Goal: Task Accomplishment & Management: Use online tool/utility

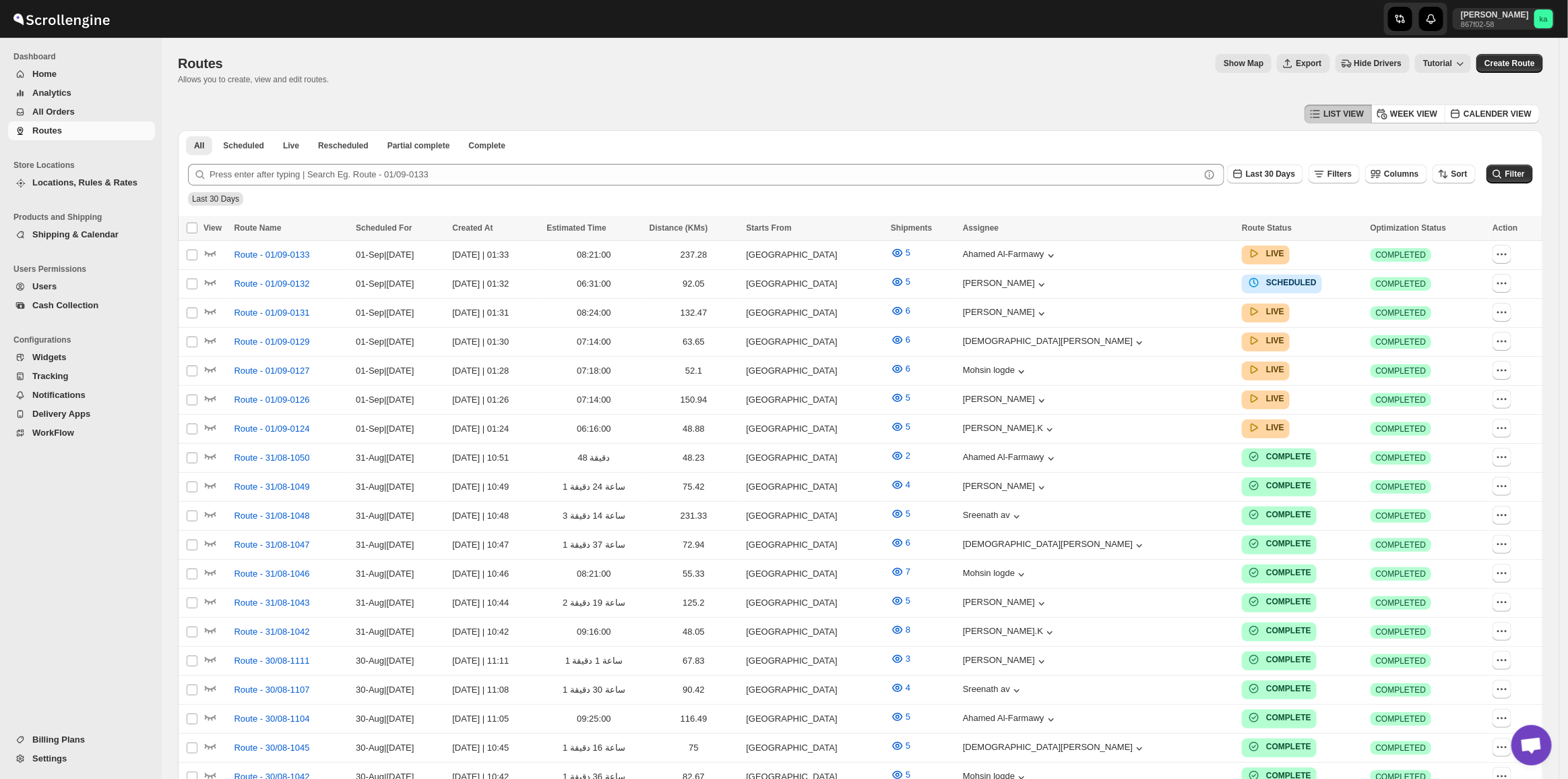
click at [51, 113] on span "All Orders" at bounding box center [54, 111] width 43 height 10
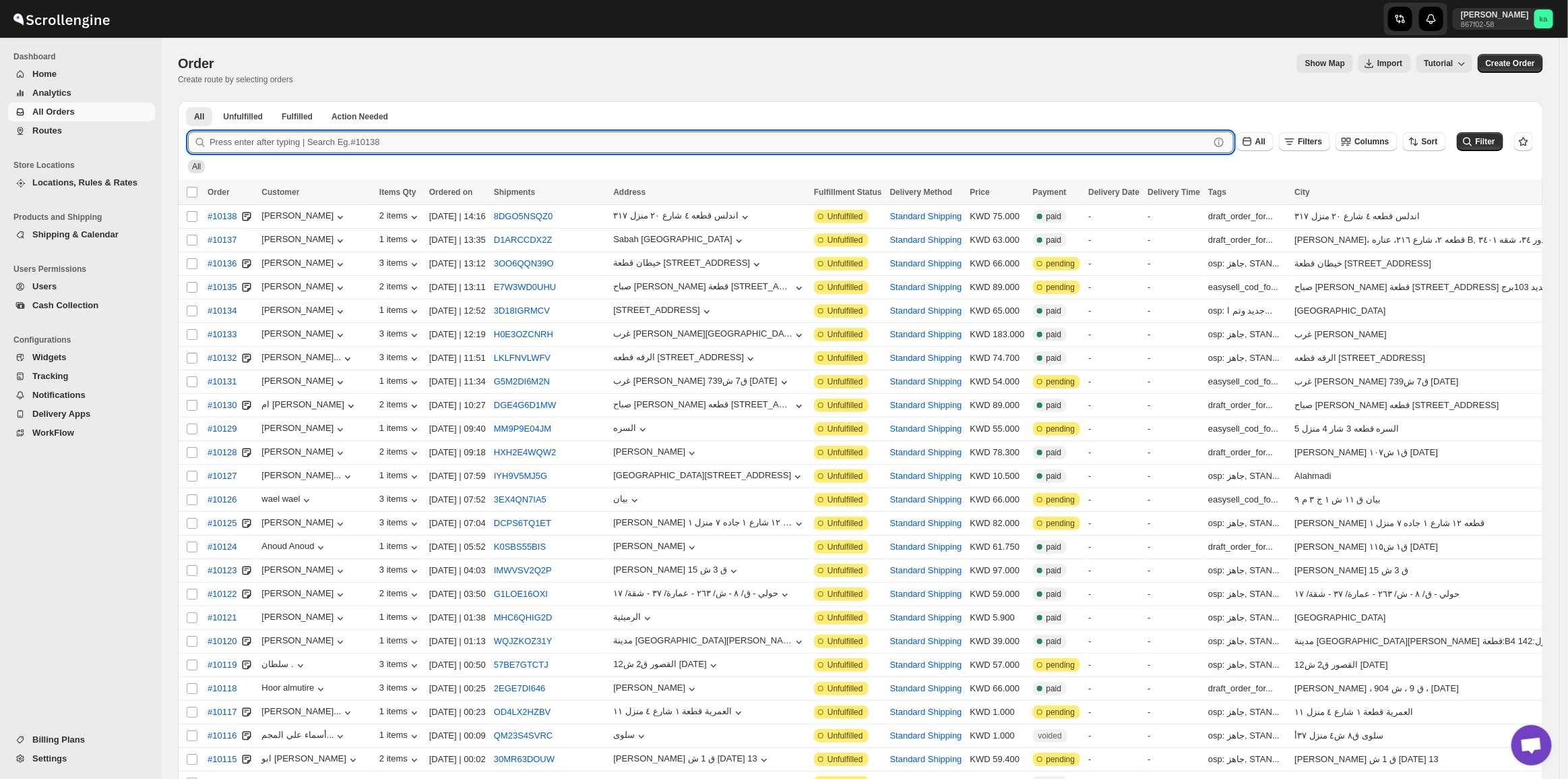
click at [307, 133] on input "text" at bounding box center [709, 142] width 1000 height 21
paste input "9946 9976 9966 9949 9971 9969 9963"
drag, startPoint x: 233, startPoint y: 142, endPoint x: 1008, endPoint y: 109, distance: 775.7
click at [1008, 109] on div "All Unfulfilled Fulfilled Action Needed Tab Filters All Unfulfilled Fulfilled A…" at bounding box center [860, 760] width 1365 height 1318
type input "9946"
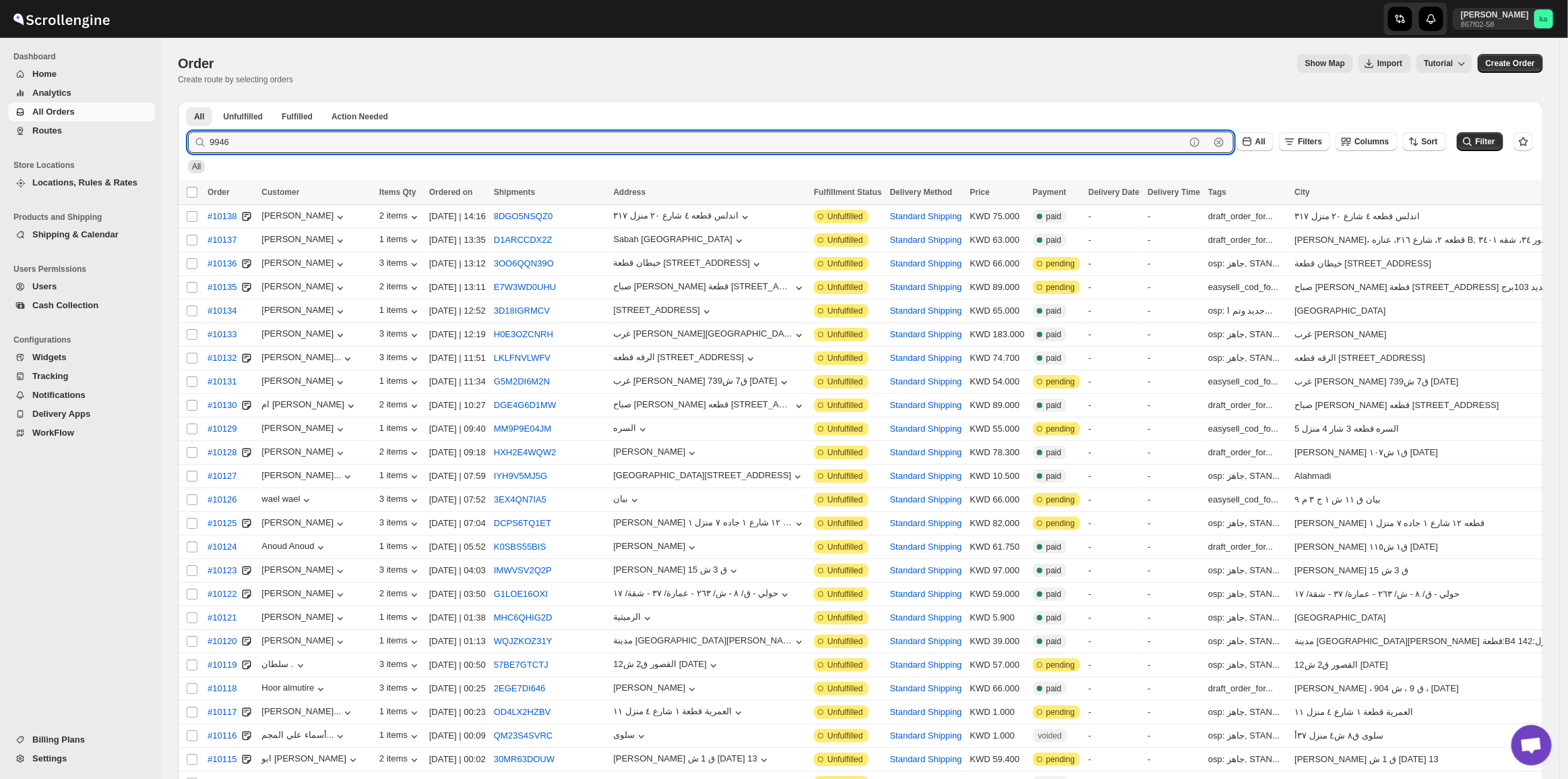
click at [188, 101] on button "Submit" at bounding box center [207, 108] width 38 height 14
click at [255, 181] on th "Order" at bounding box center [230, 192] width 54 height 25
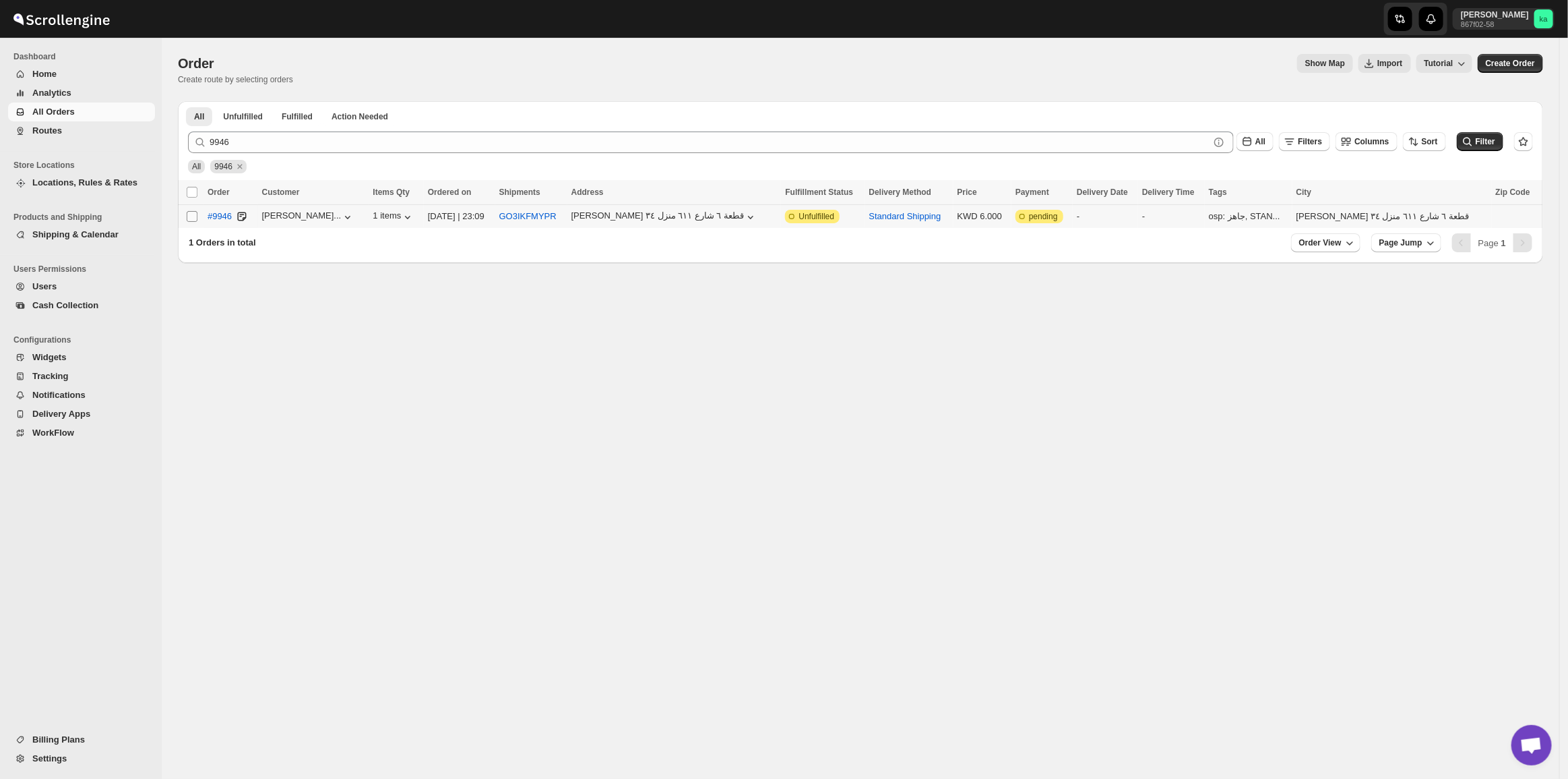
click at [191, 214] on input "Select order" at bounding box center [192, 216] width 11 height 11
checkbox input "true"
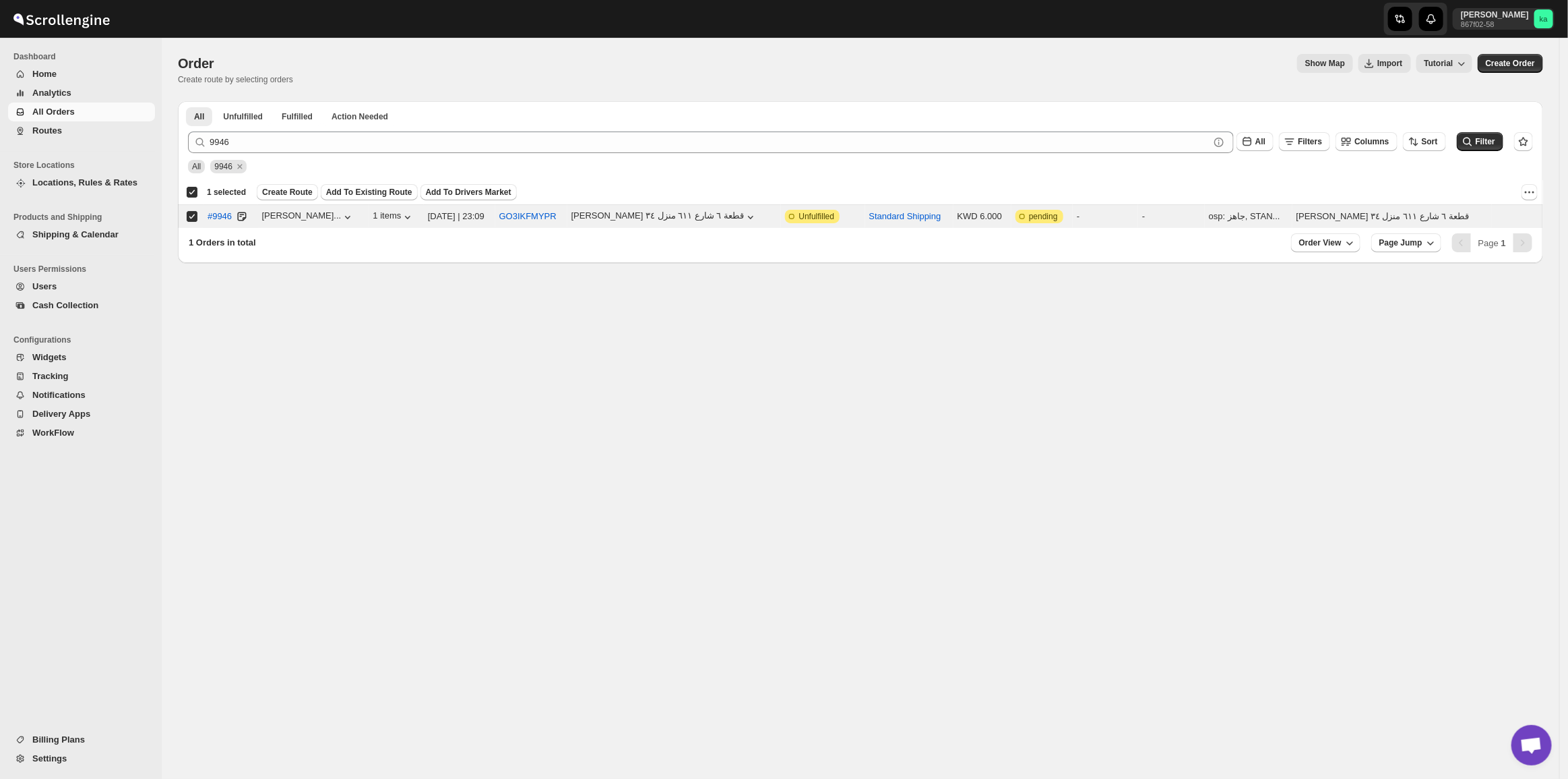
click at [260, 160] on div "All 9946" at bounding box center [857, 160] width 1350 height 25
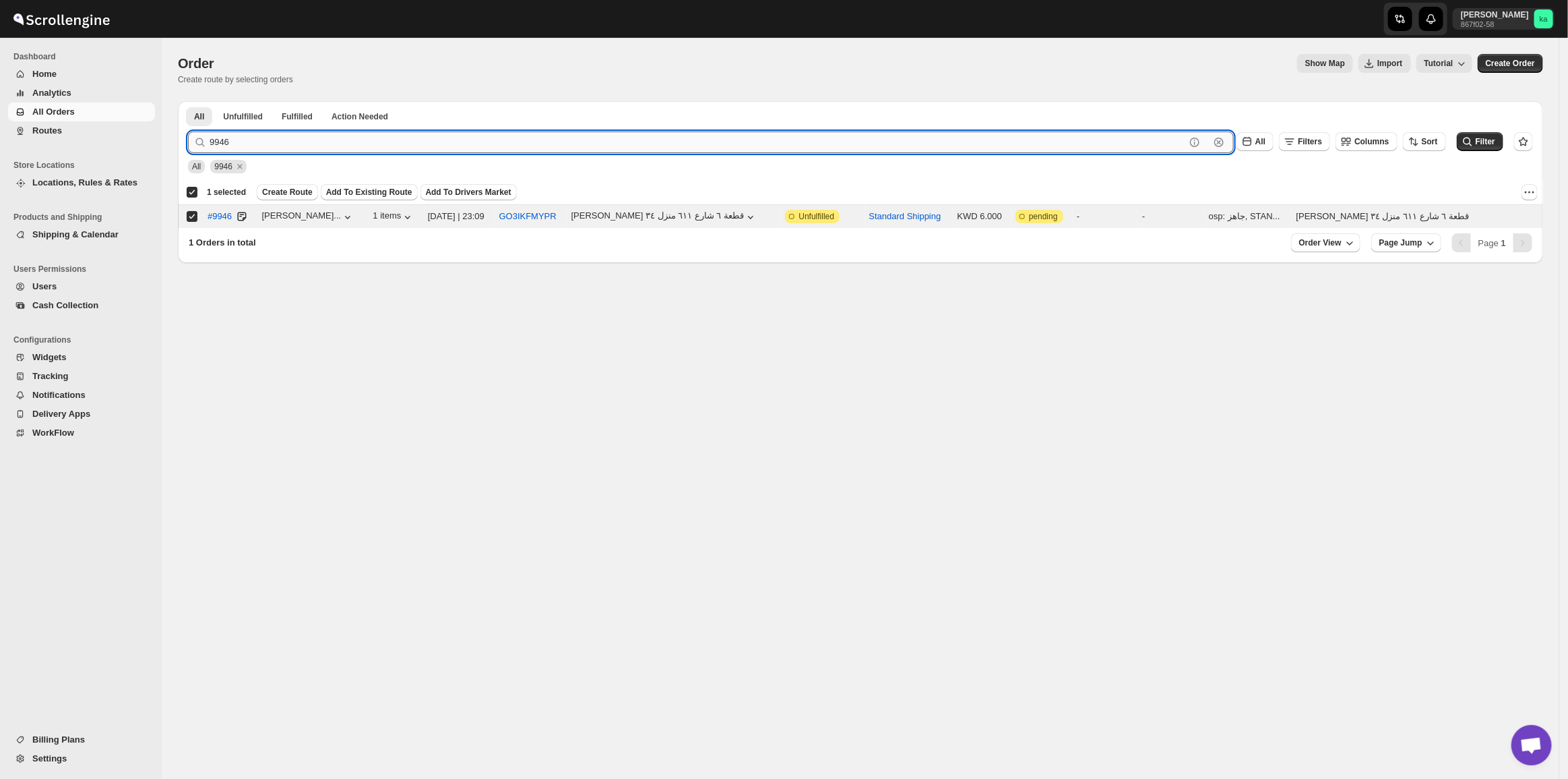
click at [250, 145] on input "9946" at bounding box center [697, 142] width 976 height 21
paste input "76 9966 9949 9971 9969 9963"
drag, startPoint x: 229, startPoint y: 149, endPoint x: 503, endPoint y: 123, distance: 275.2
click at [509, 120] on div "All Unfulfilled Fulfilled Action Needed Tab Filters All Unfulfilled Fulfilled A…" at bounding box center [860, 182] width 1365 height 162
type input "9976"
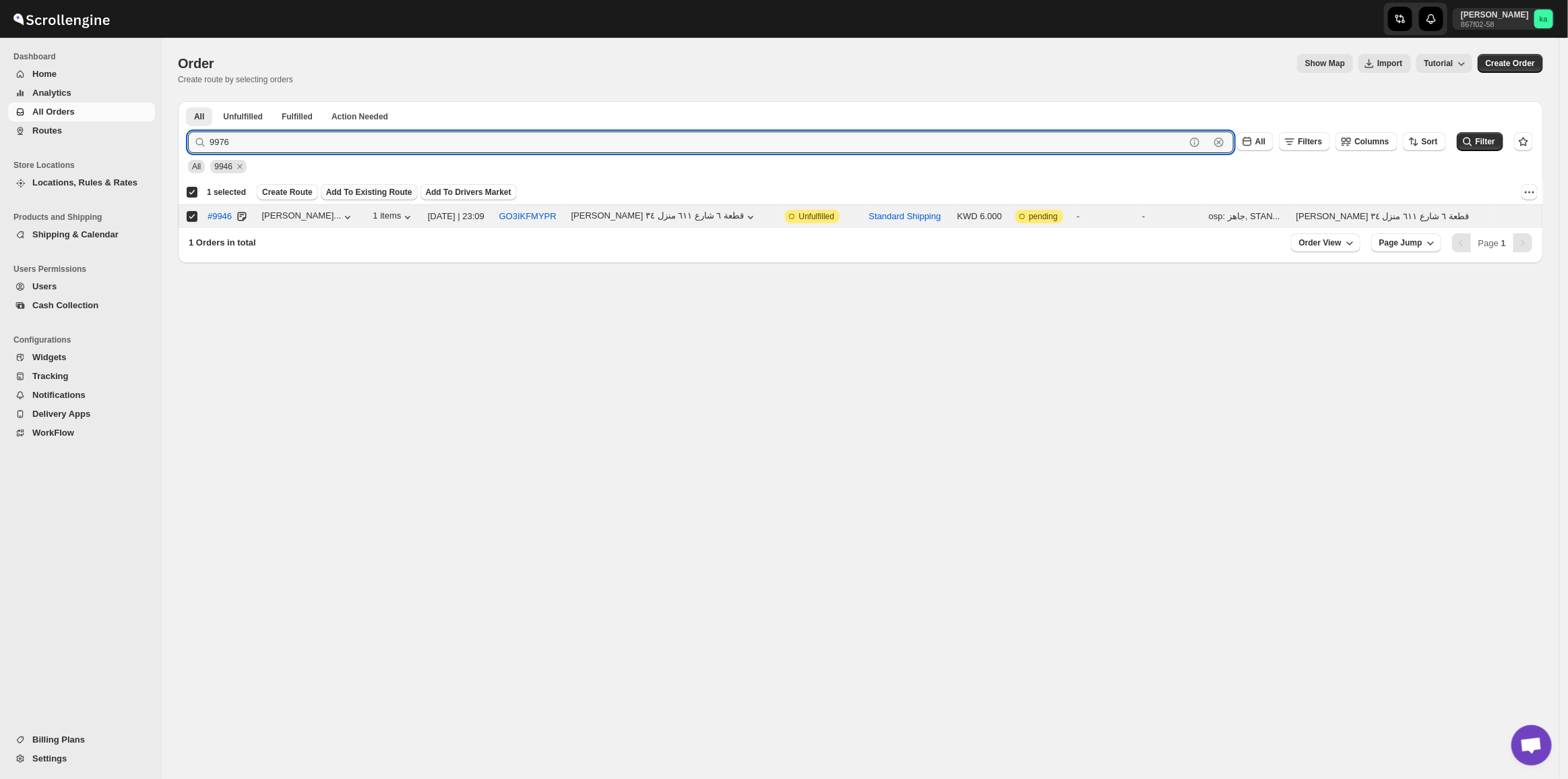
click at [188, 101] on button "Submit" at bounding box center [207, 108] width 38 height 14
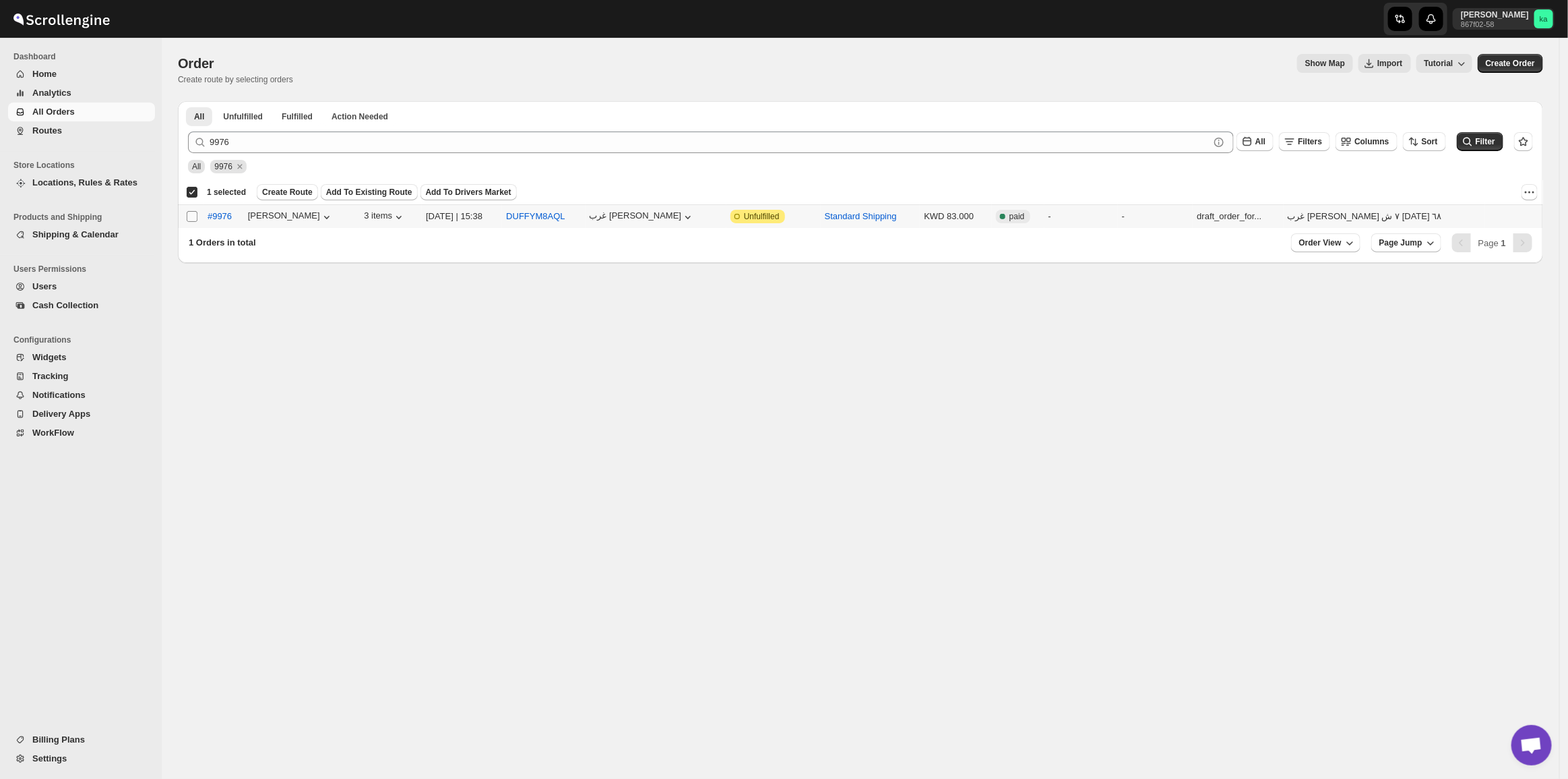
click at [193, 210] on td "Select order" at bounding box center [190, 216] width 25 height 23
checkbox input "false"
checkbox input "true"
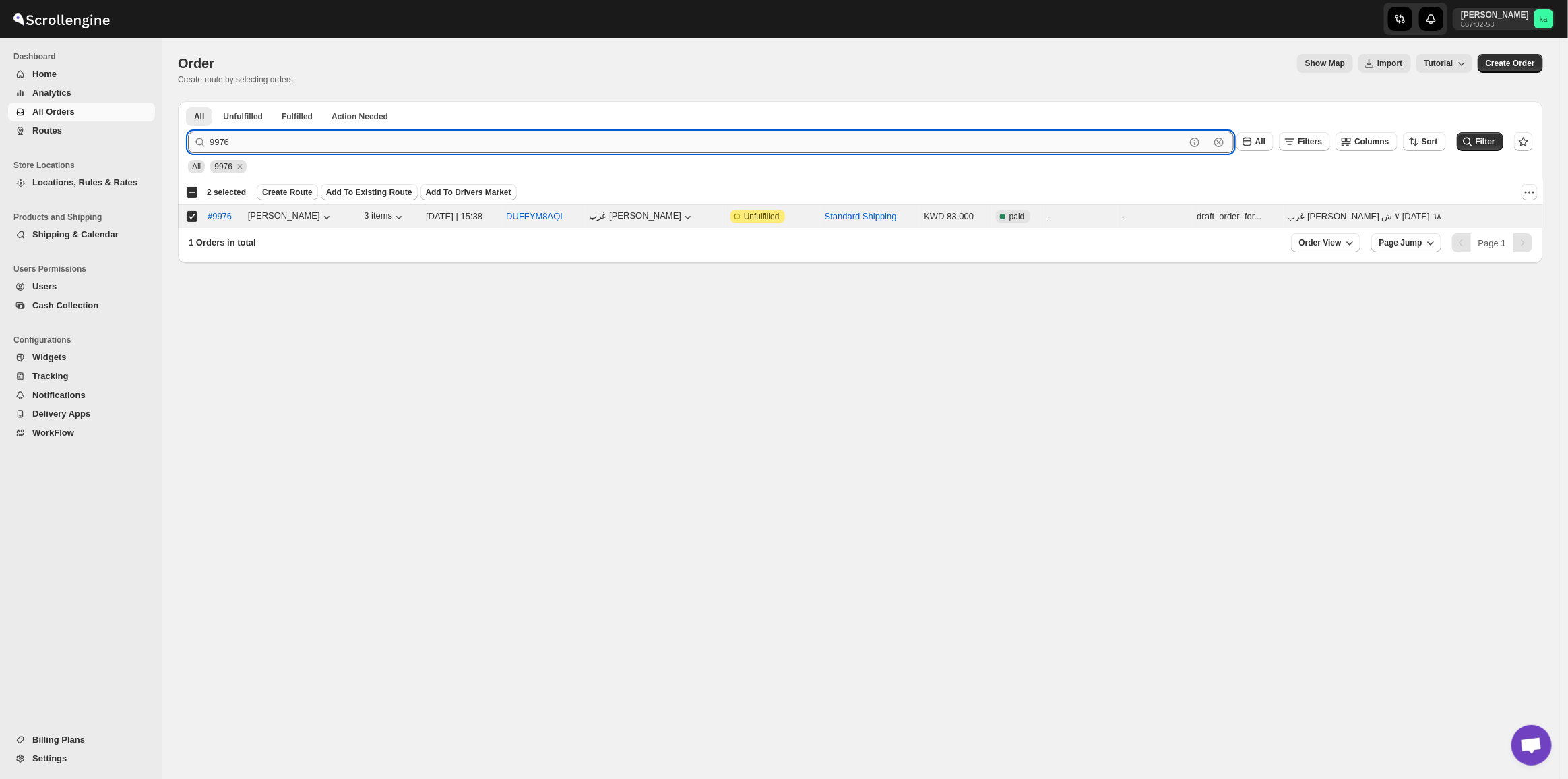
click at [244, 145] on input "9976" at bounding box center [697, 142] width 976 height 21
paste input "9966 9949 9971 9969 9963"
drag, startPoint x: 233, startPoint y: 148, endPoint x: 664, endPoint y: 106, distance: 433.0
click at [677, 102] on div "All Unfulfilled Fulfilled Action Needed Tab Filters All Unfulfilled Fulfilled A…" at bounding box center [860, 182] width 1365 height 162
type input "9966"
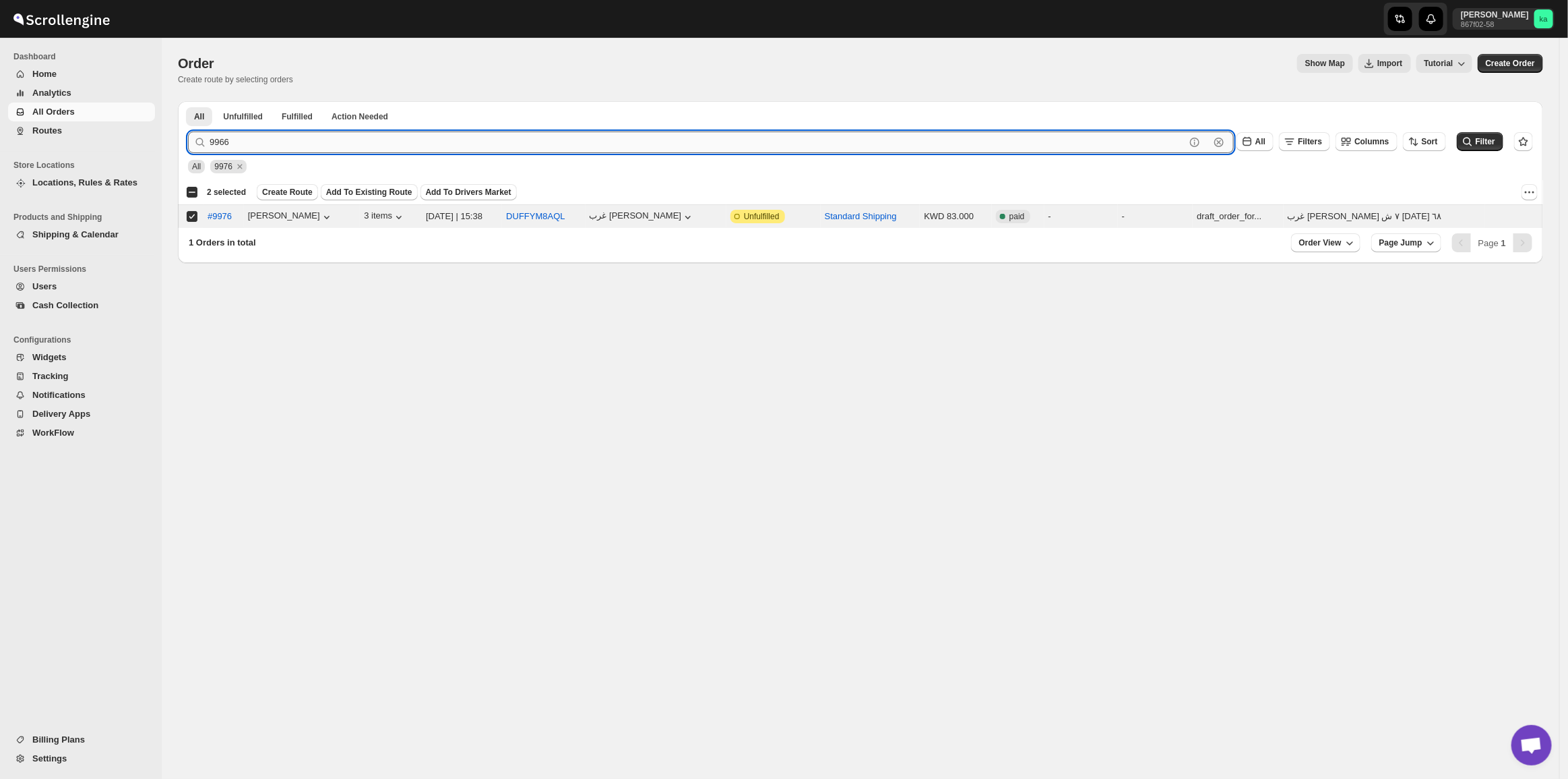
click at [188, 101] on button "Submit" at bounding box center [207, 108] width 38 height 14
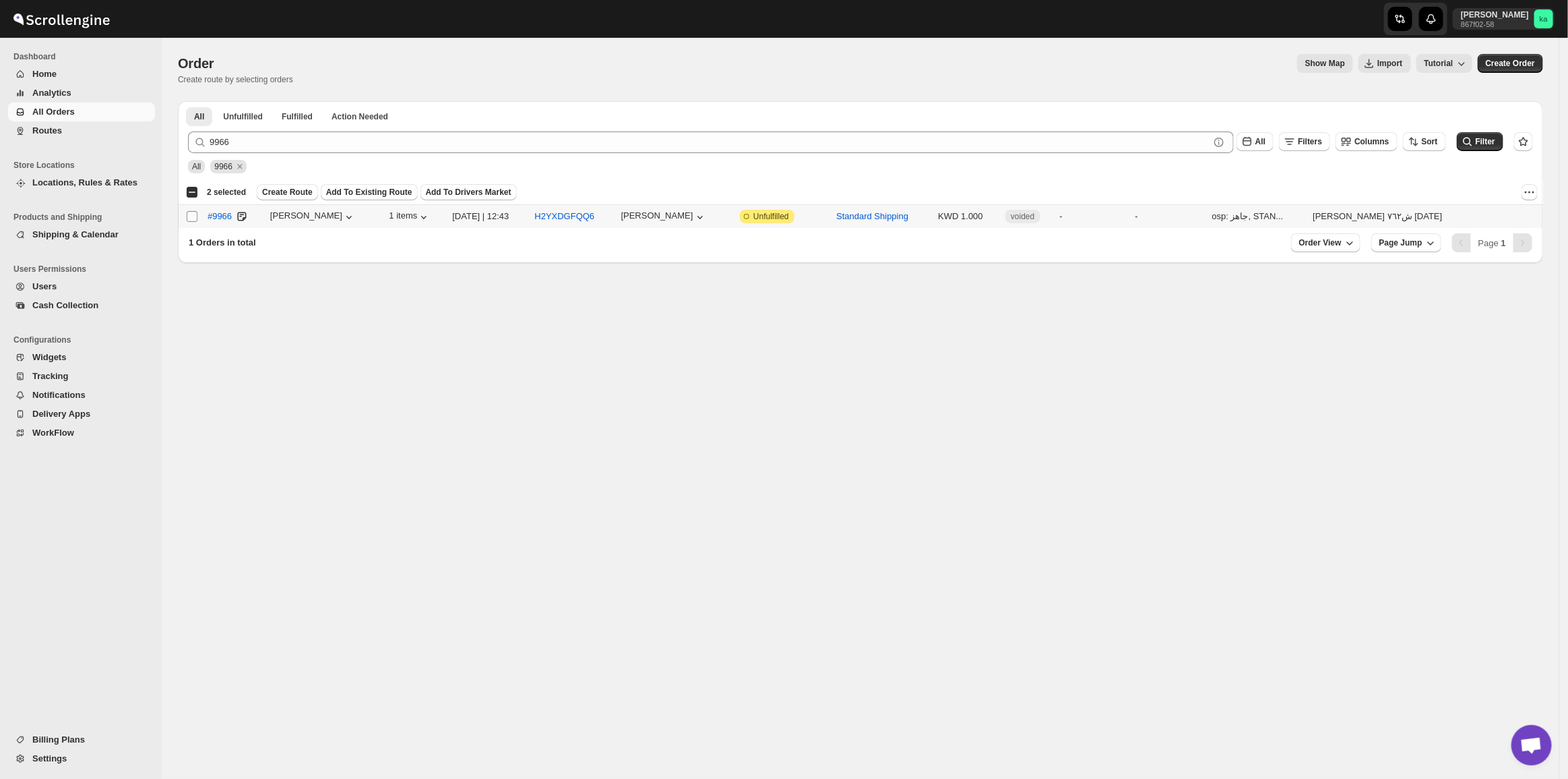
click at [193, 216] on input "Select order" at bounding box center [192, 216] width 11 height 11
checkbox input "true"
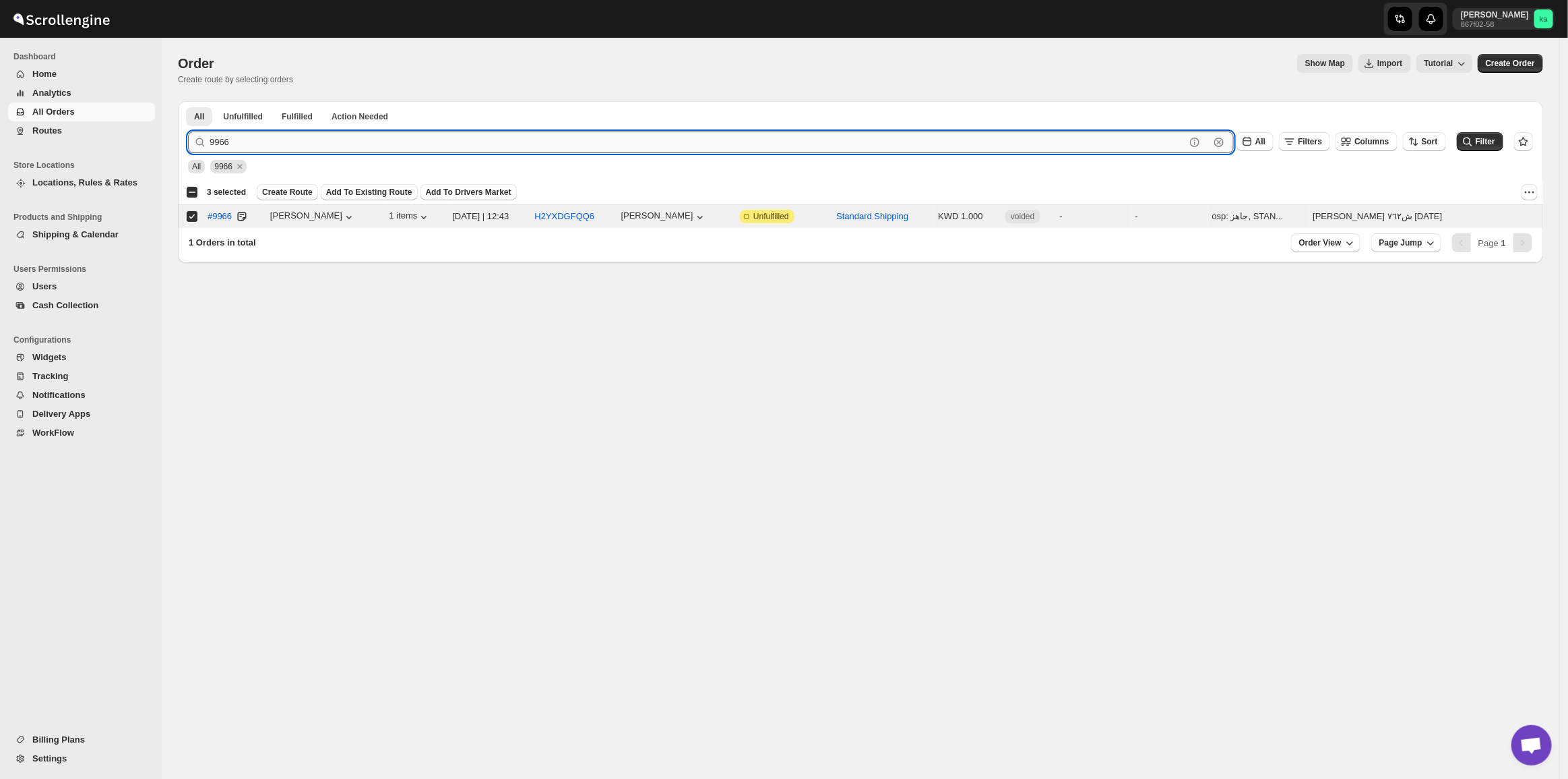
click at [268, 147] on input "9966" at bounding box center [697, 142] width 976 height 21
paste input "9949 9971 9969 9963"
drag, startPoint x: 236, startPoint y: 147, endPoint x: 402, endPoint y: 109, distance: 170.3
click at [401, 109] on div "All Unfulfilled Fulfilled Action Needed Tab Filters All Unfulfilled Fulfilled A…" at bounding box center [860, 182] width 1365 height 162
type input "9949"
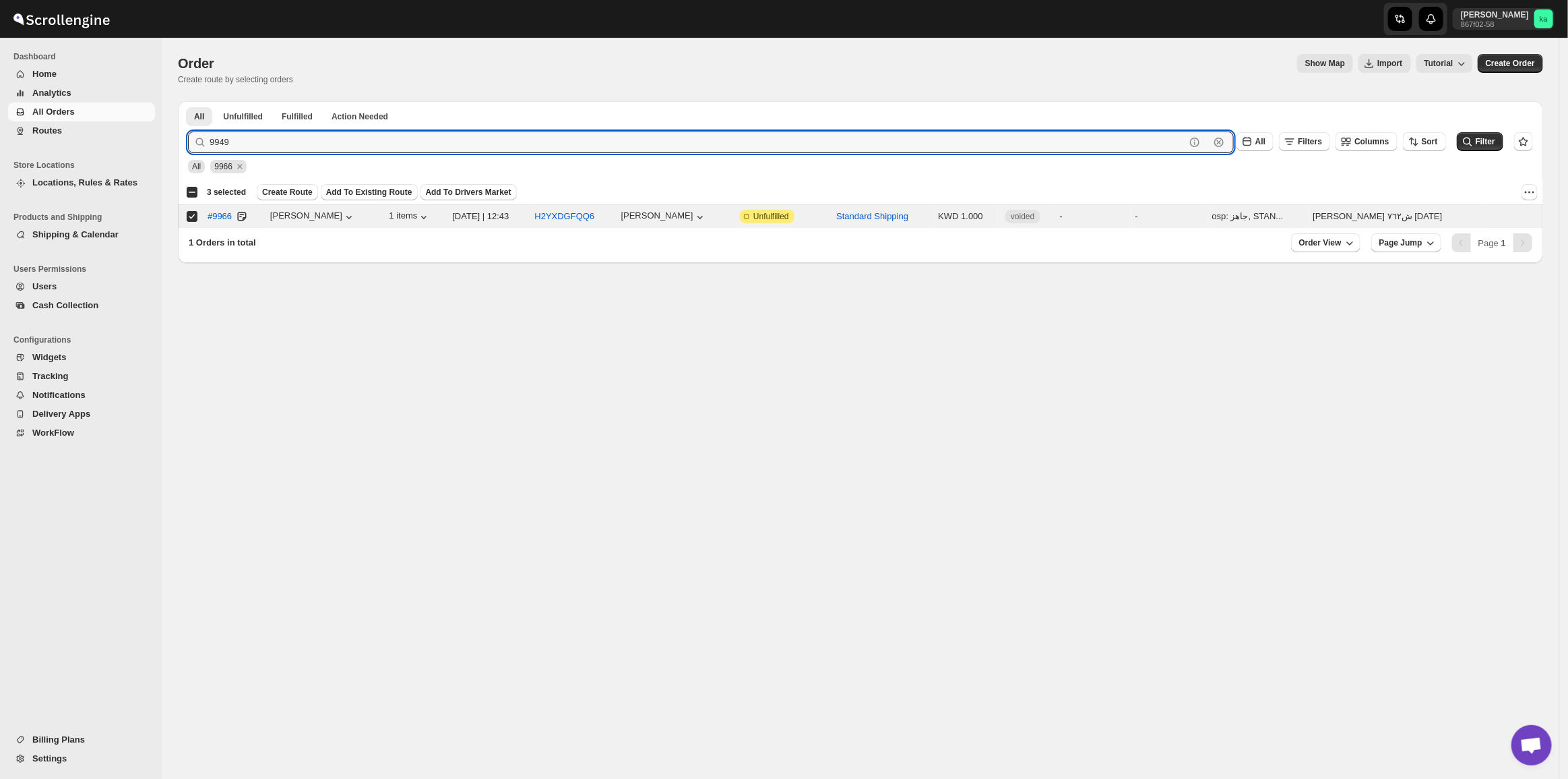
click at [188, 101] on button "Submit" at bounding box center [207, 108] width 38 height 14
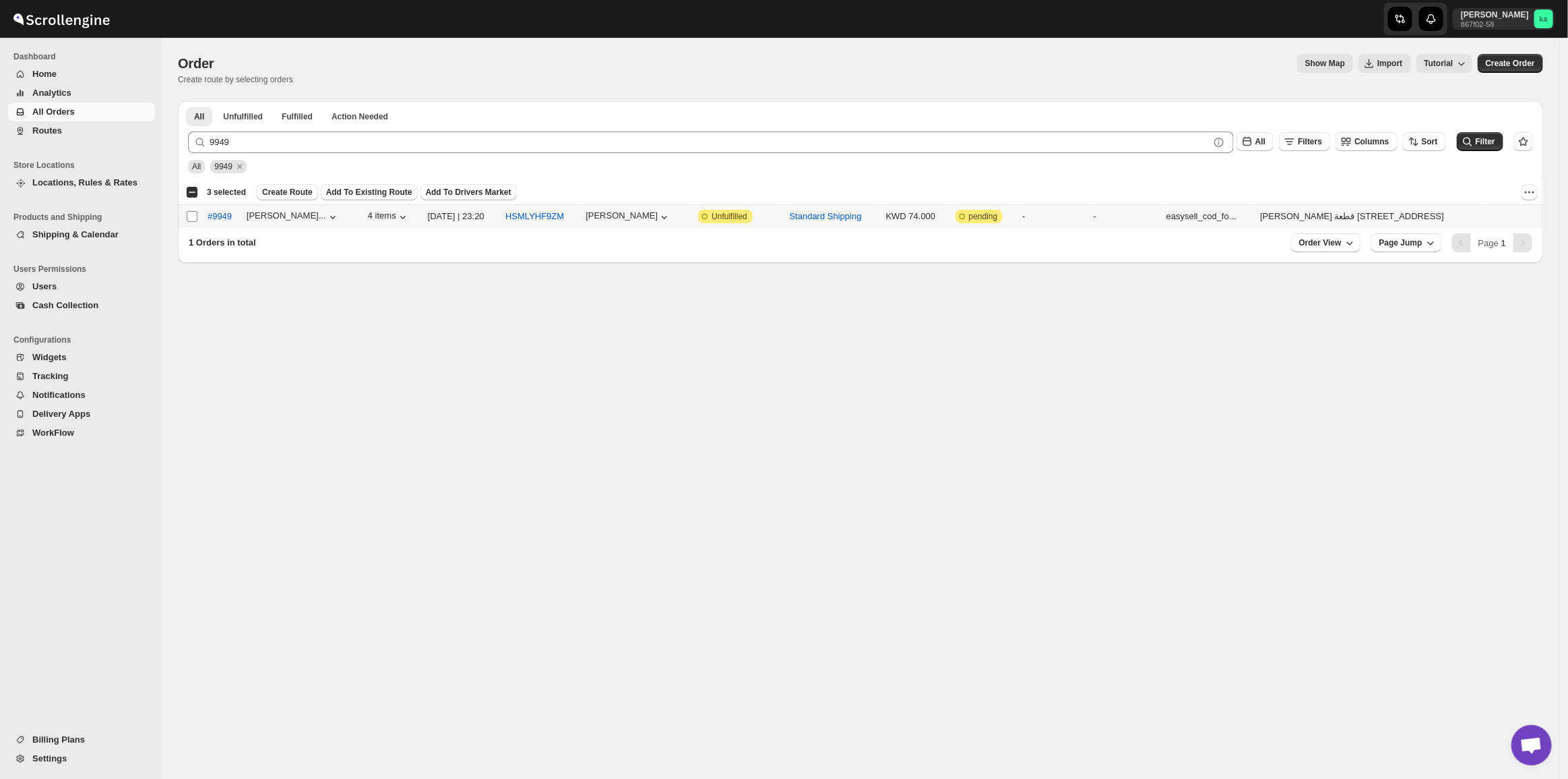
click at [194, 211] on input "Select order" at bounding box center [192, 216] width 11 height 11
checkbox input "true"
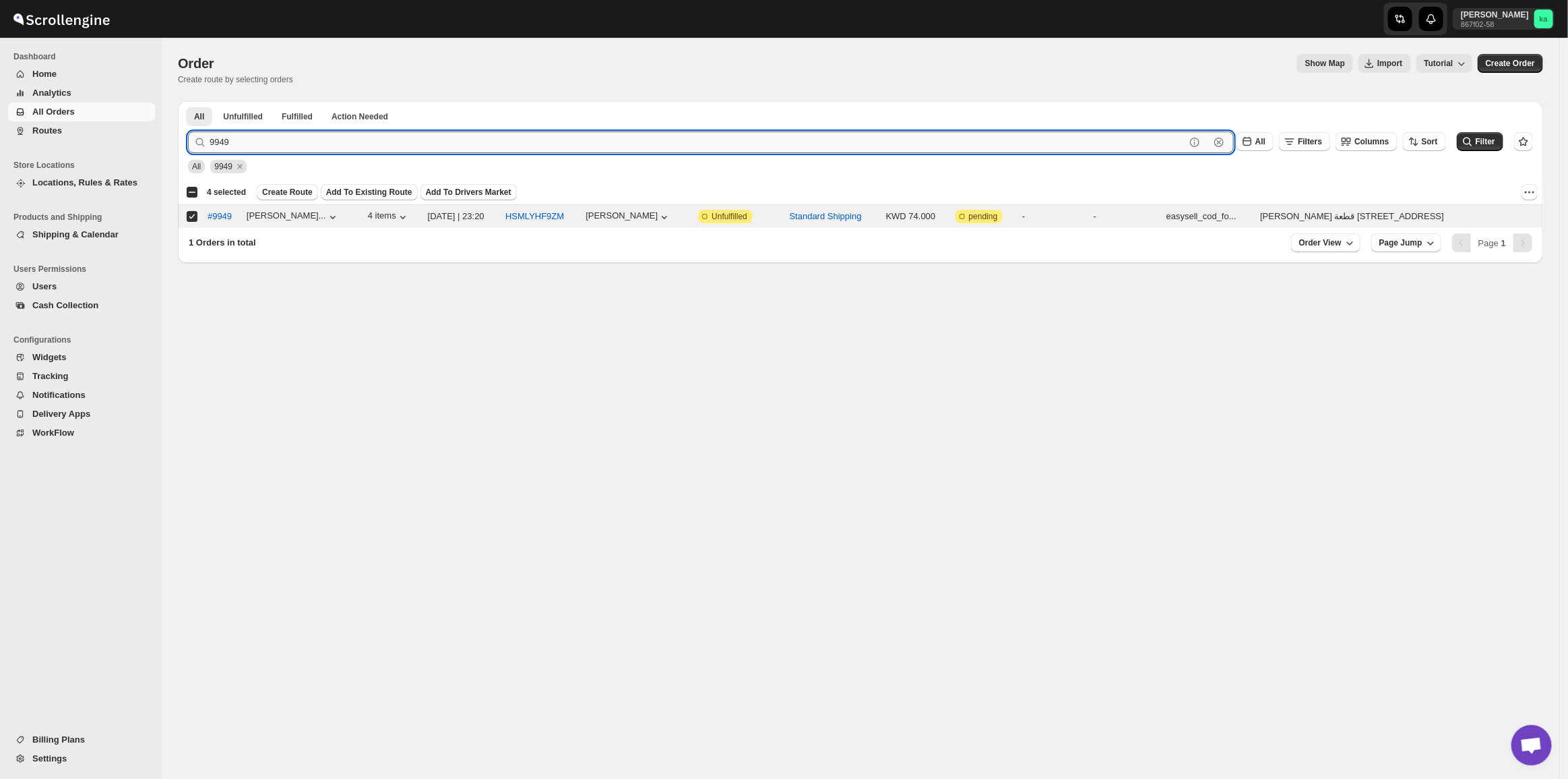
click at [228, 142] on input "9949" at bounding box center [697, 142] width 976 height 21
paste input "71 9969 9963"
drag, startPoint x: 231, startPoint y: 145, endPoint x: 524, endPoint y: 139, distance: 293.1
click at [526, 143] on input "9971 9969 9963" at bounding box center [697, 142] width 976 height 21
type input "9971"
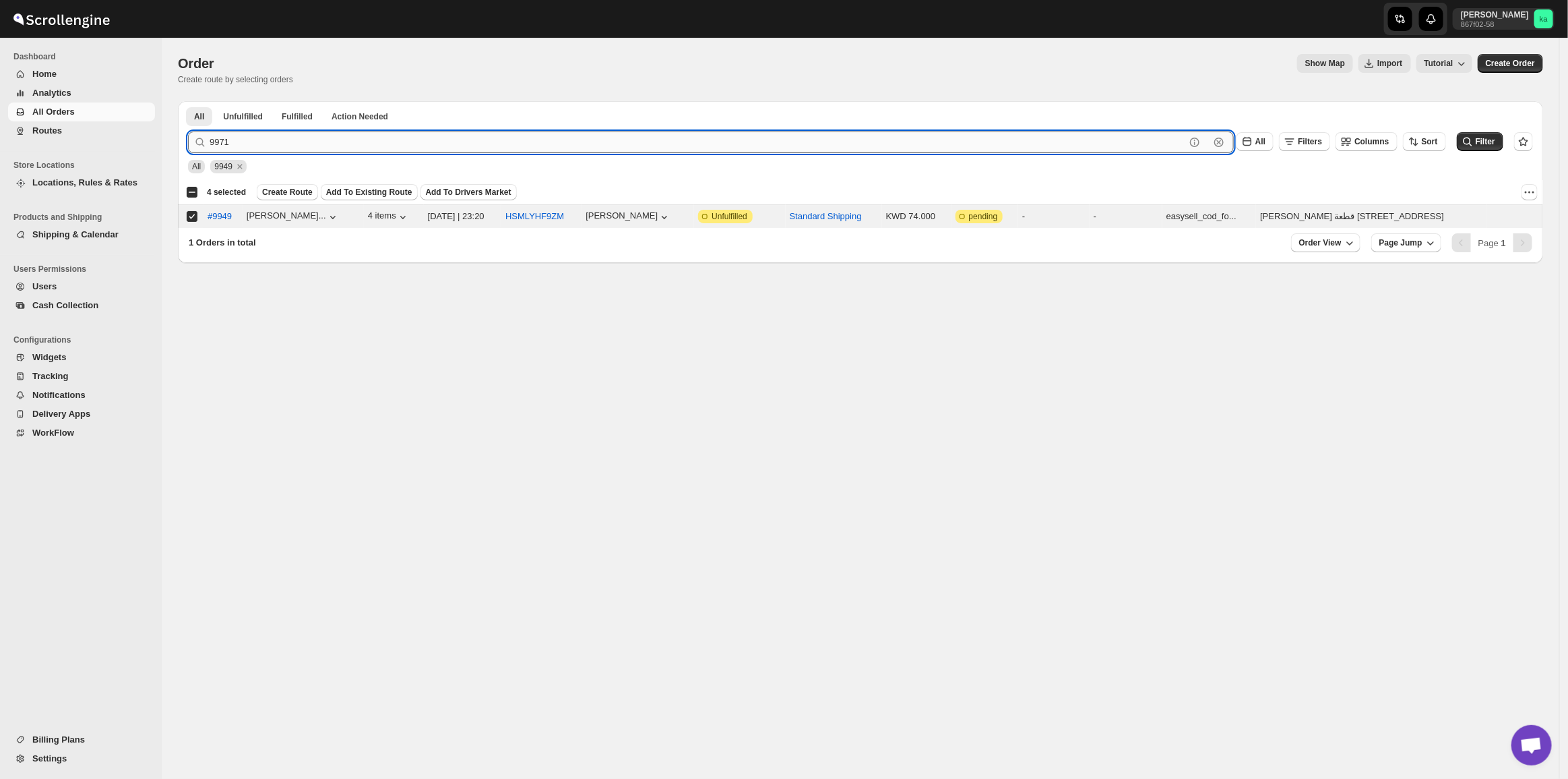
click at [188, 101] on button "Submit" at bounding box center [207, 108] width 38 height 14
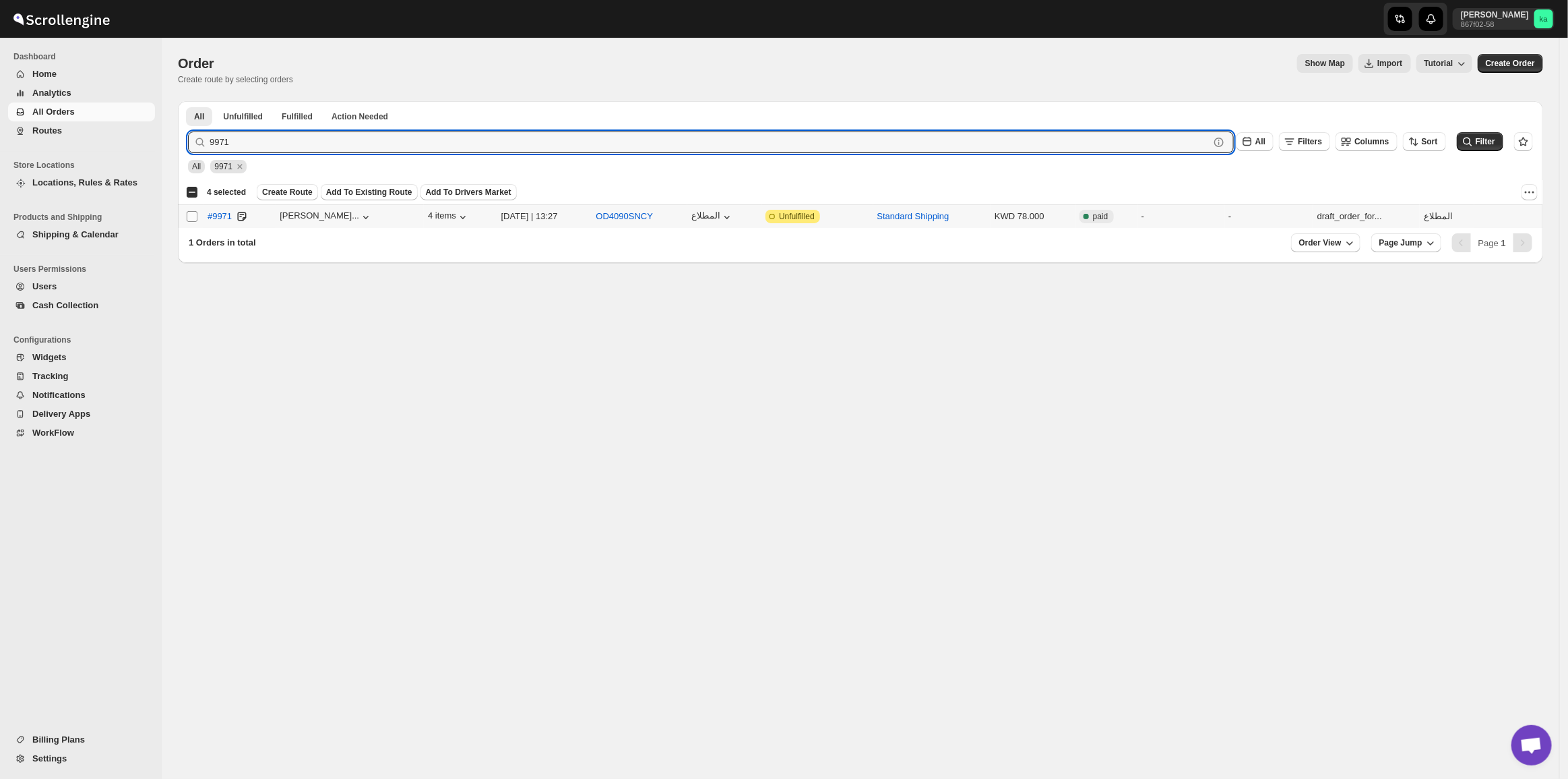
click at [193, 214] on input "Select order" at bounding box center [192, 216] width 11 height 11
checkbox input "true"
click at [231, 147] on input "9971" at bounding box center [697, 142] width 976 height 21
paste input "9969 9963"
drag, startPoint x: 236, startPoint y: 149, endPoint x: 358, endPoint y: 115, distance: 126.6
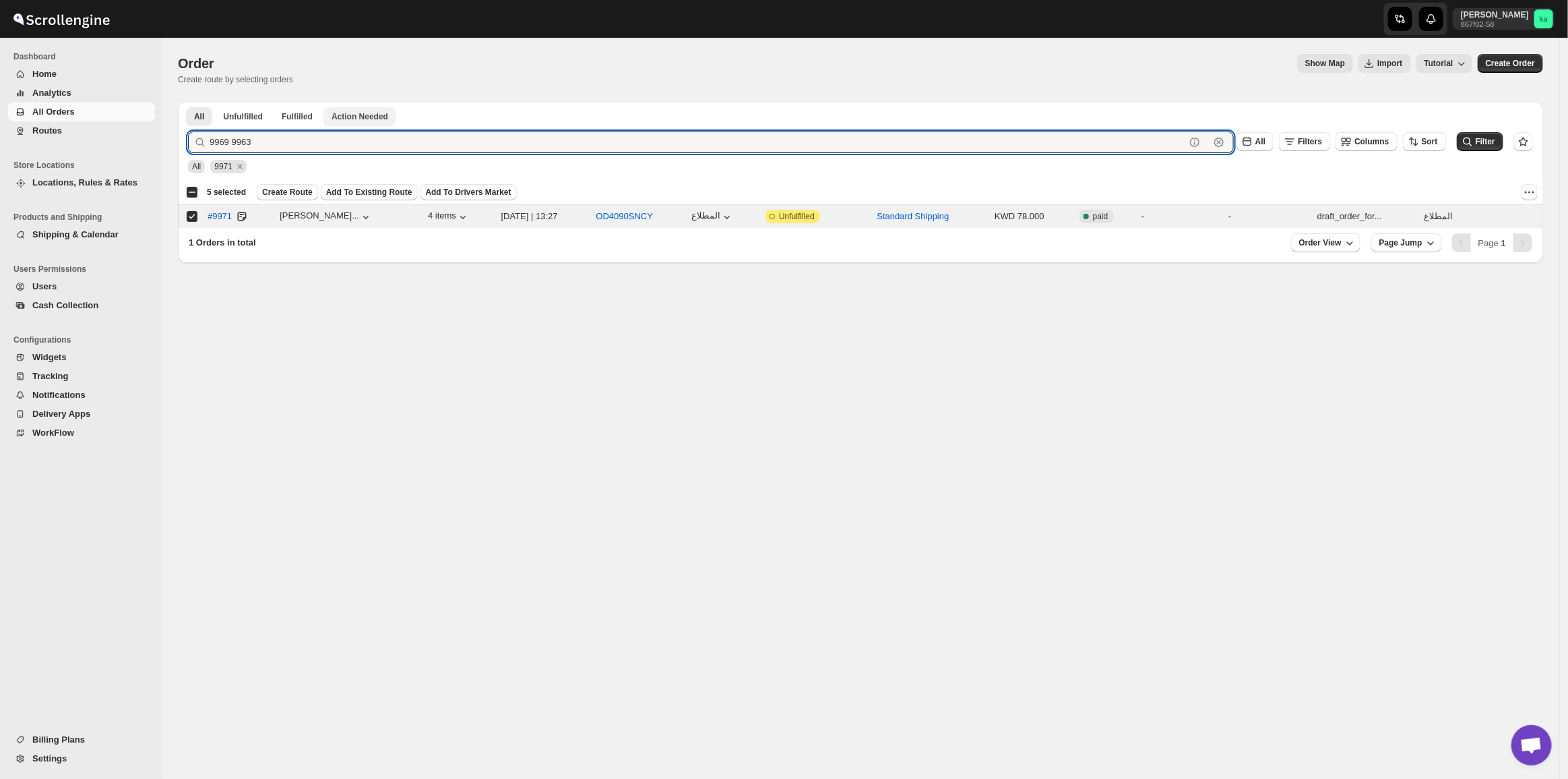
click at [357, 115] on div "All Unfulfilled Fulfilled Action Needed Tab Filters All Unfulfilled Fulfilled A…" at bounding box center [860, 182] width 1365 height 162
click at [188, 101] on button "Submit" at bounding box center [207, 108] width 38 height 14
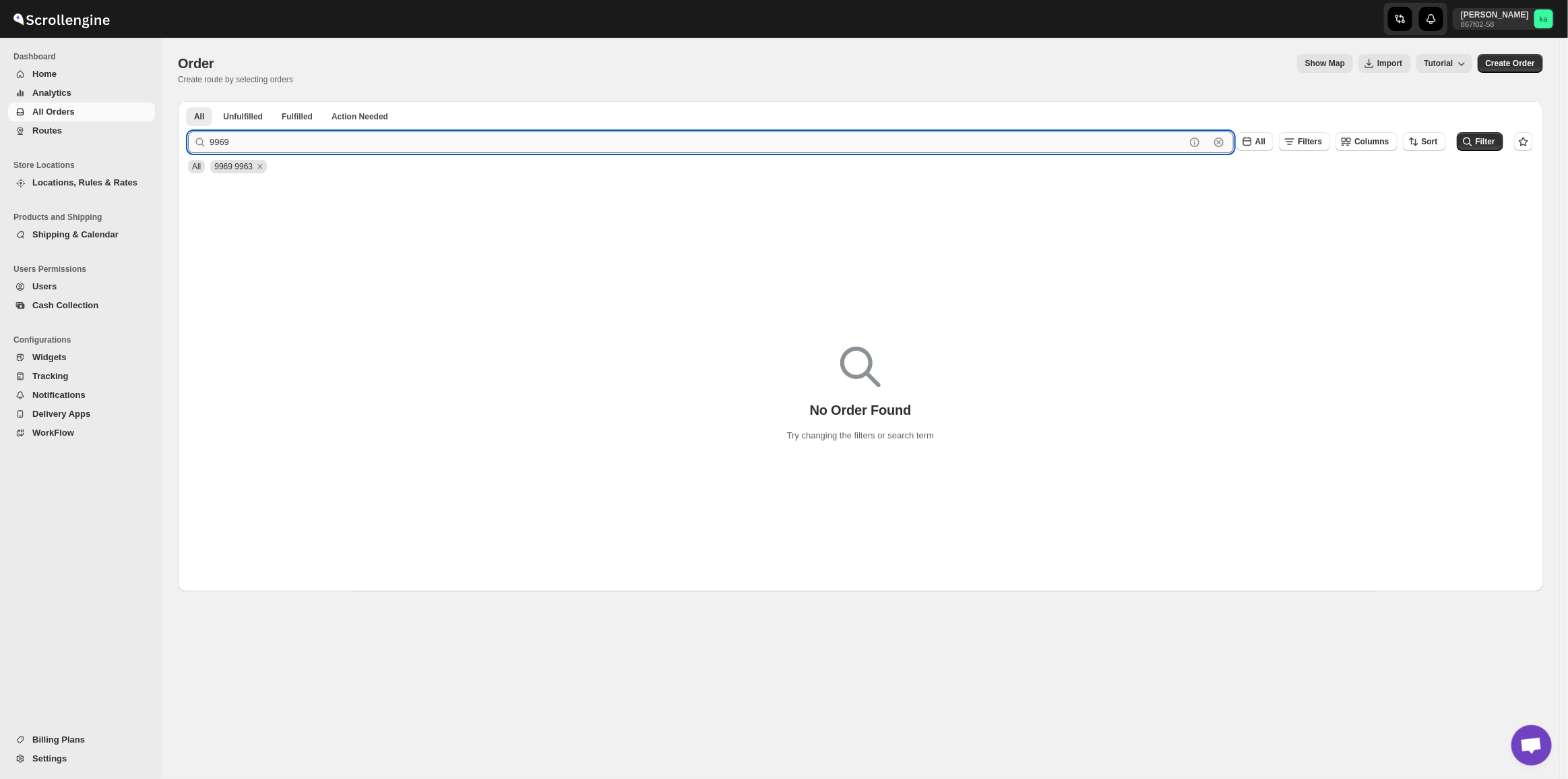
type input "9969"
click at [188, 101] on button "Submit" at bounding box center [207, 108] width 38 height 14
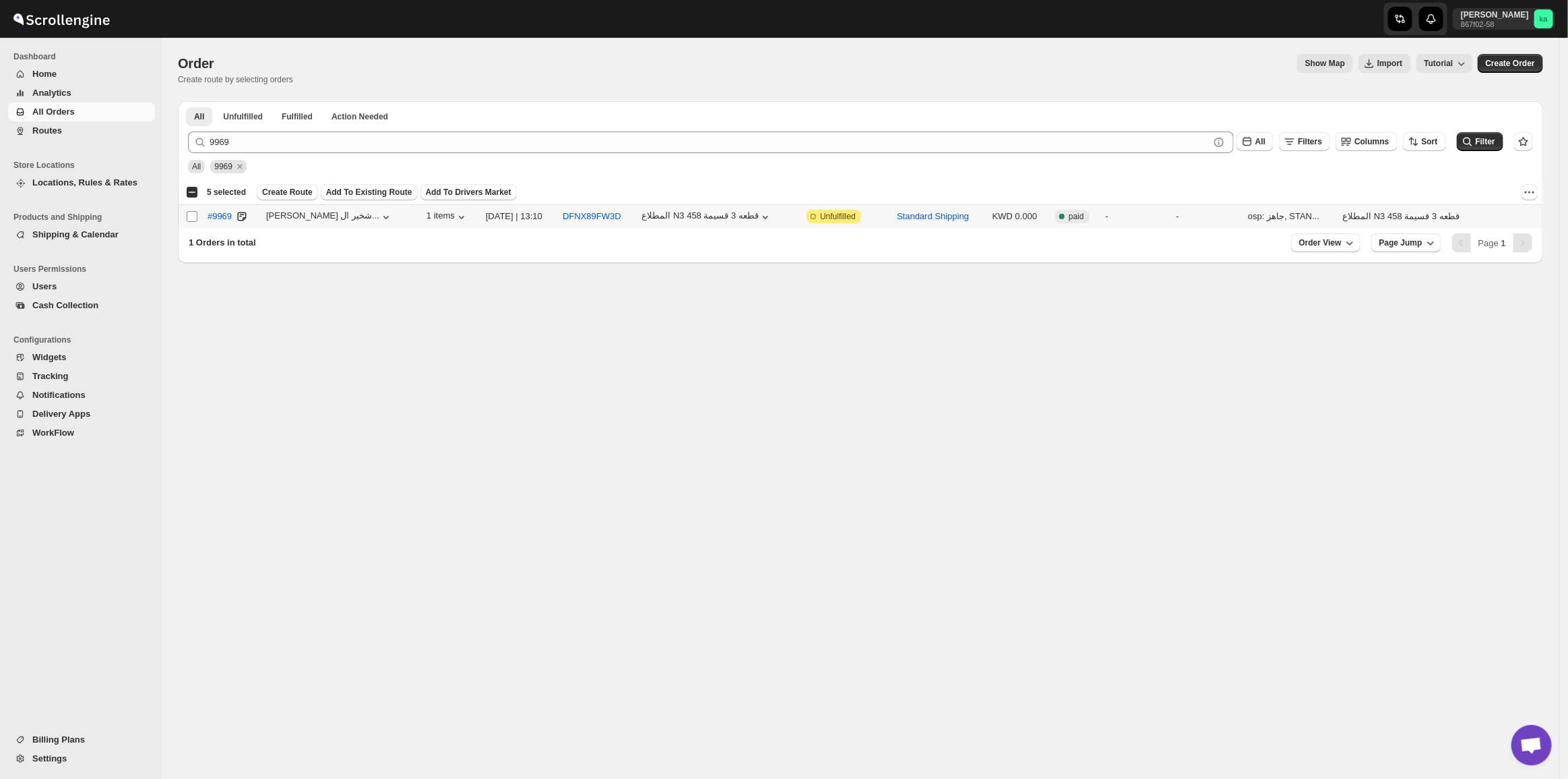
click at [194, 214] on input "Select order" at bounding box center [192, 216] width 11 height 11
checkbox input "true"
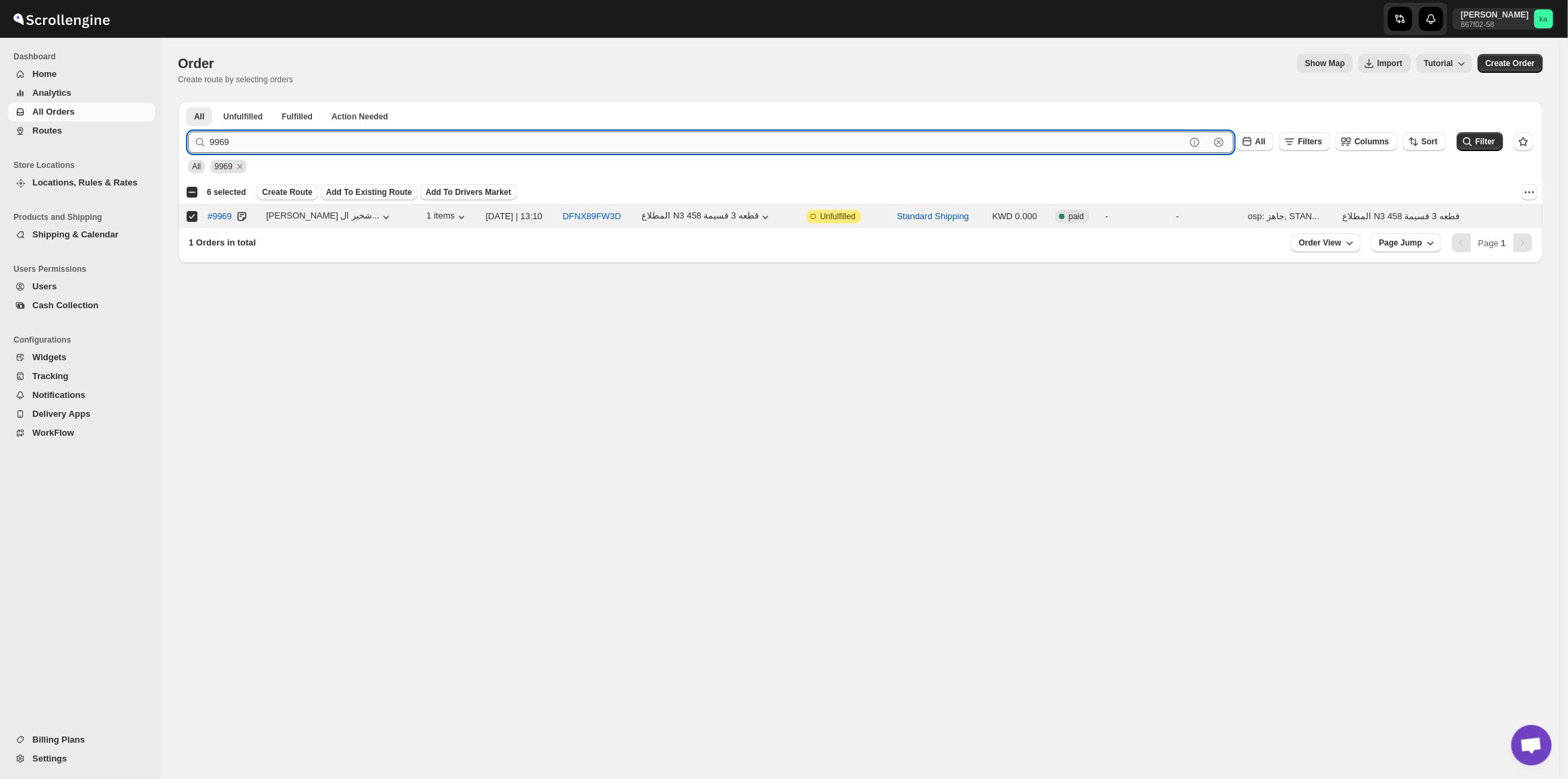
click at [277, 142] on input "9969" at bounding box center [697, 142] width 976 height 21
paste input "9963"
type input "9963"
click at [188, 101] on button "Submit" at bounding box center [207, 108] width 38 height 14
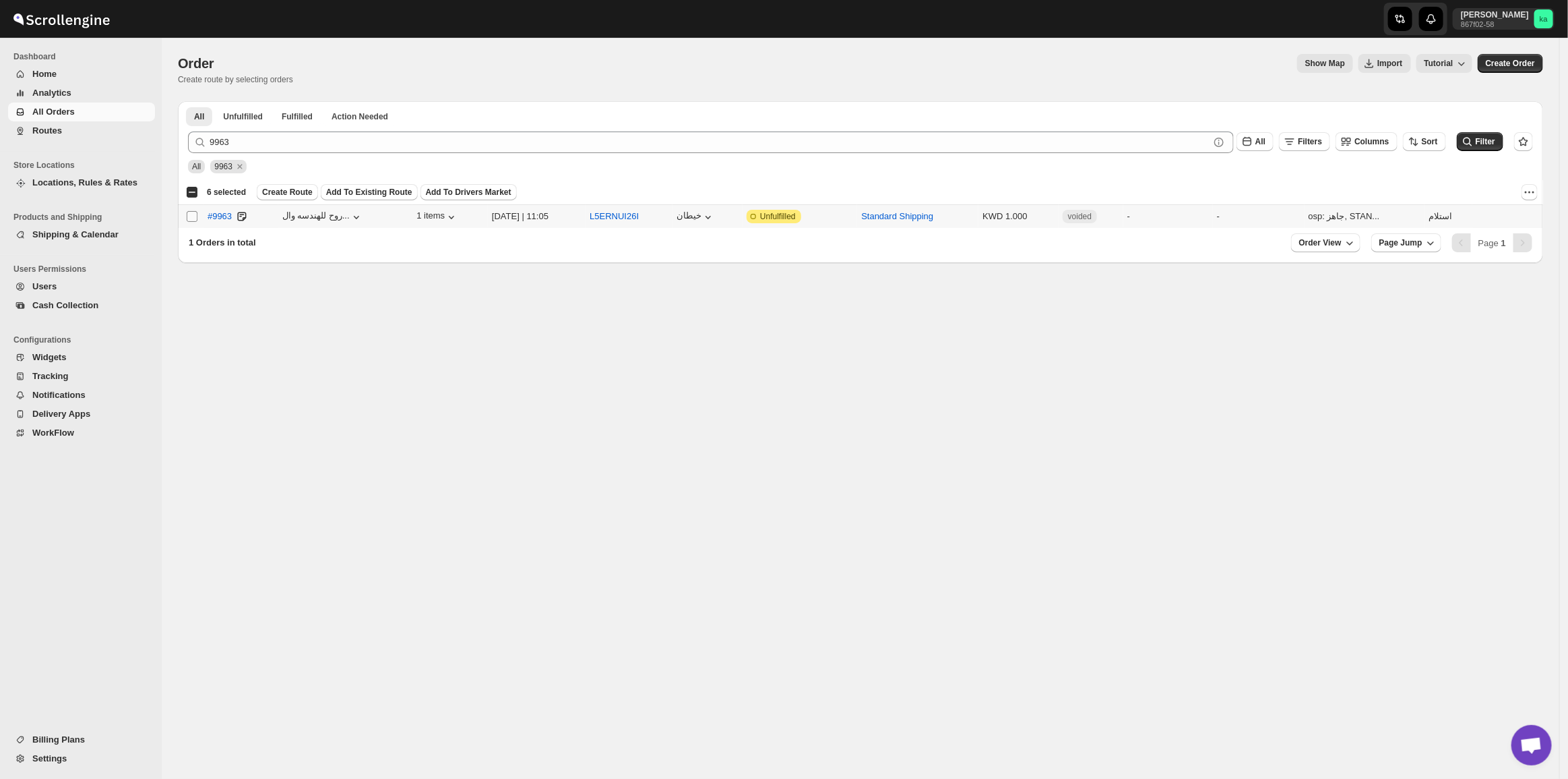
click at [194, 210] on span at bounding box center [192, 216] width 12 height 12
click at [194, 211] on input "Select order" at bounding box center [192, 216] width 11 height 11
click at [197, 213] on span at bounding box center [192, 216] width 12 height 12
click at [197, 213] on input "Select order" at bounding box center [192, 216] width 11 height 11
click at [191, 213] on input "Select order" at bounding box center [192, 216] width 11 height 11
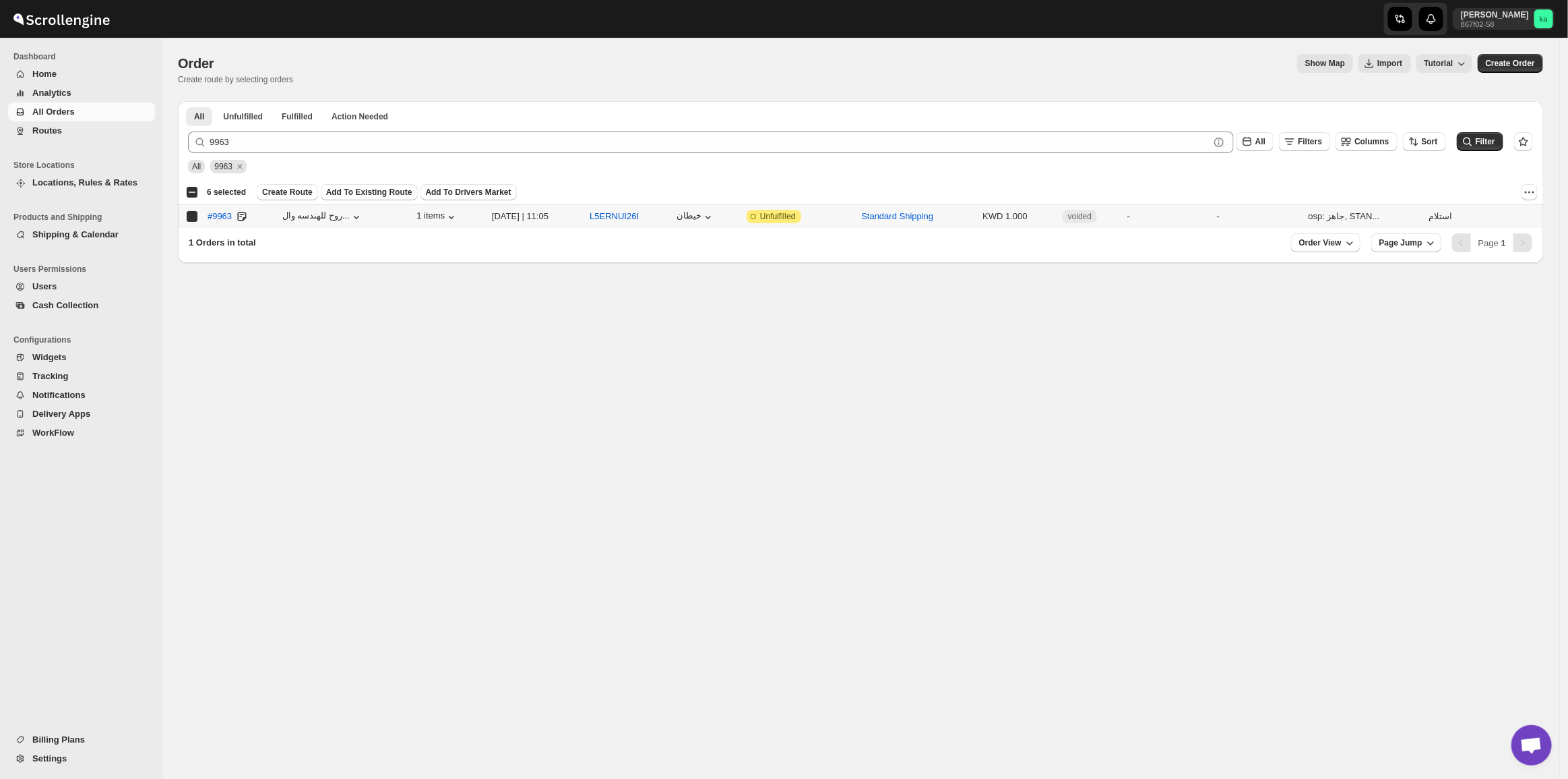
checkbox input "true"
click at [281, 196] on span "Create Route" at bounding box center [288, 192] width 51 height 11
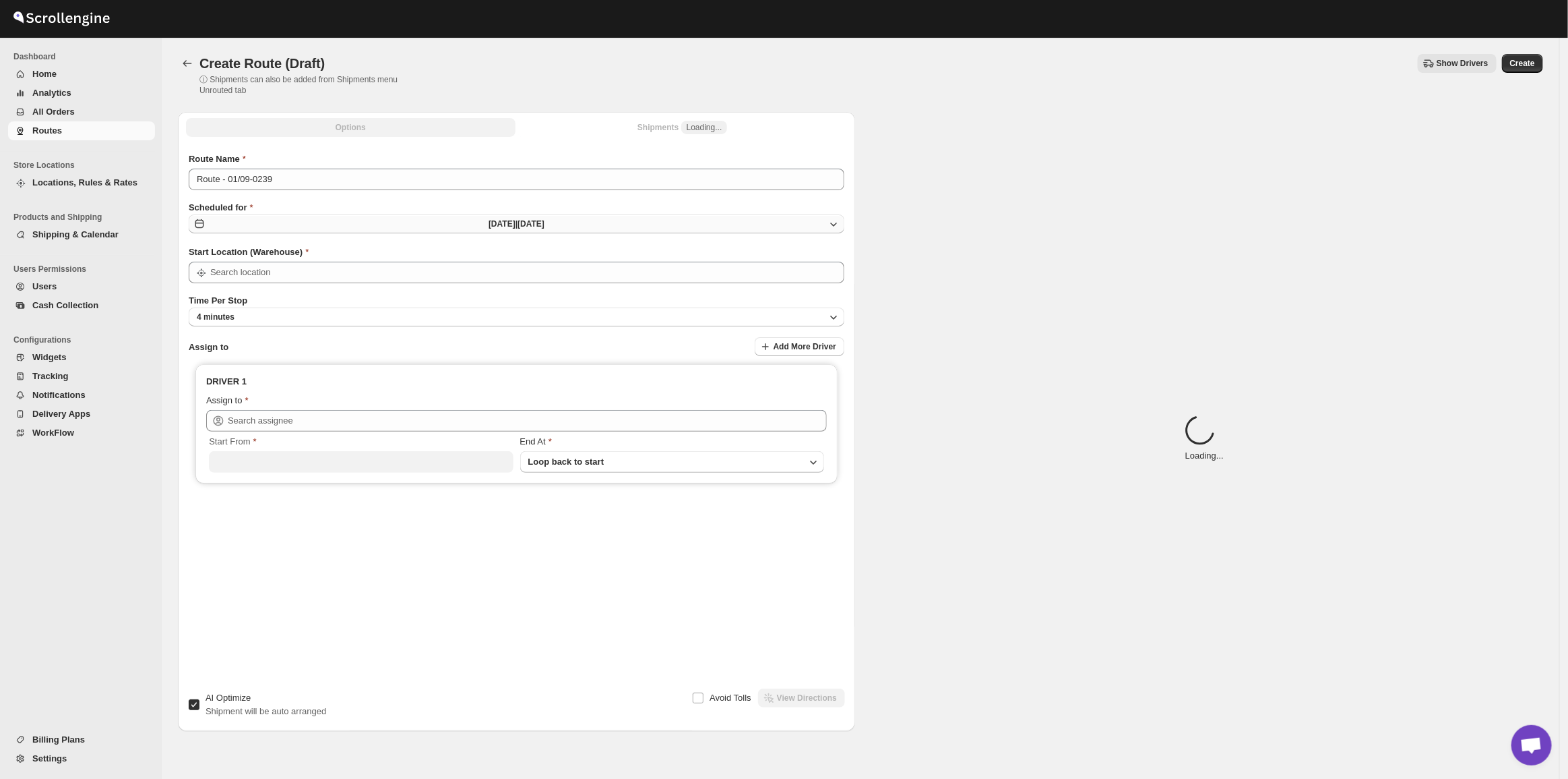
type input "[GEOGRAPHIC_DATA]"
click at [402, 227] on button "[DATE] | [DATE]" at bounding box center [516, 223] width 656 height 19
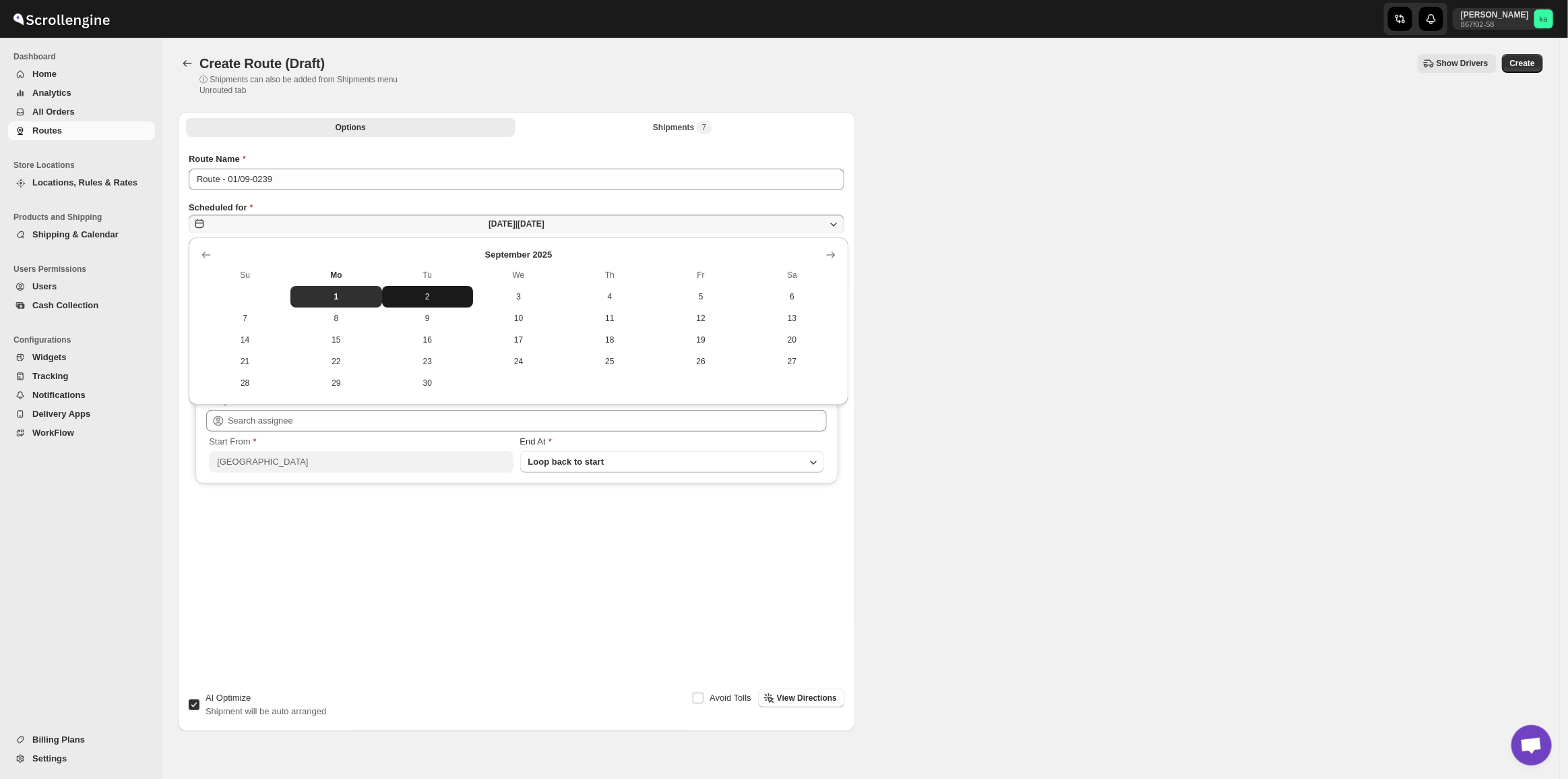
click at [413, 294] on span "2" at bounding box center [427, 297] width 80 height 11
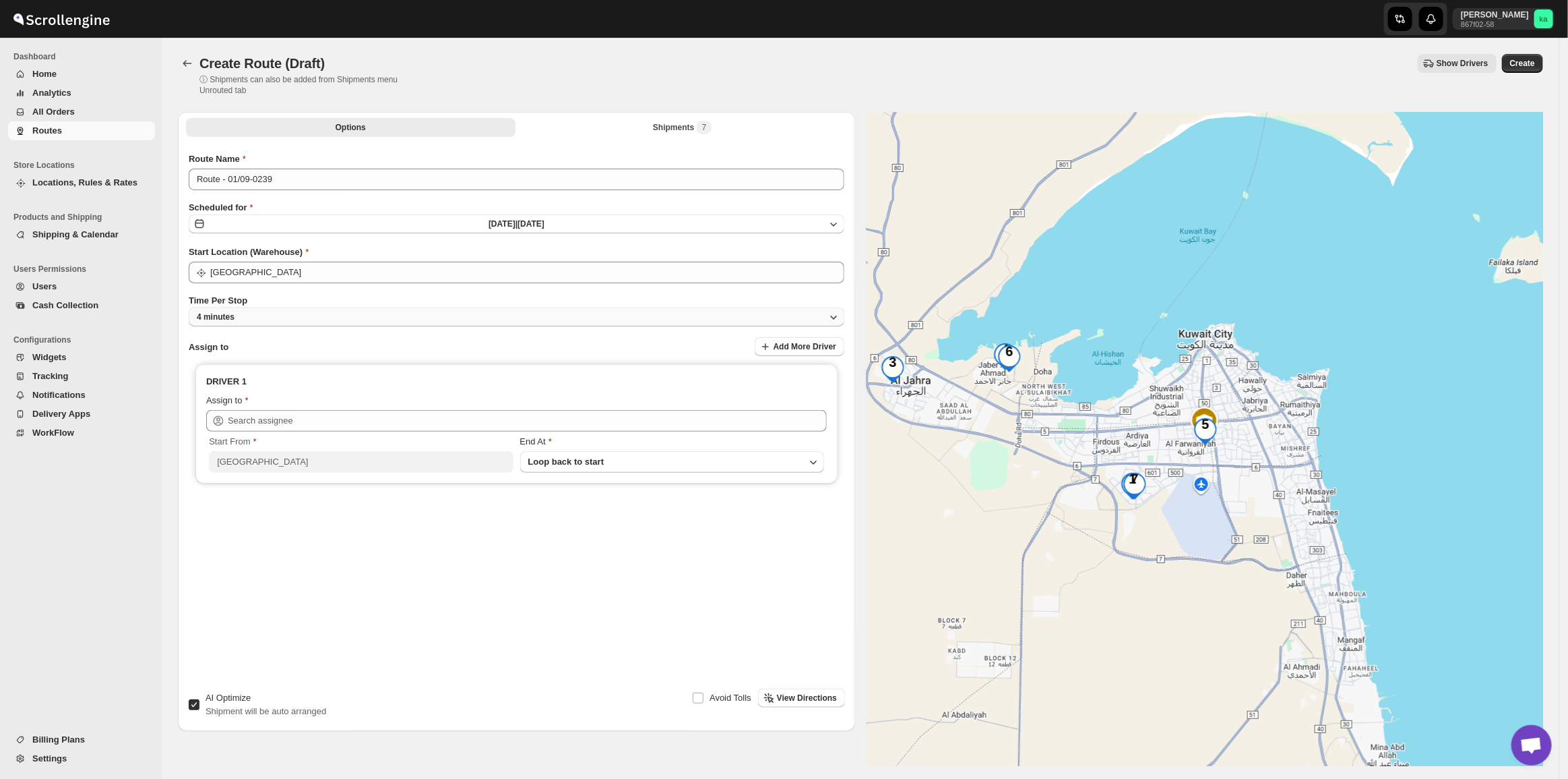
click at [321, 318] on button "4 minutes" at bounding box center [516, 317] width 656 height 19
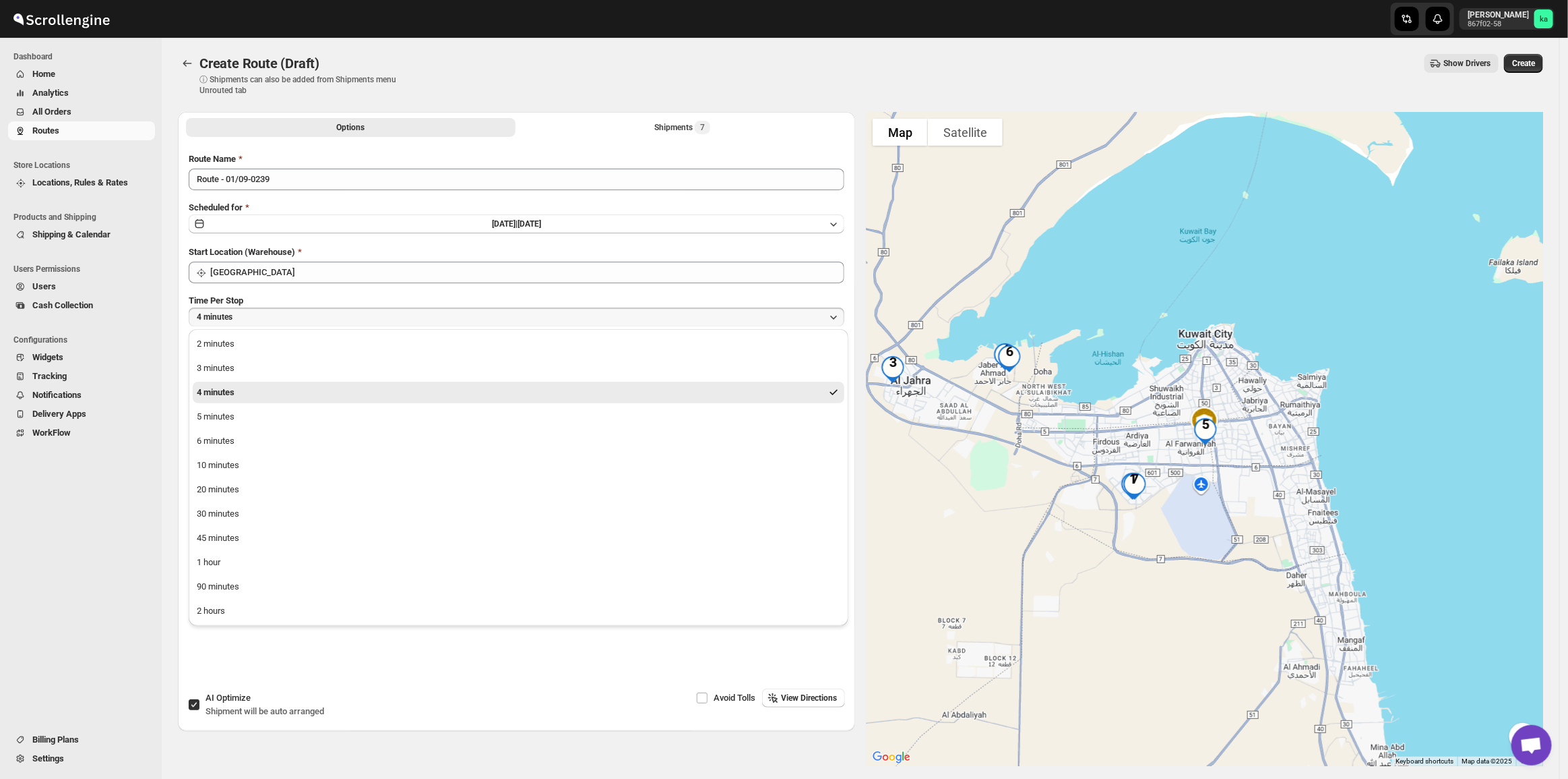
click at [297, 555] on button "1 hour" at bounding box center [518, 562] width 652 height 21
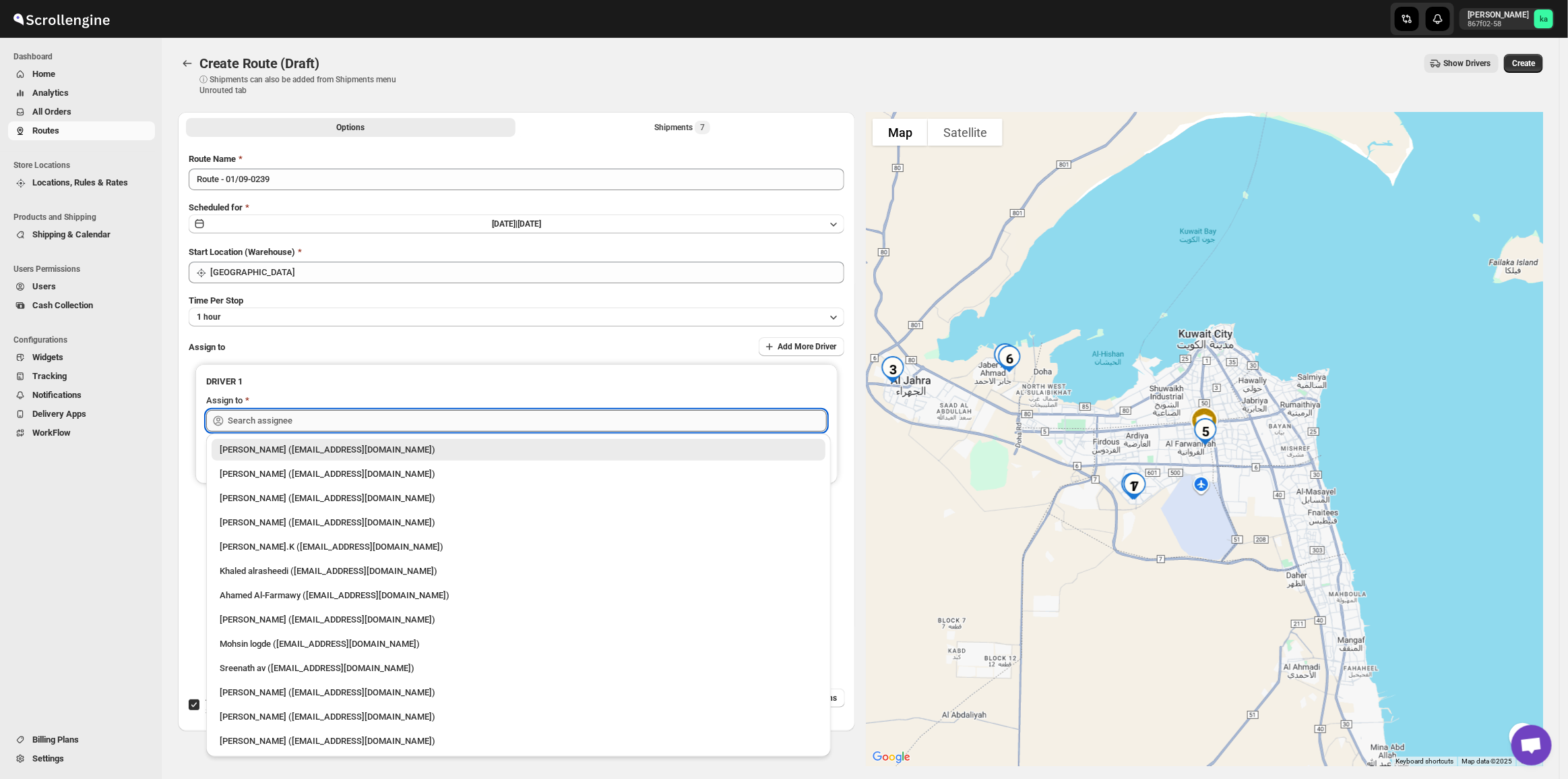
click at [325, 411] on input "text" at bounding box center [527, 420] width 599 height 21
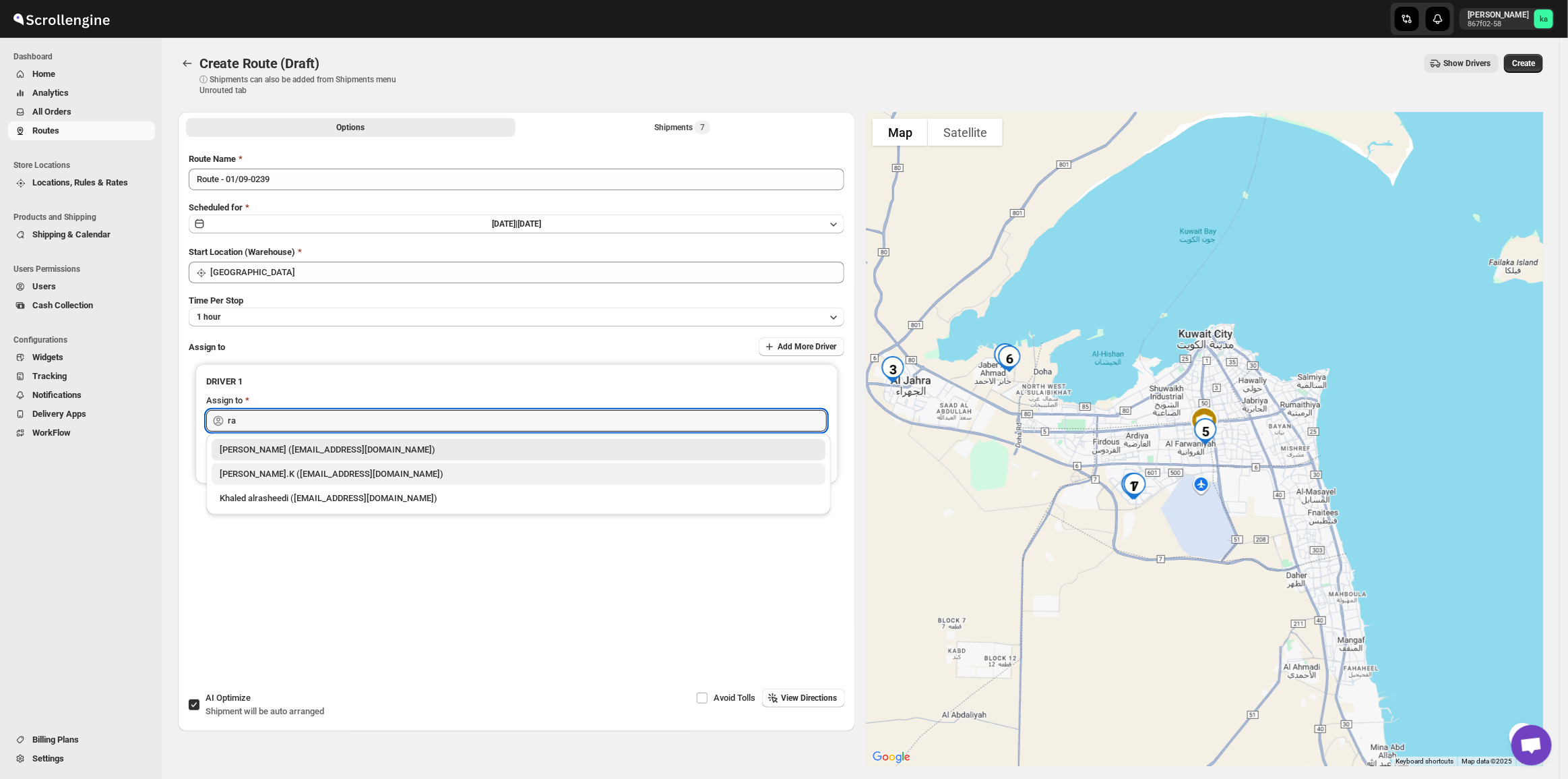
click at [316, 477] on div "[PERSON_NAME].K ([EMAIL_ADDRESS][DOMAIN_NAME])" at bounding box center [518, 474] width 598 height 14
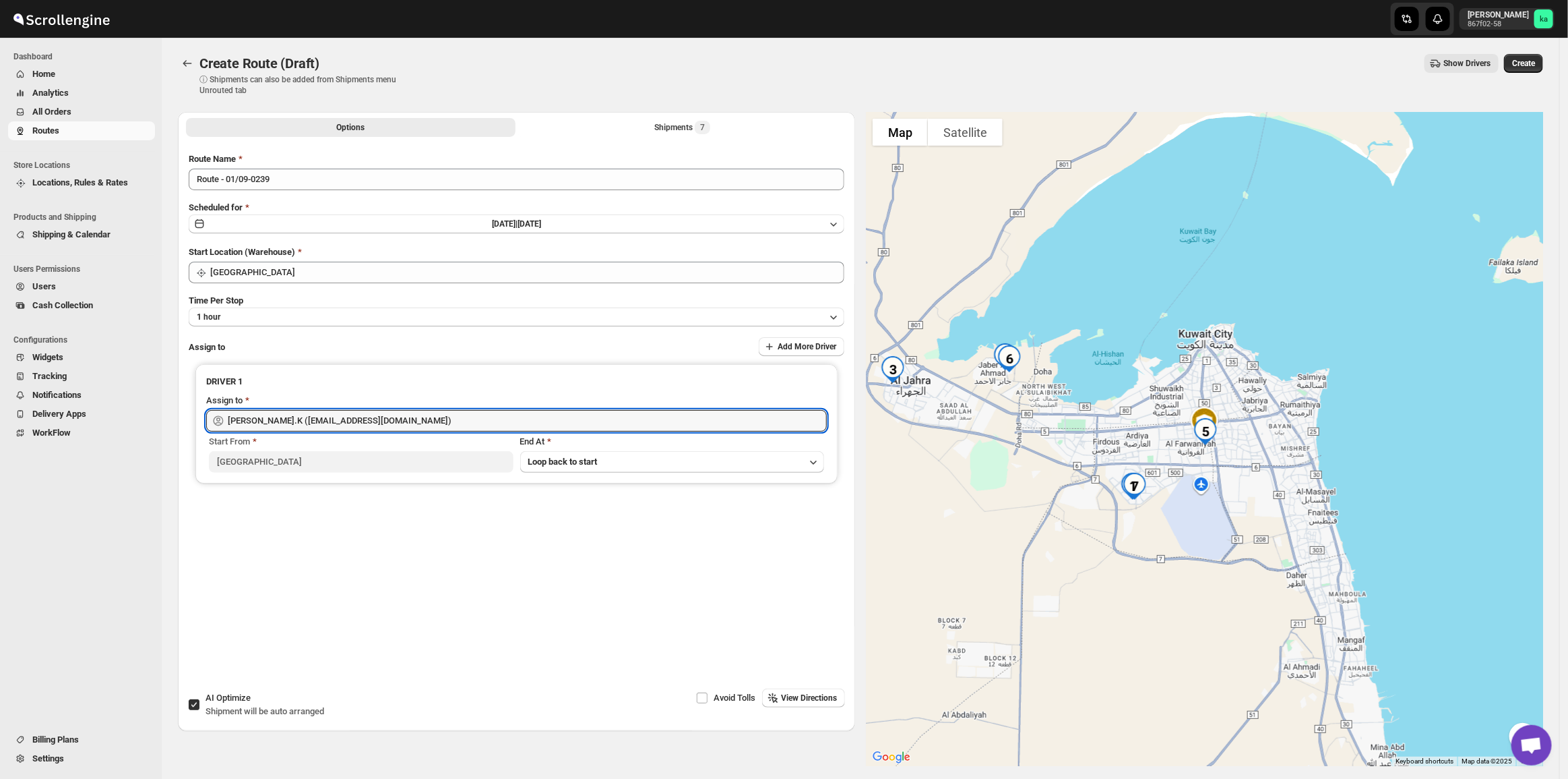
type input "[PERSON_NAME].K ([EMAIL_ADDRESS][DOMAIN_NAME])"
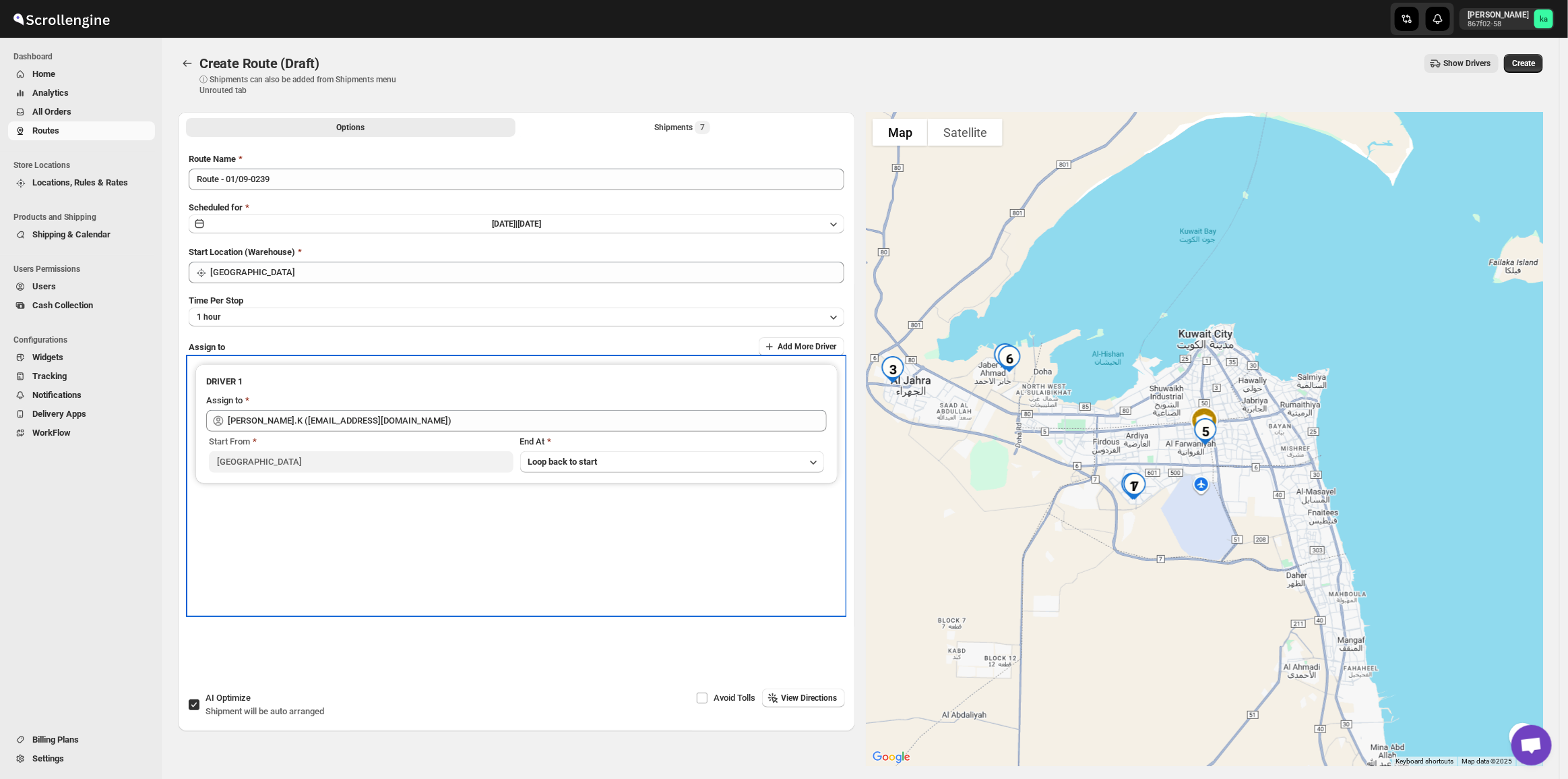
click at [484, 366] on div "DRIVER 1 Assign to [PERSON_NAME].K ([EMAIL_ADDRESS][DOMAIN_NAME]) Start From [G…" at bounding box center [516, 424] width 642 height 120
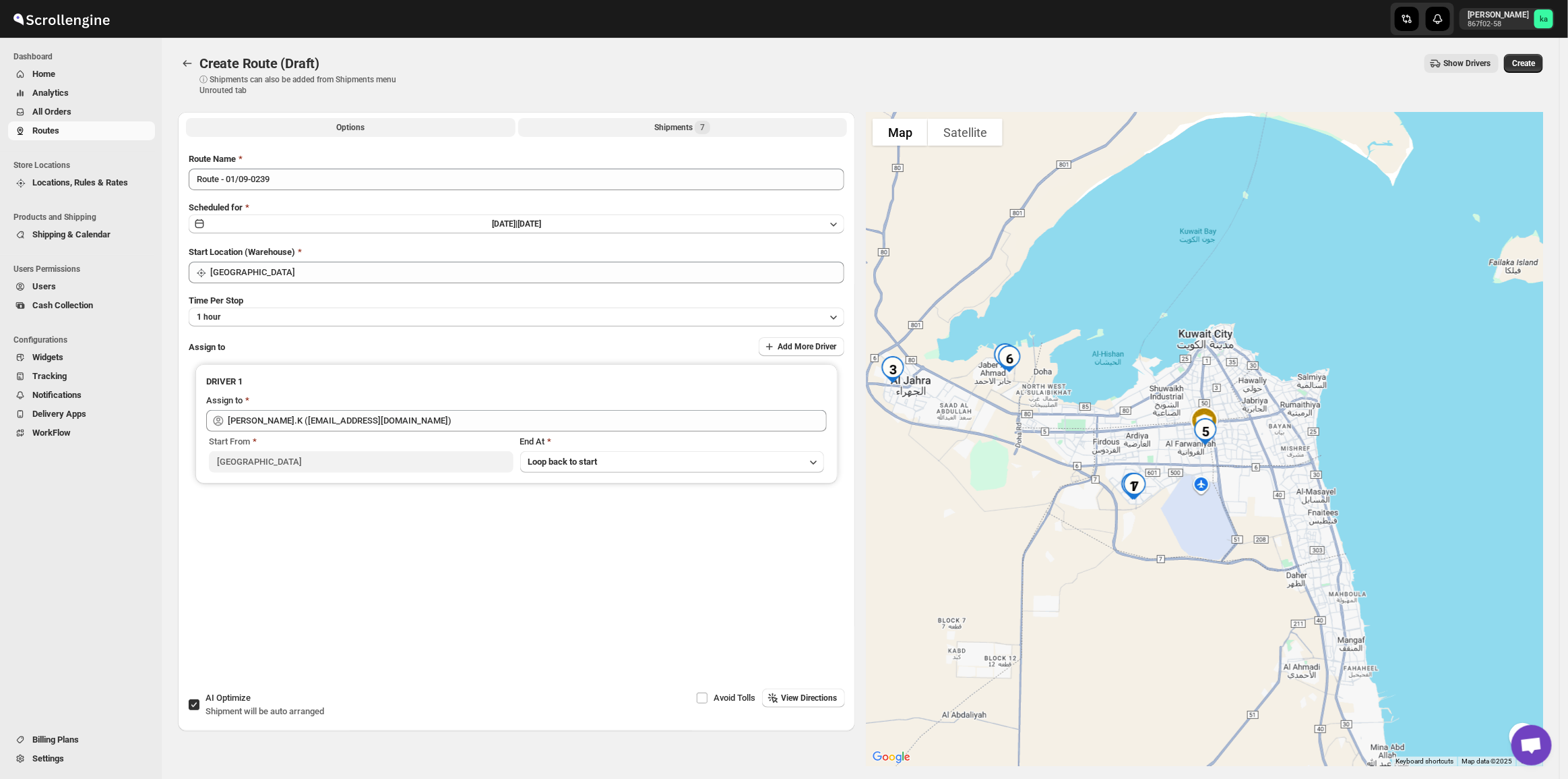
click at [656, 136] on button "Shipments 7" at bounding box center [683, 127] width 330 height 19
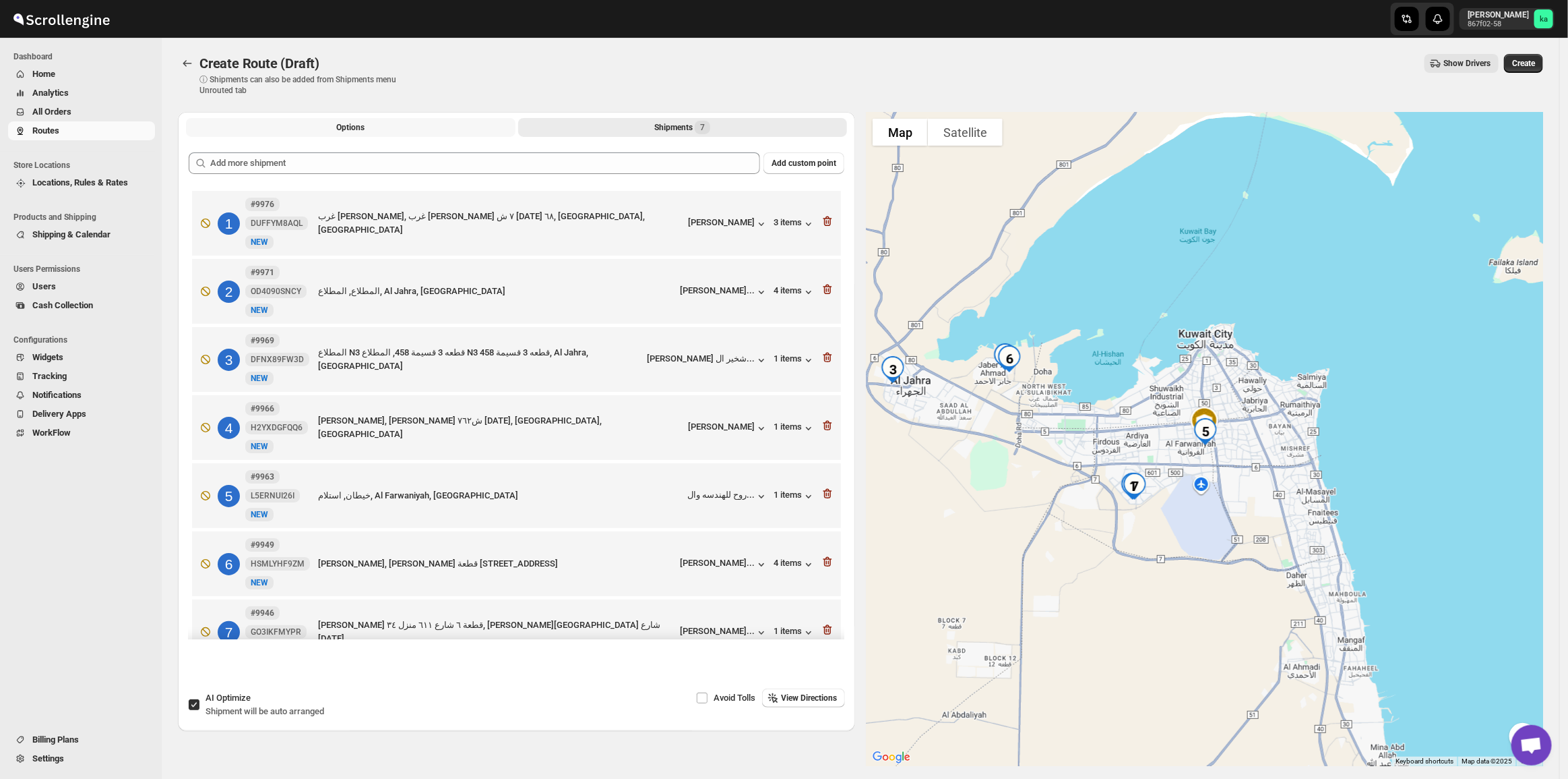
click at [411, 120] on button "Options" at bounding box center [351, 127] width 330 height 19
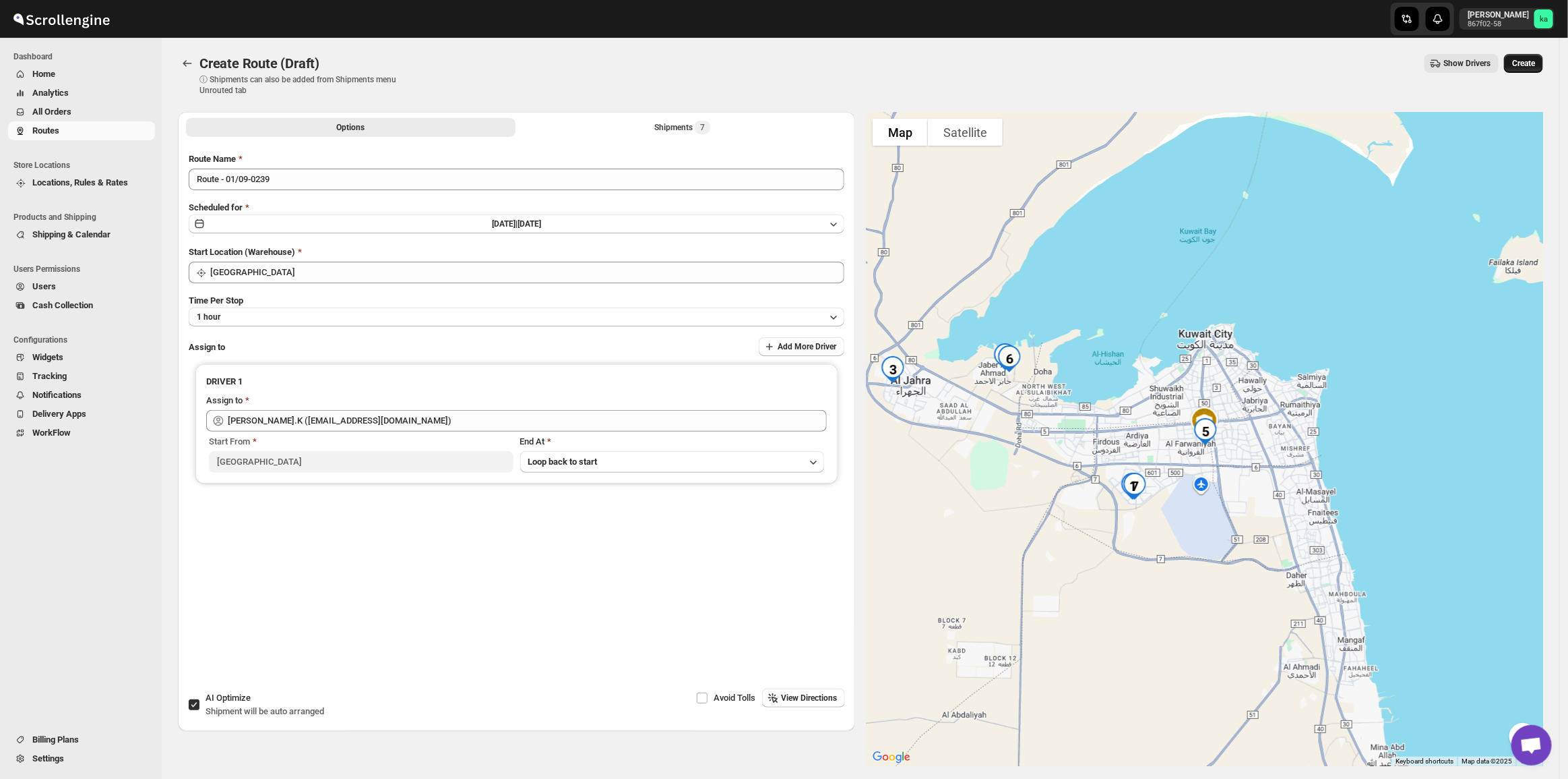
click at [1533, 65] on span "Create" at bounding box center [1523, 63] width 23 height 11
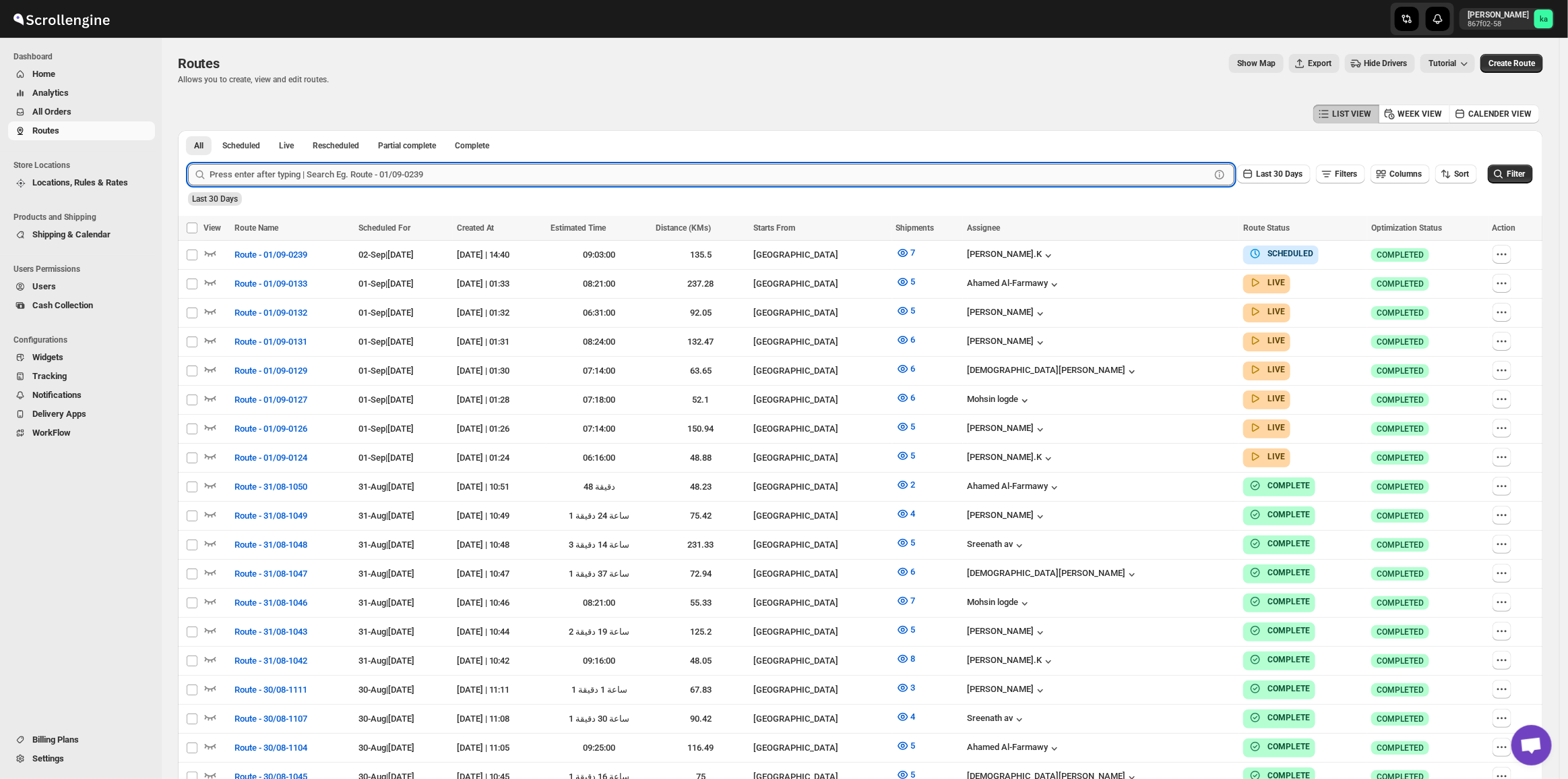
click at [287, 163] on input "text" at bounding box center [709, 174] width 1000 height 21
click at [72, 120] on button "All Orders" at bounding box center [82, 111] width 147 height 19
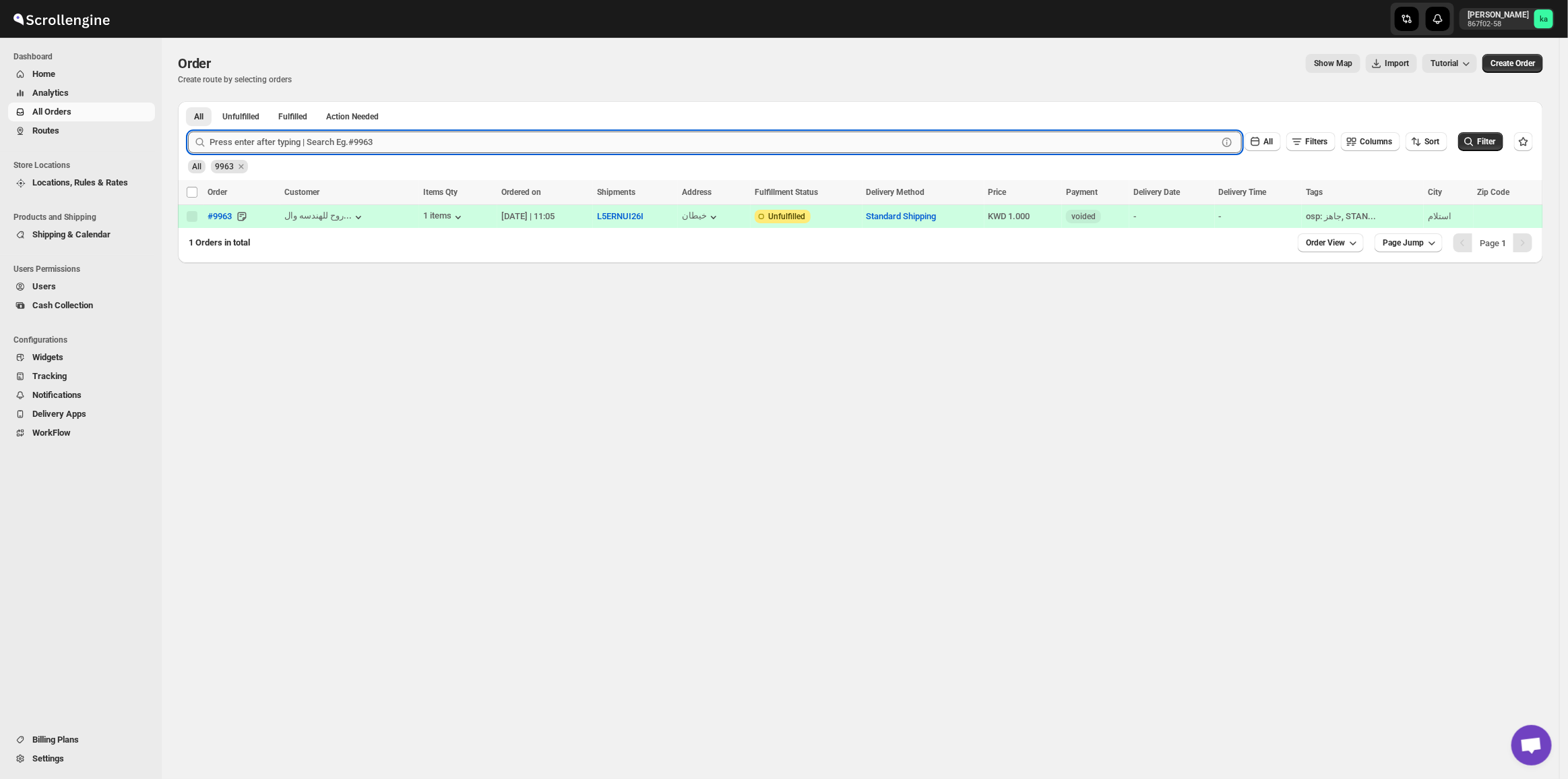
click at [360, 140] on input "text" at bounding box center [713, 142] width 1008 height 21
paste input "9938 9955 9942 10061 9970 9957"
drag, startPoint x: 365, startPoint y: 143, endPoint x: 224, endPoint y: 139, distance: 141.1
click at [224, 135] on input "9938 9955 9942 10061 9970 9957" at bounding box center [701, 142] width 984 height 21
click at [240, 138] on input "9938 9955 9942 10061 9970 9957" at bounding box center [701, 142] width 984 height 21
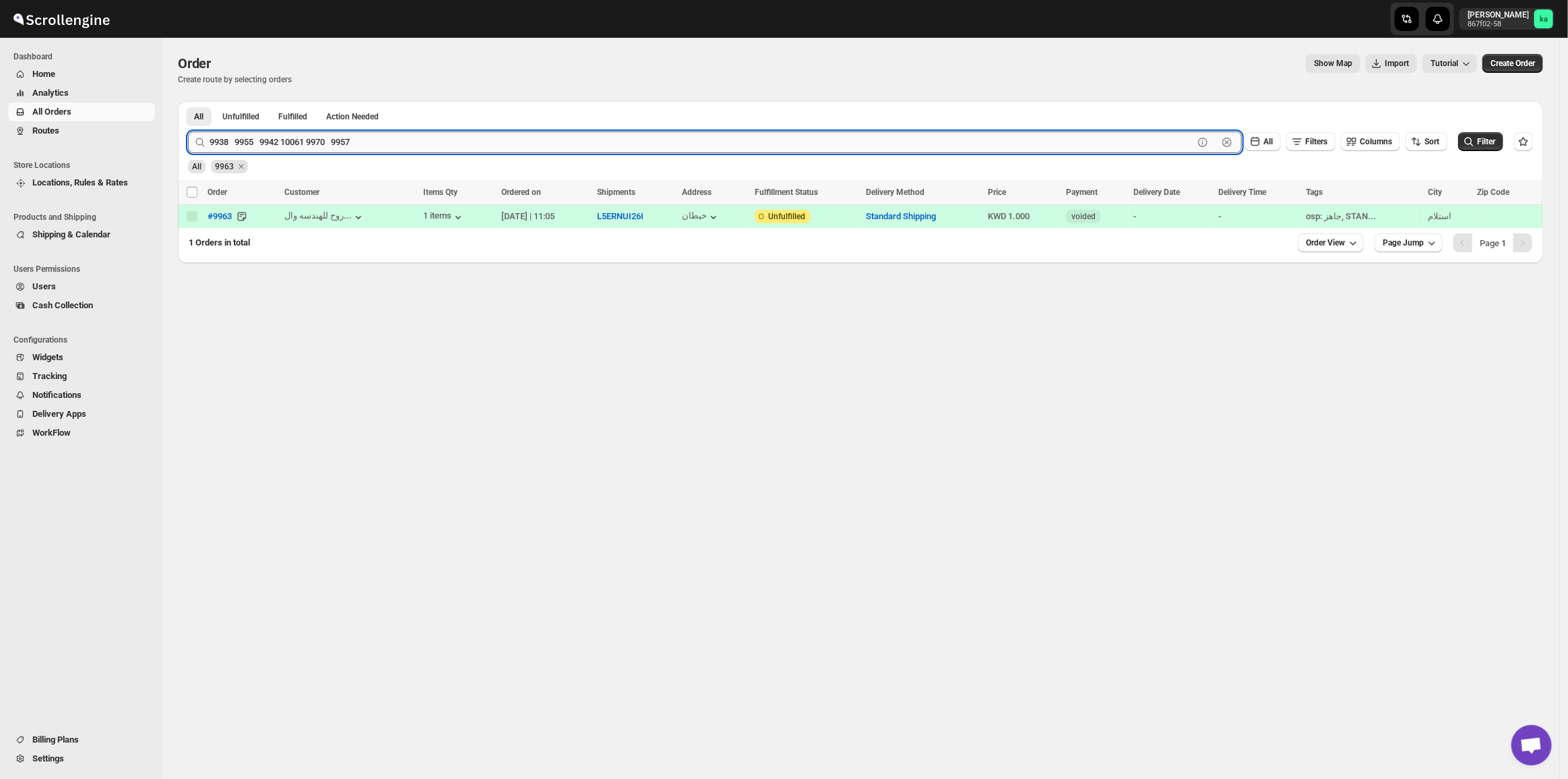
drag, startPoint x: 233, startPoint y: 132, endPoint x: 455, endPoint y: 139, distance: 222.1
click at [455, 139] on input "9938 9955 9942 10061 9970 9957" at bounding box center [701, 142] width 984 height 21
type input "9938"
click at [188, 101] on button "Submit" at bounding box center [207, 108] width 38 height 14
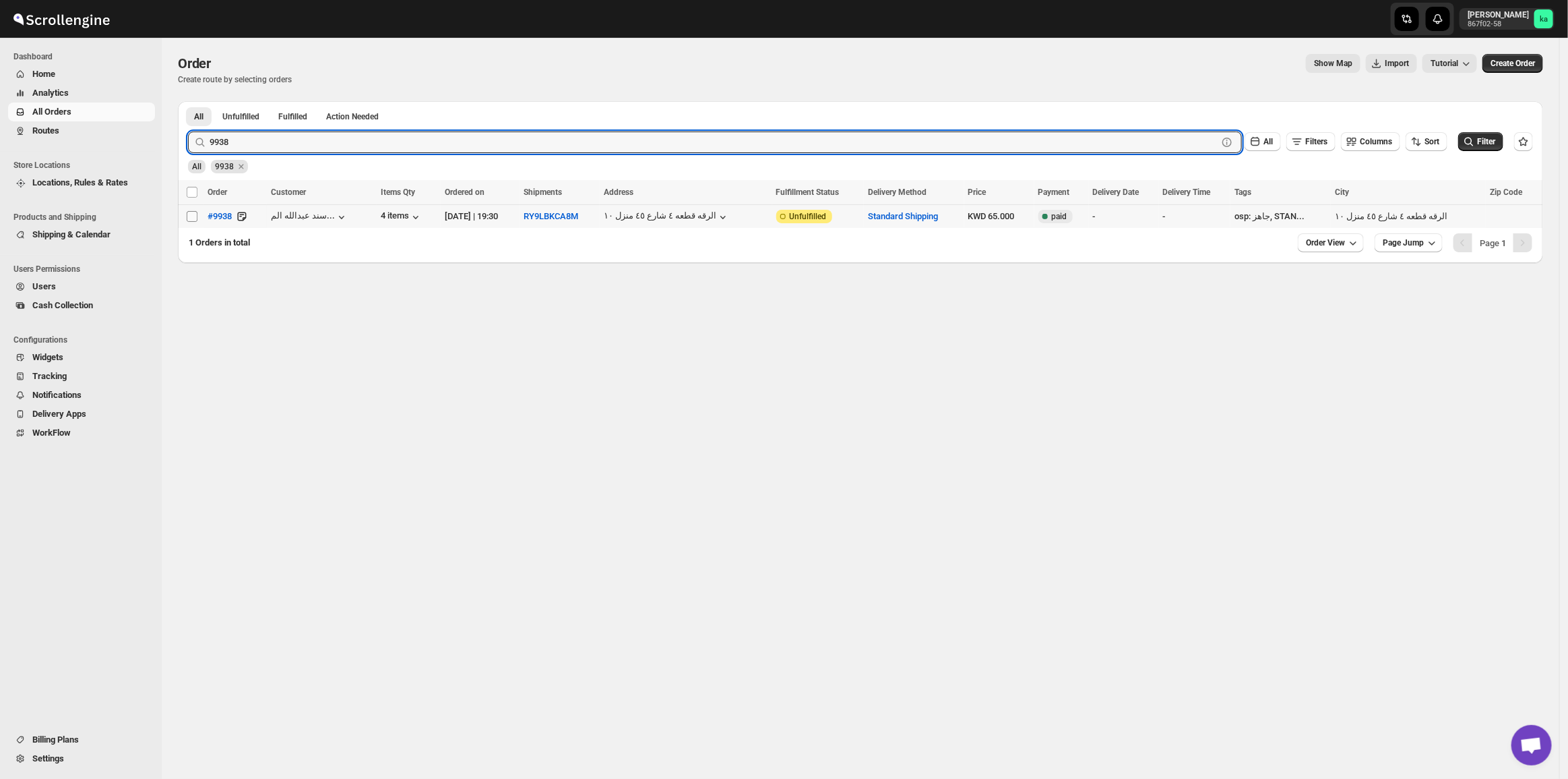
click at [187, 221] on input "Select order" at bounding box center [192, 216] width 11 height 11
checkbox input "true"
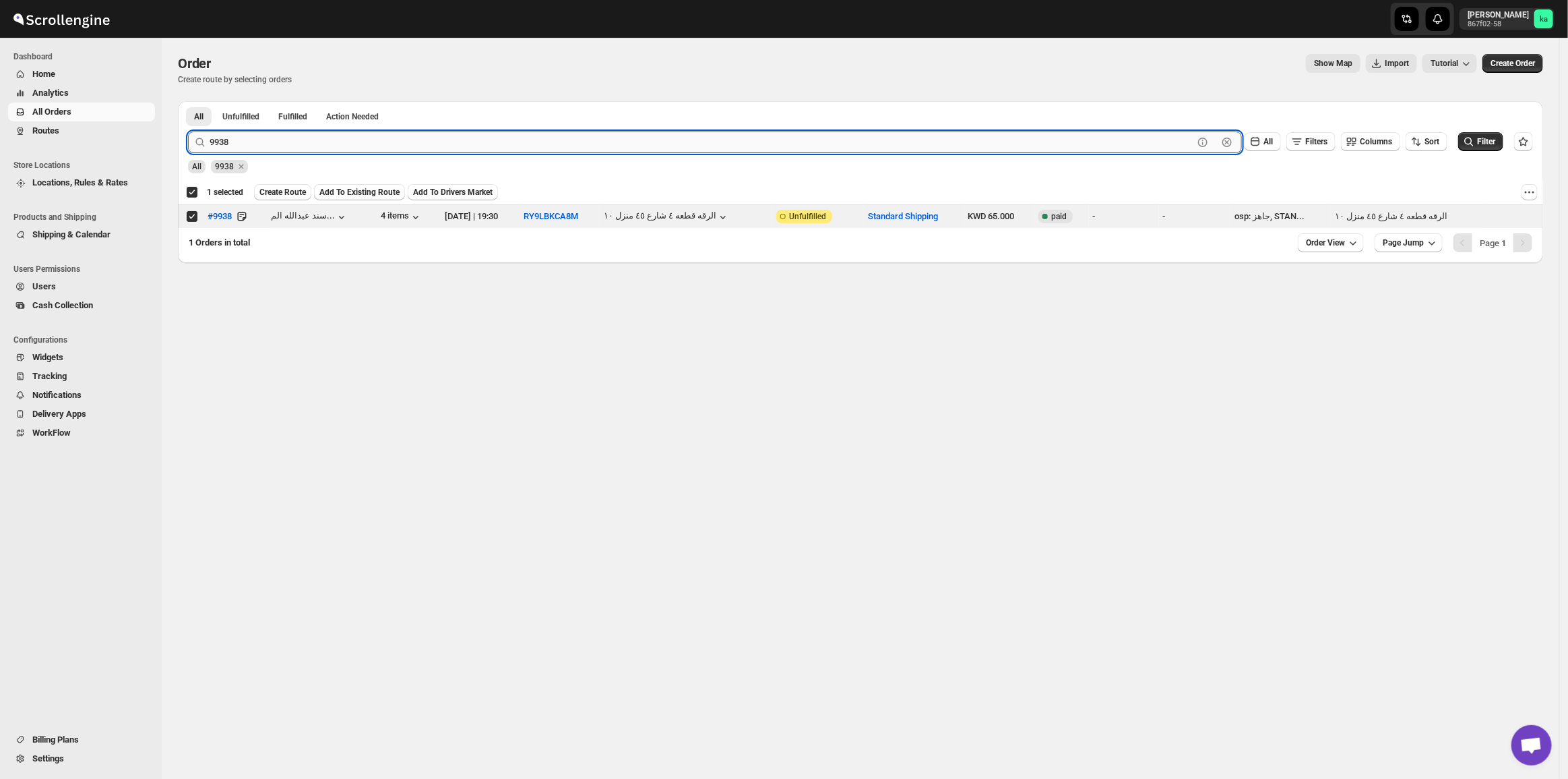
click at [234, 142] on input "9938" at bounding box center [701, 142] width 984 height 21
paste input "9955 9942 10061 9970 9957"
drag, startPoint x: 234, startPoint y: 143, endPoint x: 718, endPoint y: 122, distance: 484.5
click at [718, 122] on div "9955 9942 10061 9970 9957 Clear All Filters Columns Sort Filter" at bounding box center [855, 137] width 1356 height 32
type input "9955"
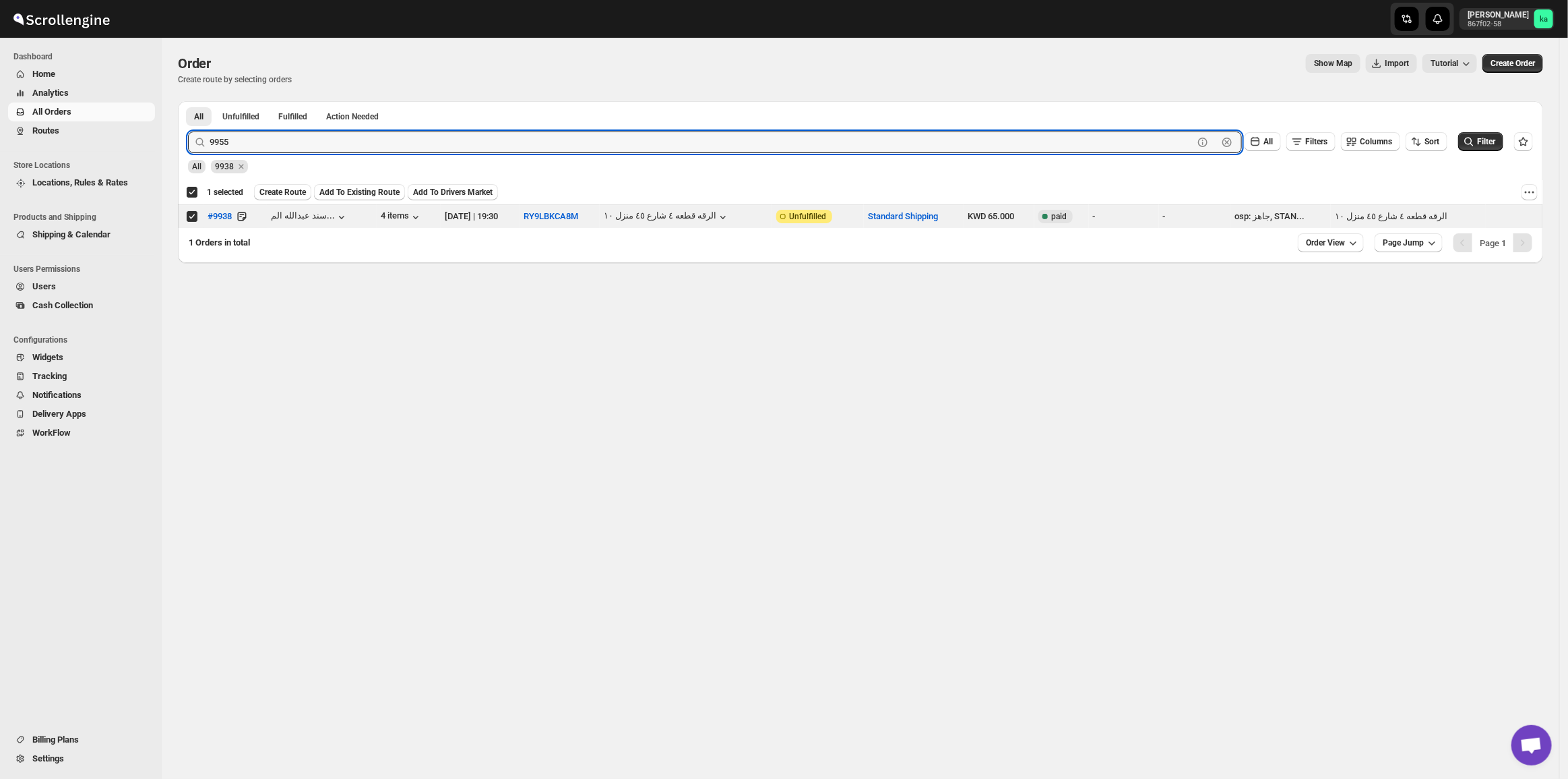
click at [188, 101] on button "Submit" at bounding box center [207, 108] width 38 height 14
click at [194, 218] on input "Select order" at bounding box center [192, 216] width 11 height 11
checkbox input "true"
checkbox input "false"
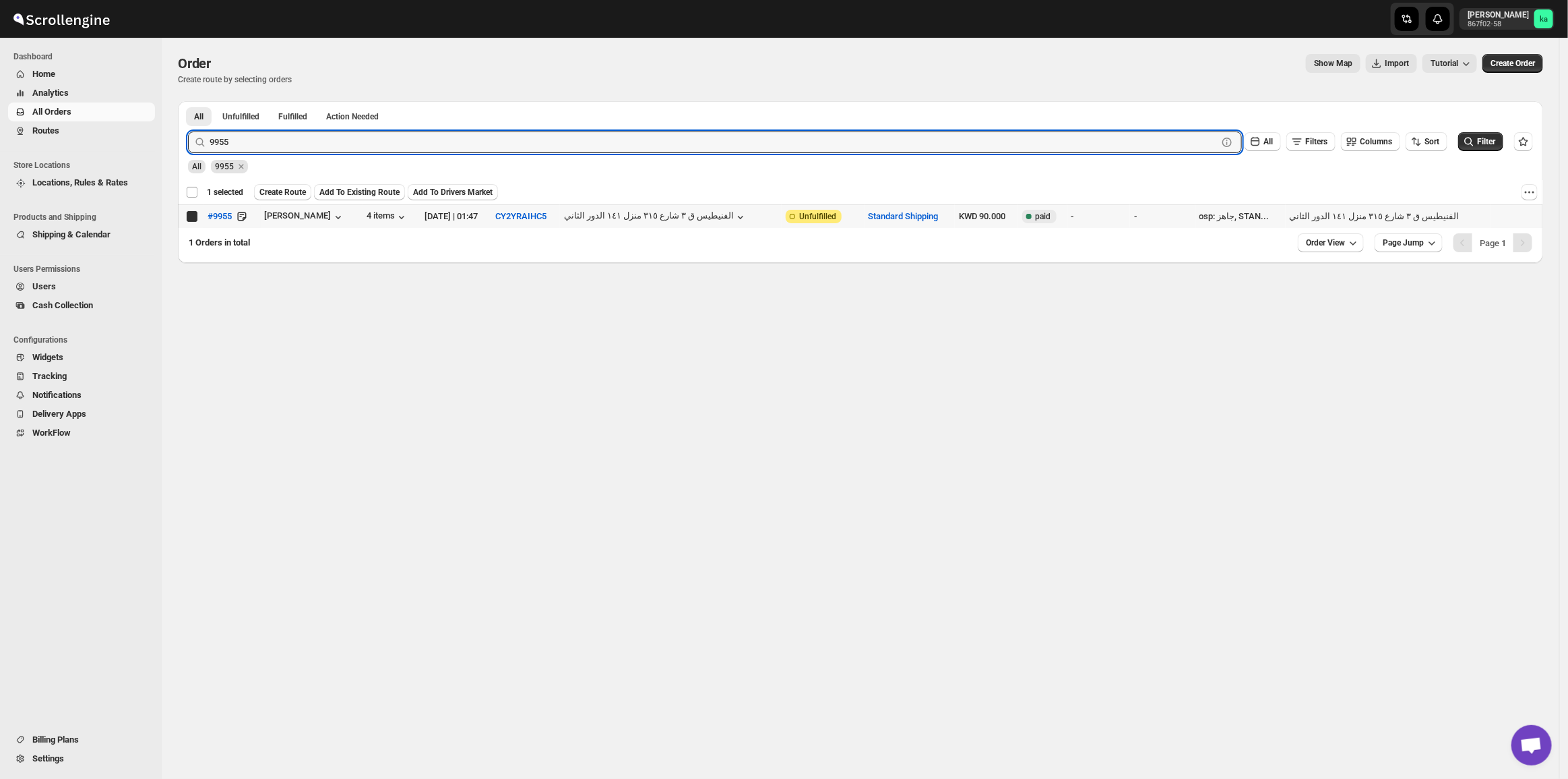
checkbox input "false"
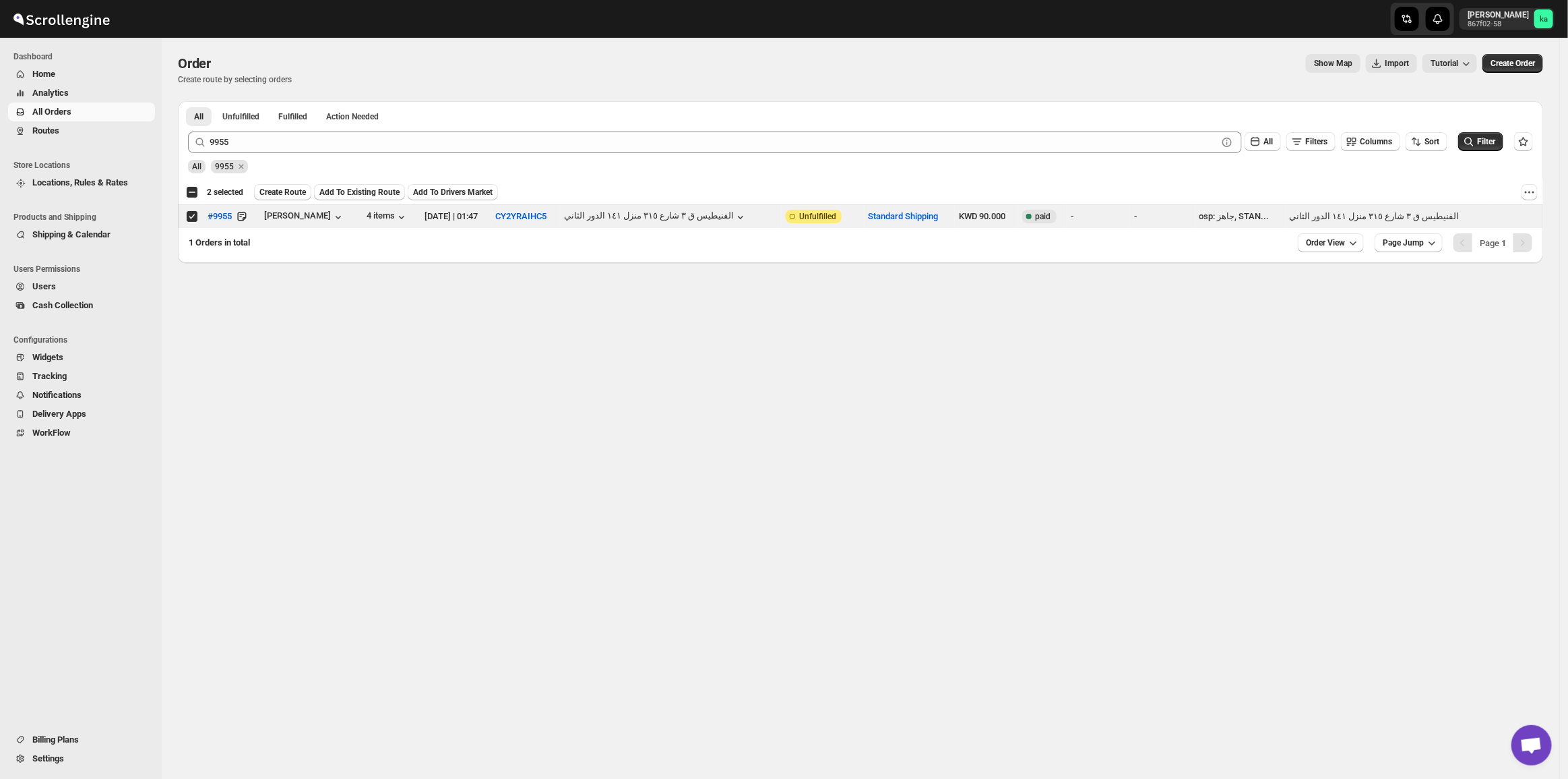
click at [258, 153] on div "All 9955" at bounding box center [857, 160] width 1350 height 25
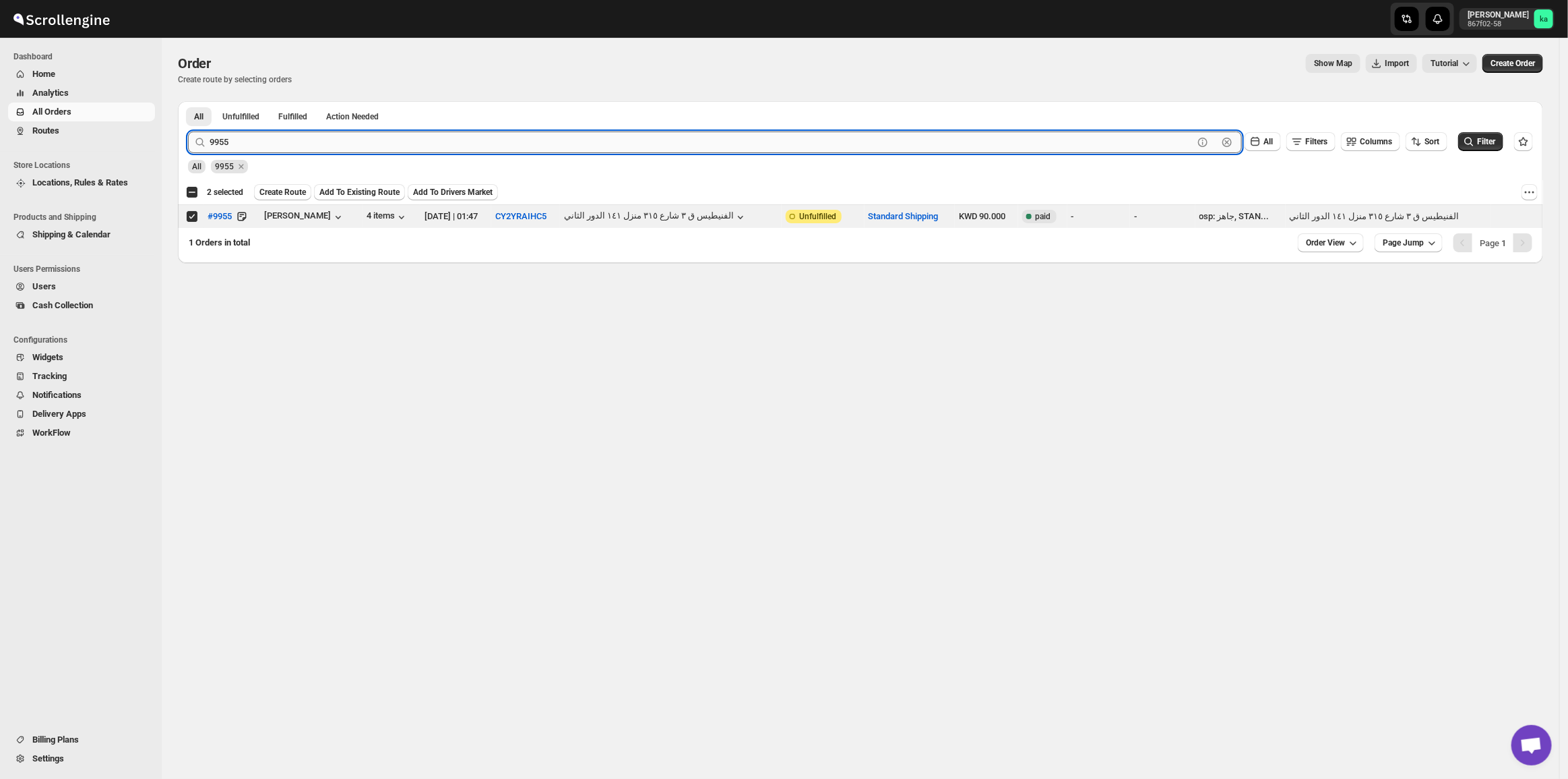
click at [258, 139] on input "9955" at bounding box center [701, 142] width 984 height 21
paste input "9942 10061 9970 9957"
drag, startPoint x: 235, startPoint y: 146, endPoint x: 443, endPoint y: 153, distance: 208.1
click at [443, 153] on form "Submit 9942 10061 9970 9957 Clear All Filters Columns Sort Filter All 9955" at bounding box center [860, 147] width 1345 height 53
type input "9942"
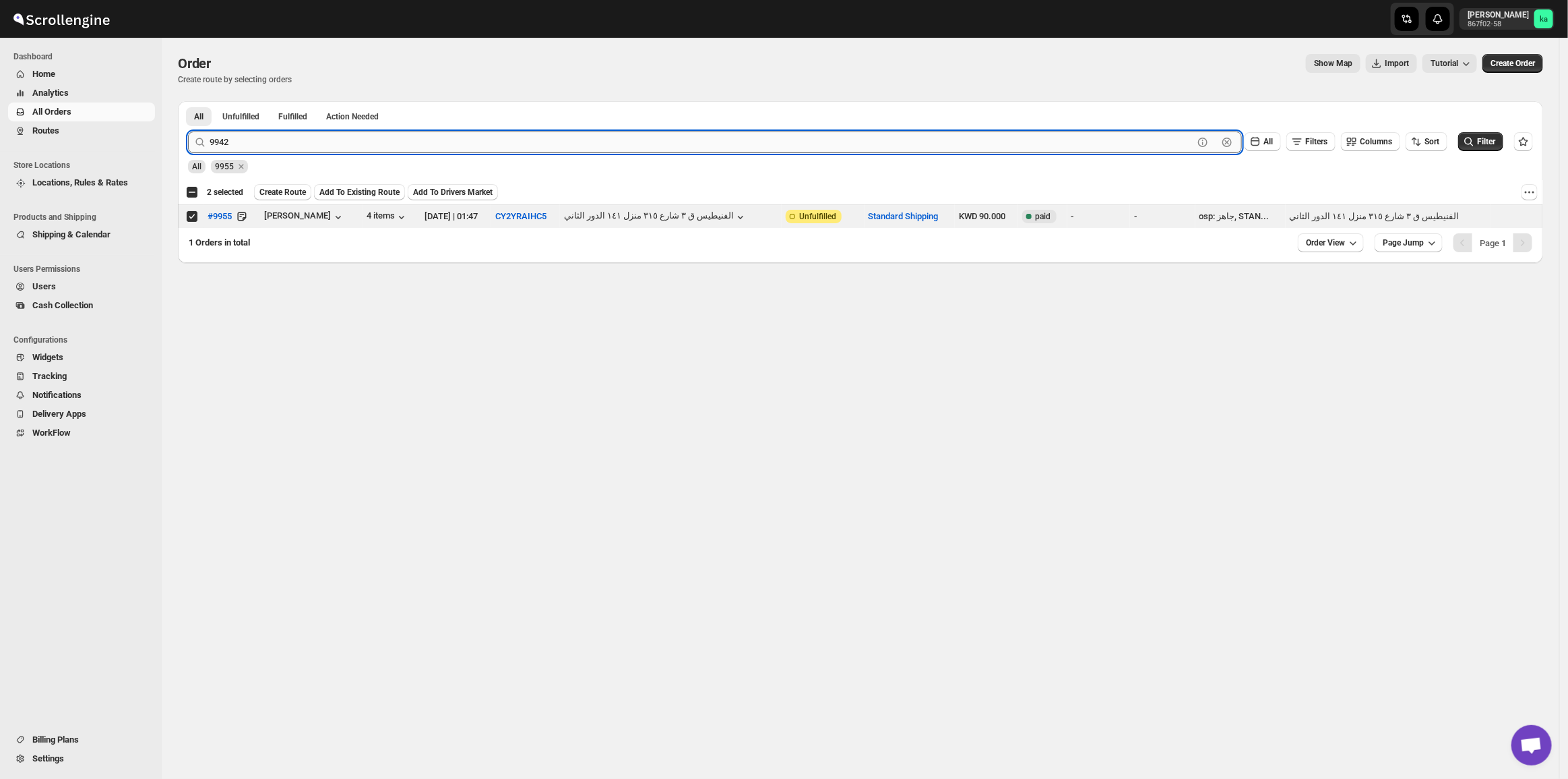
click at [188, 101] on button "Submit" at bounding box center [207, 108] width 38 height 14
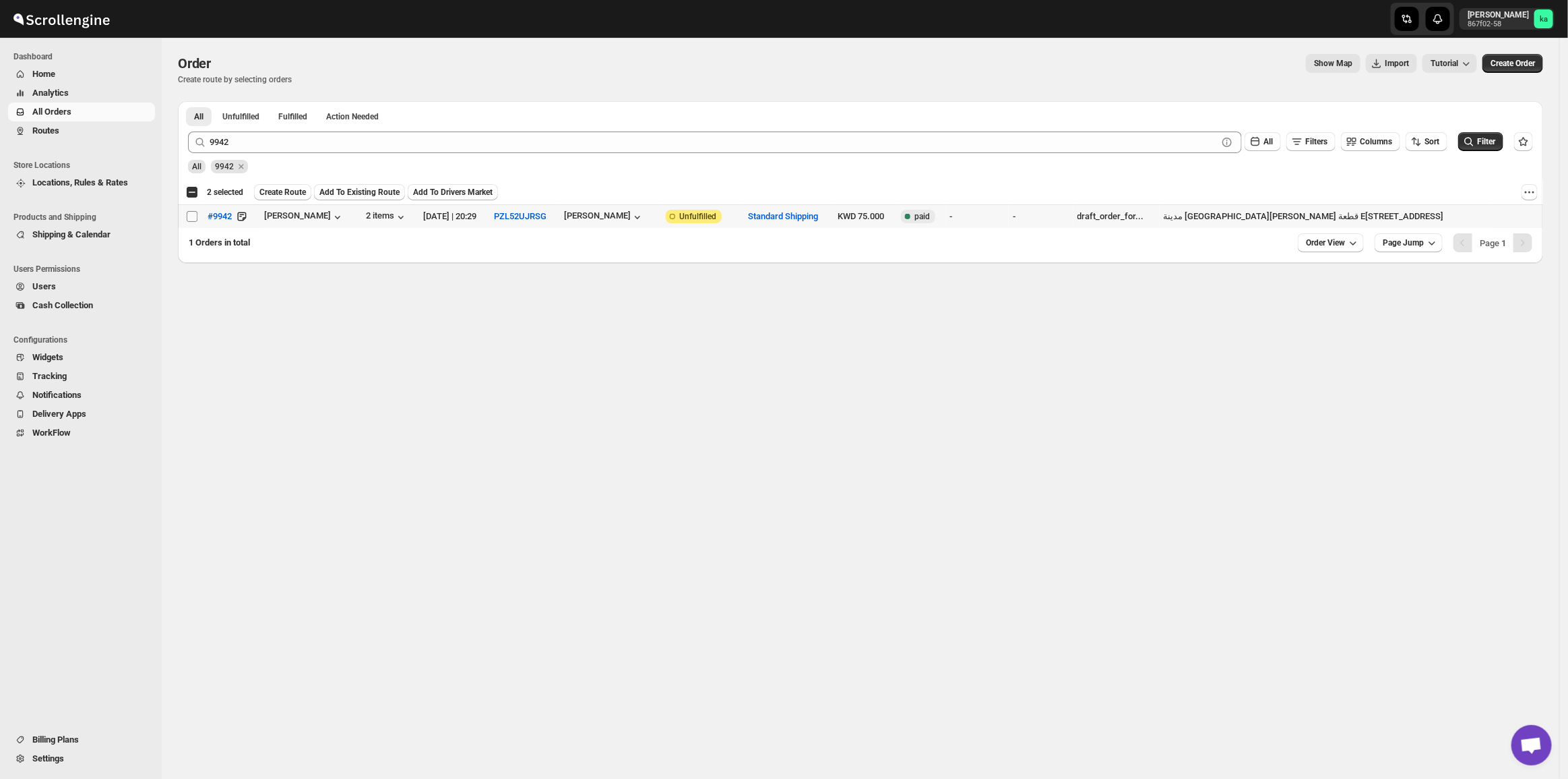
click at [187, 216] on input "Select order" at bounding box center [192, 216] width 11 height 11
checkbox input "true"
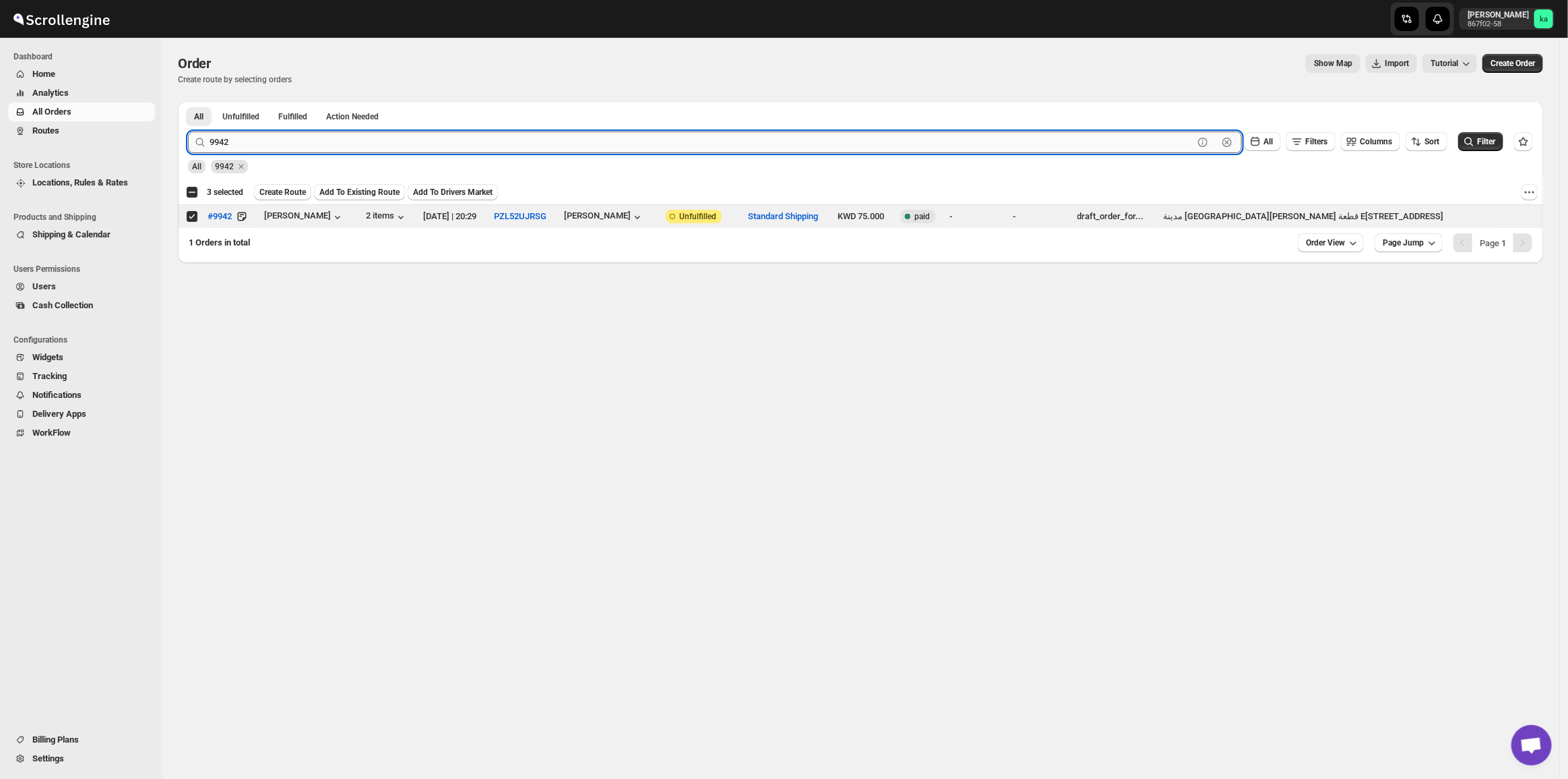
click at [250, 139] on input "9942" at bounding box center [701, 142] width 984 height 21
paste input "10061 9970 9957"
drag, startPoint x: 231, startPoint y: 147, endPoint x: 391, endPoint y: 172, distance: 161.9
click at [391, 172] on form "Submit 10061 9970 9957 Clear All Filters Columns Sort Filter All 9942" at bounding box center [860, 147] width 1345 height 53
click at [188, 101] on button "Submit" at bounding box center [207, 108] width 38 height 14
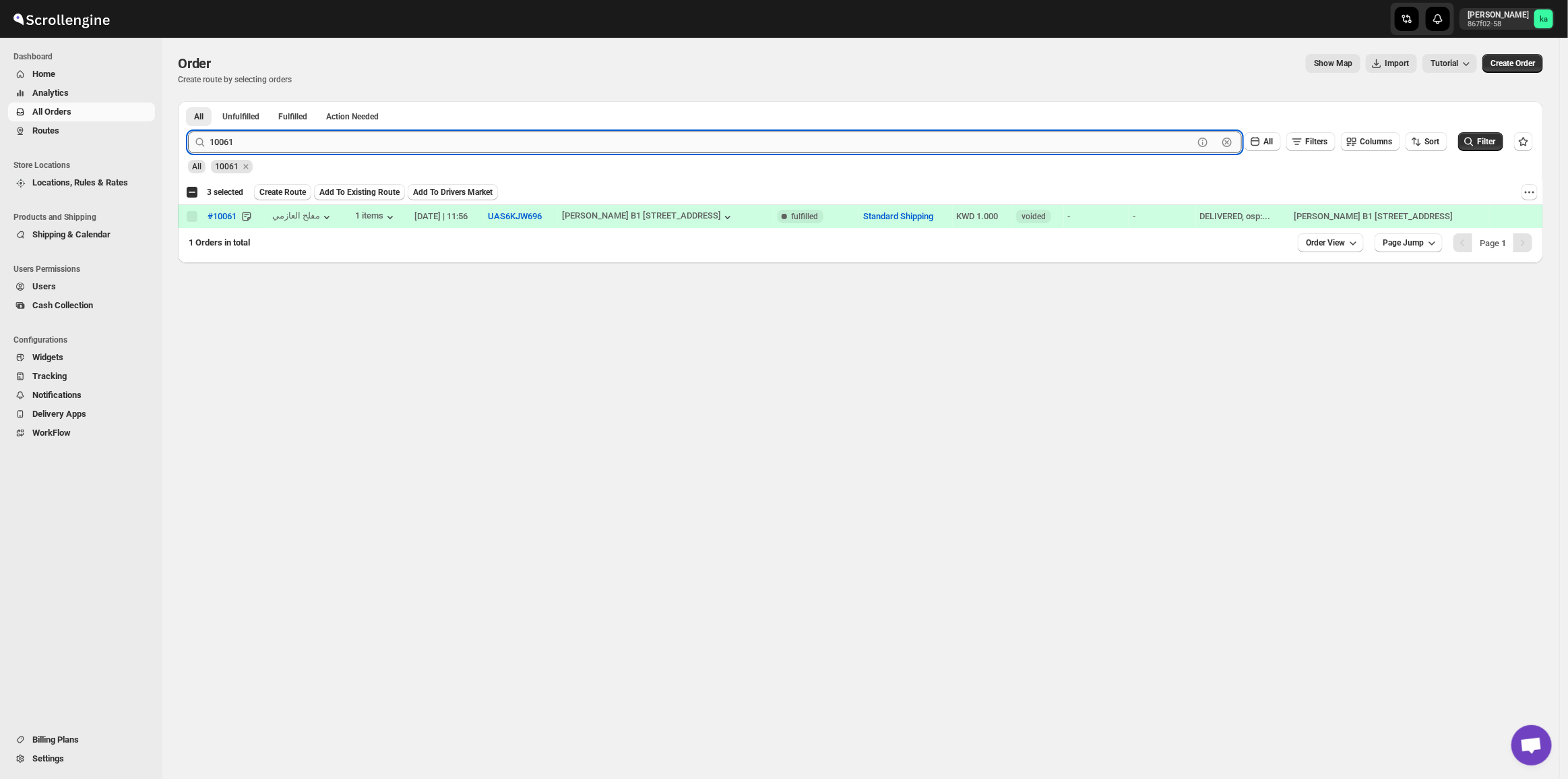
click at [260, 144] on input "10061" at bounding box center [701, 142] width 984 height 21
paste input "9970 9957"
drag, startPoint x: 231, startPoint y: 140, endPoint x: 428, endPoint y: 135, distance: 197.1
click at [428, 135] on input "9970 9957" at bounding box center [701, 142] width 984 height 21
type input "9970"
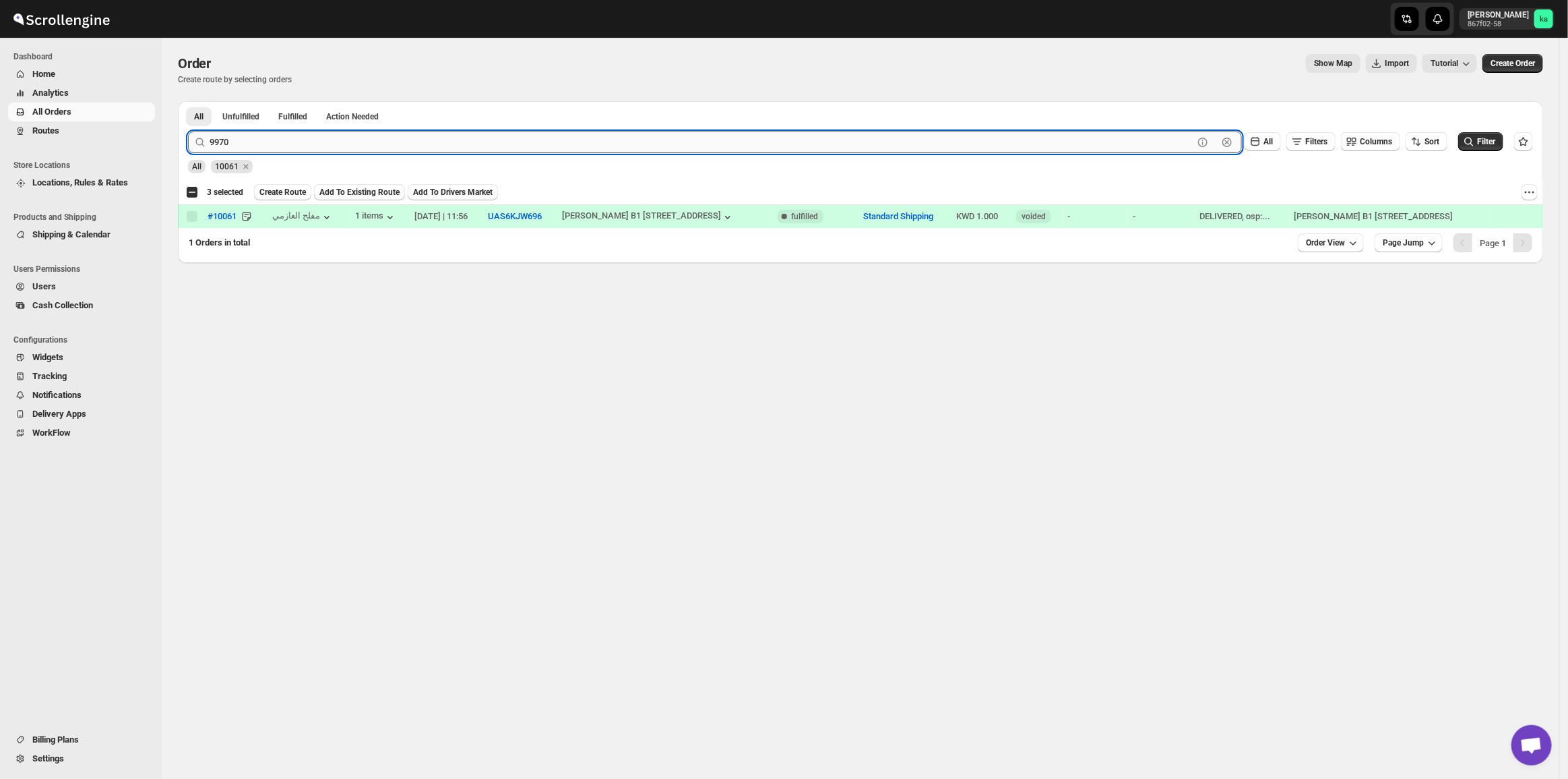
click at [188, 101] on button "Submit" at bounding box center [207, 108] width 38 height 14
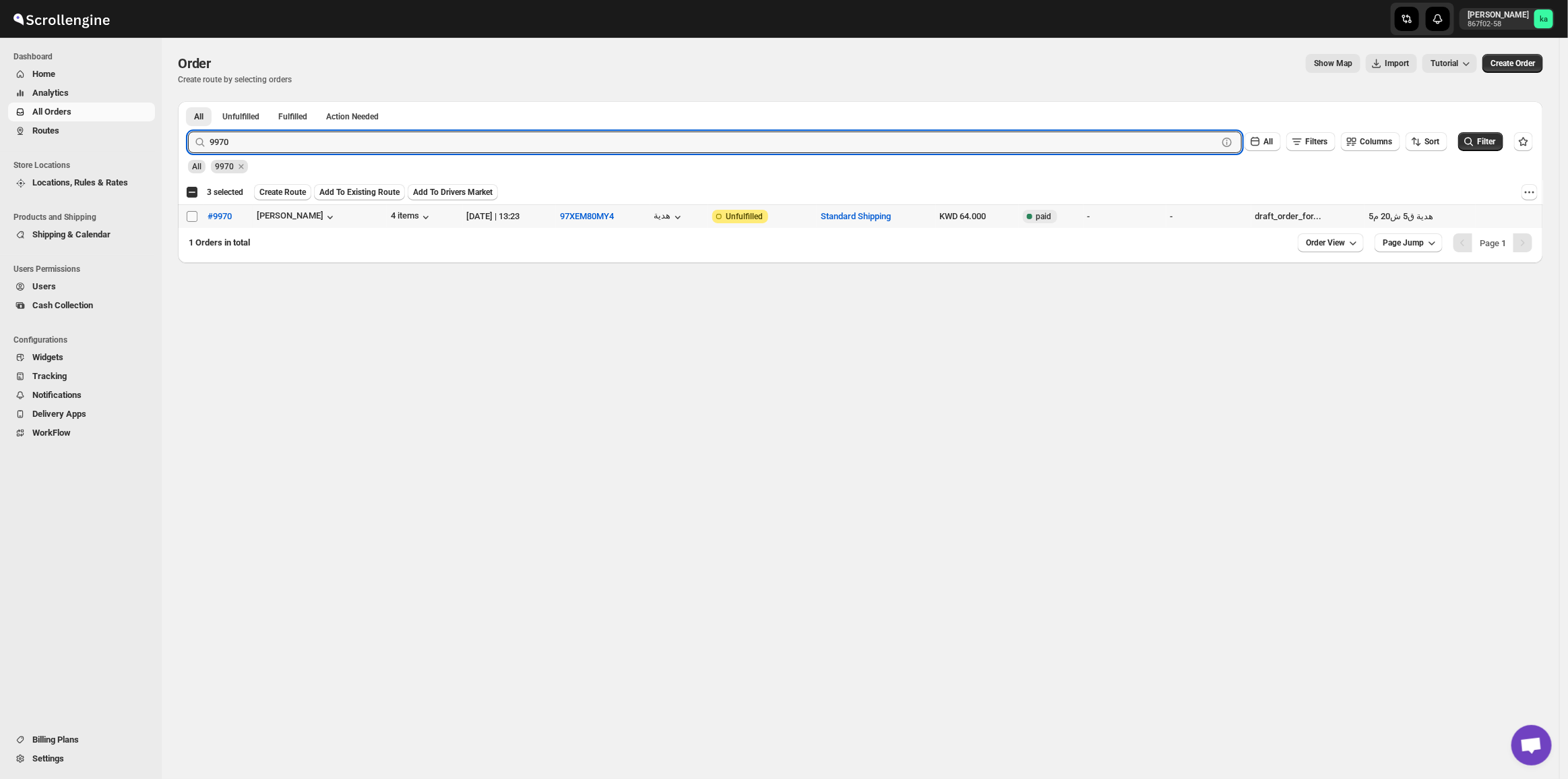
click at [193, 216] on input "Select order" at bounding box center [192, 216] width 11 height 11
checkbox input "true"
click at [231, 142] on input "9970" at bounding box center [701, 142] width 984 height 21
paste input "9957"
type input "9957"
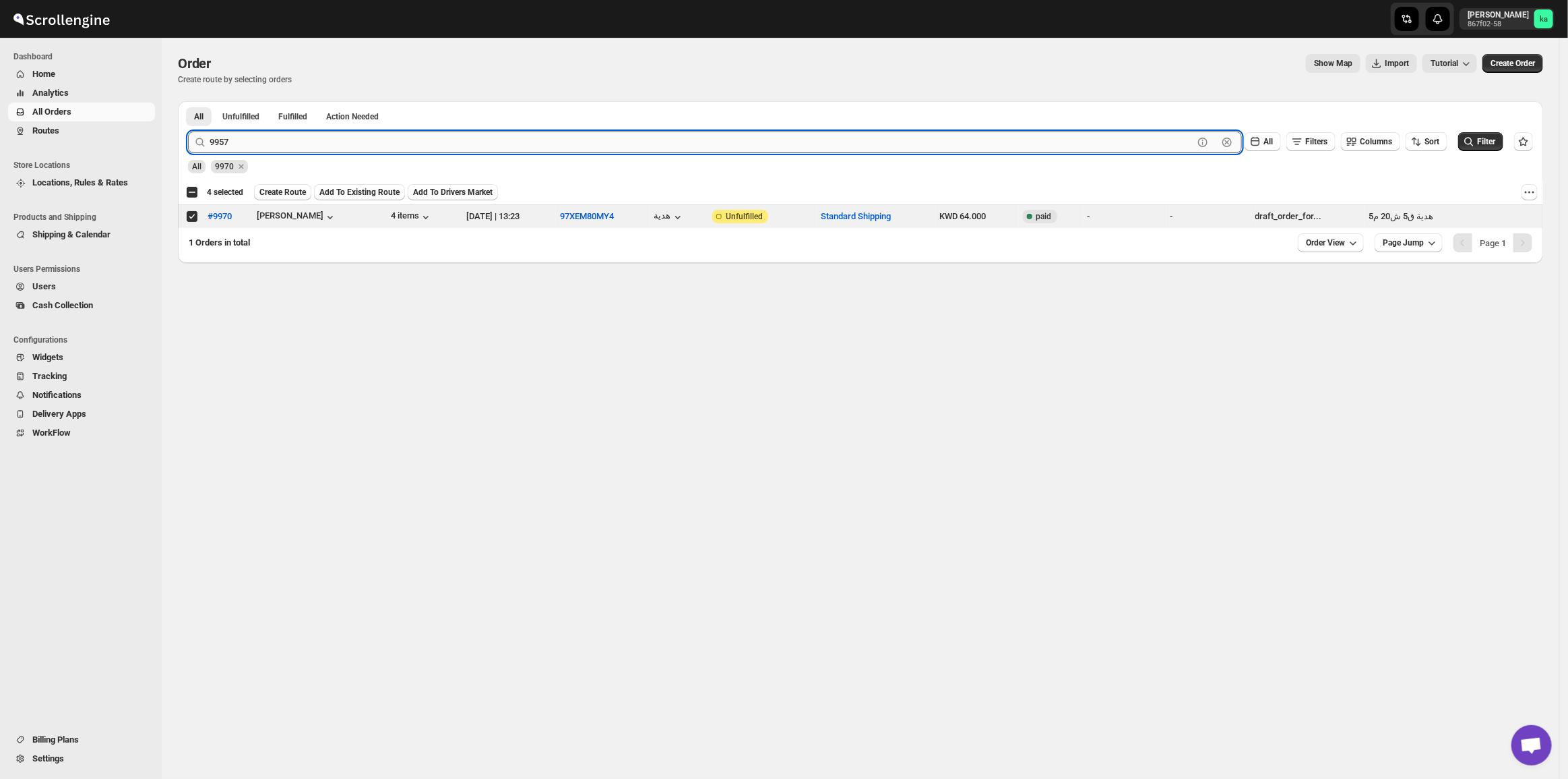
click at [188, 101] on button "Submit" at bounding box center [207, 108] width 38 height 14
click at [193, 212] on input "Select order" at bounding box center [192, 216] width 11 height 11
checkbox input "true"
click at [442, 139] on input "9957" at bounding box center [701, 142] width 984 height 21
paste input "10139"
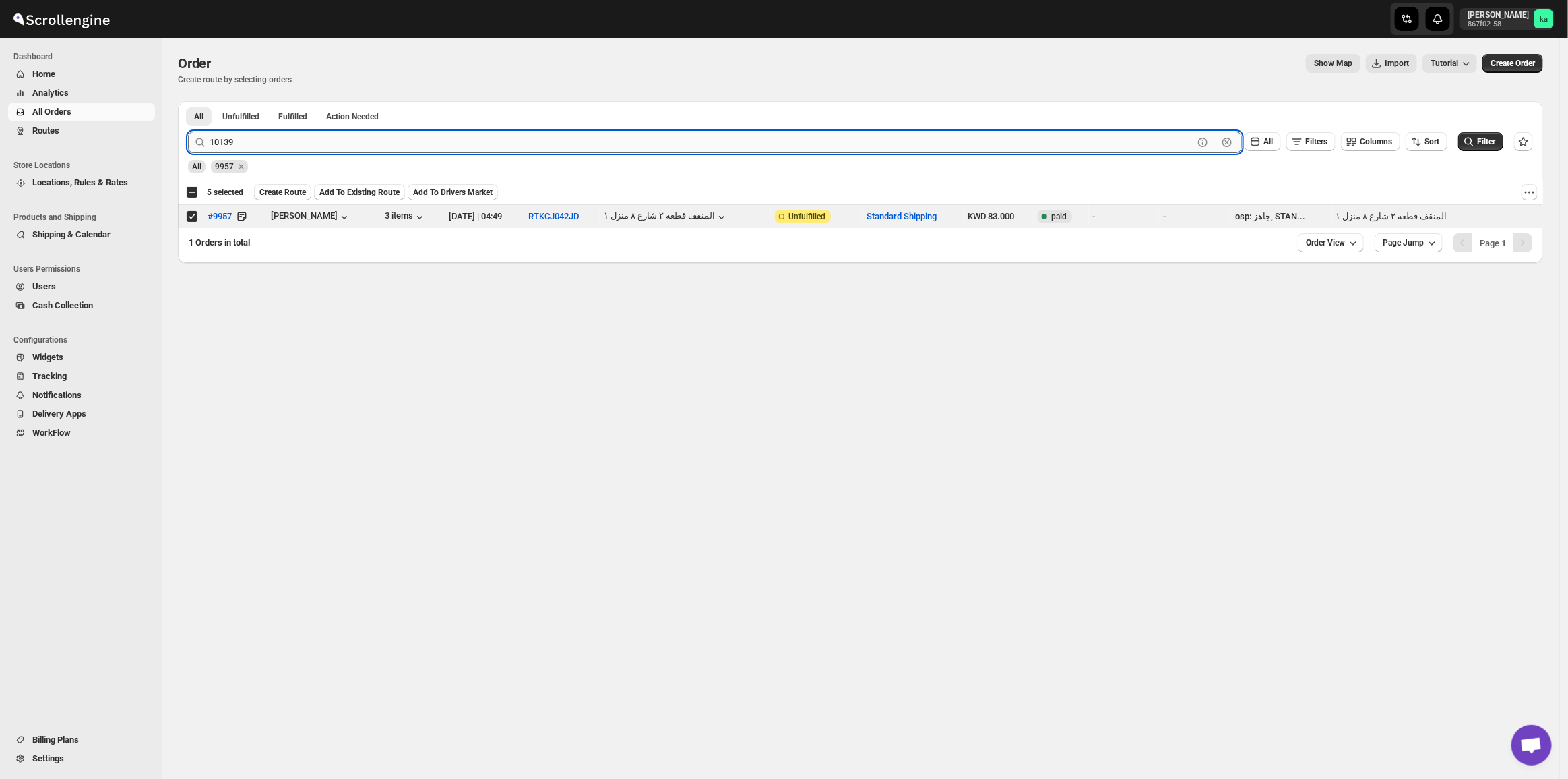
type input "10139"
click at [188, 101] on button "Submit" at bounding box center [207, 108] width 38 height 14
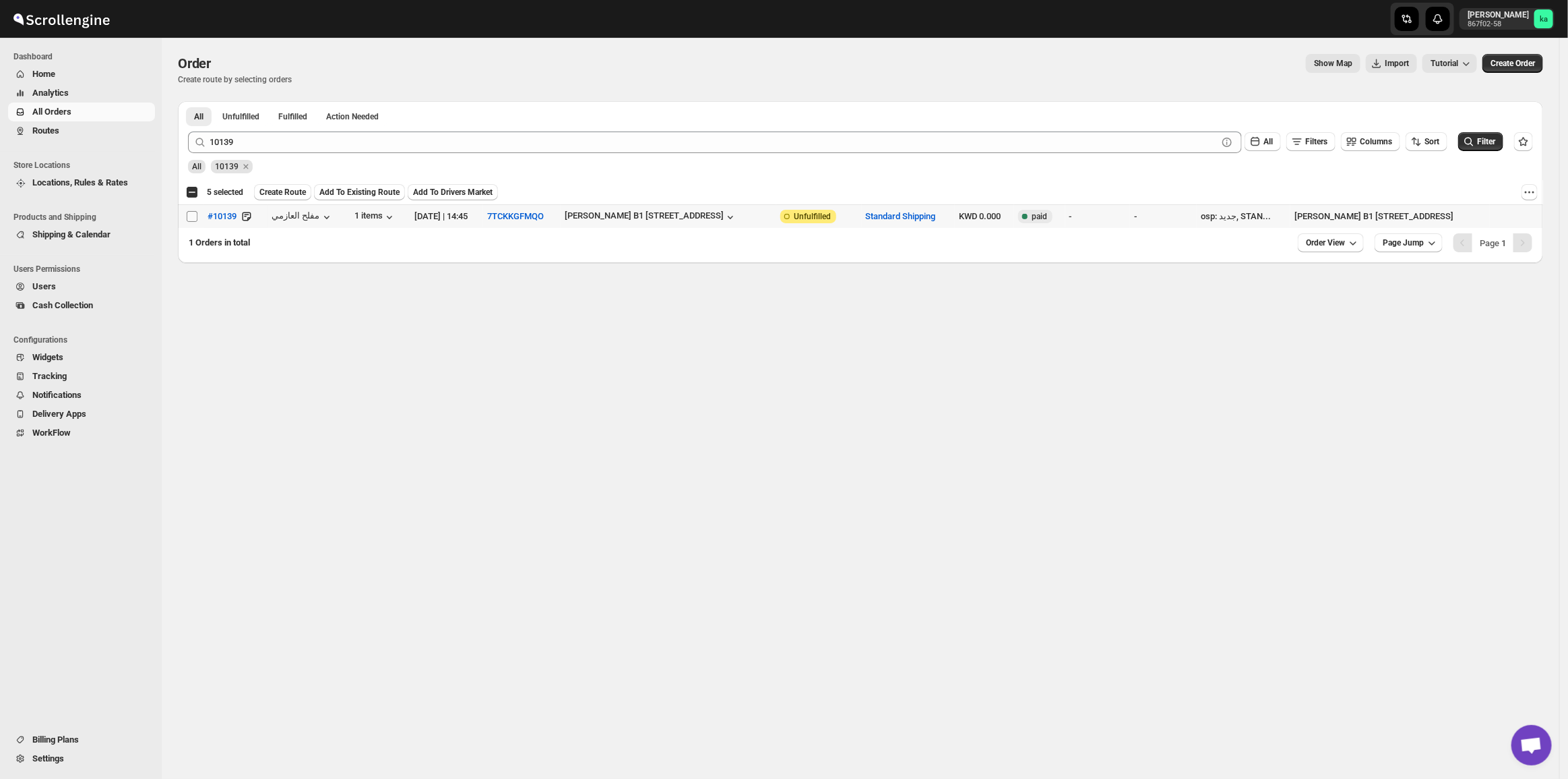
click at [196, 210] on span at bounding box center [192, 216] width 12 height 12
click at [196, 211] on input "Select order" at bounding box center [192, 216] width 11 height 11
click at [192, 214] on input "Select order" at bounding box center [192, 216] width 11 height 11
checkbox input "true"
click at [283, 193] on span "Create Route" at bounding box center [283, 192] width 47 height 11
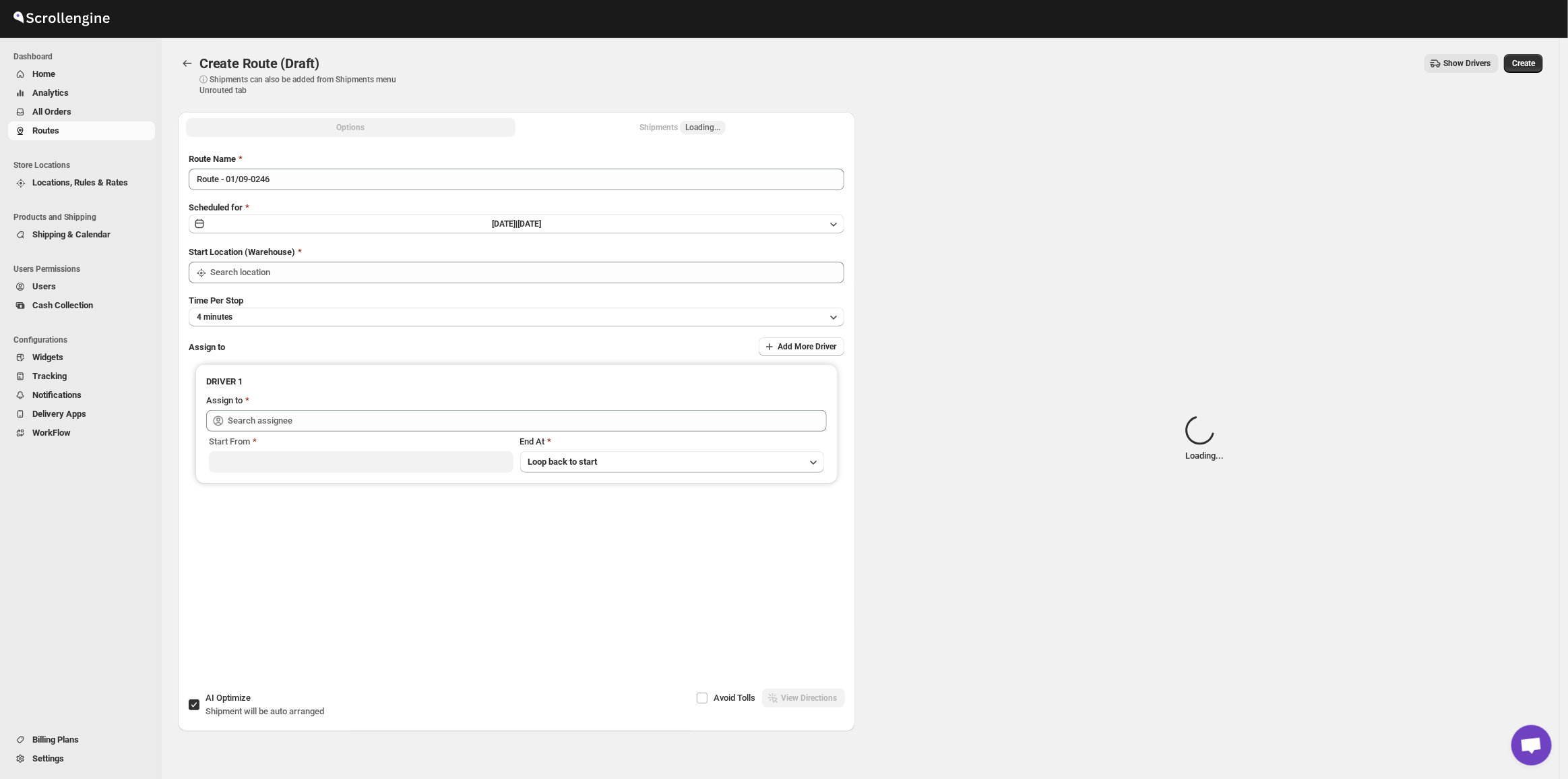
type input "[GEOGRAPHIC_DATA]"
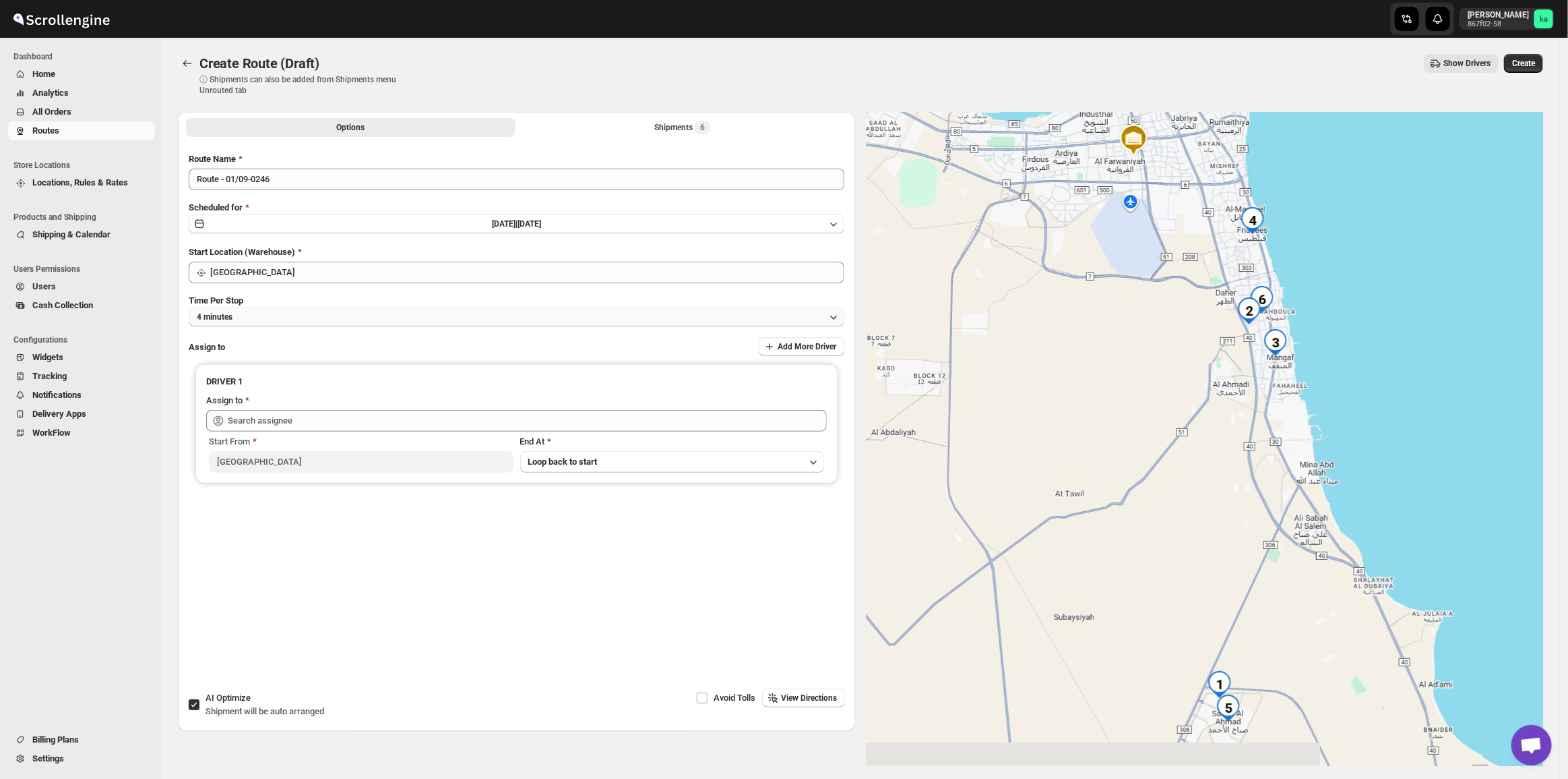
click at [319, 312] on button "4 minutes" at bounding box center [516, 317] width 656 height 19
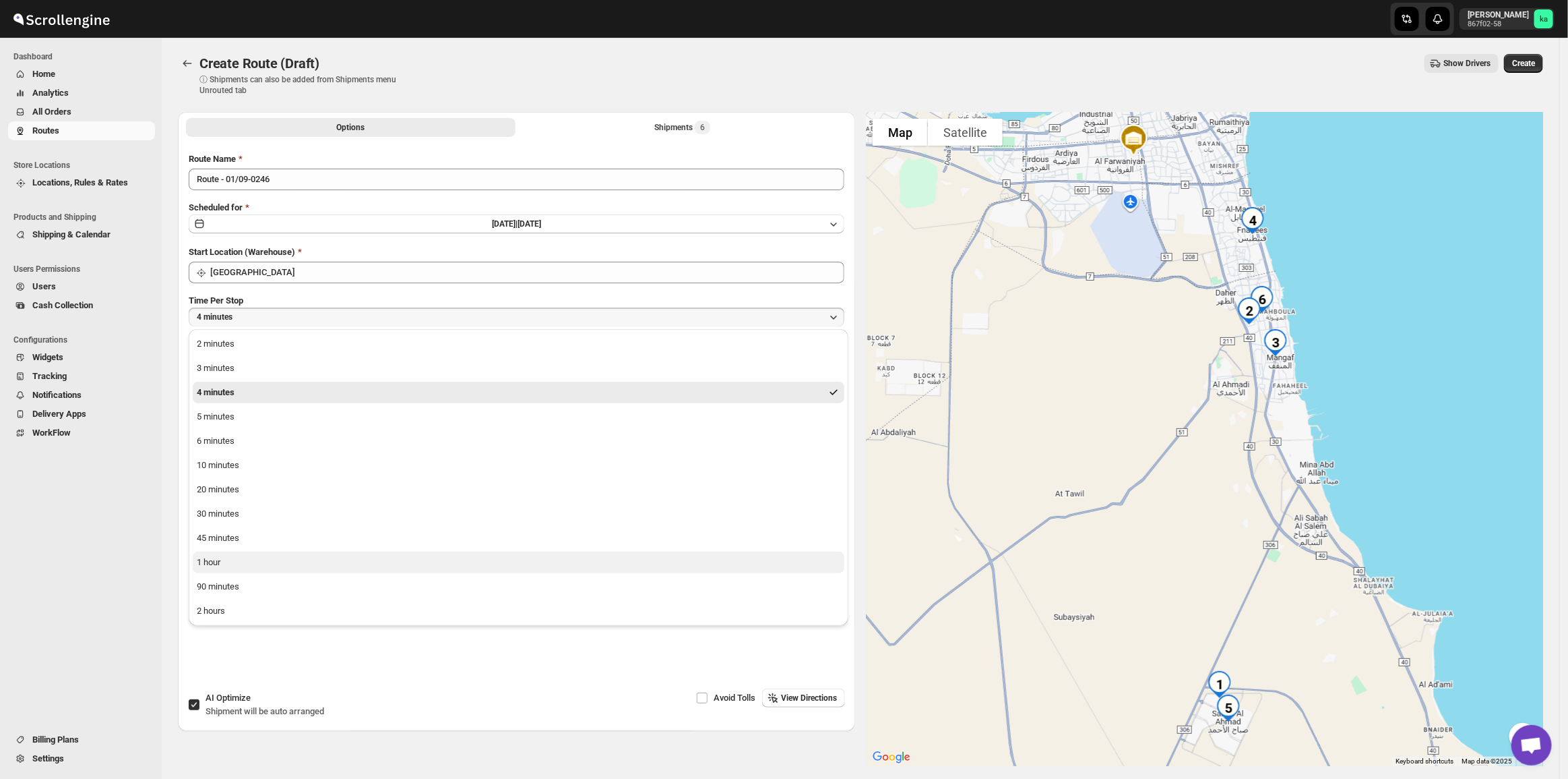
click at [274, 557] on button "1 hour" at bounding box center [518, 562] width 652 height 21
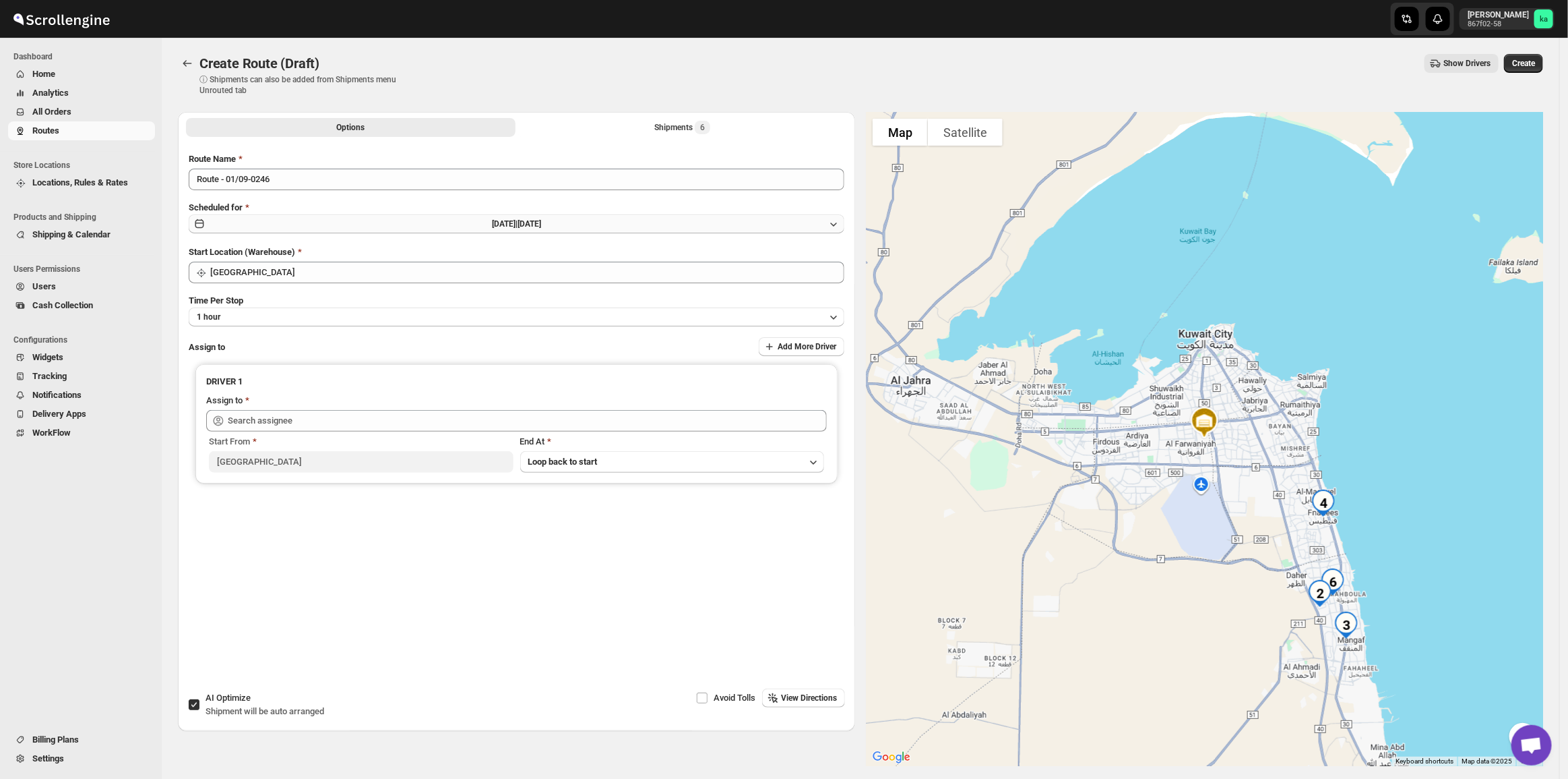
click at [425, 221] on button "[DATE] | [DATE]" at bounding box center [516, 223] width 656 height 19
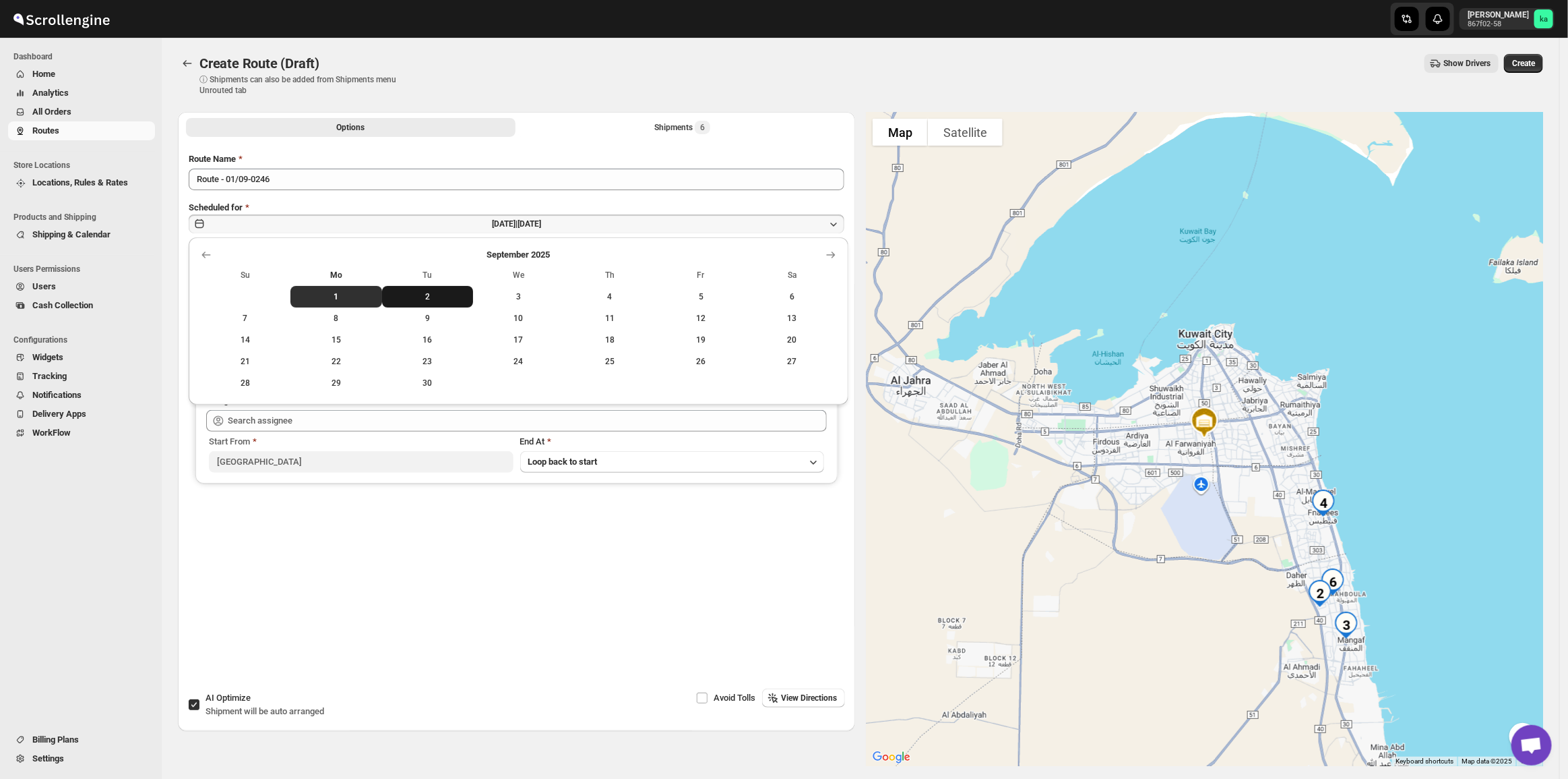
click at [419, 294] on span "2" at bounding box center [427, 297] width 80 height 11
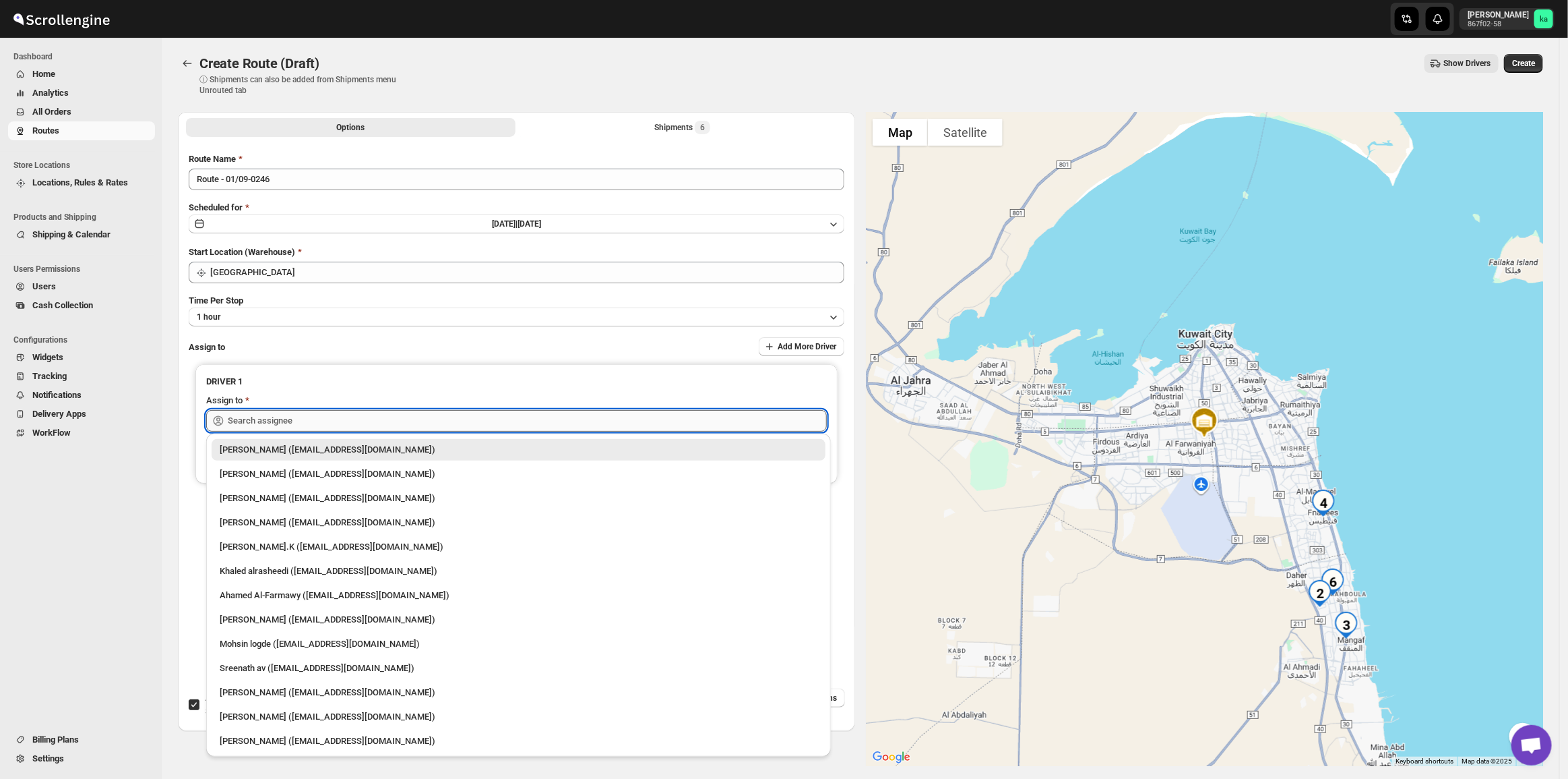
click at [360, 416] on input "text" at bounding box center [527, 420] width 599 height 21
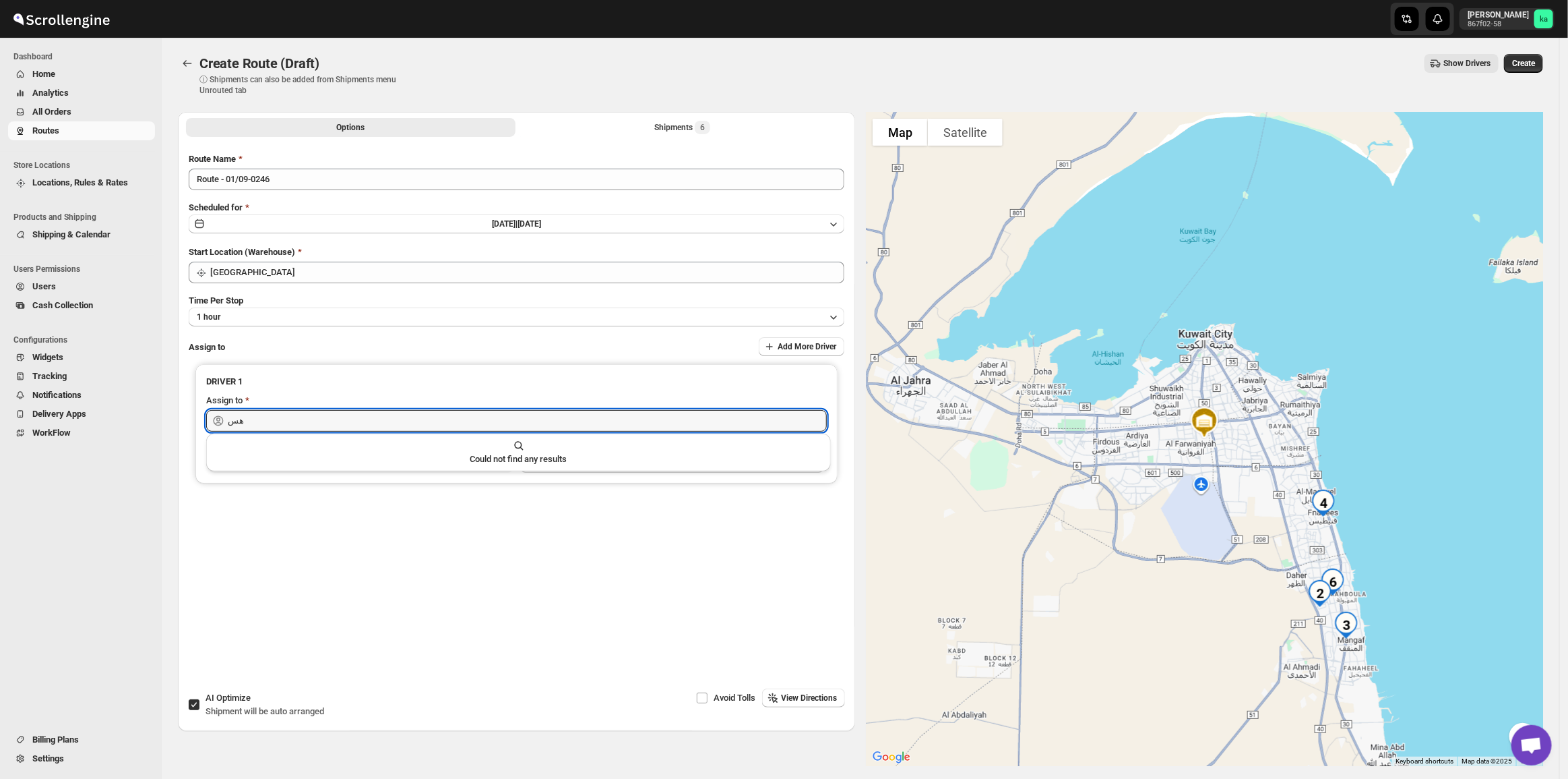
type input "ه"
type input "[PERSON_NAME] ([EMAIL_ADDRESS][DOMAIN_NAME])"
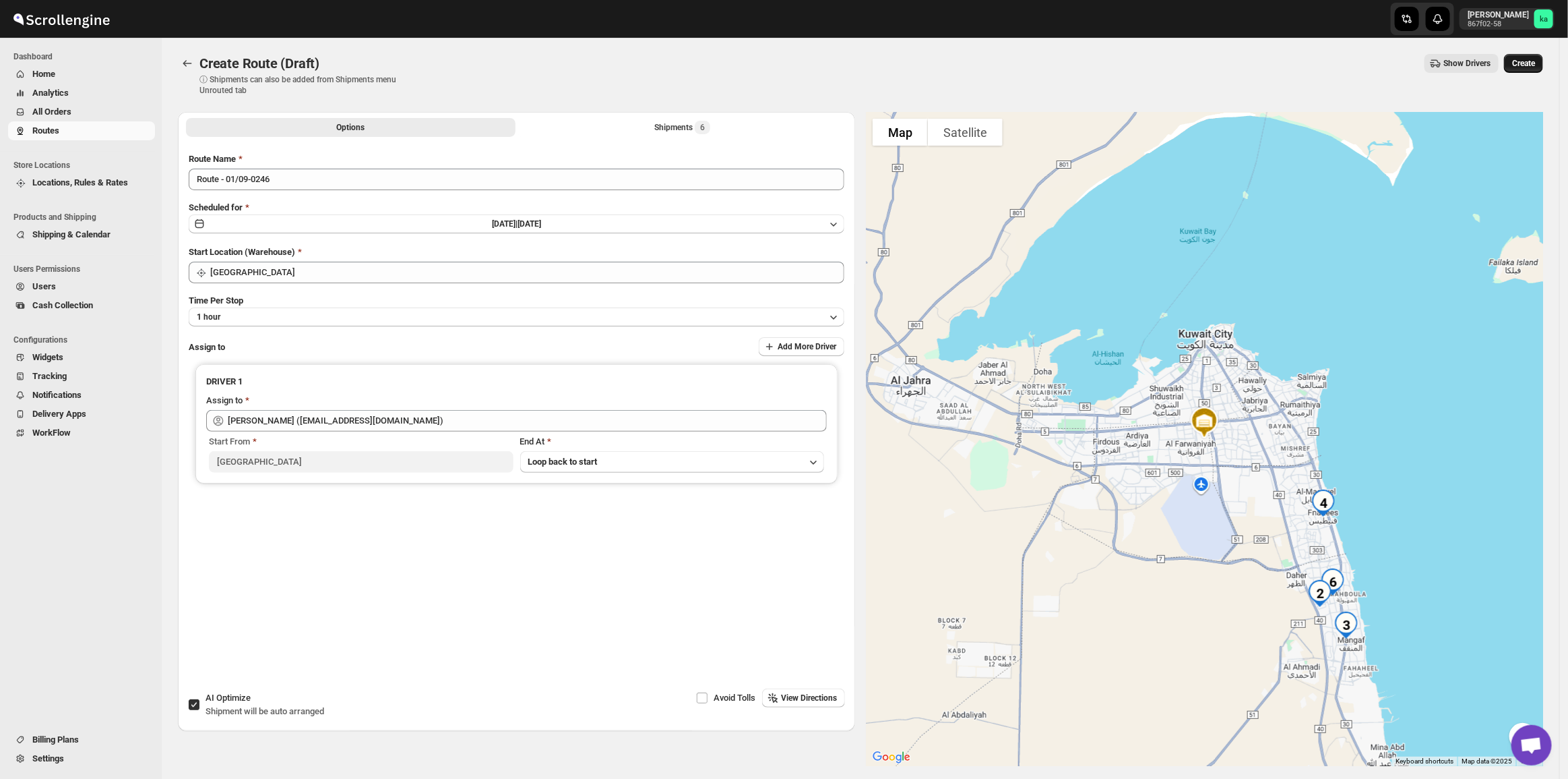
click at [1523, 71] on button "Create" at bounding box center [1523, 63] width 39 height 19
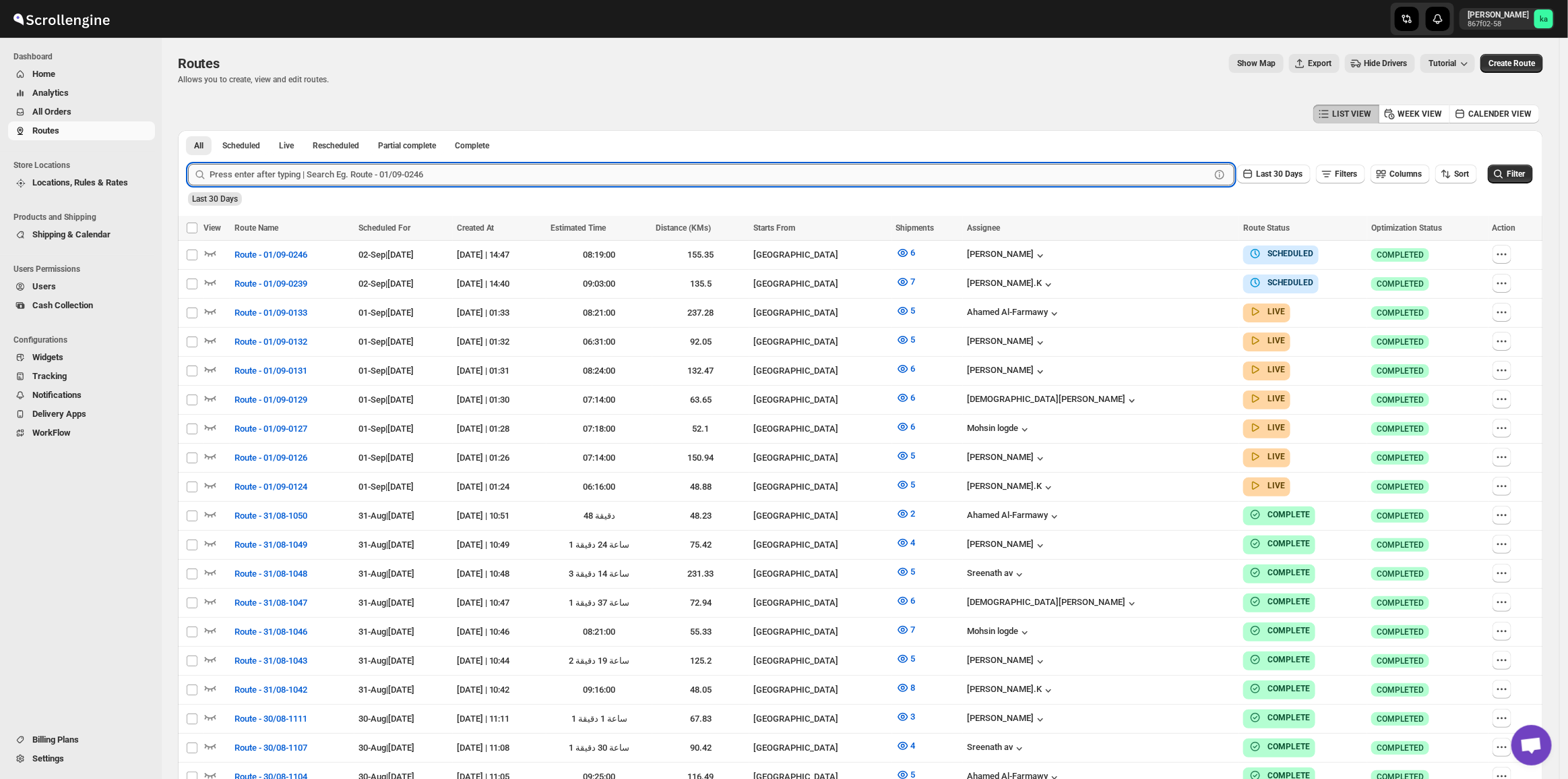
drag, startPoint x: 520, startPoint y: 181, endPoint x: 510, endPoint y: 173, distance: 12.8
click at [520, 180] on input "text" at bounding box center [709, 174] width 1000 height 21
paste input "9974 9965 9937 9973"
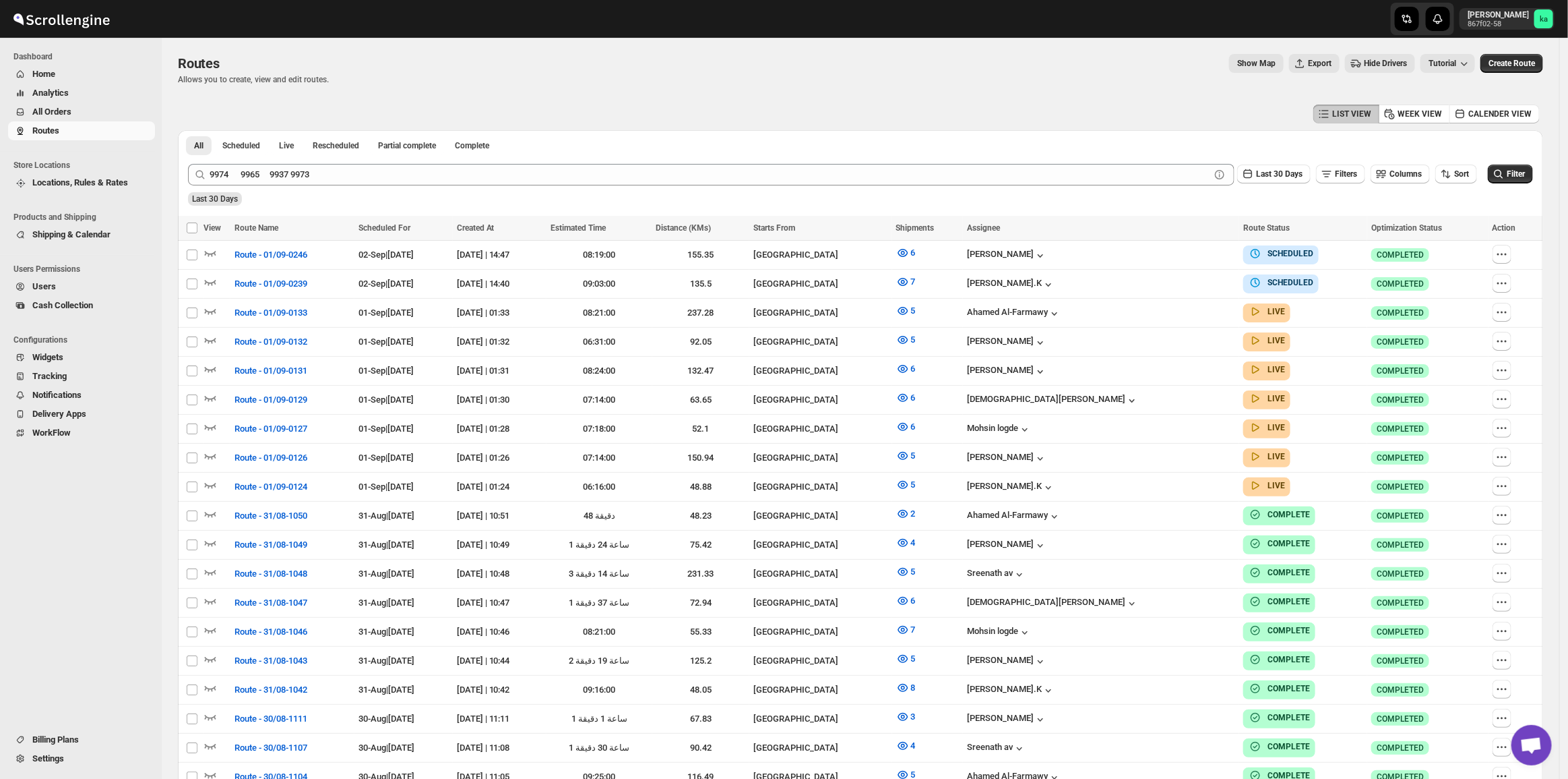
click at [388, 162] on div "9974 9965 9937 9973 Clear Last 30 Days Filters Columns Sort Filter" at bounding box center [855, 169] width 1356 height 32
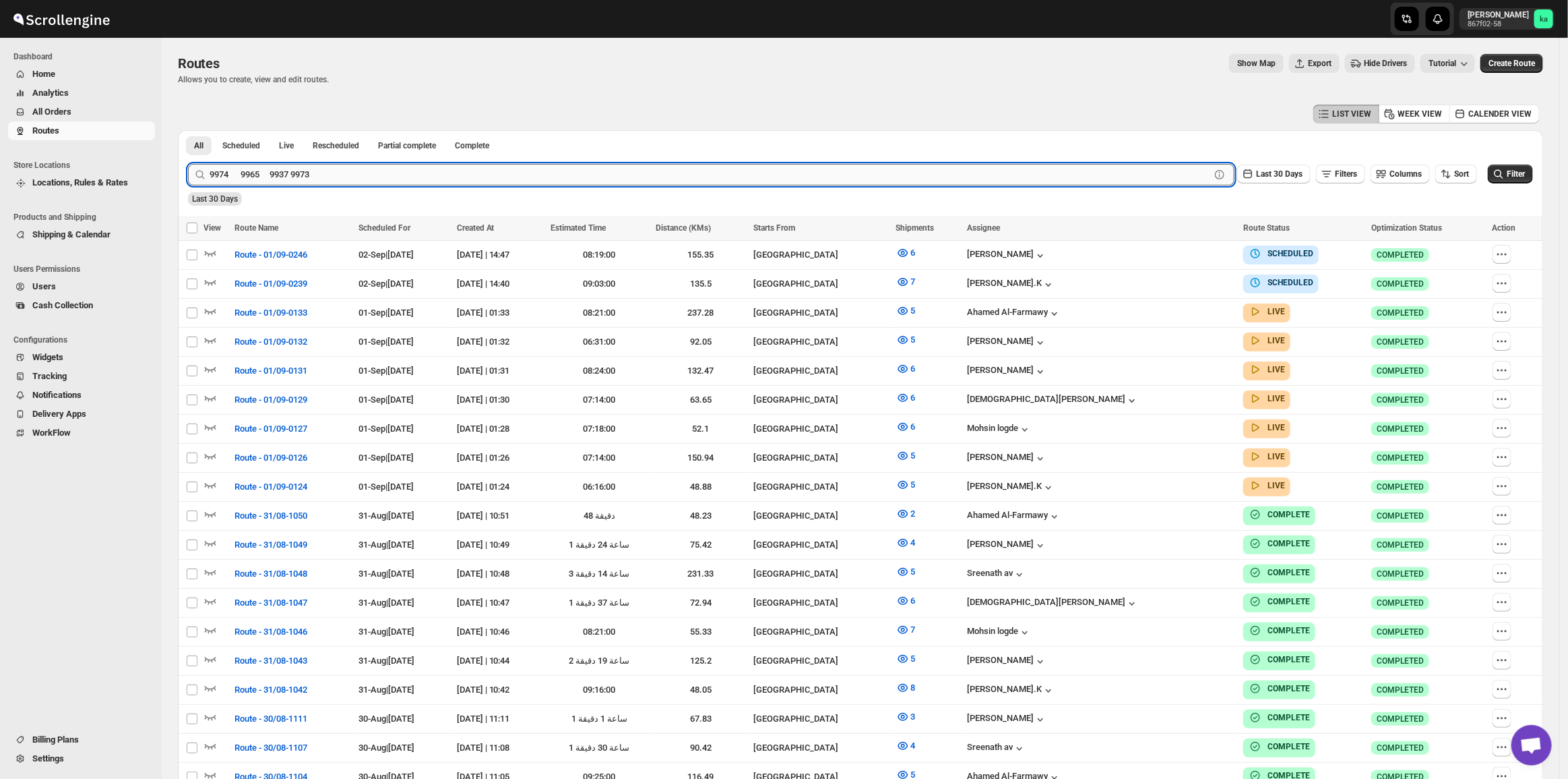
drag, startPoint x: 345, startPoint y: 202, endPoint x: 329, endPoint y: 182, distance: 25.6
click at [329, 183] on form "Submit 9974 9965 9937 9973 Clear Last 30 Days Filters Columns Sort Filter Last …" at bounding box center [860, 179] width 1345 height 53
click at [328, 175] on input "9974 9965 9937 9973" at bounding box center [697, 174] width 976 height 21
click at [330, 175] on input "9974 9965 9937 9973" at bounding box center [697, 174] width 976 height 21
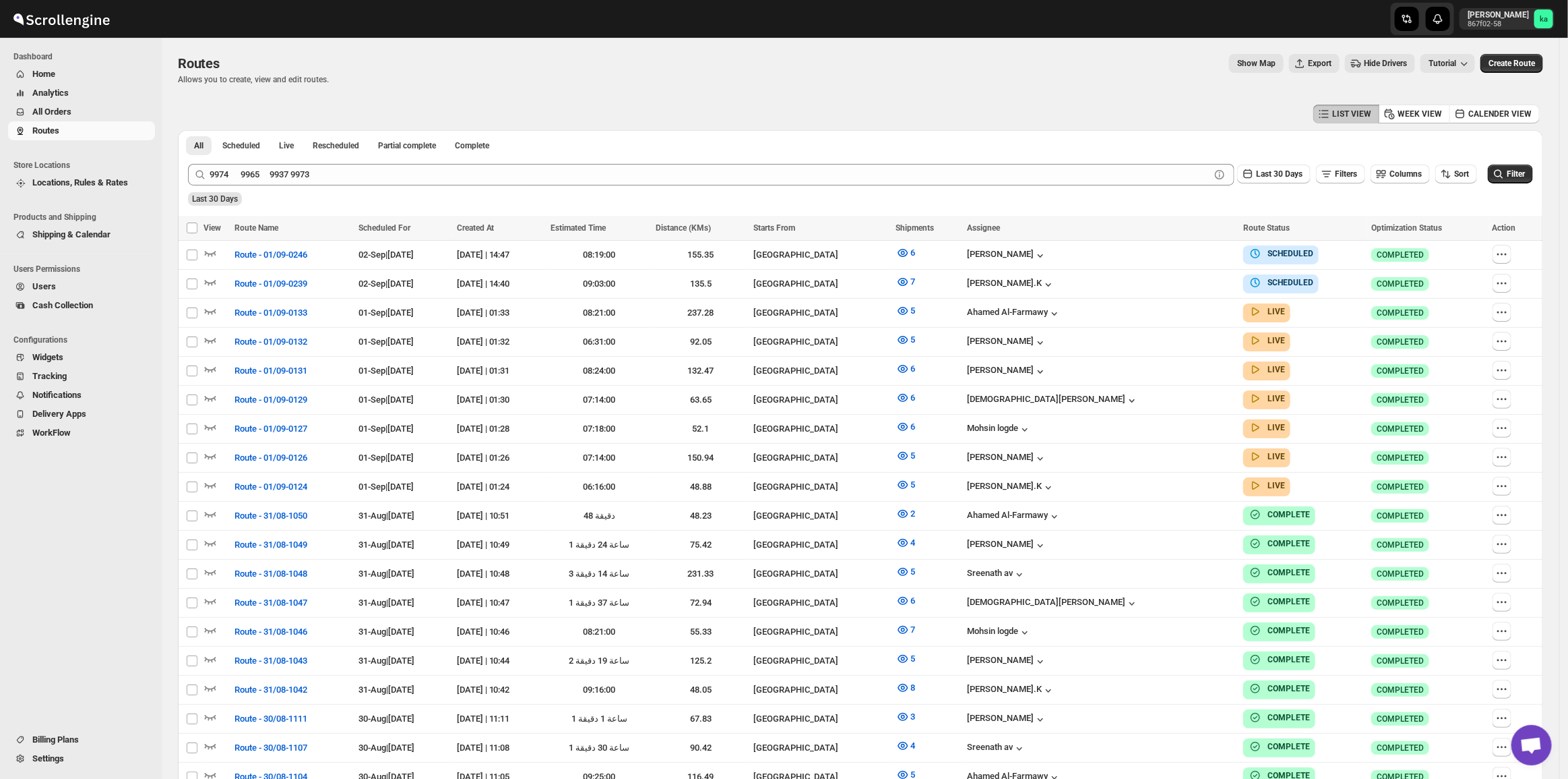
click at [344, 161] on div "9974 9965 9937 9973 Clear Last 30 Days Filters Columns Sort Filter" at bounding box center [855, 169] width 1356 height 32
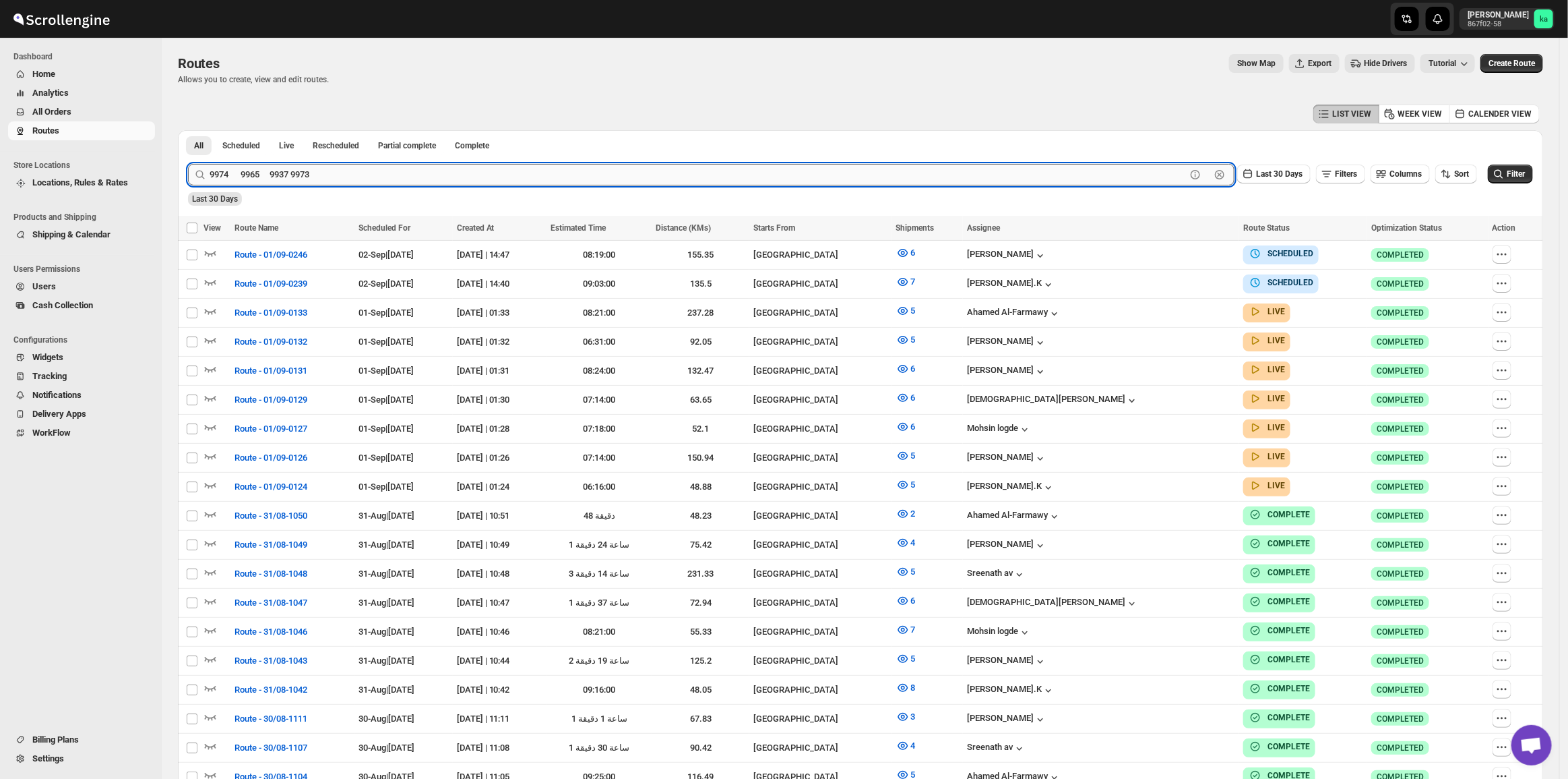
click at [281, 177] on input "9974 9965 9937 9973" at bounding box center [697, 174] width 976 height 21
drag, startPoint x: 330, startPoint y: 177, endPoint x: 233, endPoint y: 170, distance: 97.3
click at [233, 170] on input "9974 9965 9937 9973" at bounding box center [697, 174] width 976 height 21
click at [188, 130] on button "Submit" at bounding box center [207, 137] width 38 height 14
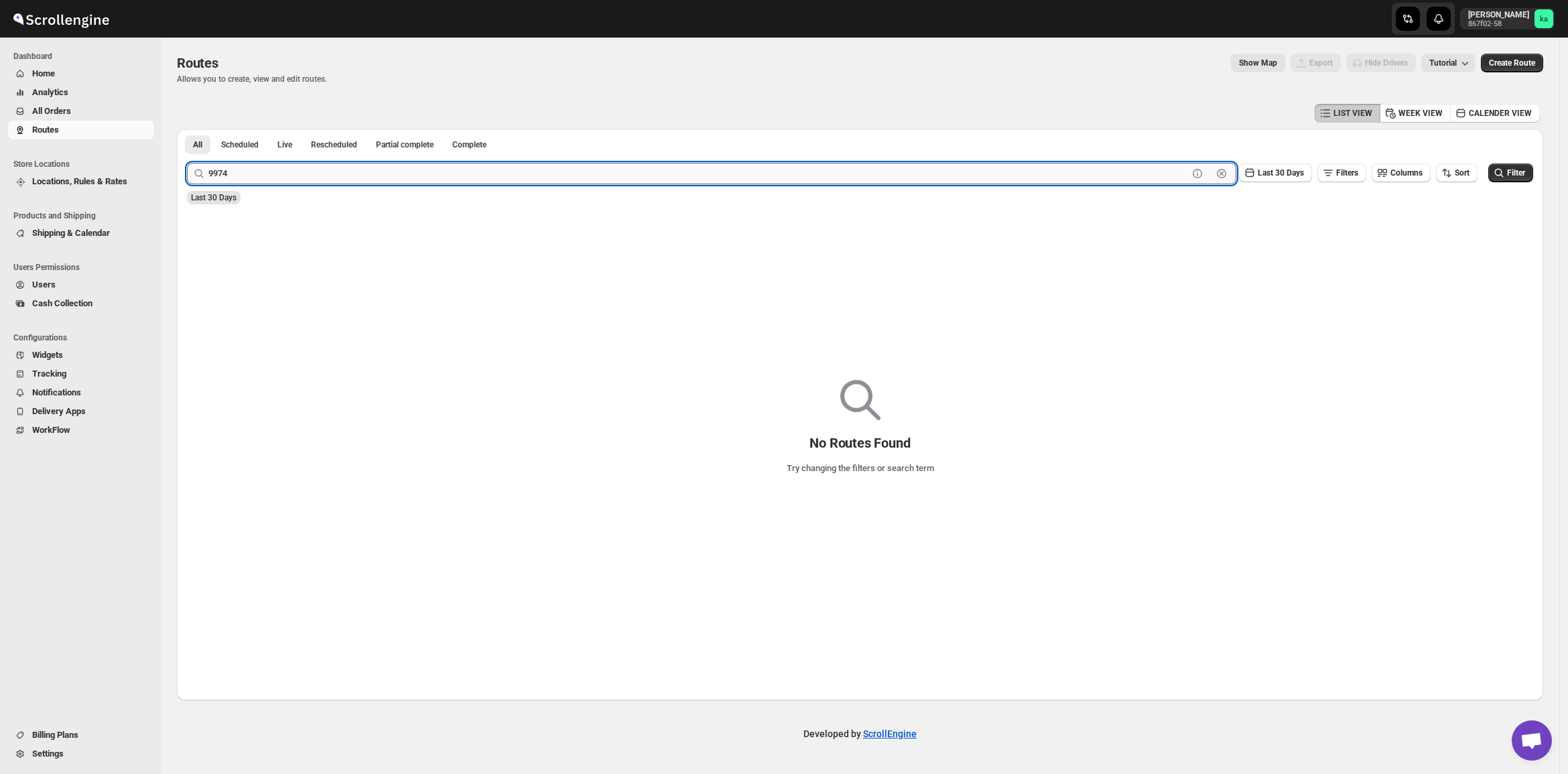
click at [187, 129] on button "Submit" at bounding box center [206, 136] width 38 height 14
click at [219, 179] on input "9974" at bounding box center [698, 173] width 980 height 21
click at [212, 174] on input "9974" at bounding box center [698, 173] width 980 height 21
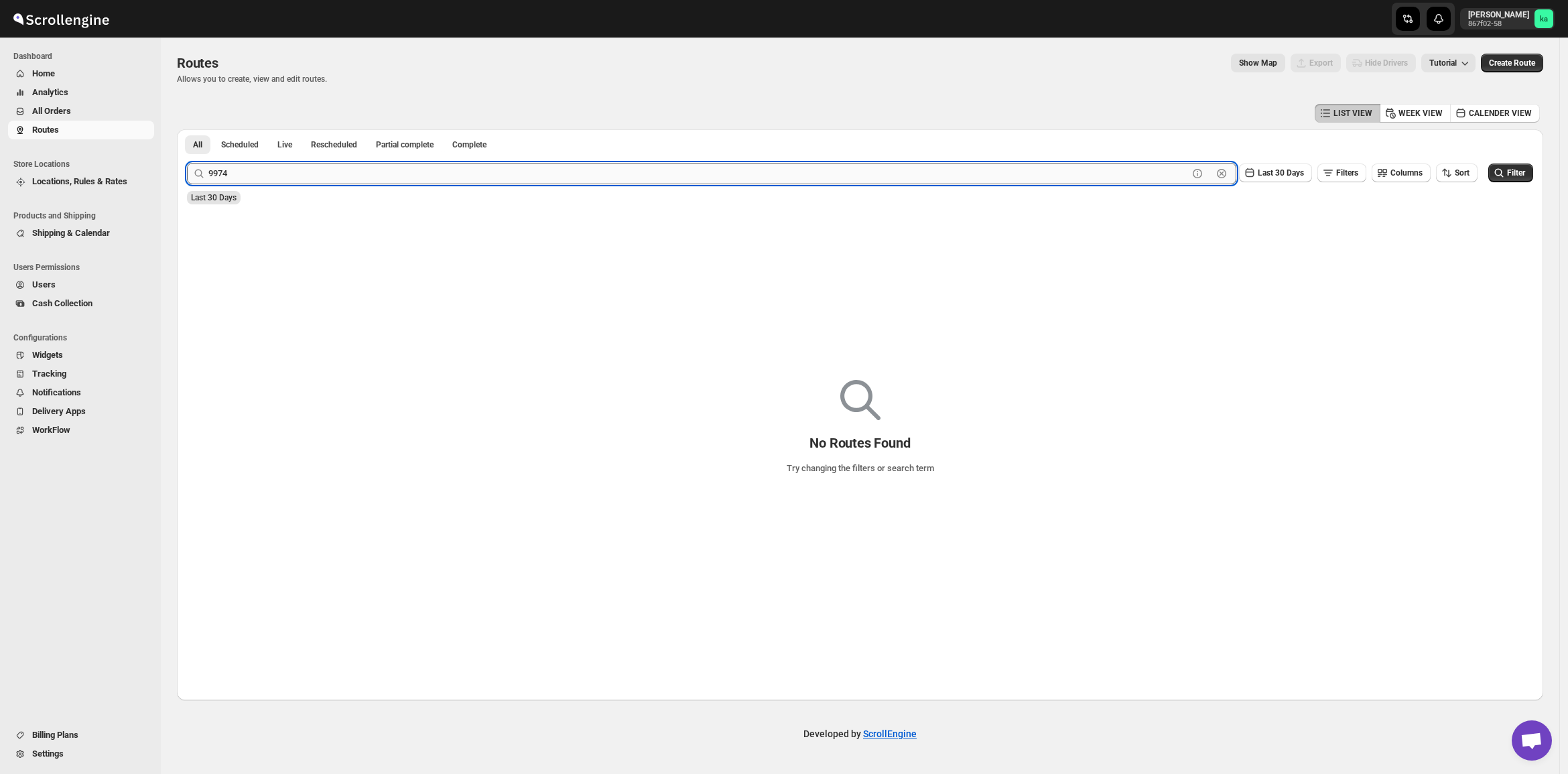
paste input "9965 9937 9973"
type input "9974"
click at [288, 181] on input "9974" at bounding box center [698, 173] width 980 height 21
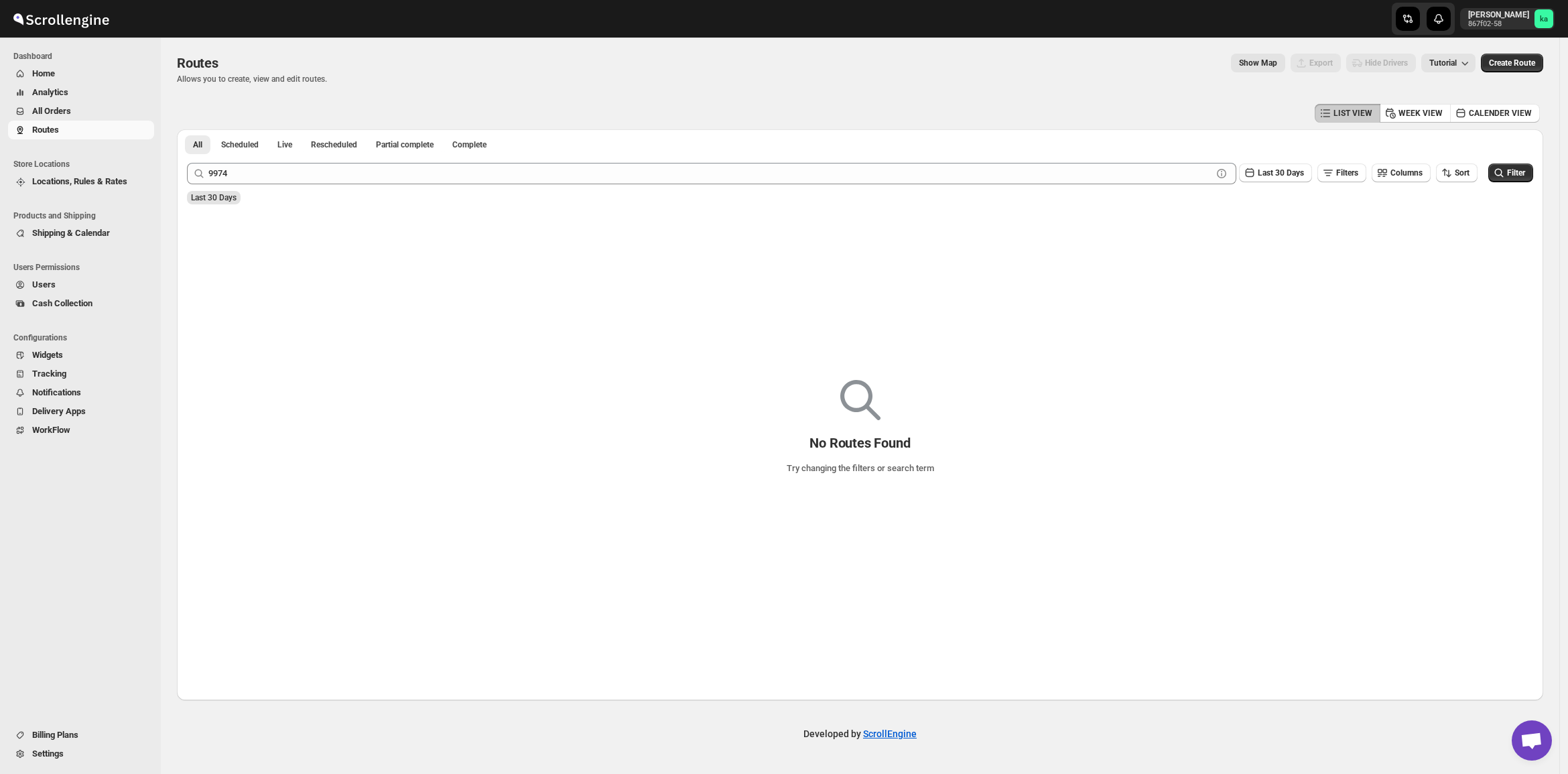
click at [38, 81] on button "Home" at bounding box center [81, 73] width 146 height 18
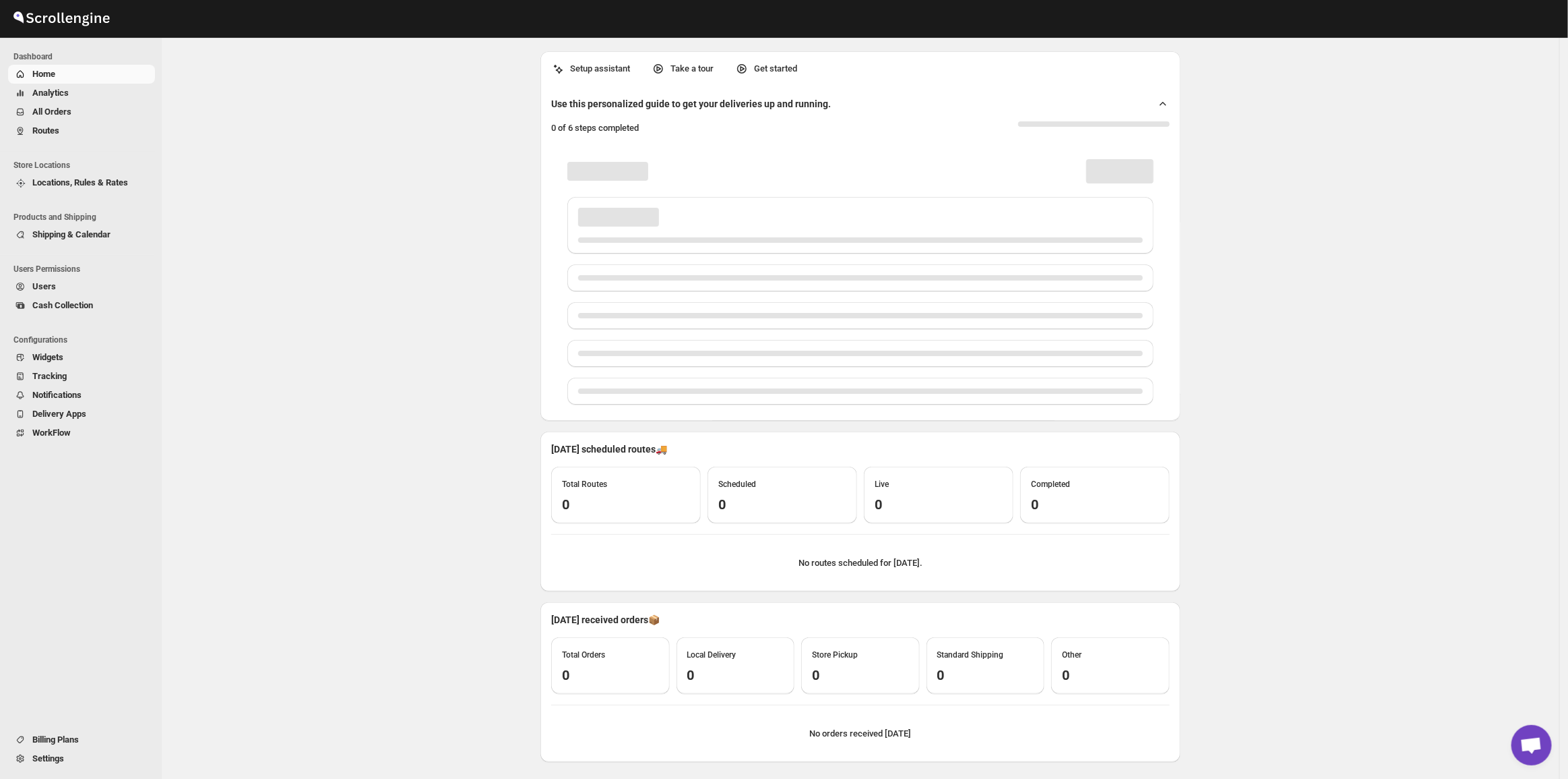
click at [59, 110] on span "All Orders" at bounding box center [51, 111] width 39 height 10
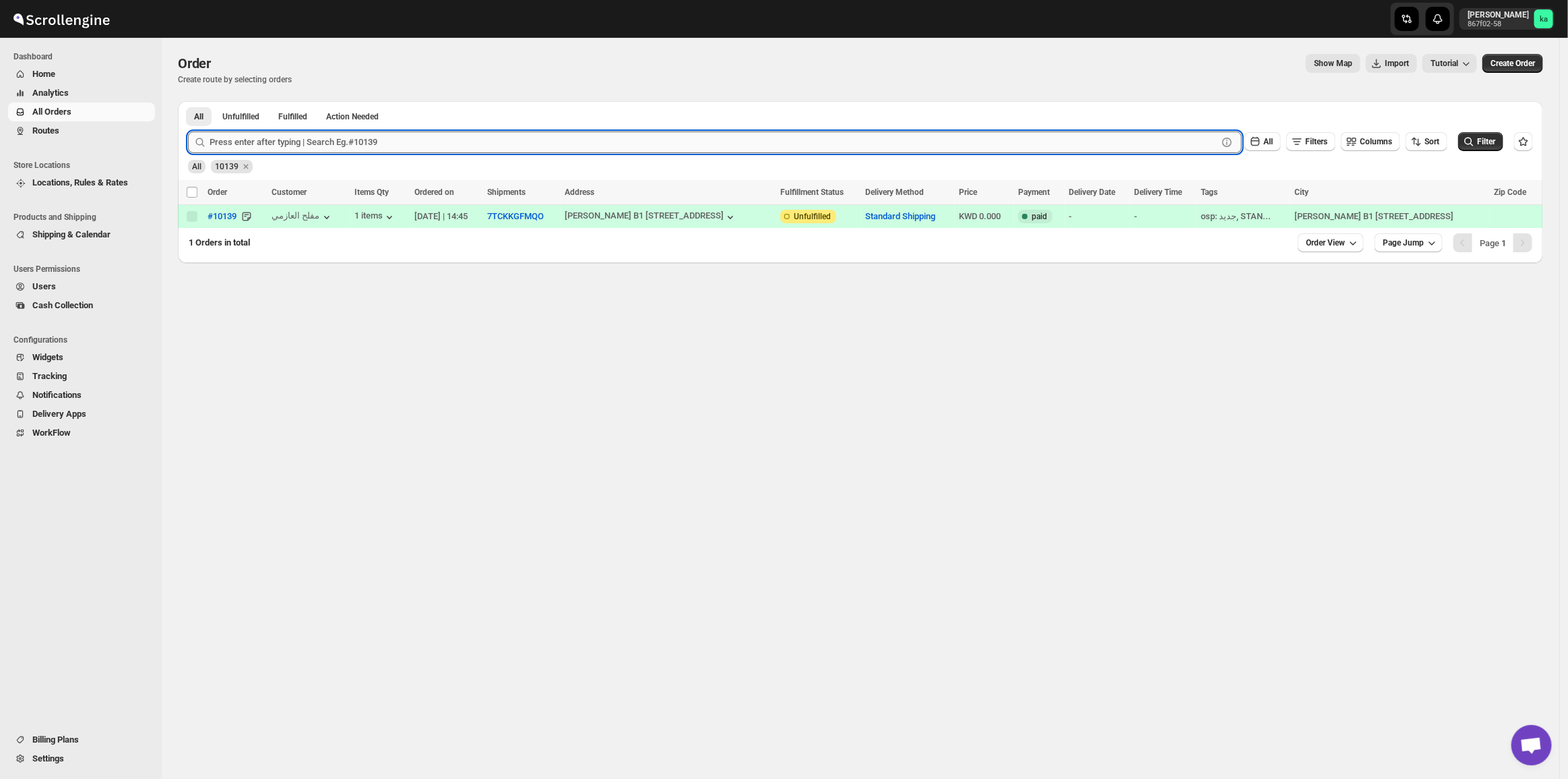
click at [251, 148] on input "text" at bounding box center [713, 142] width 1008 height 21
paste input "9974 9965 9937 9973"
drag, startPoint x: 315, startPoint y: 139, endPoint x: 231, endPoint y: 142, distance: 84.1
click at [231, 142] on input "9974 9965 9937 9973" at bounding box center [701, 142] width 984 height 21
type input "9974"
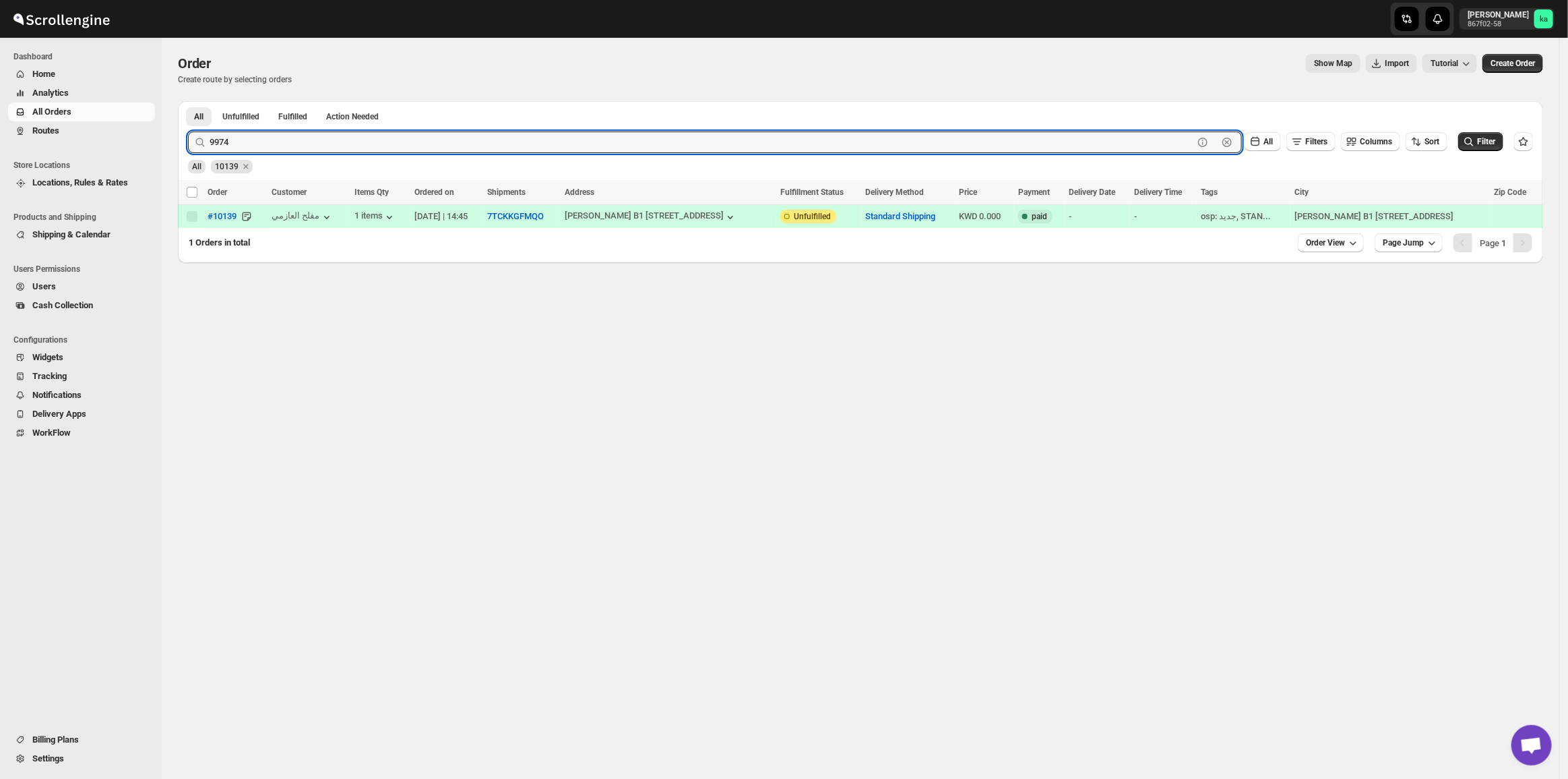
click at [188, 101] on button "Submit" at bounding box center [207, 108] width 38 height 14
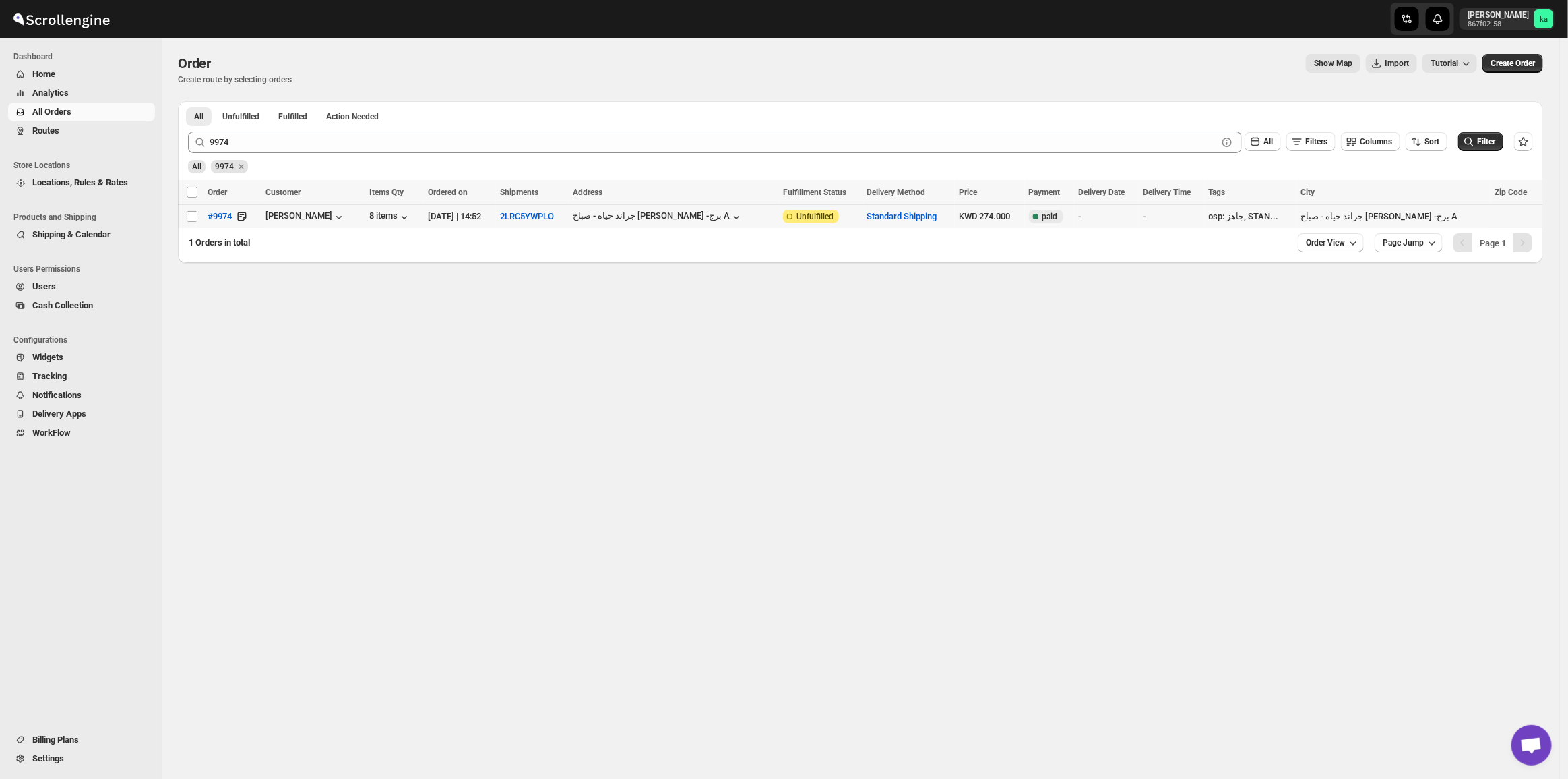
click at [194, 223] on td "Select order" at bounding box center [190, 216] width 25 height 23
checkbox input "true"
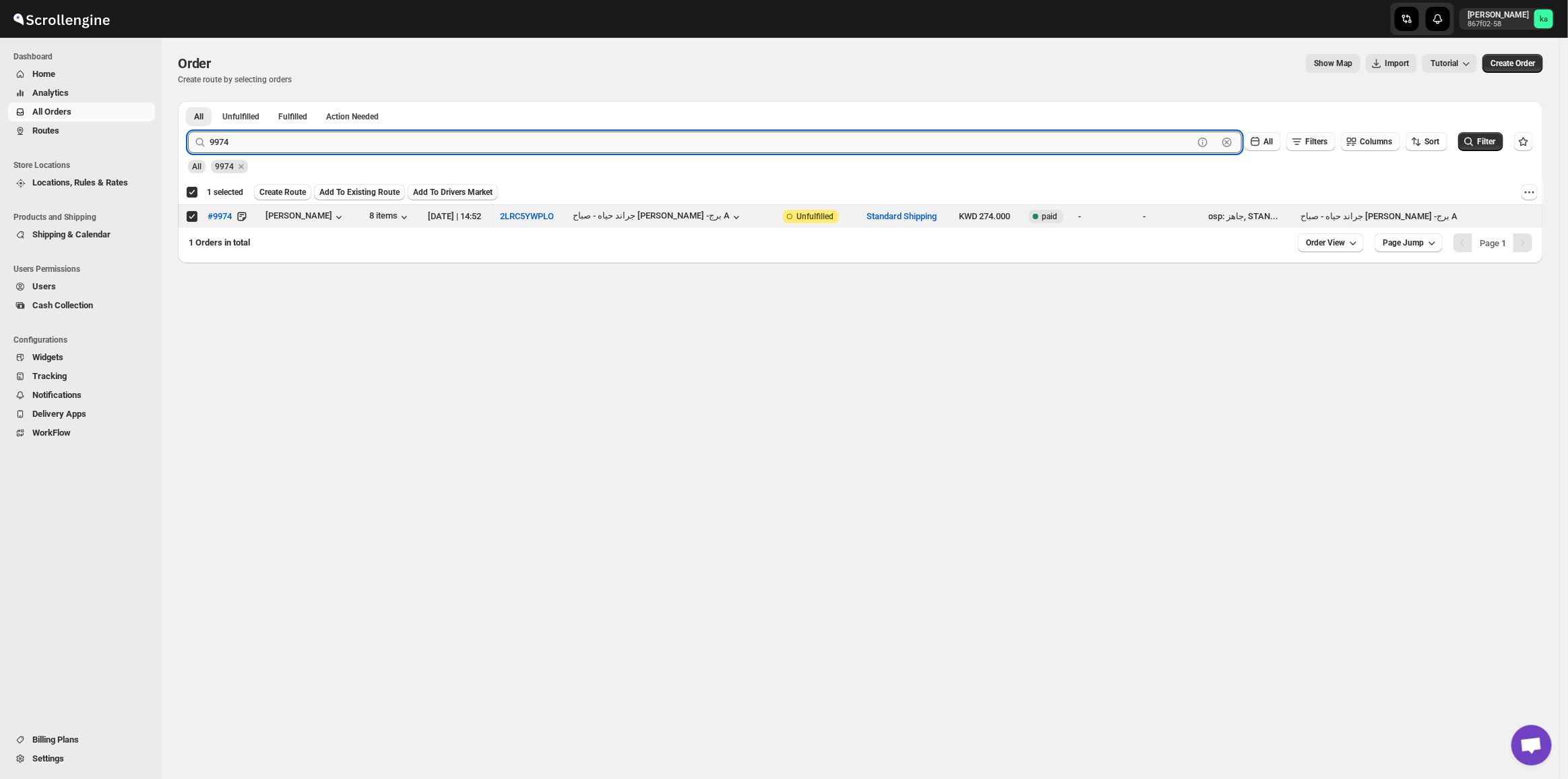
click at [237, 135] on input "9974" at bounding box center [701, 142] width 984 height 21
paste input "9965 9937 9973"
drag, startPoint x: 241, startPoint y: 146, endPoint x: 647, endPoint y: 138, distance: 406.1
click at [647, 138] on input "9965 9937 9973" at bounding box center [701, 142] width 984 height 21
type input "9965"
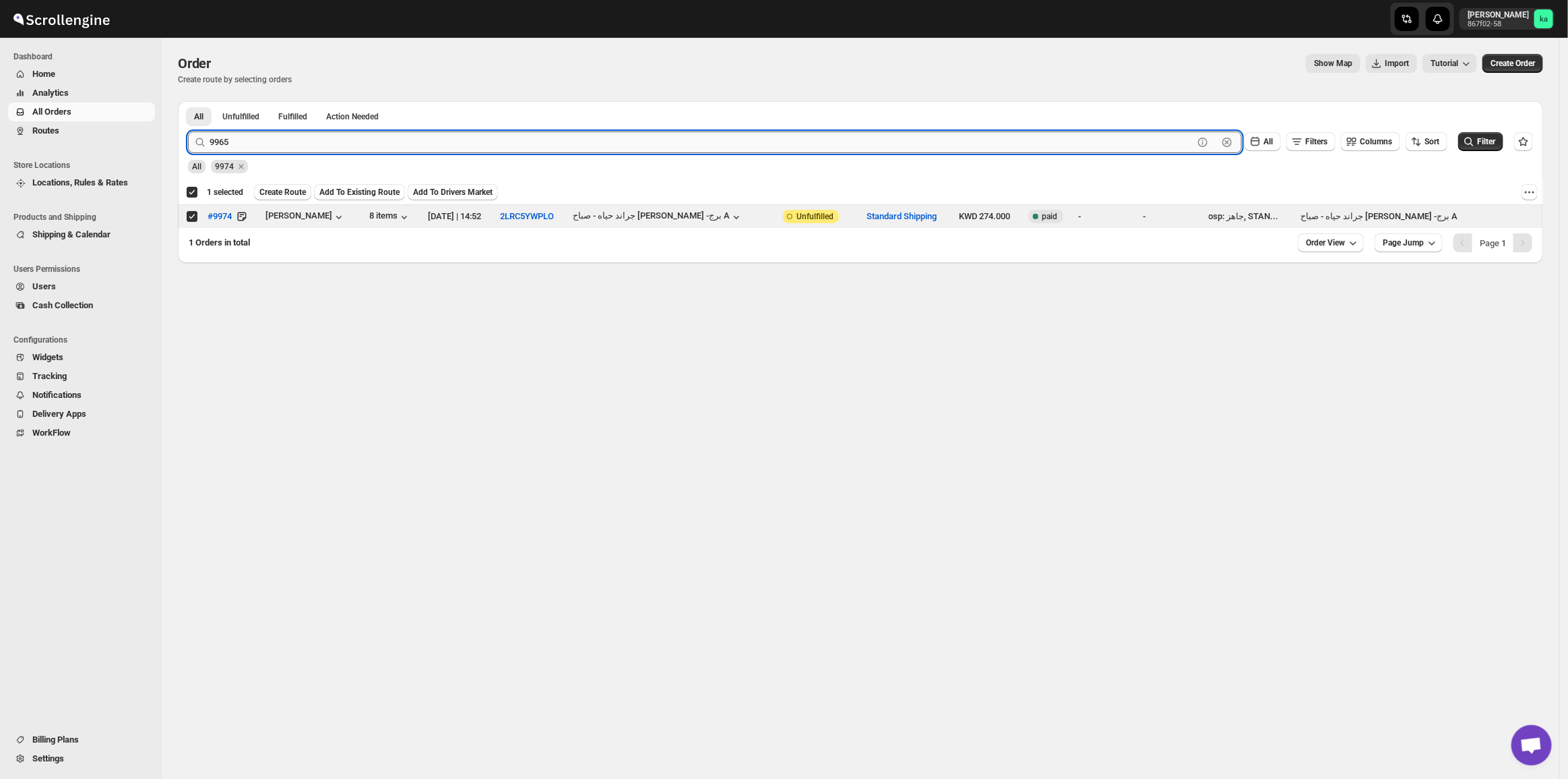
click at [188, 101] on button "Submit" at bounding box center [207, 108] width 38 height 14
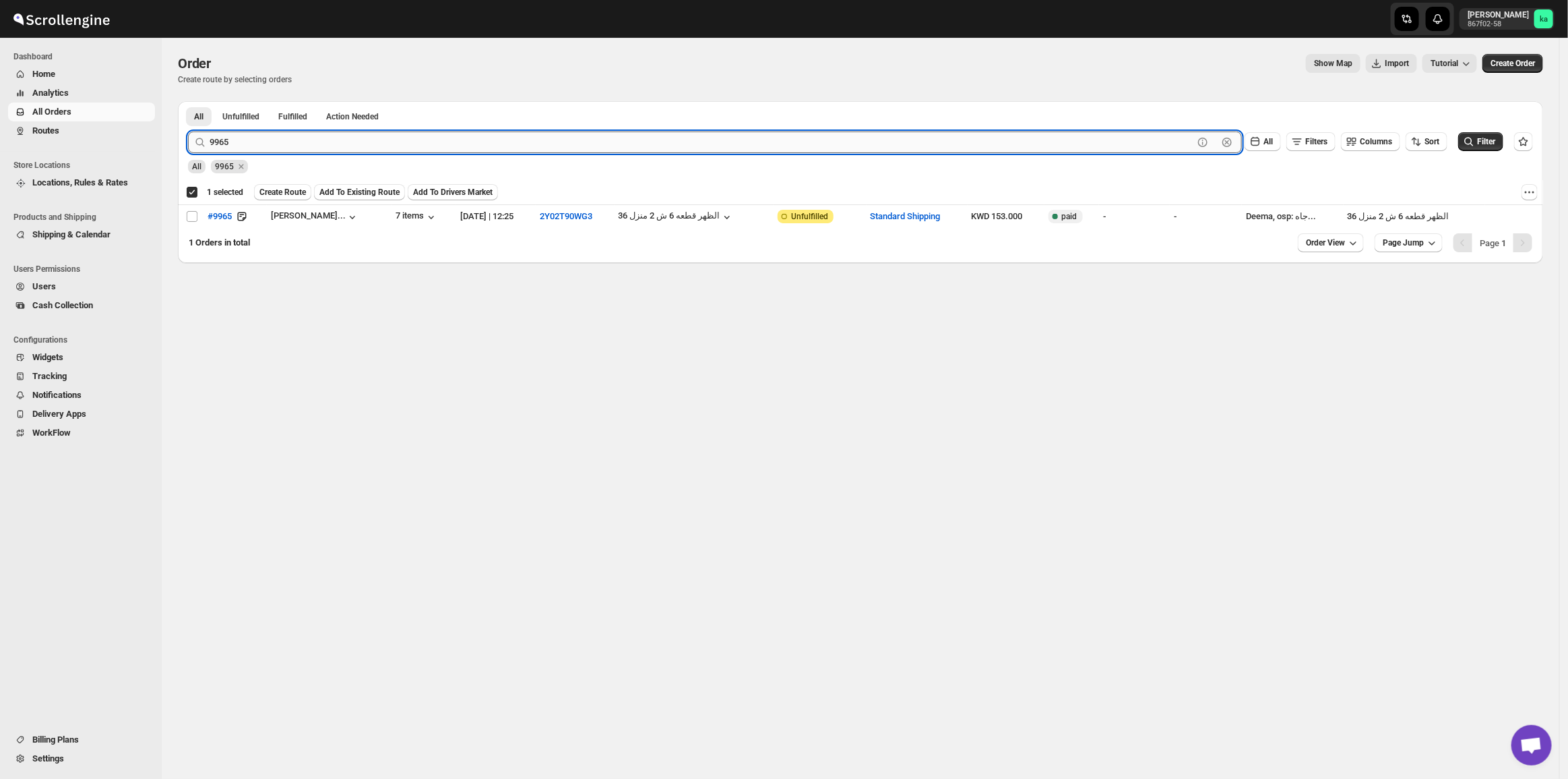
click at [219, 139] on input "9965" at bounding box center [701, 142] width 984 height 21
click at [191, 219] on input "Select order" at bounding box center [192, 216] width 11 height 11
checkbox input "true"
checkbox input "false"
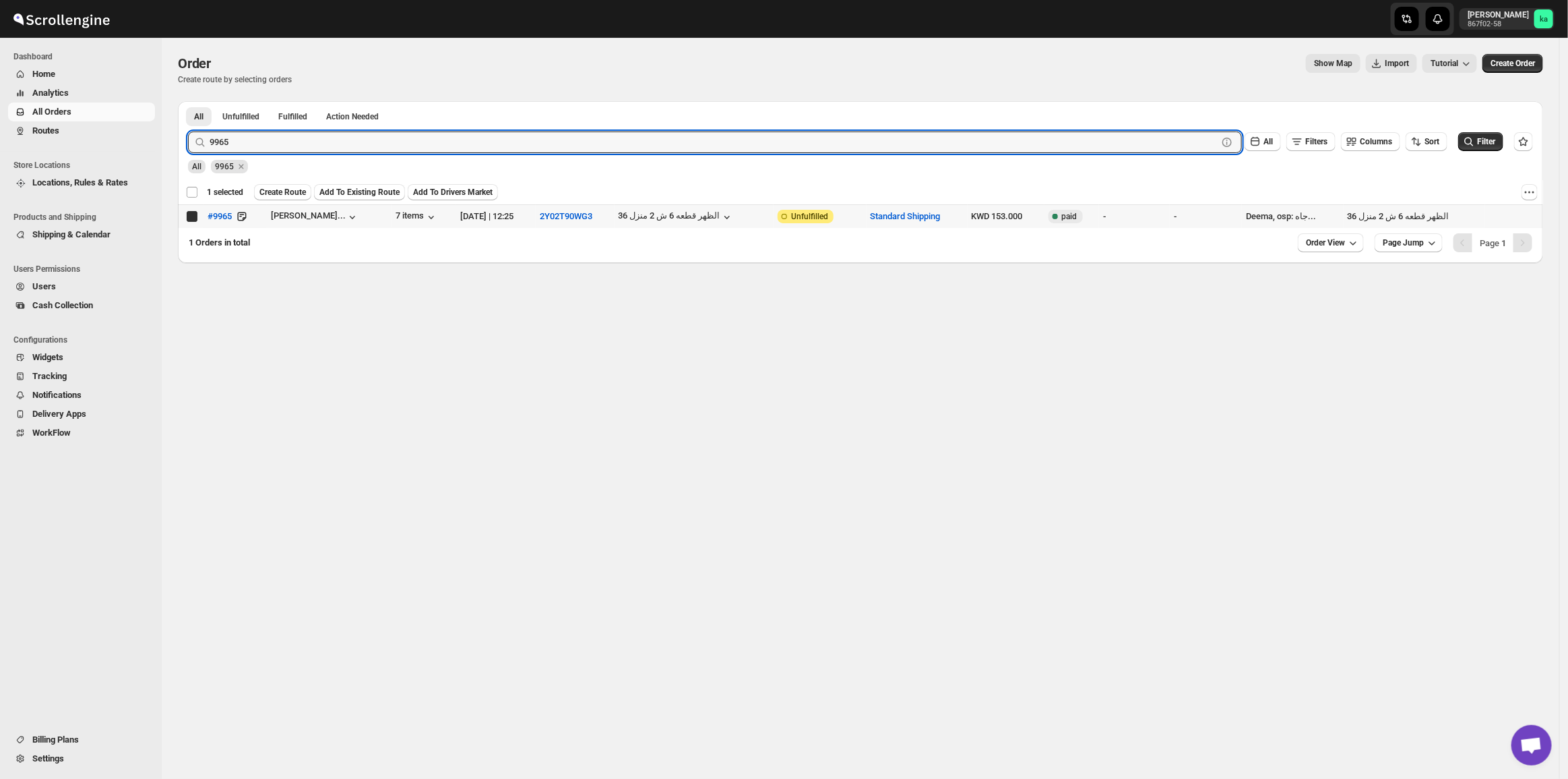
checkbox input "false"
click at [243, 142] on input "9965" at bounding box center [701, 142] width 984 height 21
paste input "9937 9973"
drag, startPoint x: 236, startPoint y: 142, endPoint x: 338, endPoint y: 133, distance: 102.4
click at [338, 133] on input "9937 9973" at bounding box center [701, 142] width 984 height 21
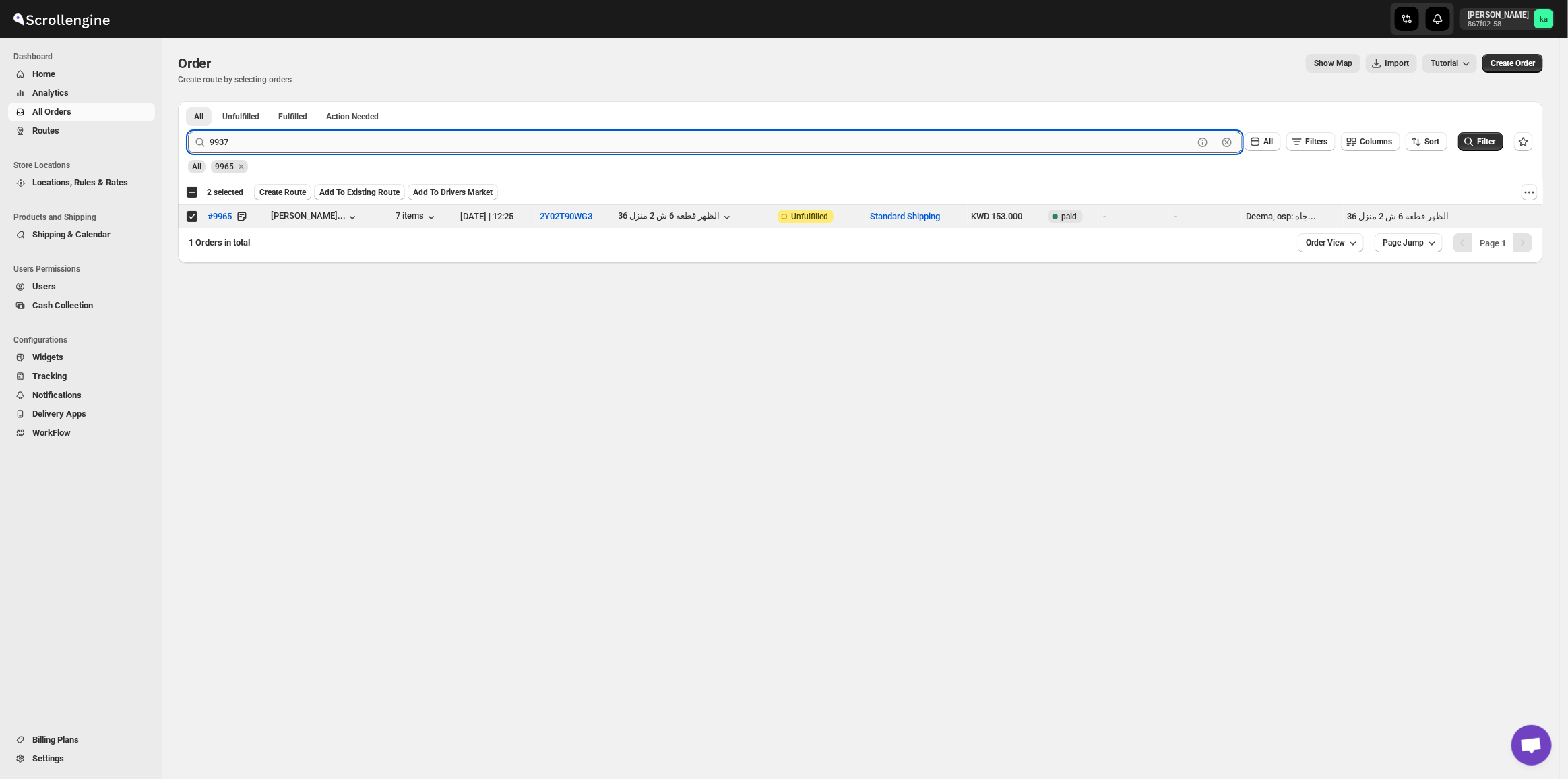
type input "9937"
click at [188, 101] on button "Submit" at bounding box center [207, 108] width 38 height 14
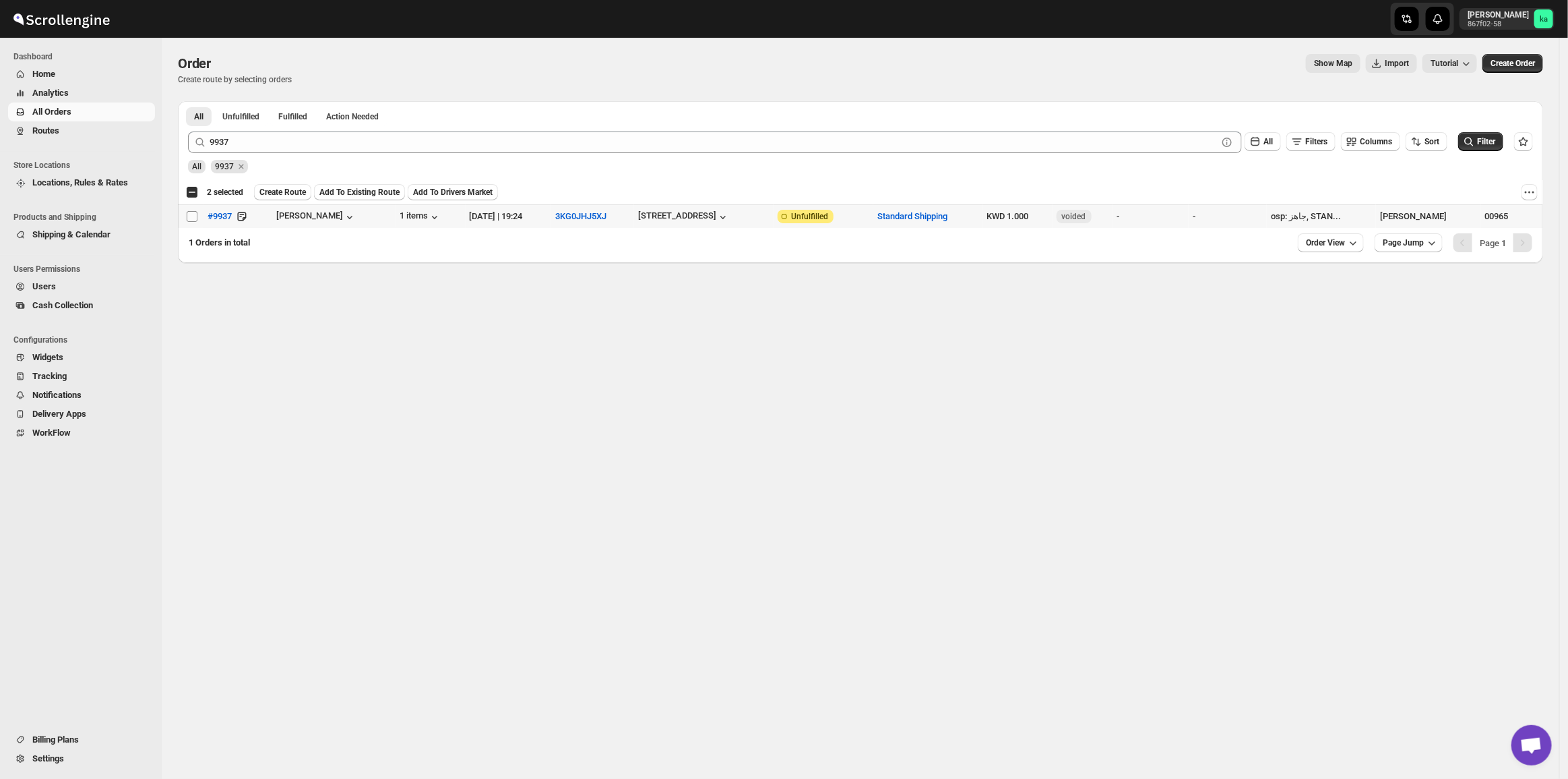
click at [189, 210] on span at bounding box center [192, 216] width 12 height 12
click at [189, 211] on input "Select order" at bounding box center [192, 216] width 11 height 11
click at [194, 211] on input "Select order" at bounding box center [192, 216] width 11 height 11
checkbox input "true"
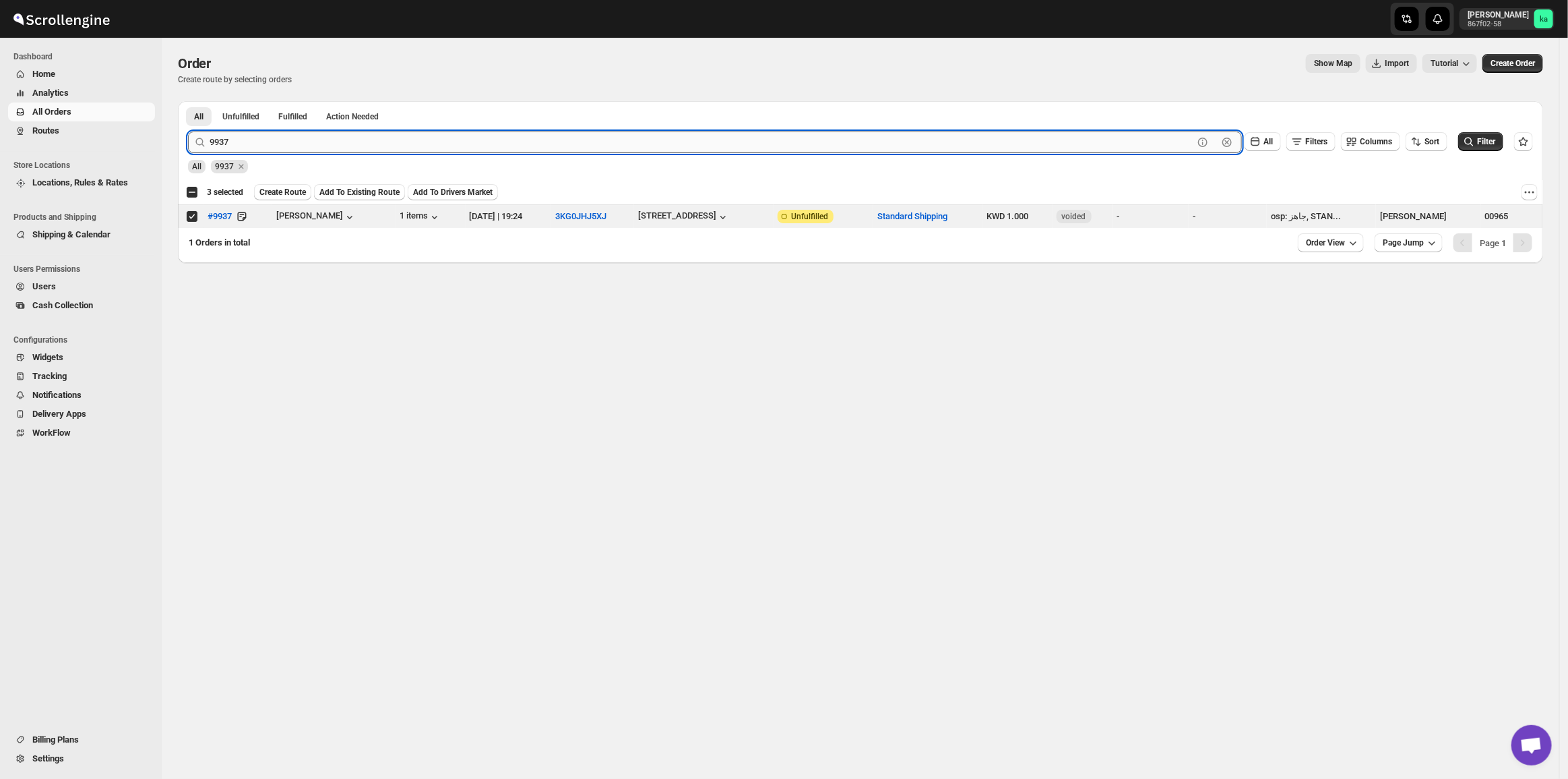
click at [263, 143] on input "9937" at bounding box center [701, 142] width 984 height 21
paste input "9973"
type input "9973"
click at [188, 101] on button "Submit" at bounding box center [207, 108] width 38 height 14
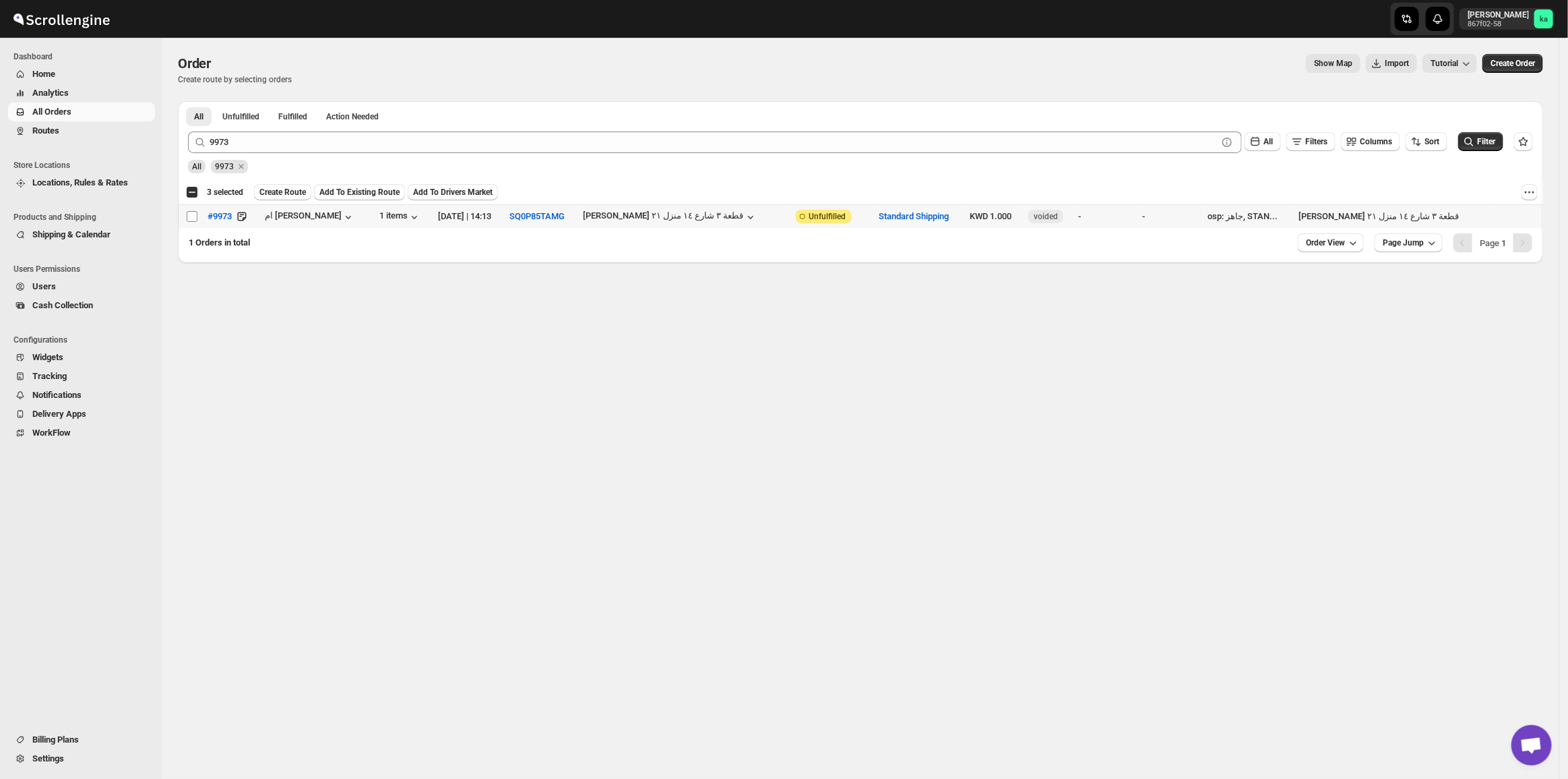
click at [196, 217] on input "Select order" at bounding box center [192, 216] width 11 height 11
checkbox input "true"
click at [276, 190] on span "Create Route" at bounding box center [283, 192] width 47 height 11
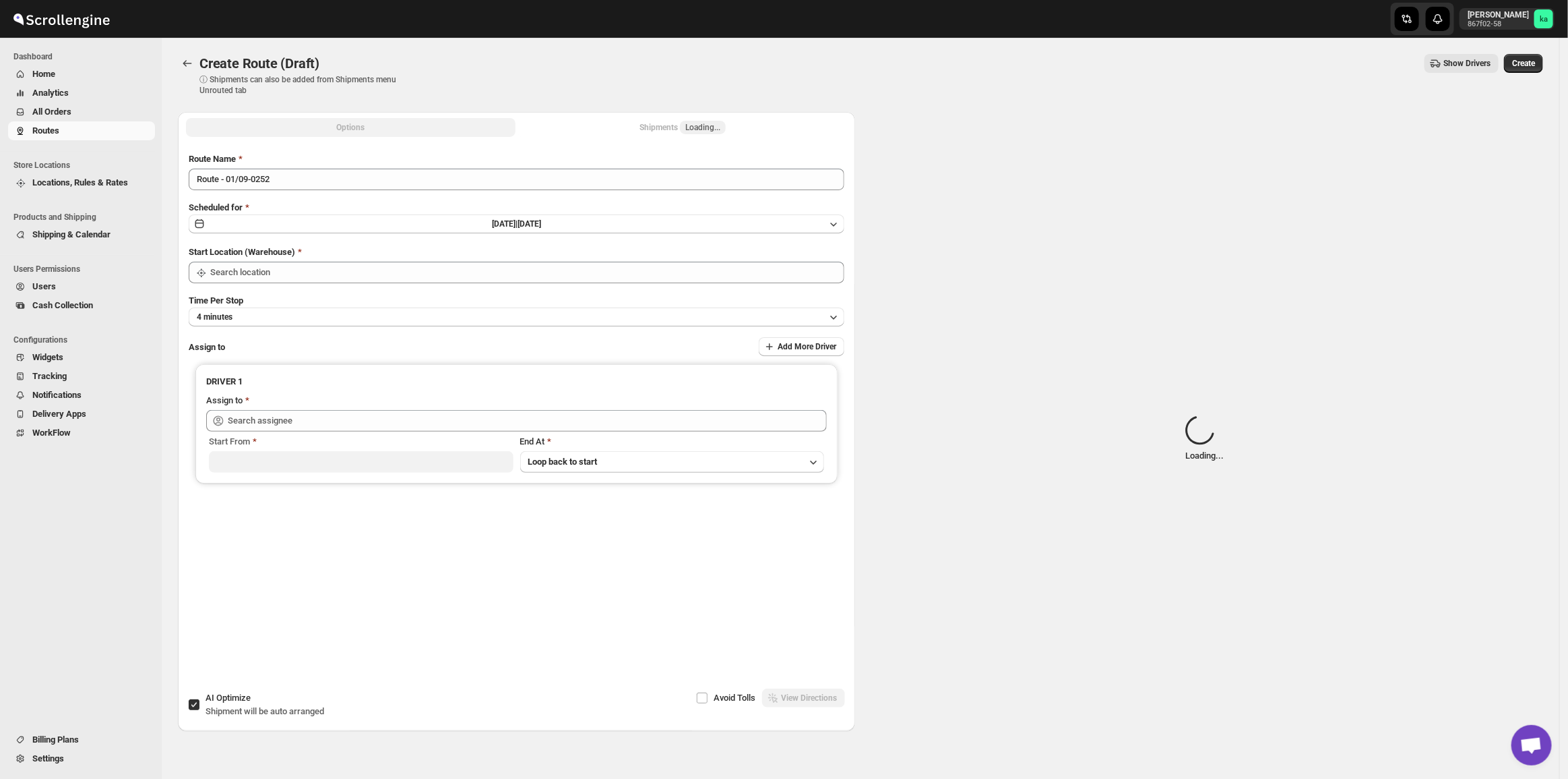
type input "[GEOGRAPHIC_DATA]"
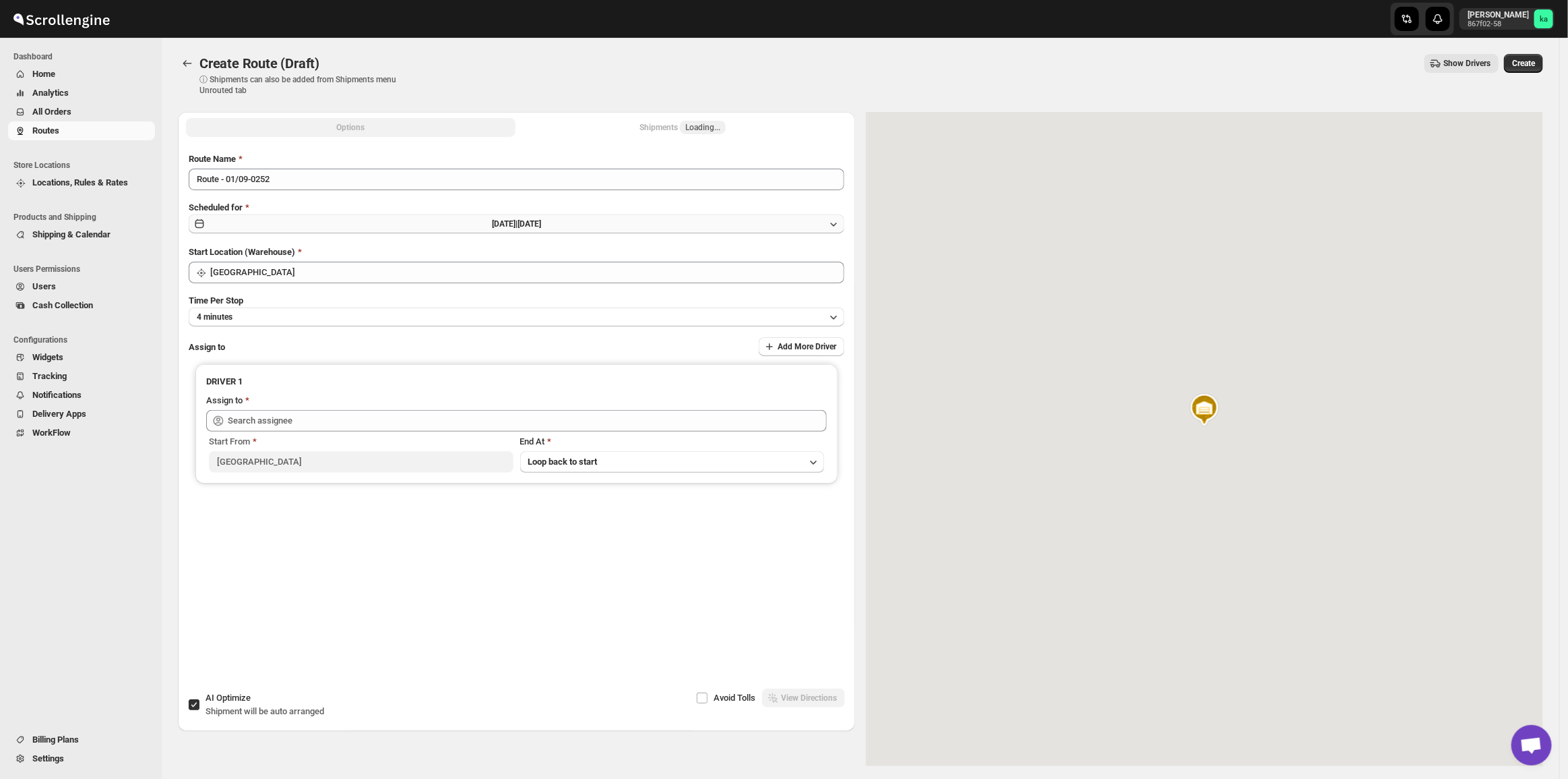
click at [459, 228] on button "[DATE] | [DATE]" at bounding box center [516, 223] width 656 height 19
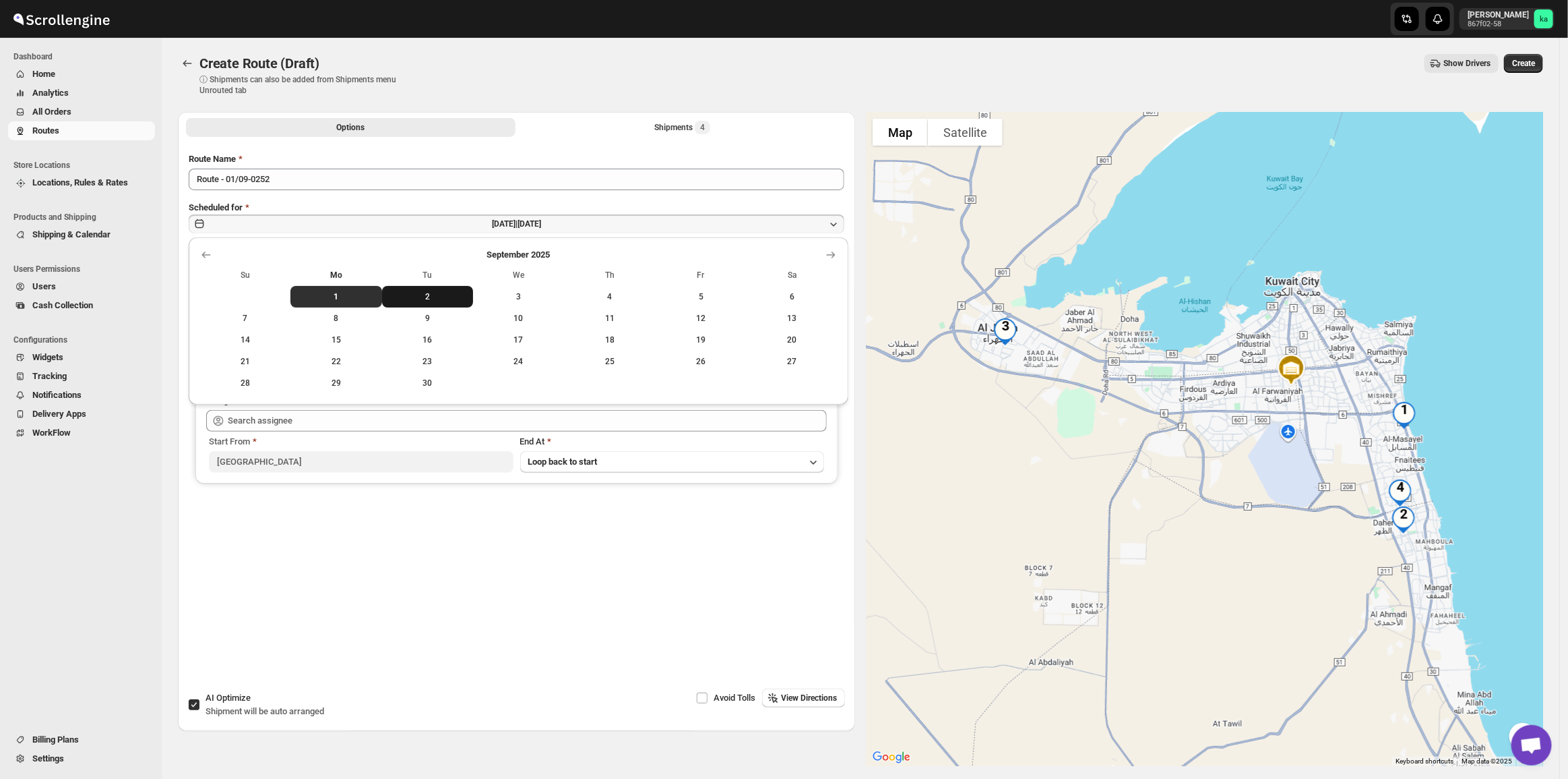
click at [400, 292] on span "2" at bounding box center [427, 297] width 80 height 11
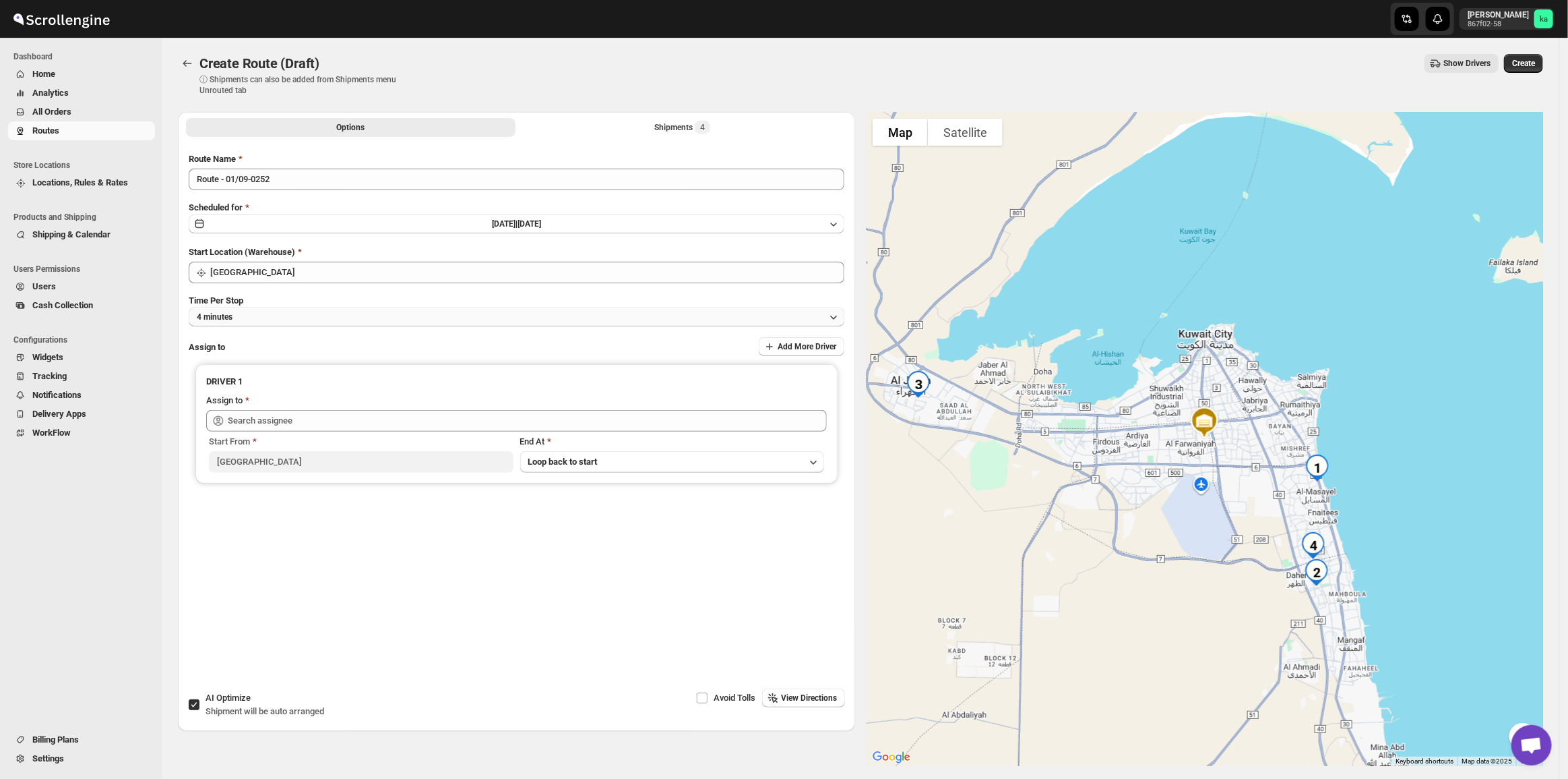
click at [297, 317] on button "4 minutes" at bounding box center [516, 317] width 656 height 19
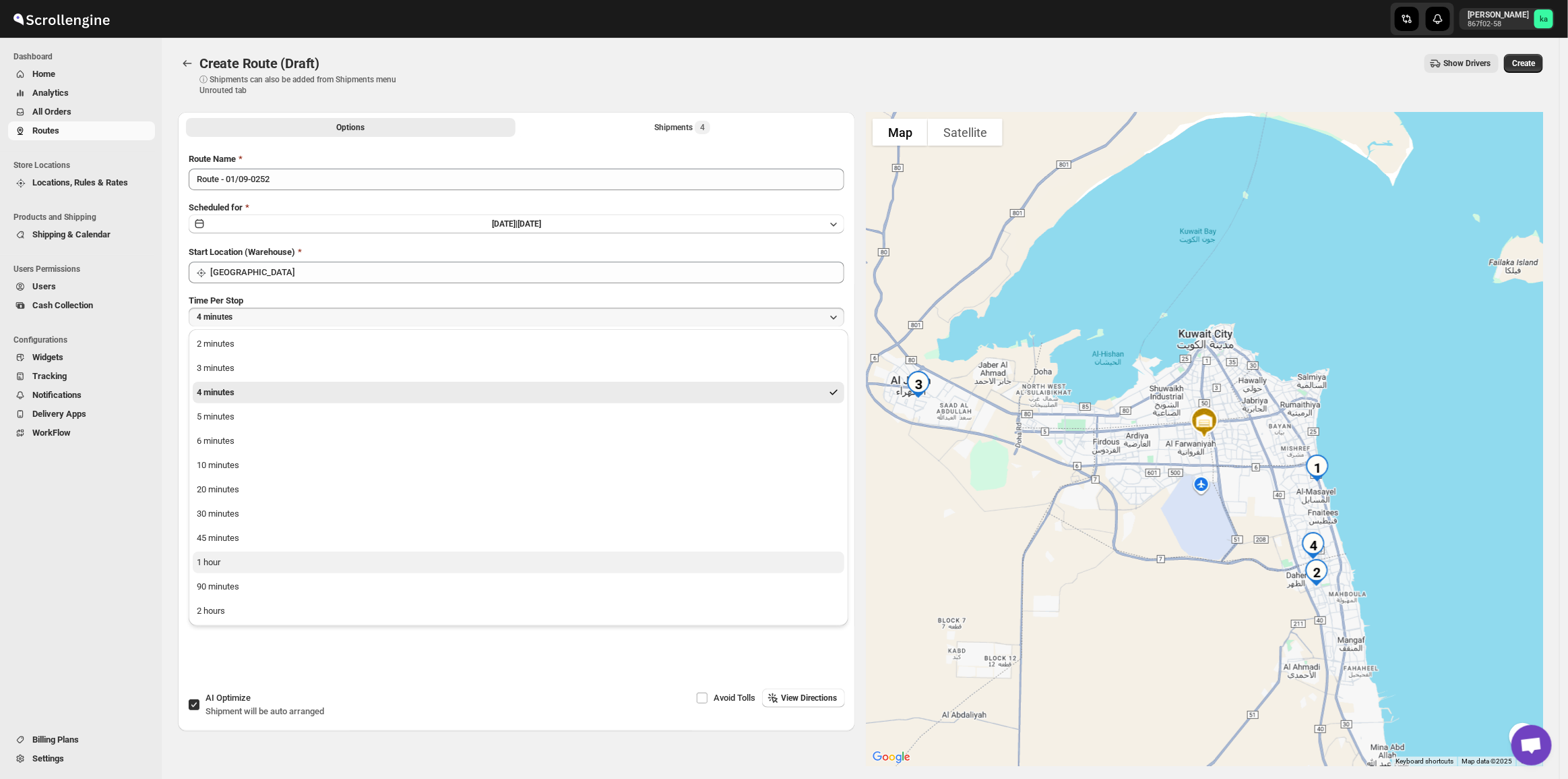
click at [214, 556] on div "1 hour" at bounding box center [209, 563] width 23 height 14
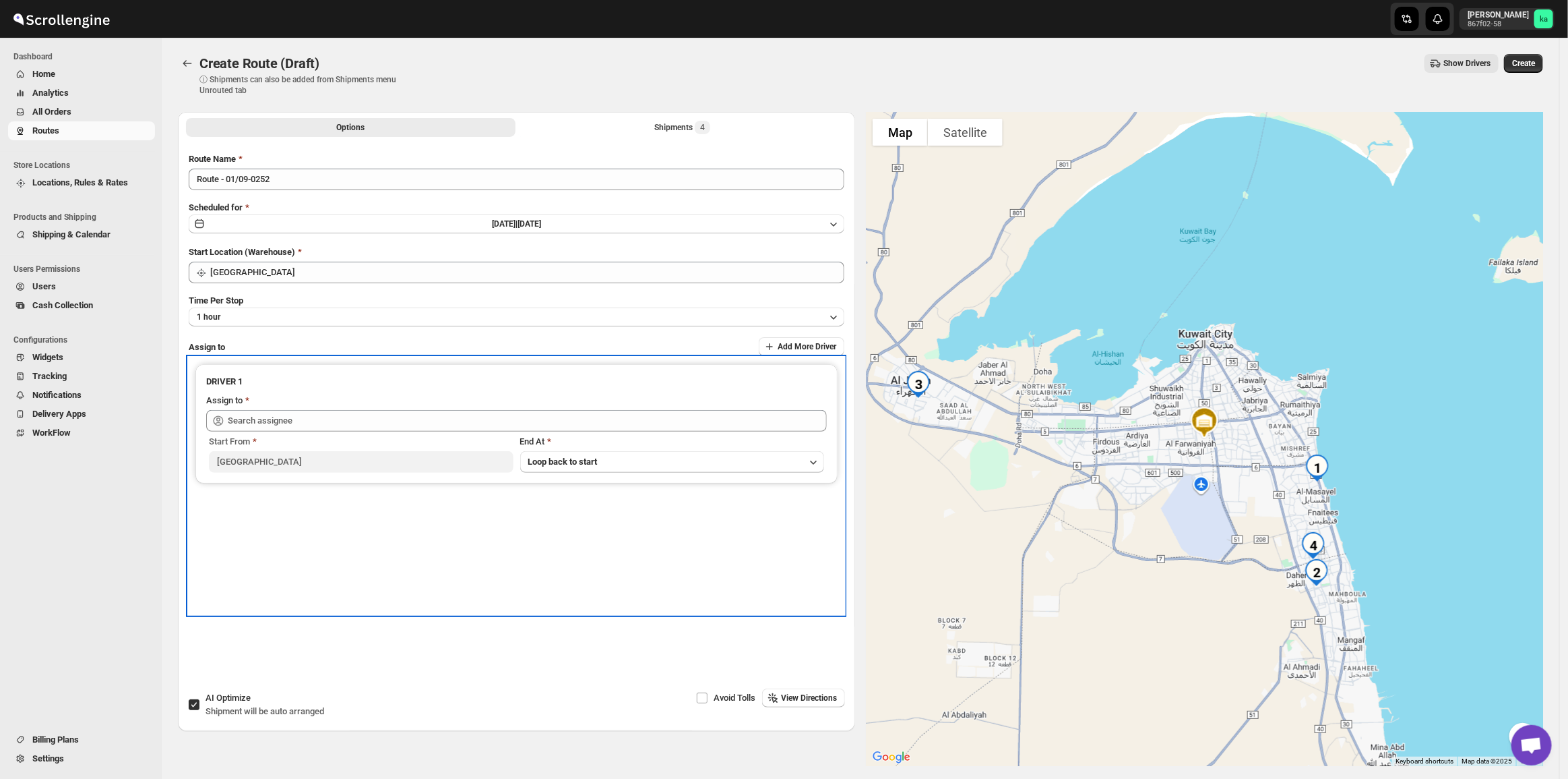
click at [325, 405] on div "Assign to" at bounding box center [516, 402] width 621 height 16
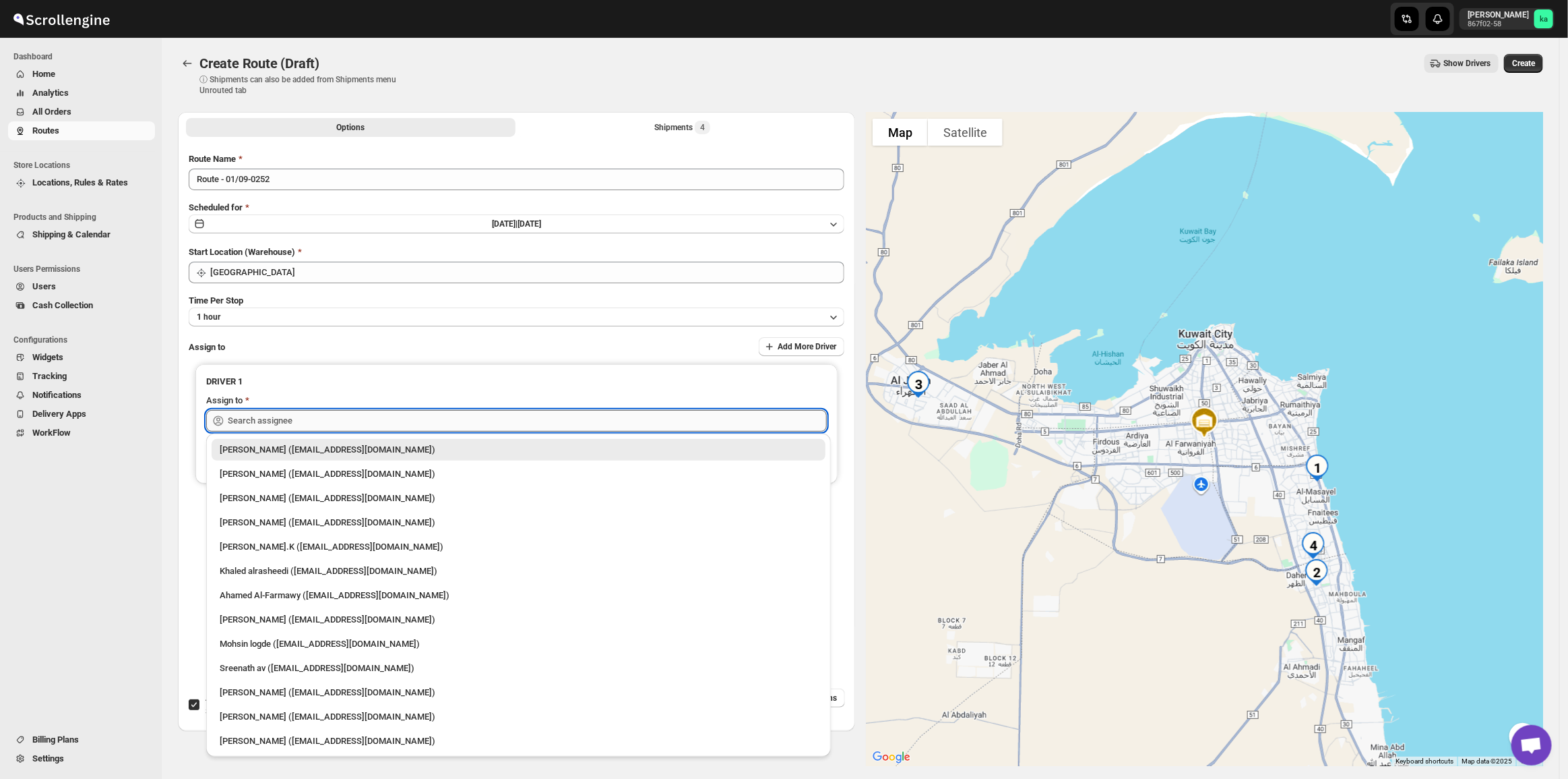
click at [321, 410] on input "text" at bounding box center [527, 420] width 599 height 21
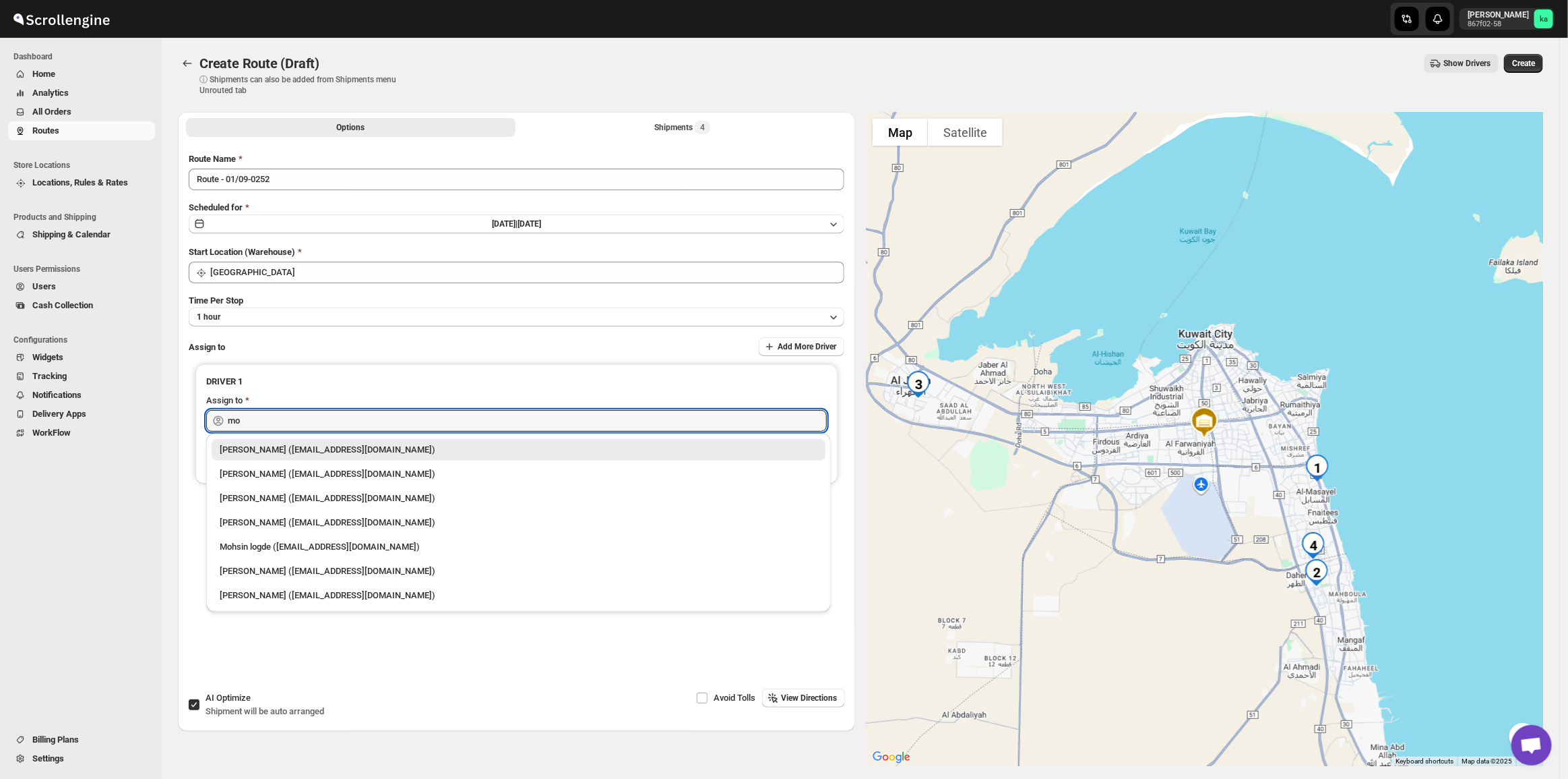
click at [321, 555] on div "Mohsin logde ([EMAIL_ADDRESS][DOMAIN_NAME])" at bounding box center [518, 546] width 614 height 21
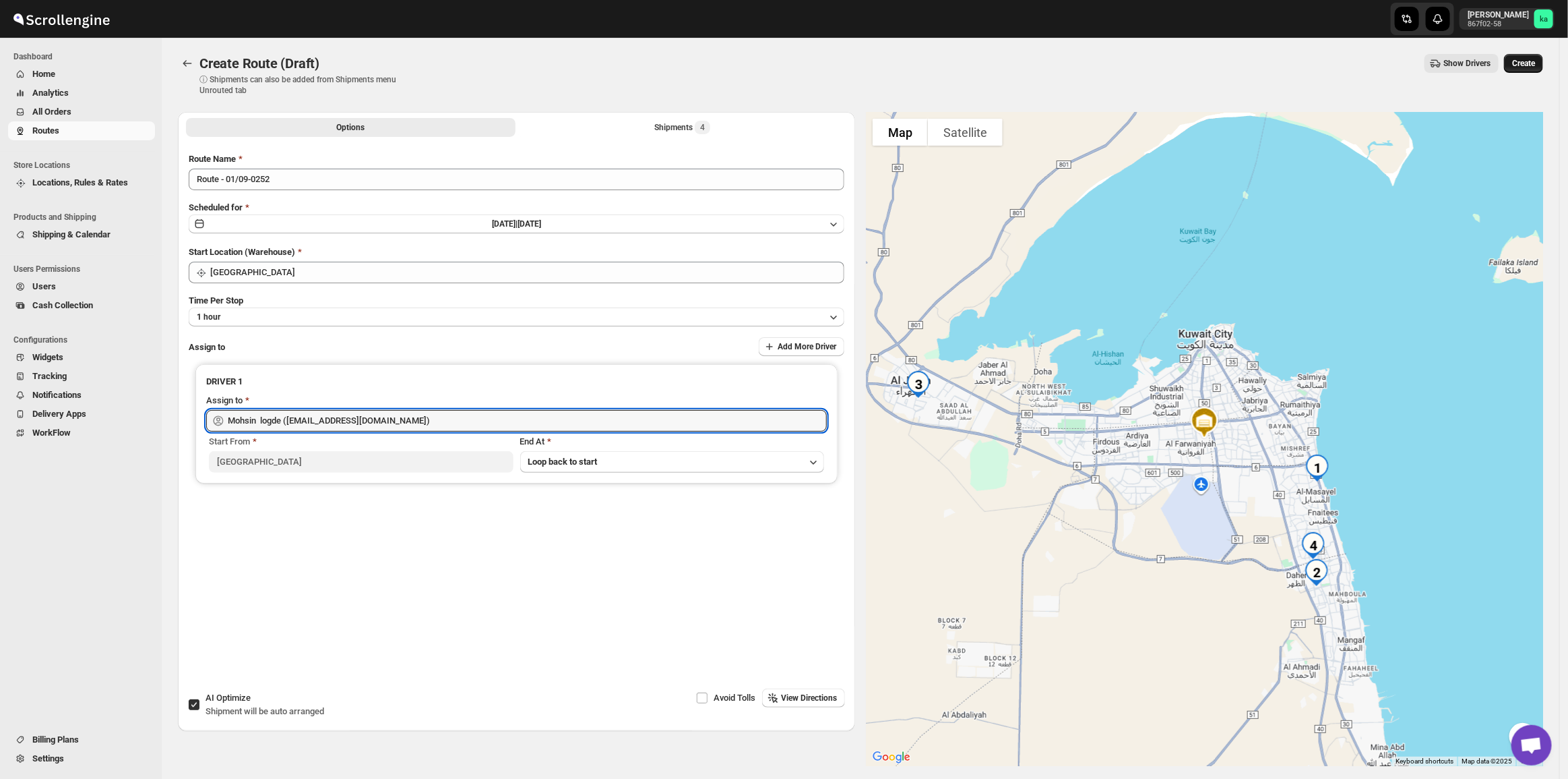
type input "Mohsin logde ([EMAIL_ADDRESS][DOMAIN_NAME])"
click at [1536, 56] on button "Create" at bounding box center [1523, 63] width 39 height 19
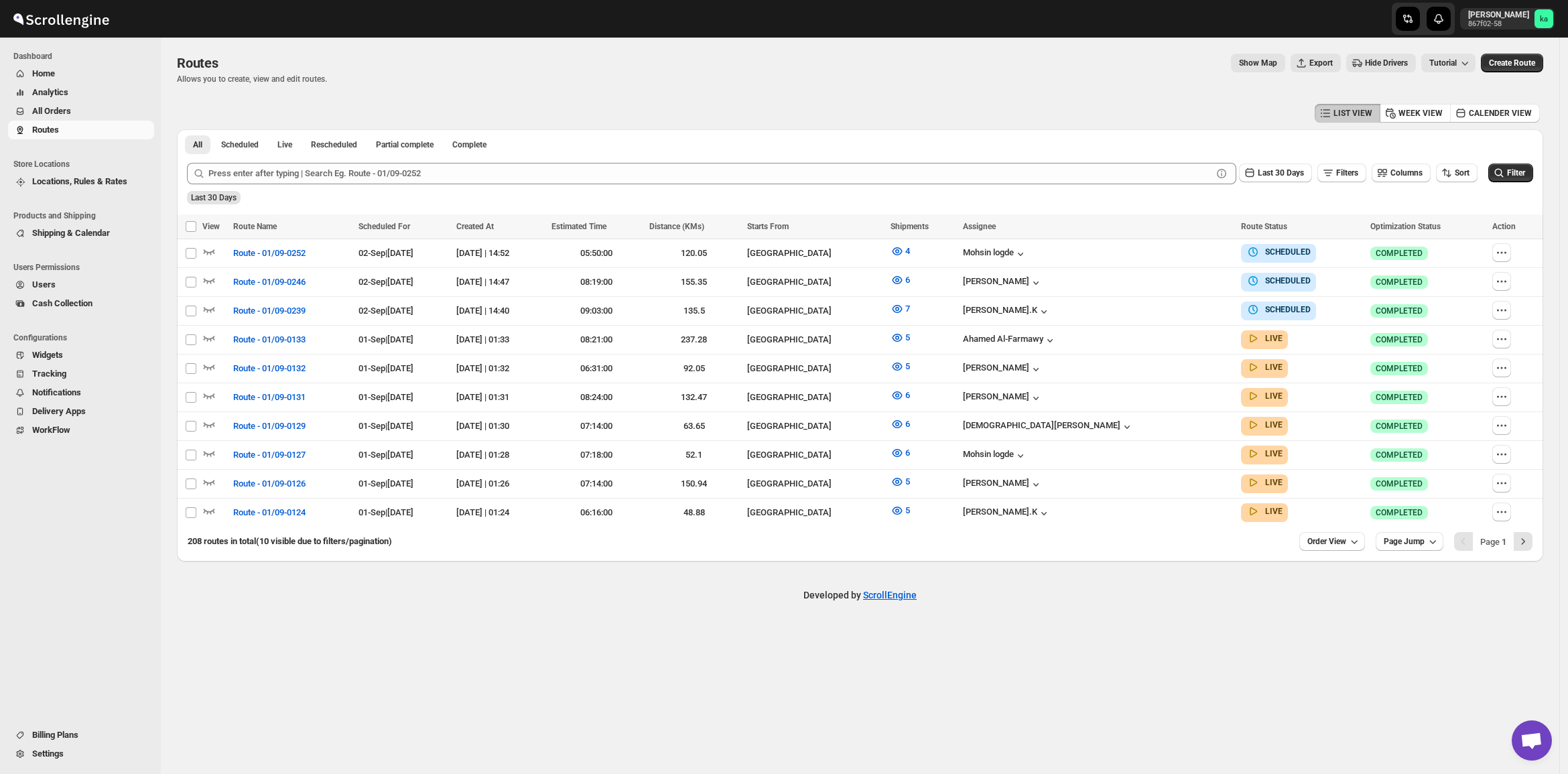
click at [52, 112] on span "All Orders" at bounding box center [51, 111] width 39 height 10
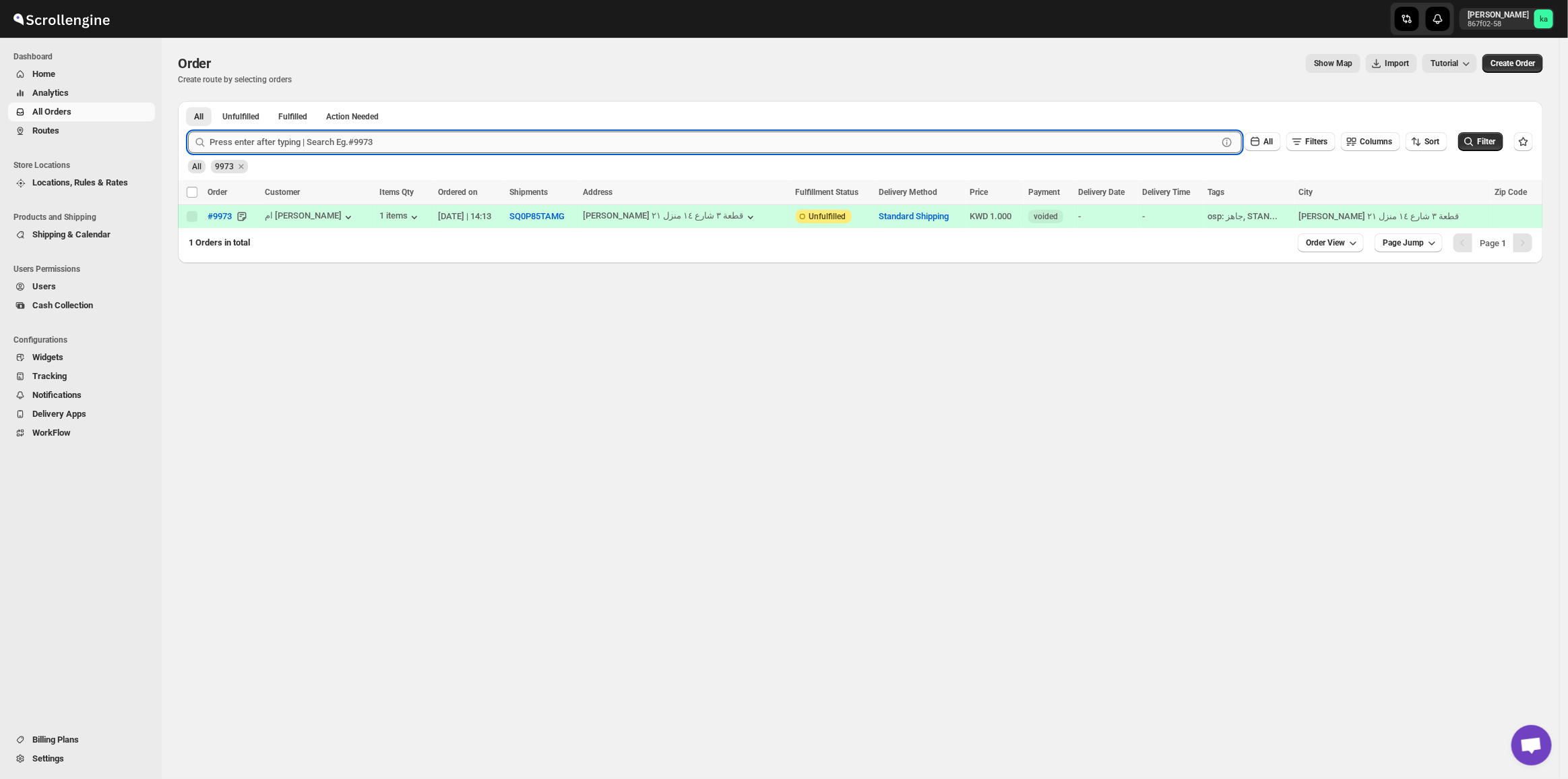
click at [537, 144] on input "text" at bounding box center [713, 142] width 1008 height 21
paste input "9815 9953 9746 9768 9951"
drag, startPoint x: 355, startPoint y: 140, endPoint x: 231, endPoint y: 161, distance: 125.8
click at [231, 161] on form "Submit 9815 9953 9746 9768 9951 Clear All Filters Columns Sort Filter All 9973" at bounding box center [860, 147] width 1345 height 53
type input "9815"
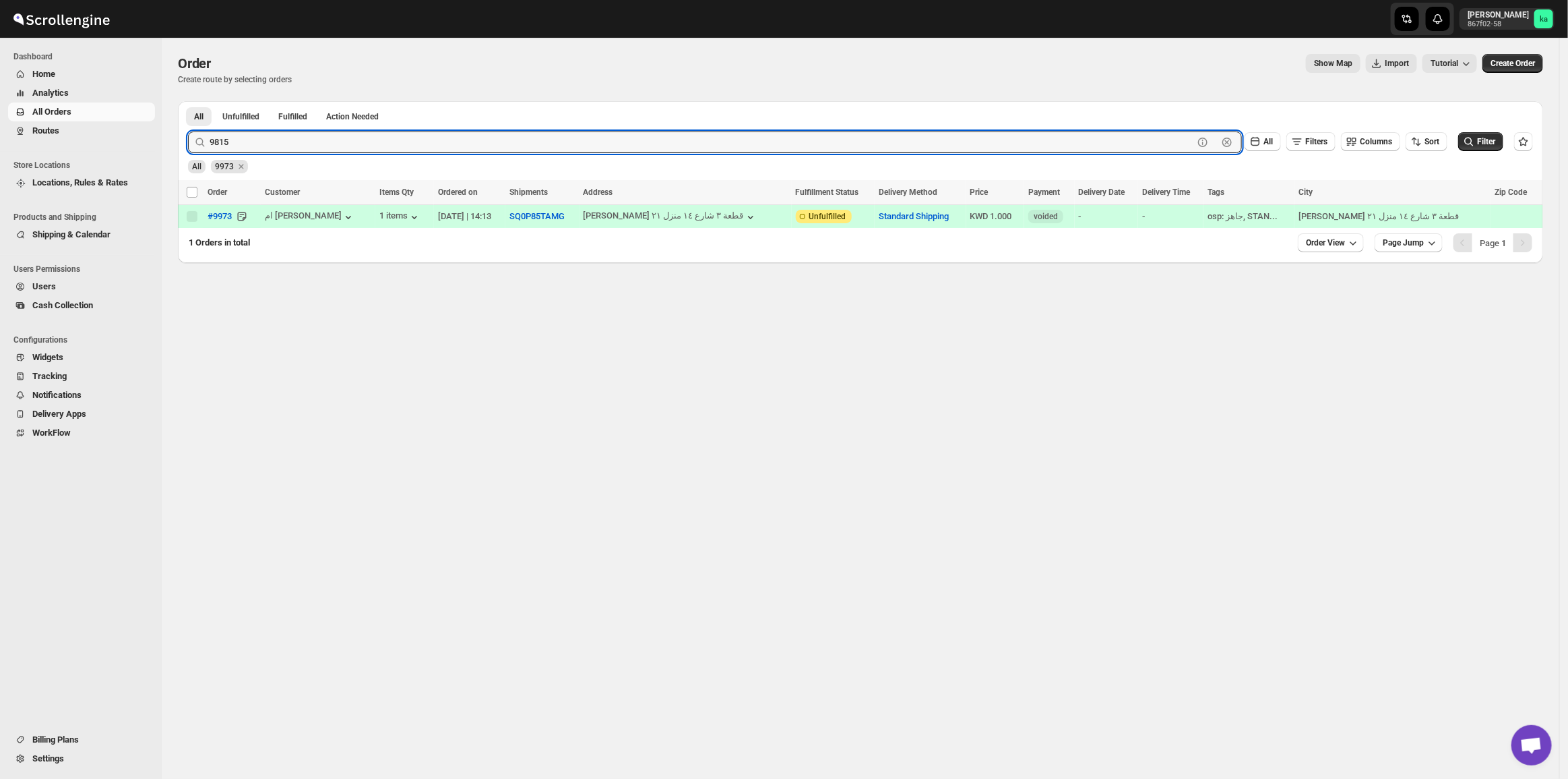
click at [188, 101] on button "Submit" at bounding box center [207, 108] width 38 height 14
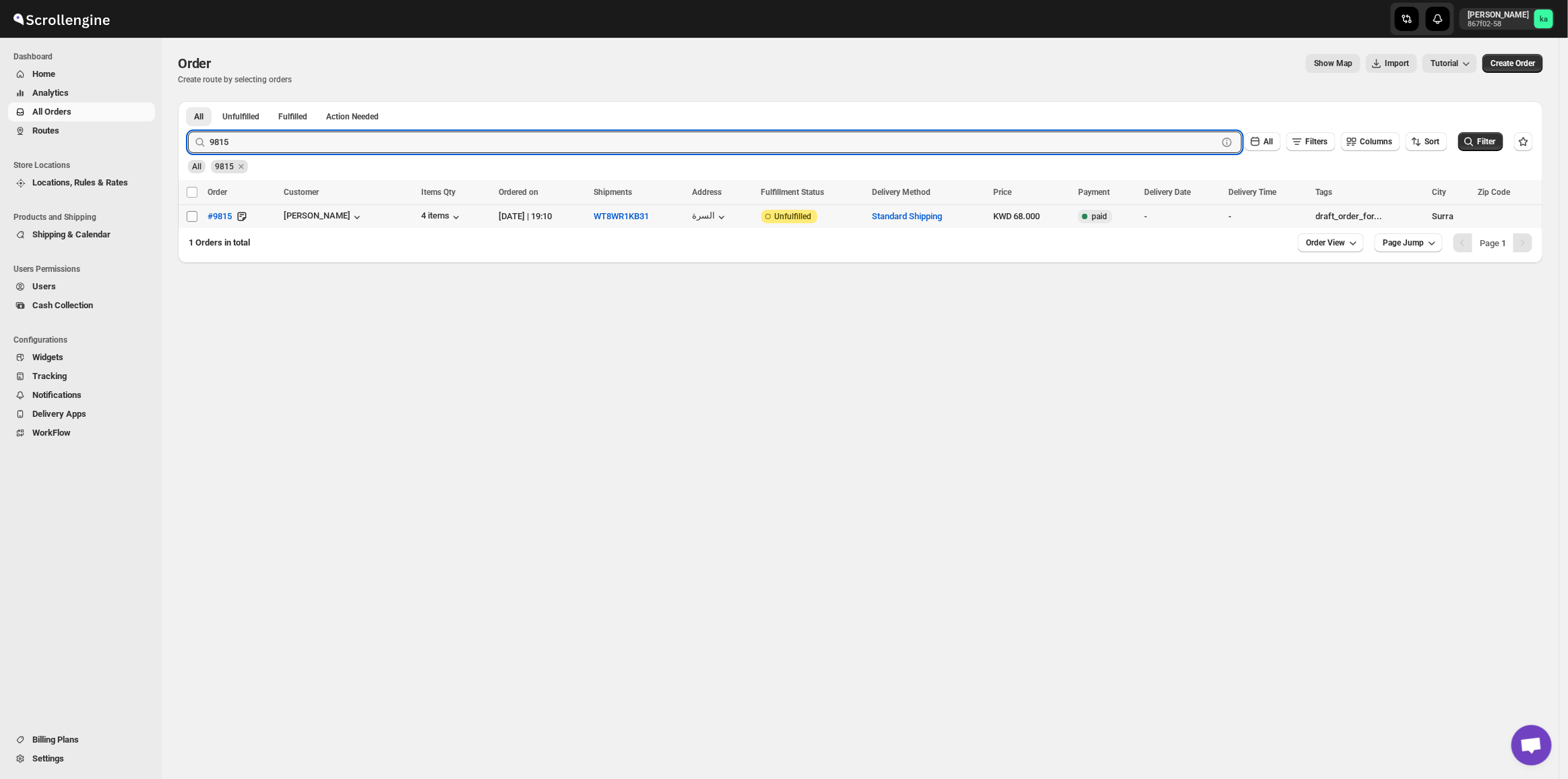
click at [187, 214] on input "Select order" at bounding box center [192, 216] width 11 height 11
checkbox input "true"
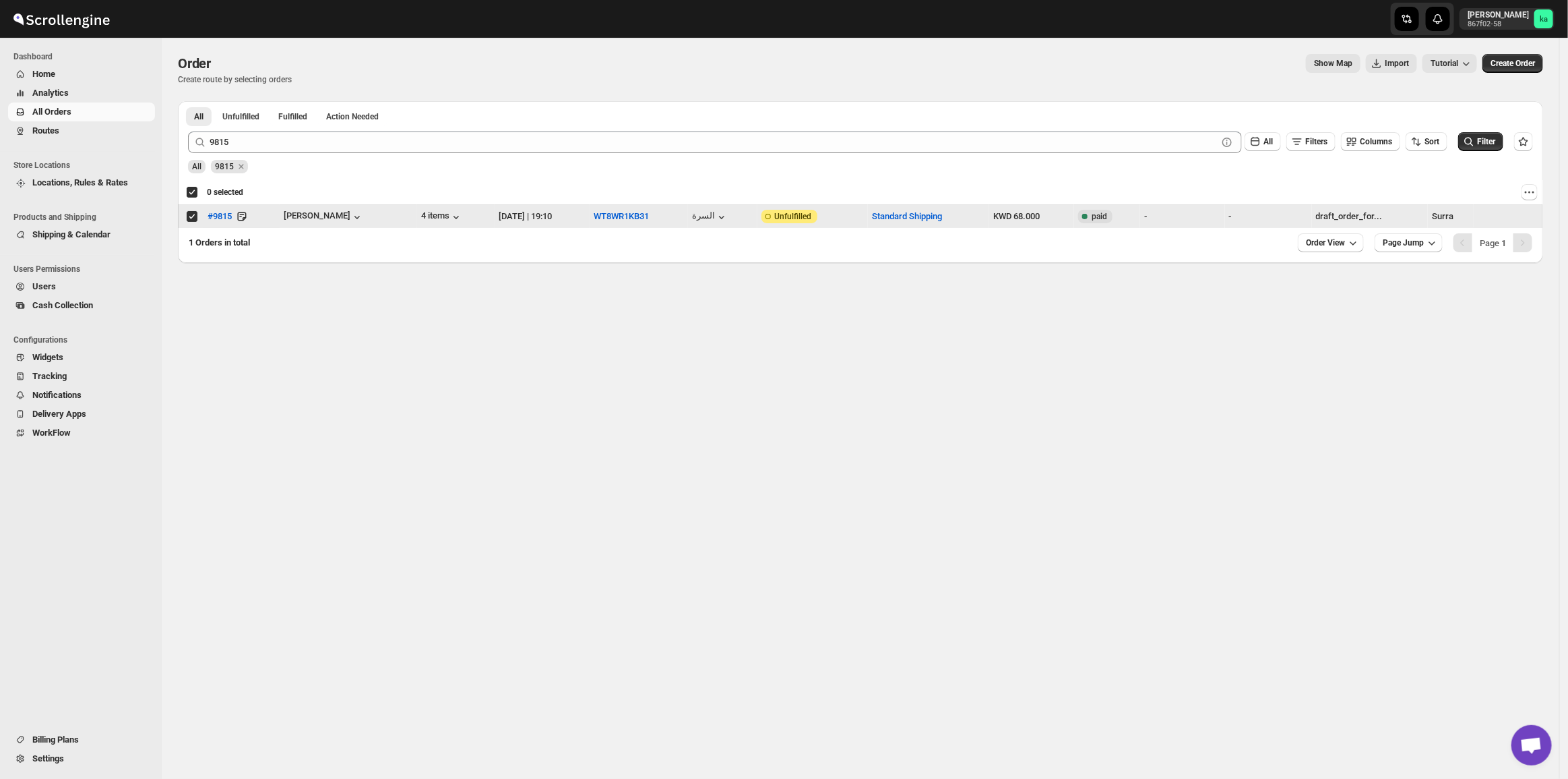
checkbox input "true"
click at [206, 145] on icon at bounding box center [200, 142] width 14 height 14
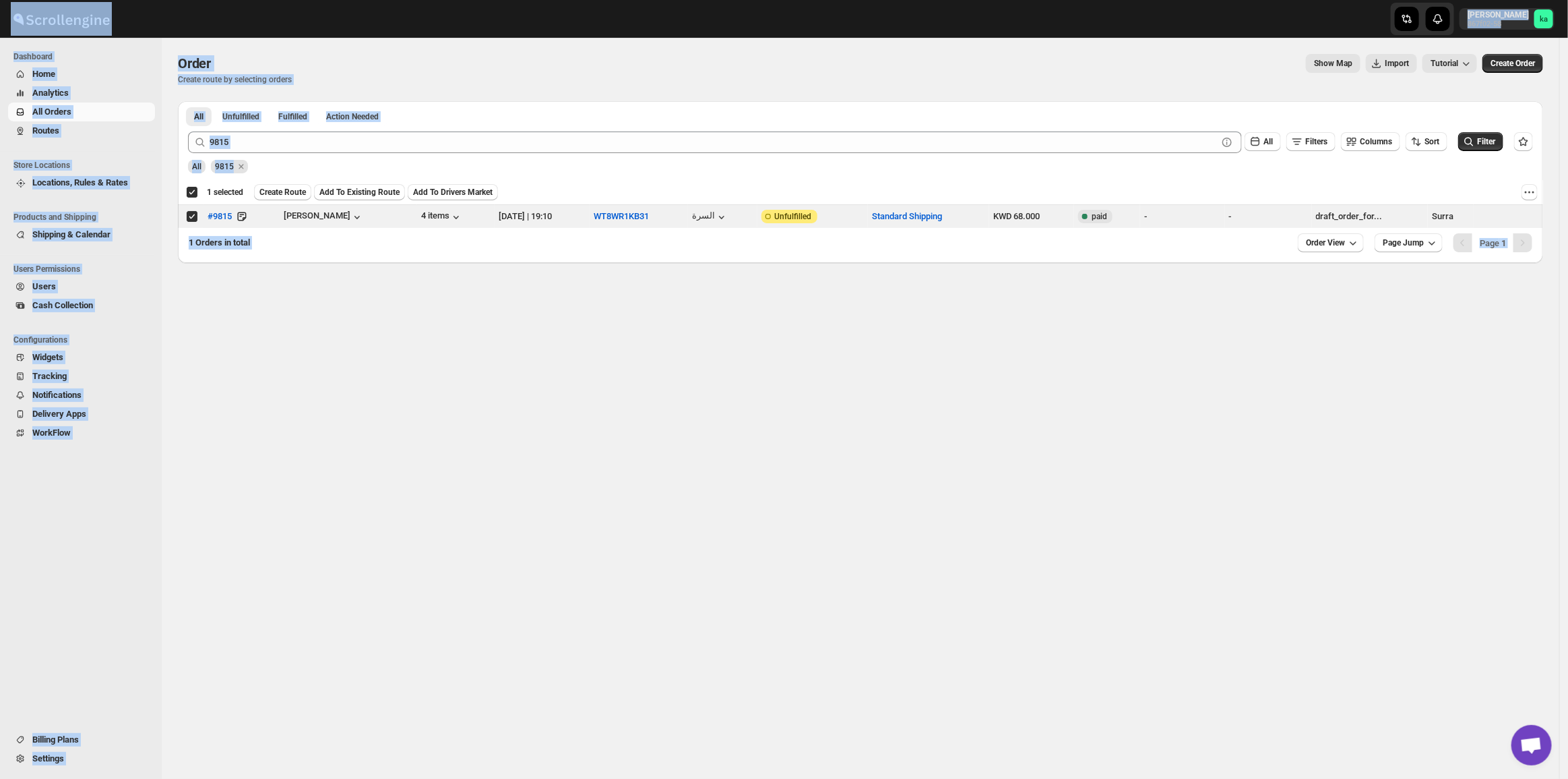
click at [236, 128] on div "9815 Clear All Filters Columns Sort Filter" at bounding box center [855, 137] width 1356 height 32
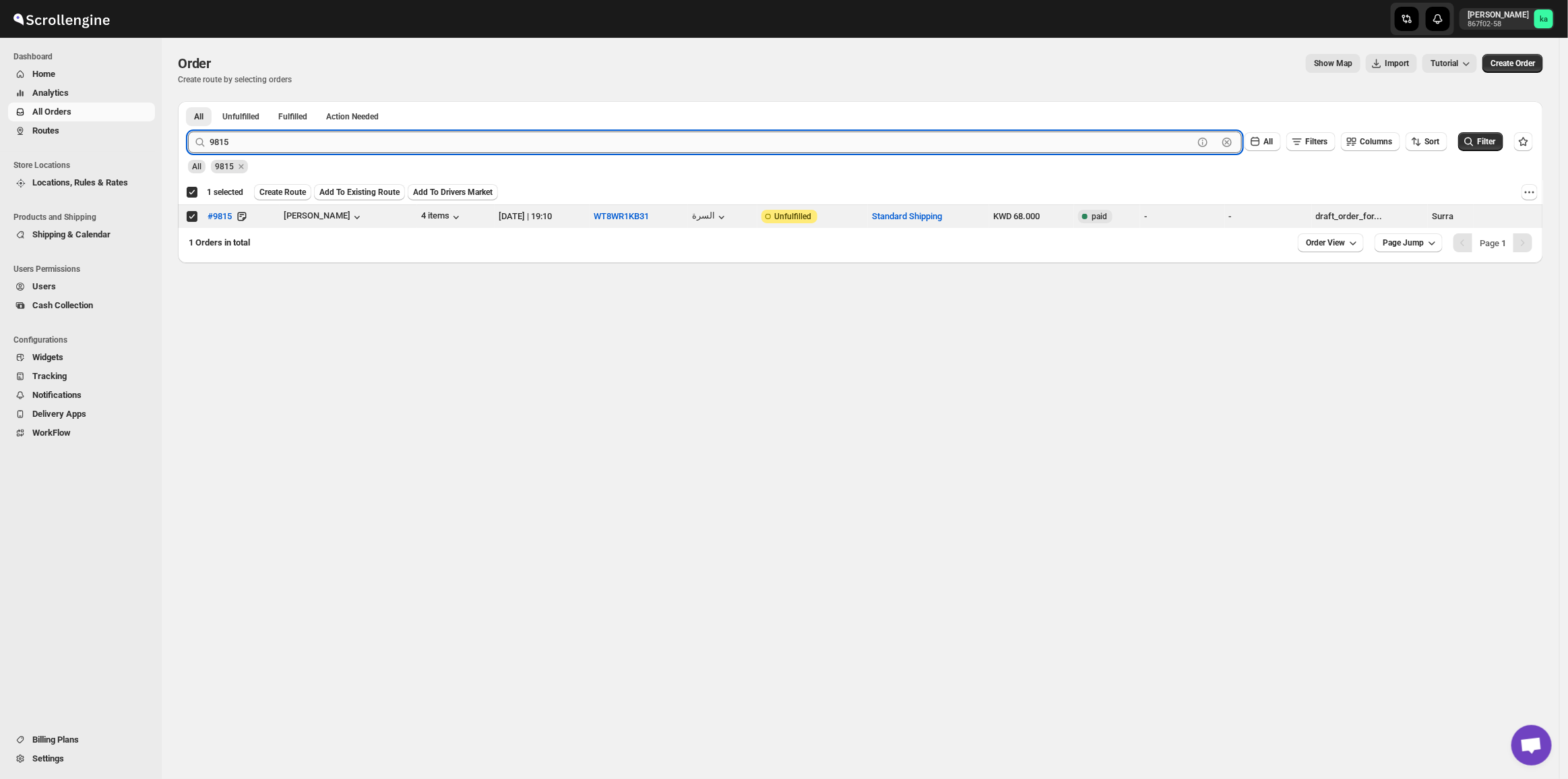
click at [244, 152] on input "9815" at bounding box center [701, 142] width 984 height 21
paste input "9953 9746 9768 9951"
drag, startPoint x: 233, startPoint y: 143, endPoint x: 579, endPoint y: 143, distance: 346.0
click at [579, 143] on input "9953 9746 9768 9951" at bounding box center [701, 142] width 984 height 21
type input "9953"
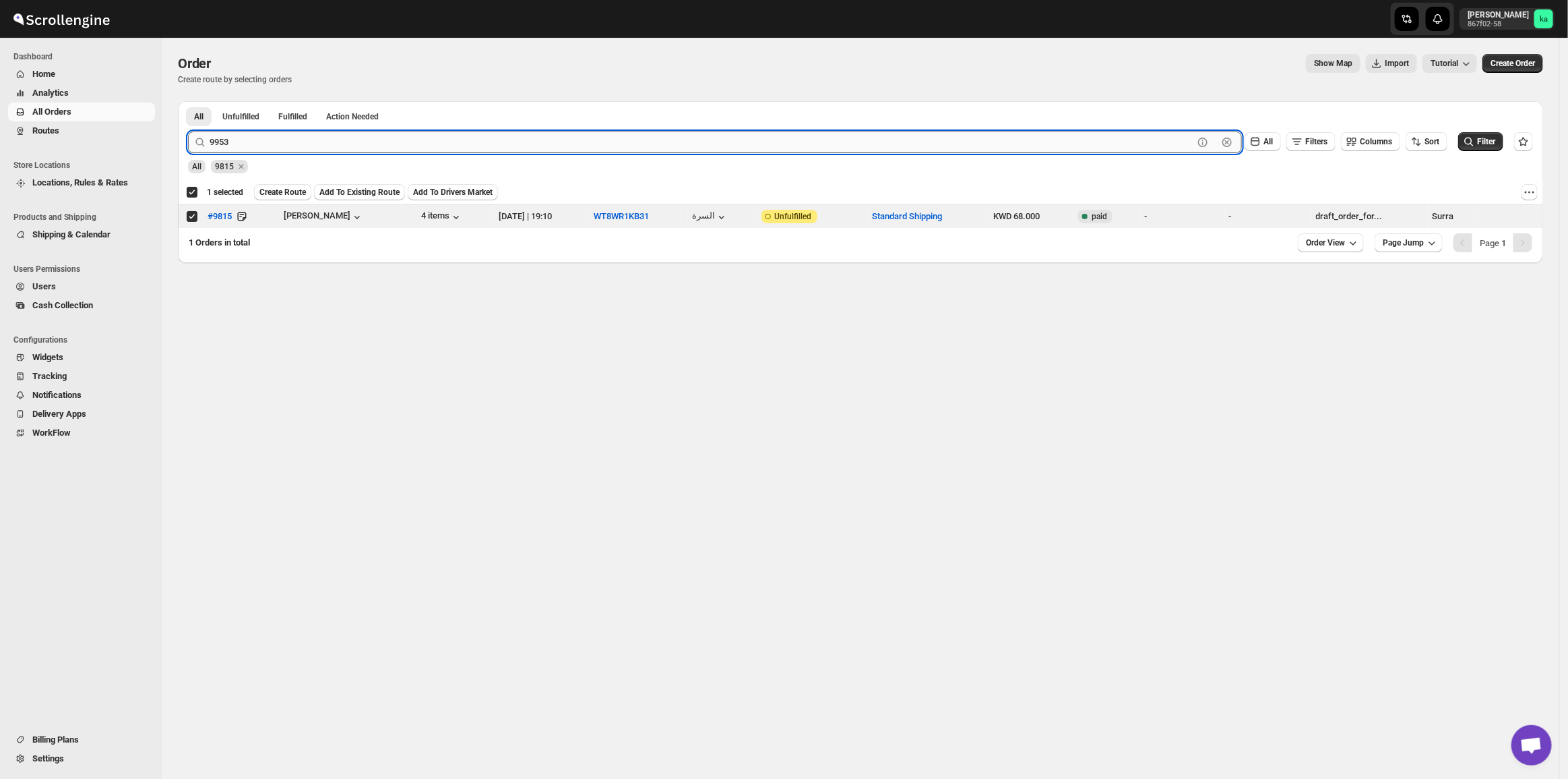
click at [188, 101] on button "Submit" at bounding box center [207, 108] width 38 height 14
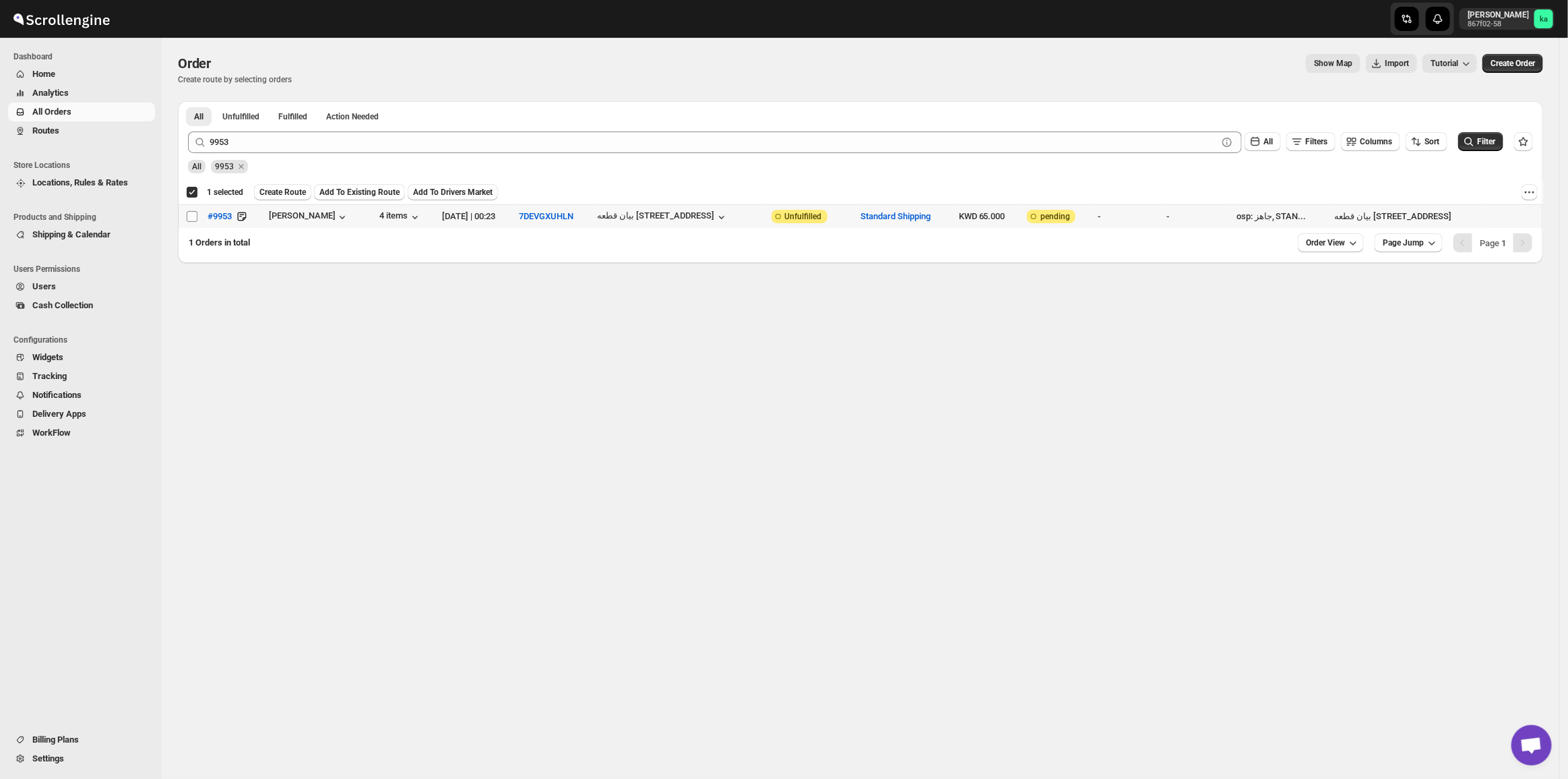
click at [192, 217] on input "Select order" at bounding box center [192, 216] width 11 height 11
checkbox input "true"
checkbox input "false"
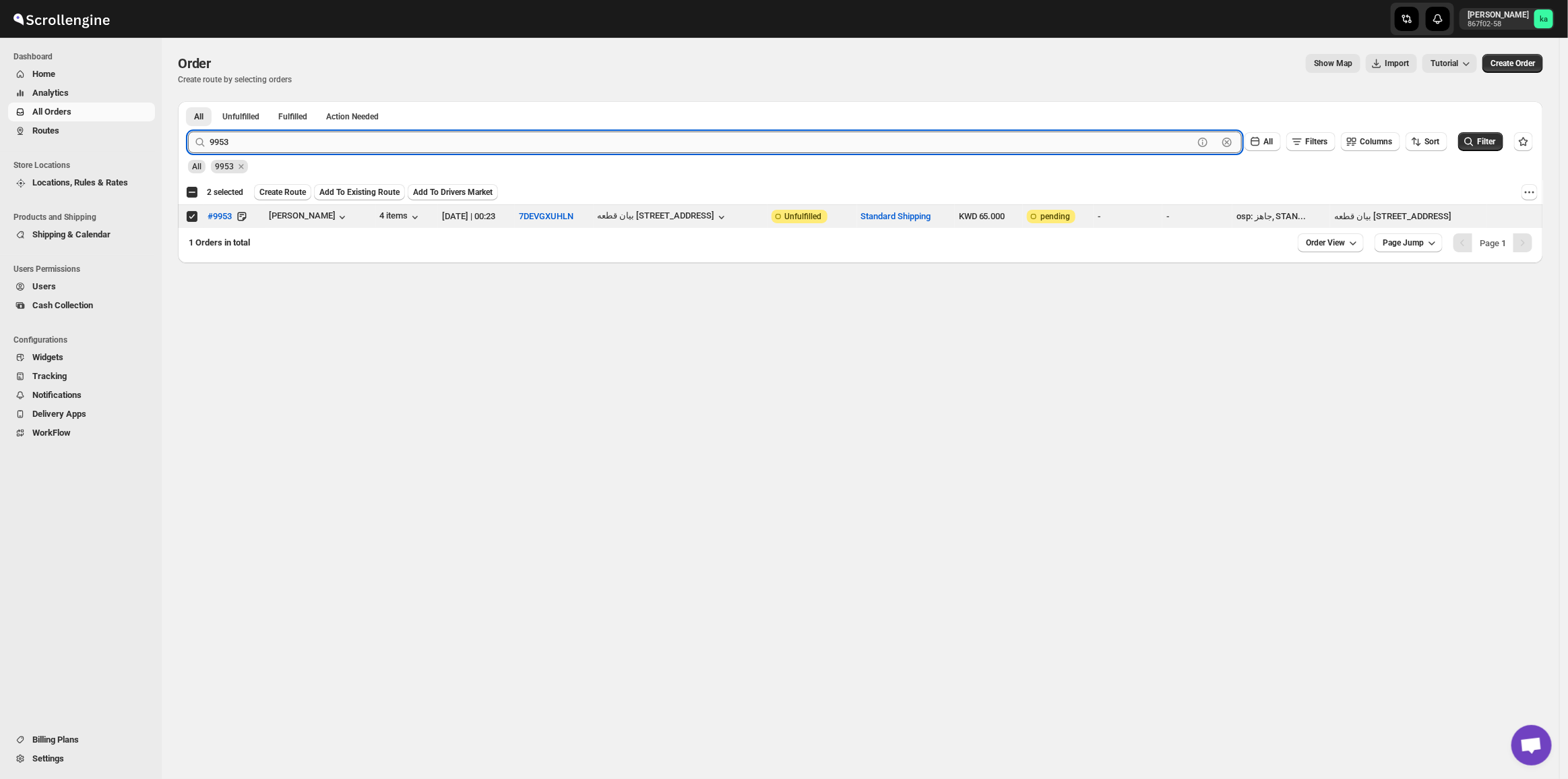
click at [277, 146] on input "9953" at bounding box center [701, 142] width 984 height 21
paste input "9746 9768 9951"
drag, startPoint x: 236, startPoint y: 149, endPoint x: 369, endPoint y: 120, distance: 136.1
click at [369, 116] on div "All Unfulfilled Fulfilled Action Needed Tab Filters All Unfulfilled Fulfilled A…" at bounding box center [860, 182] width 1365 height 162
type input "9746"
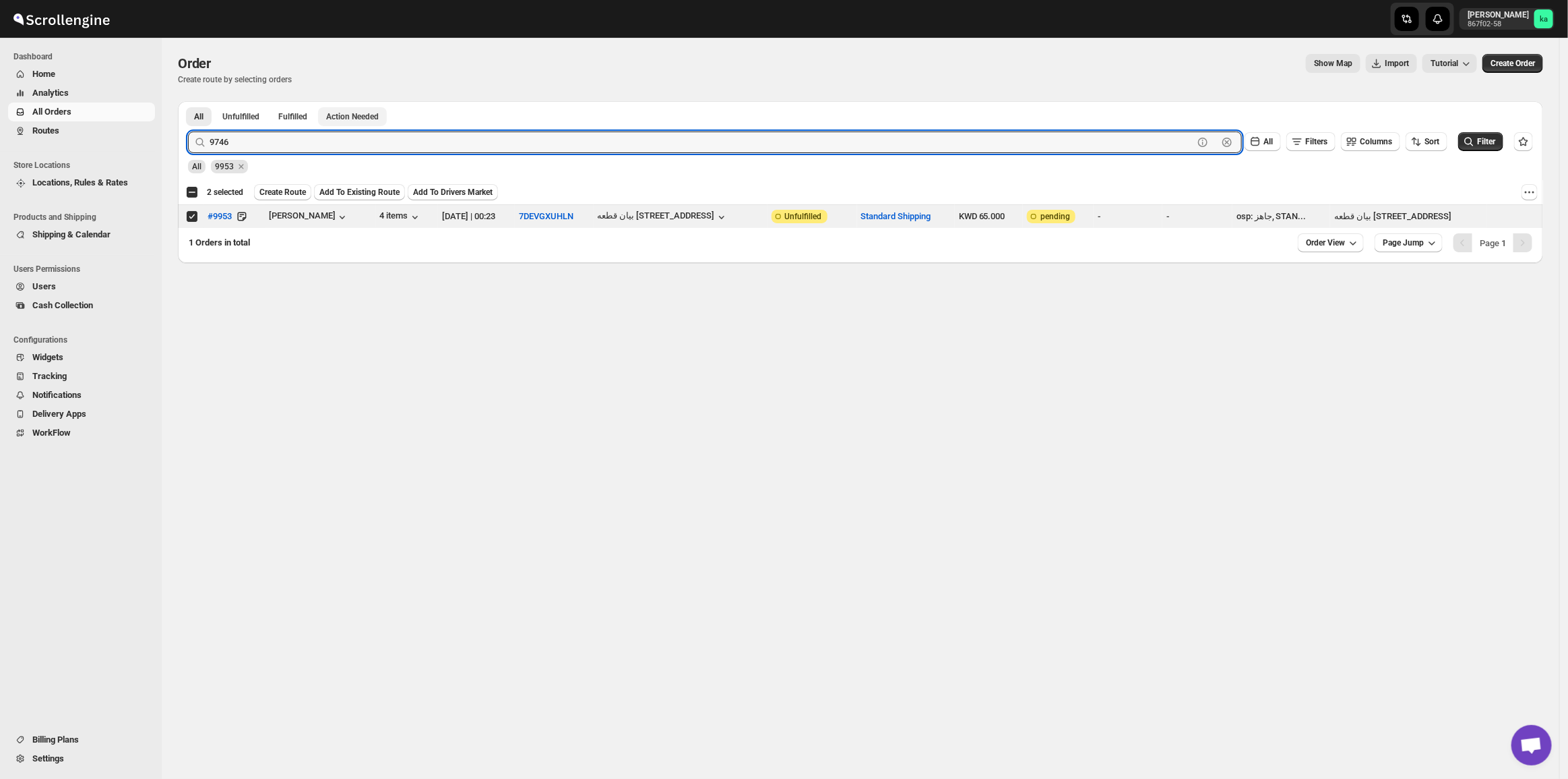
click at [188, 101] on button "Submit" at bounding box center [207, 108] width 38 height 14
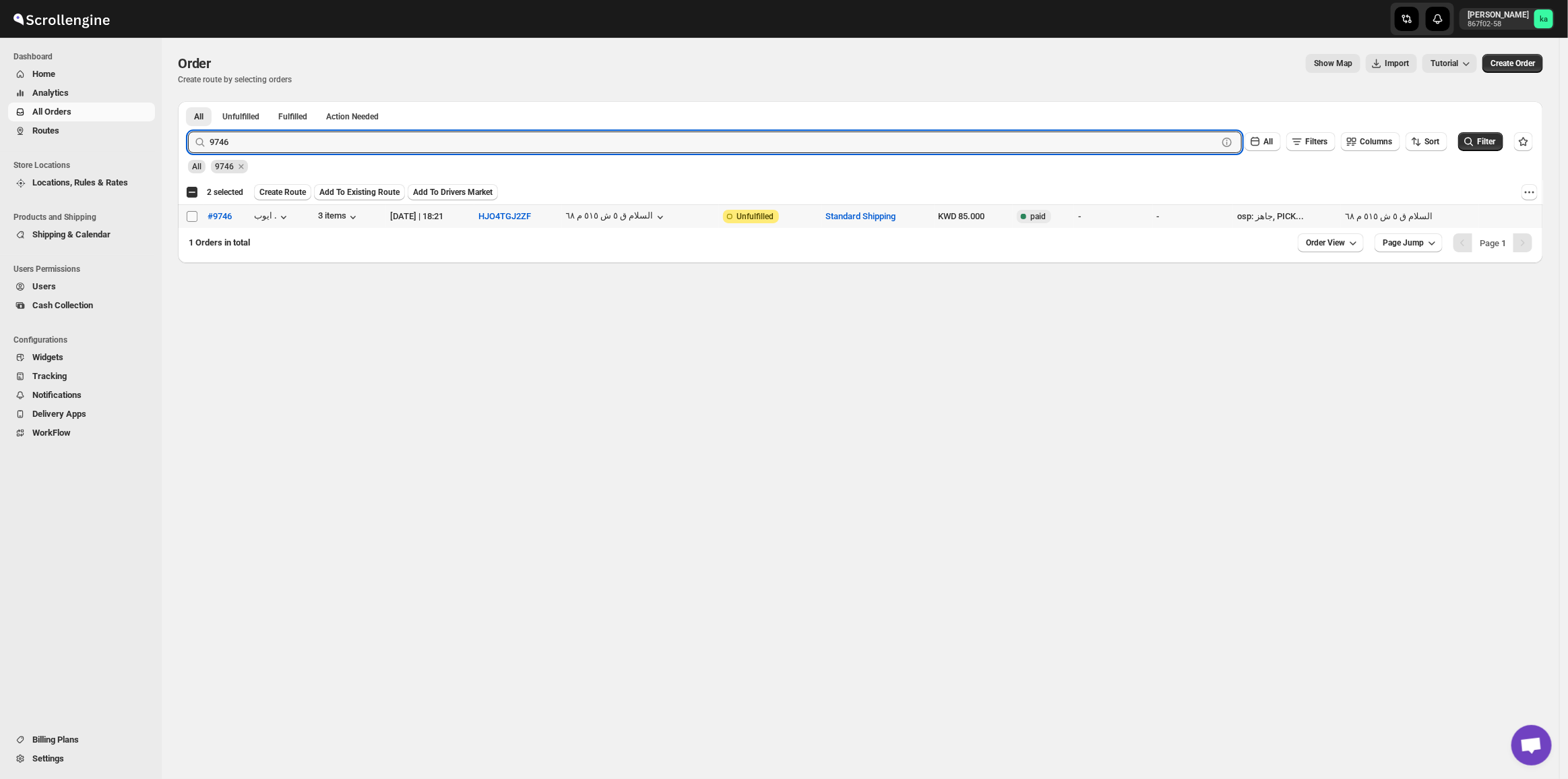
click at [187, 211] on input "Select order" at bounding box center [192, 216] width 11 height 11
checkbox input "true"
click at [247, 142] on input "9746" at bounding box center [701, 142] width 984 height 21
paste input "9768 9951"
drag, startPoint x: 231, startPoint y: 146, endPoint x: 279, endPoint y: 163, distance: 50.9
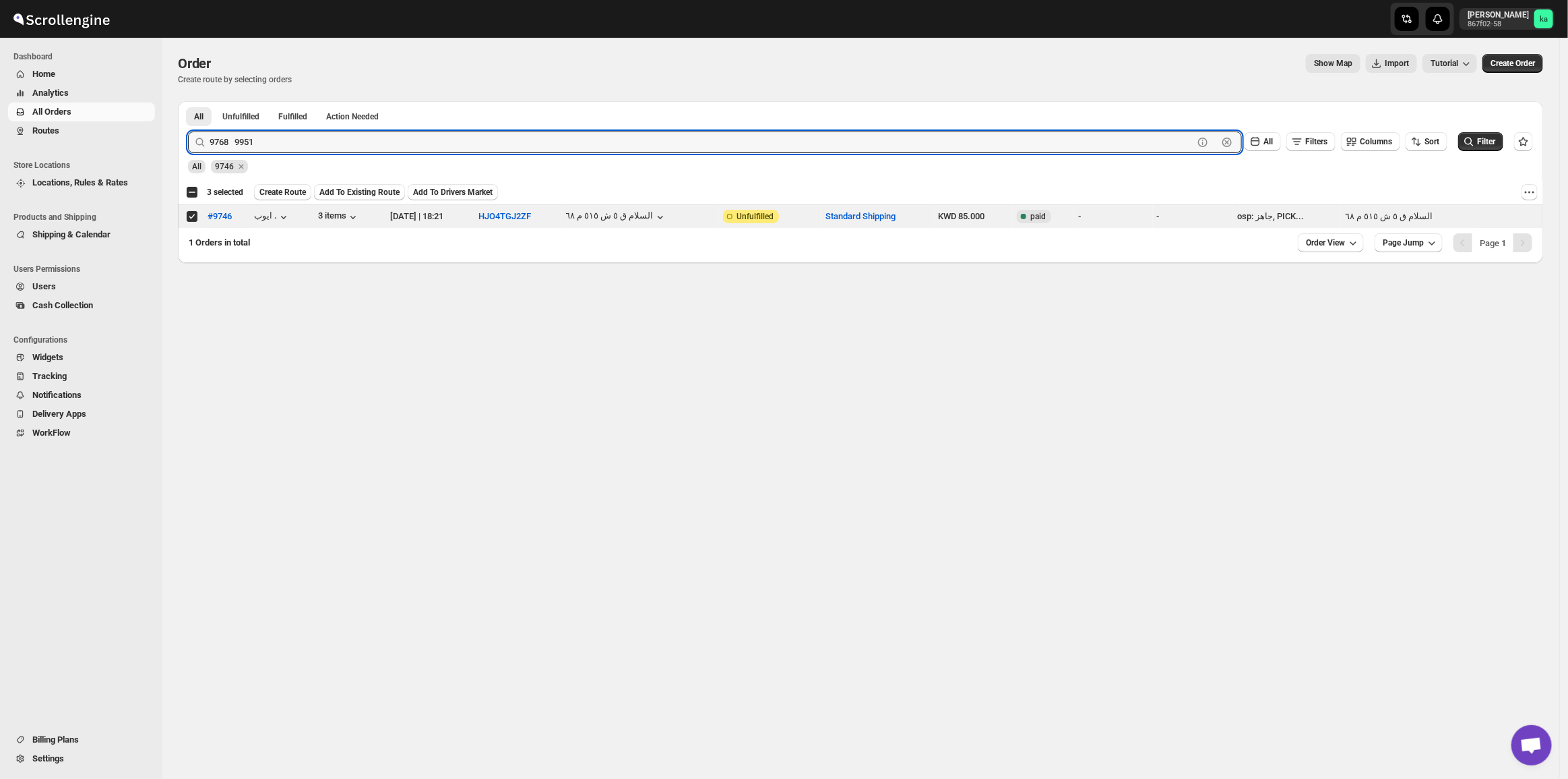
click at [279, 163] on form "Submit 9768 9951 Clear All Filters Columns Sort Filter All 9746" at bounding box center [860, 147] width 1345 height 53
click at [239, 143] on input "9768 9951" at bounding box center [701, 142] width 984 height 21
click at [236, 140] on input "9768 9951" at bounding box center [701, 142] width 984 height 21
drag, startPoint x: 234, startPoint y: 138, endPoint x: 380, endPoint y: 144, distance: 146.1
click at [379, 144] on input "9768 9951" at bounding box center [701, 142] width 984 height 21
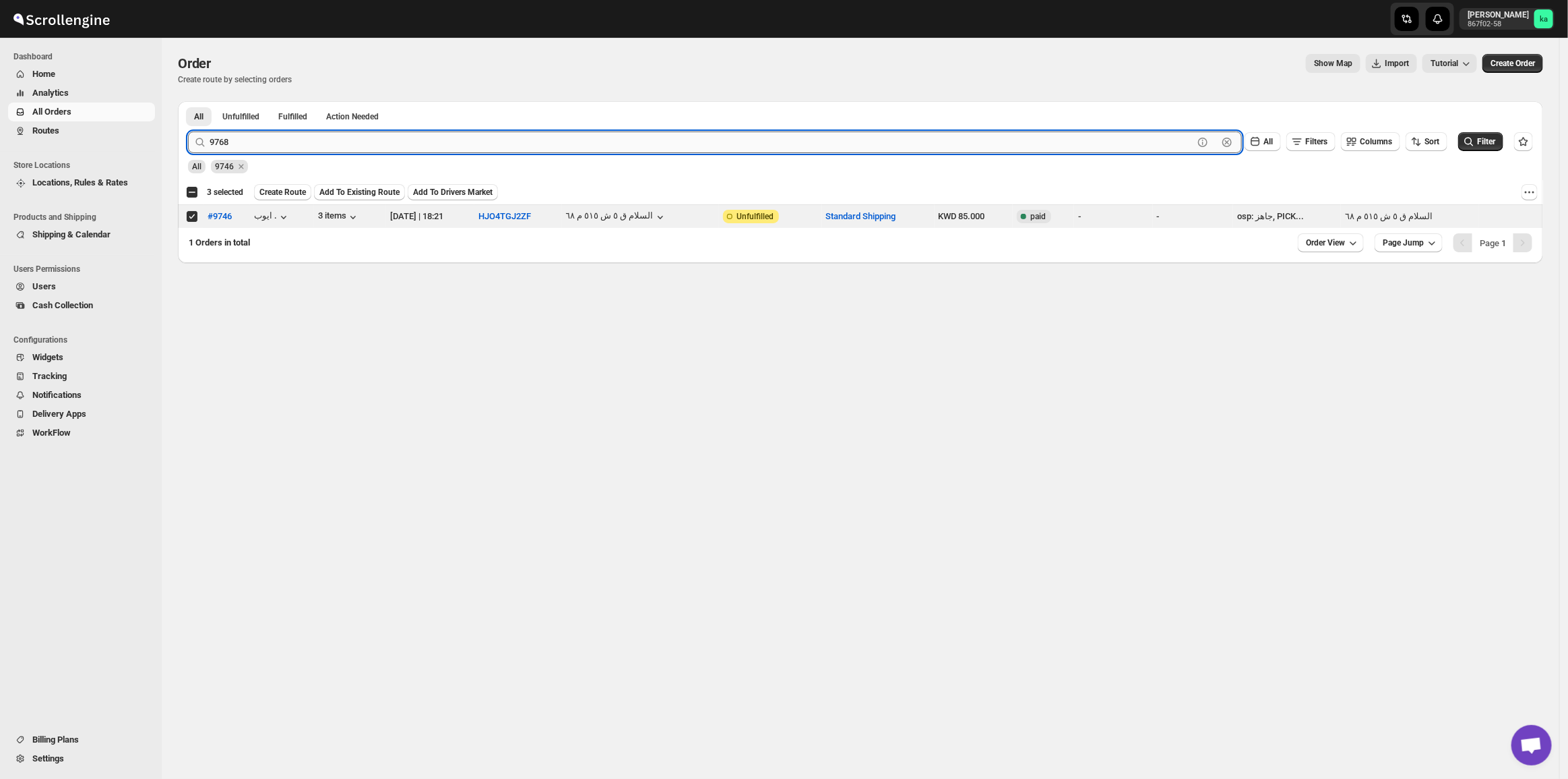
type input "9768"
click at [188, 101] on button "Submit" at bounding box center [207, 108] width 38 height 14
click at [191, 221] on input "Select order" at bounding box center [192, 216] width 11 height 11
checkbox input "true"
click at [230, 132] on input "9768" at bounding box center [701, 142] width 984 height 21
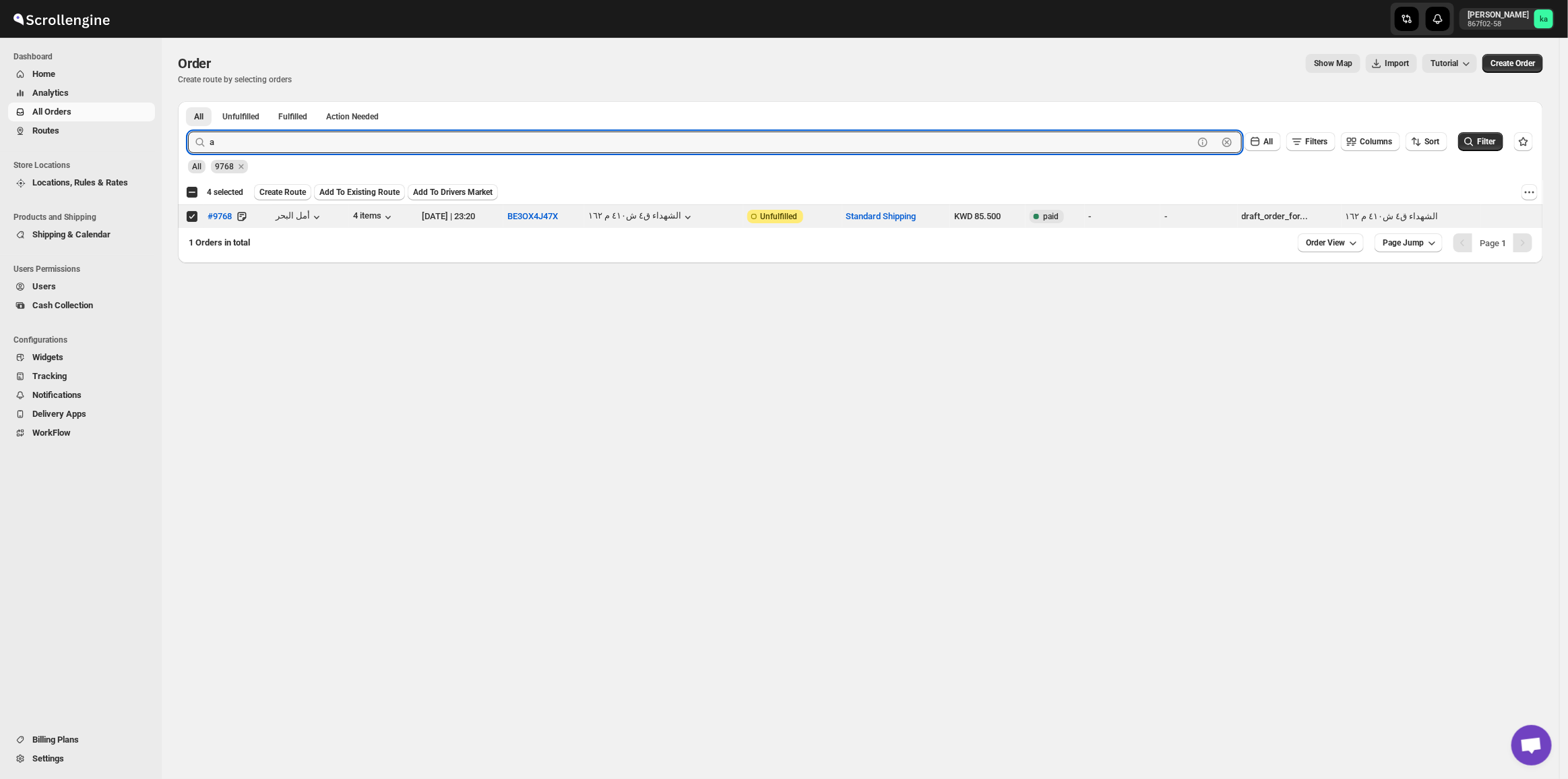
paste input "9951"
type input "9951"
click at [188, 101] on button "Submit" at bounding box center [207, 108] width 38 height 14
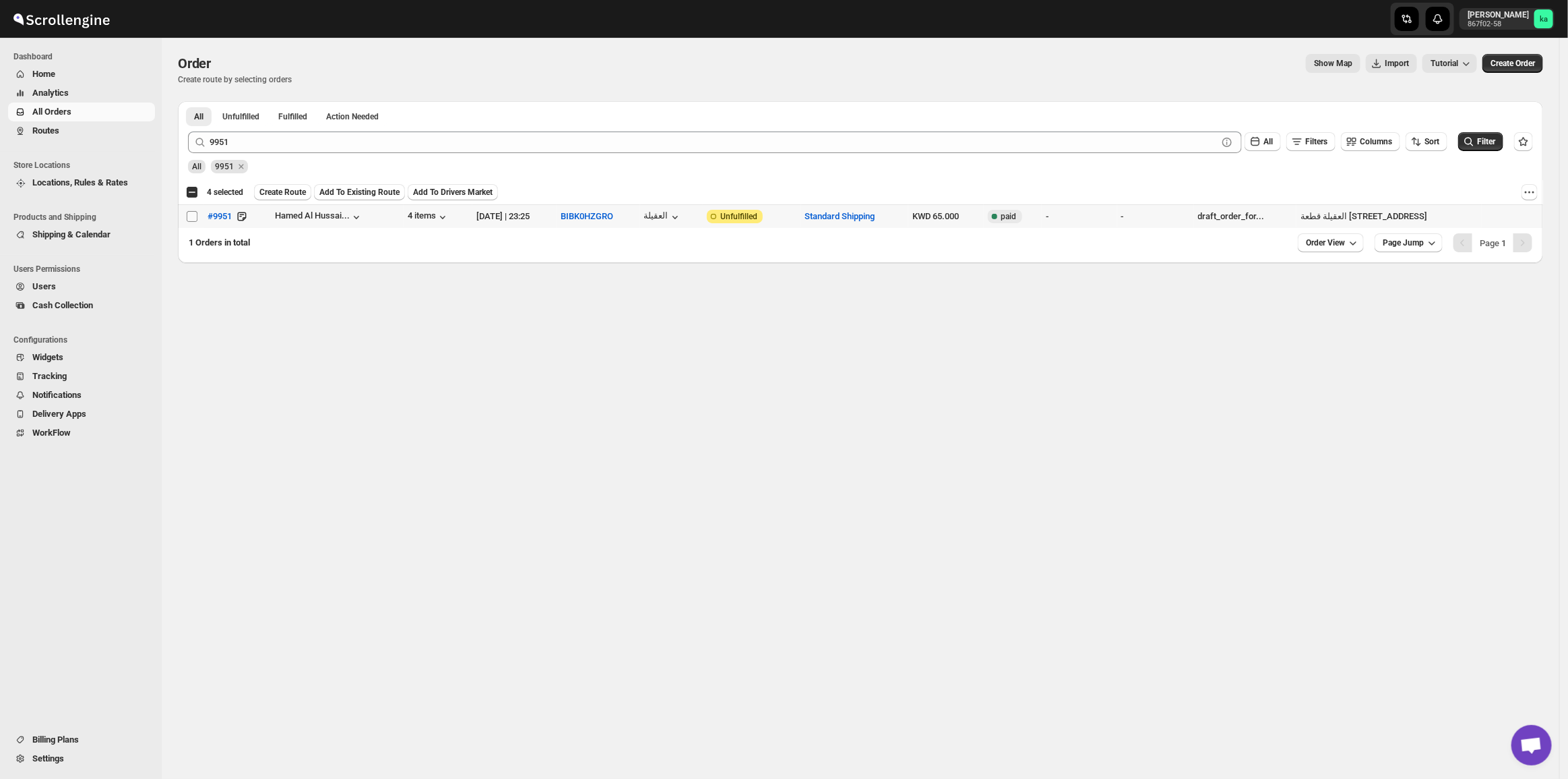
click at [192, 213] on input "Select order" at bounding box center [192, 216] width 11 height 11
checkbox input "true"
click at [281, 196] on span "Create Route" at bounding box center [283, 192] width 47 height 11
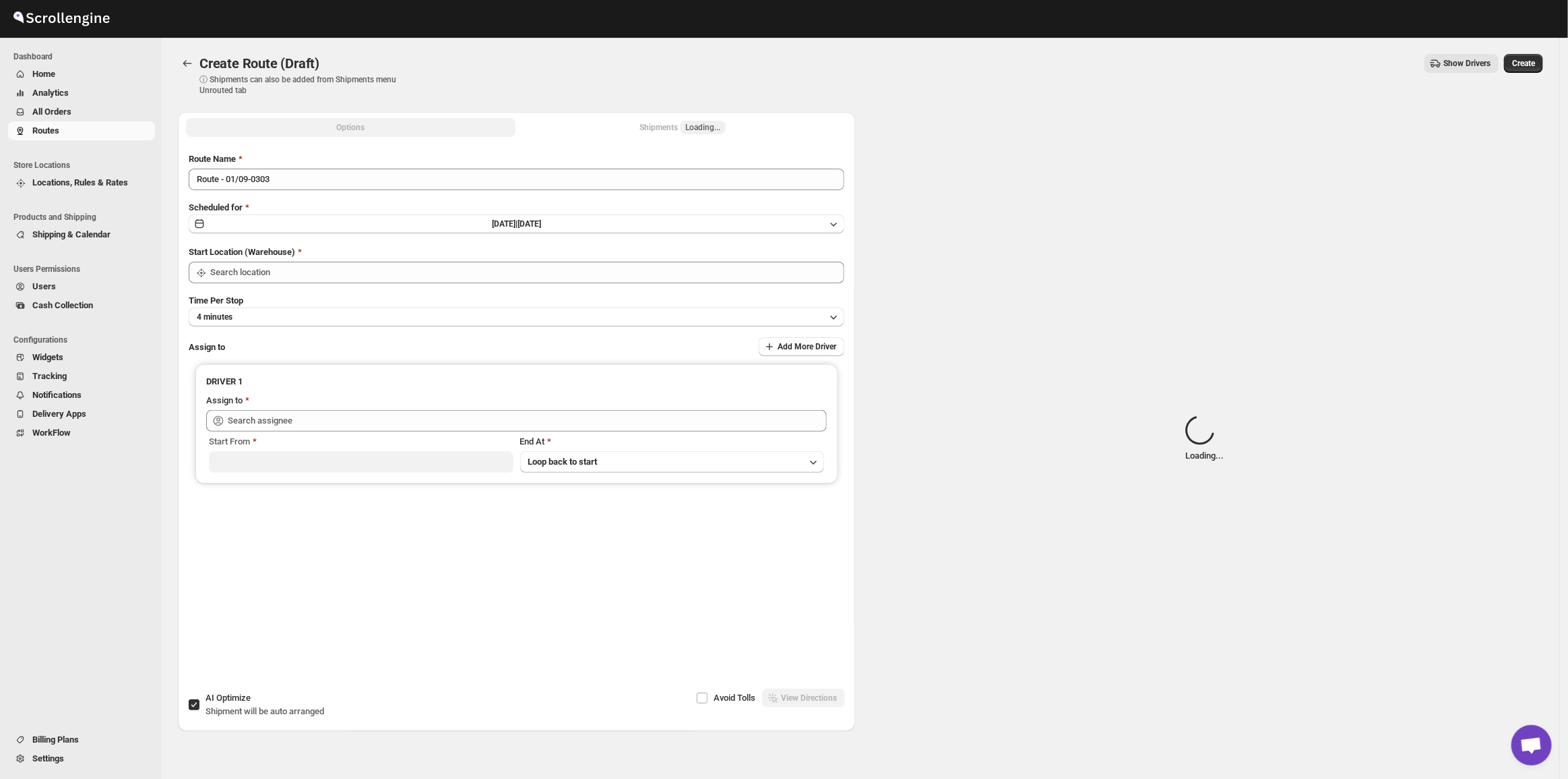
type input "[GEOGRAPHIC_DATA]"
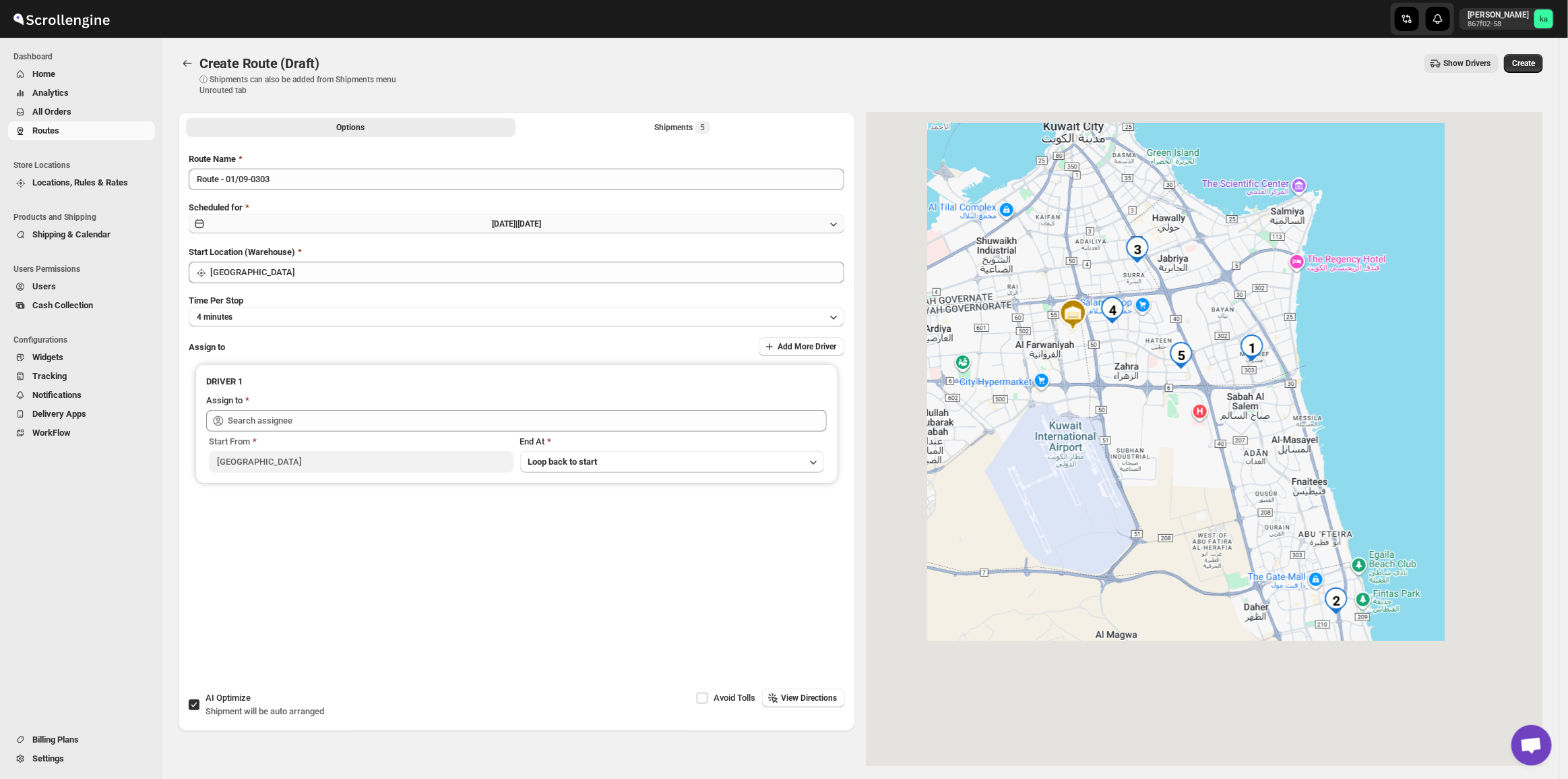
click at [465, 228] on button "[DATE] | [DATE]" at bounding box center [516, 223] width 656 height 19
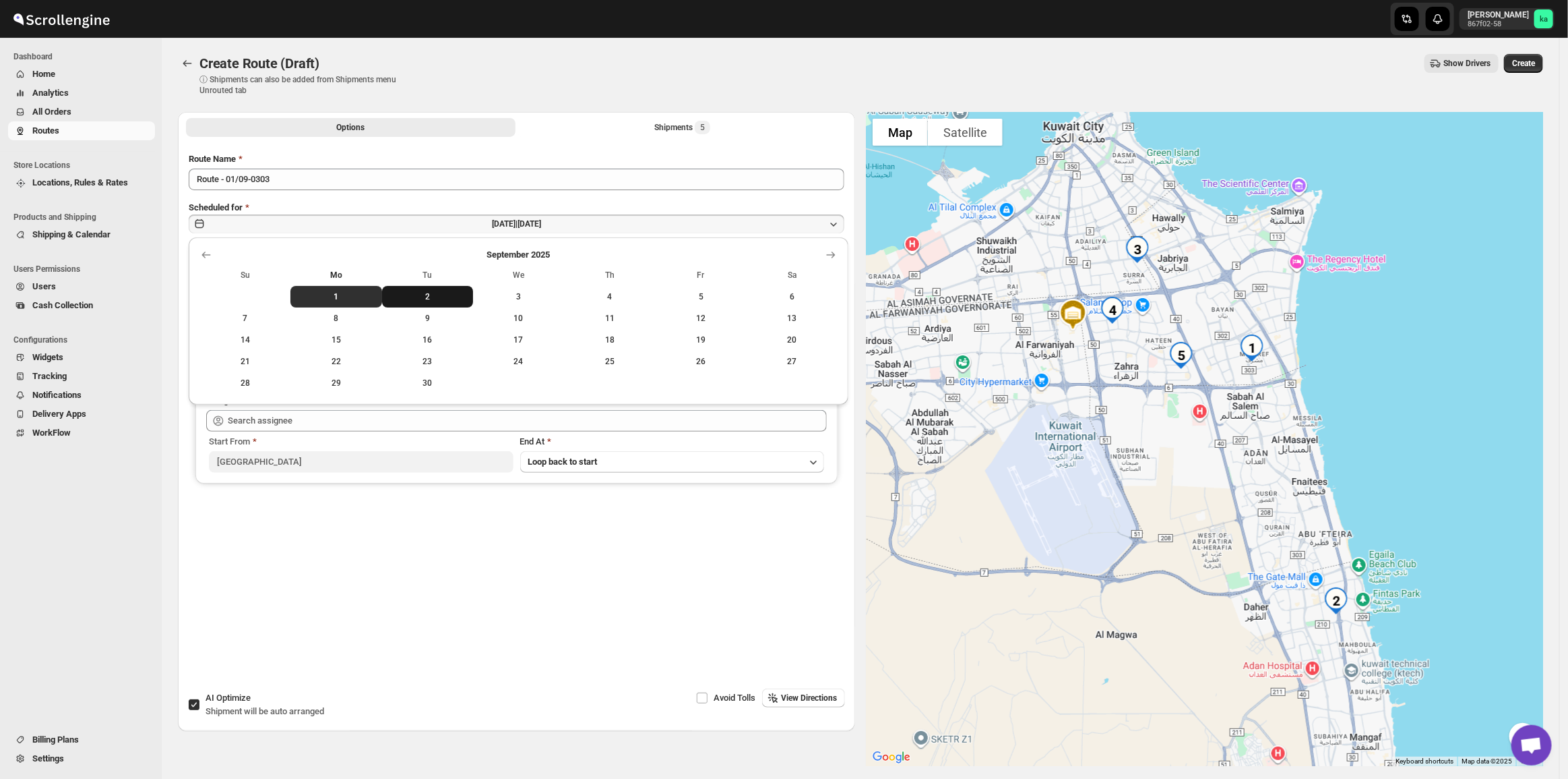
click at [423, 291] on span "2" at bounding box center [427, 297] width 80 height 11
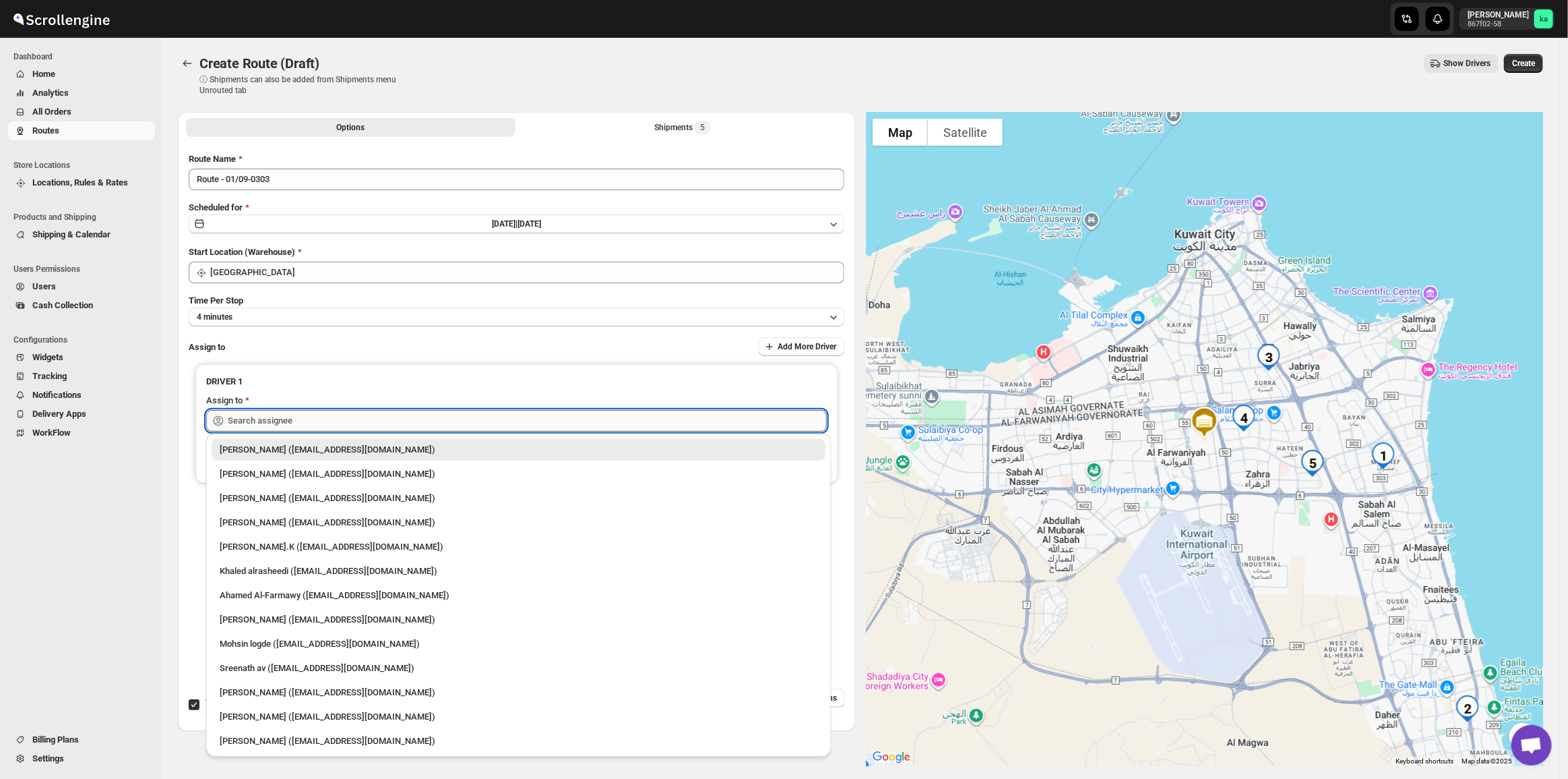
click at [317, 420] on input "text" at bounding box center [527, 420] width 599 height 21
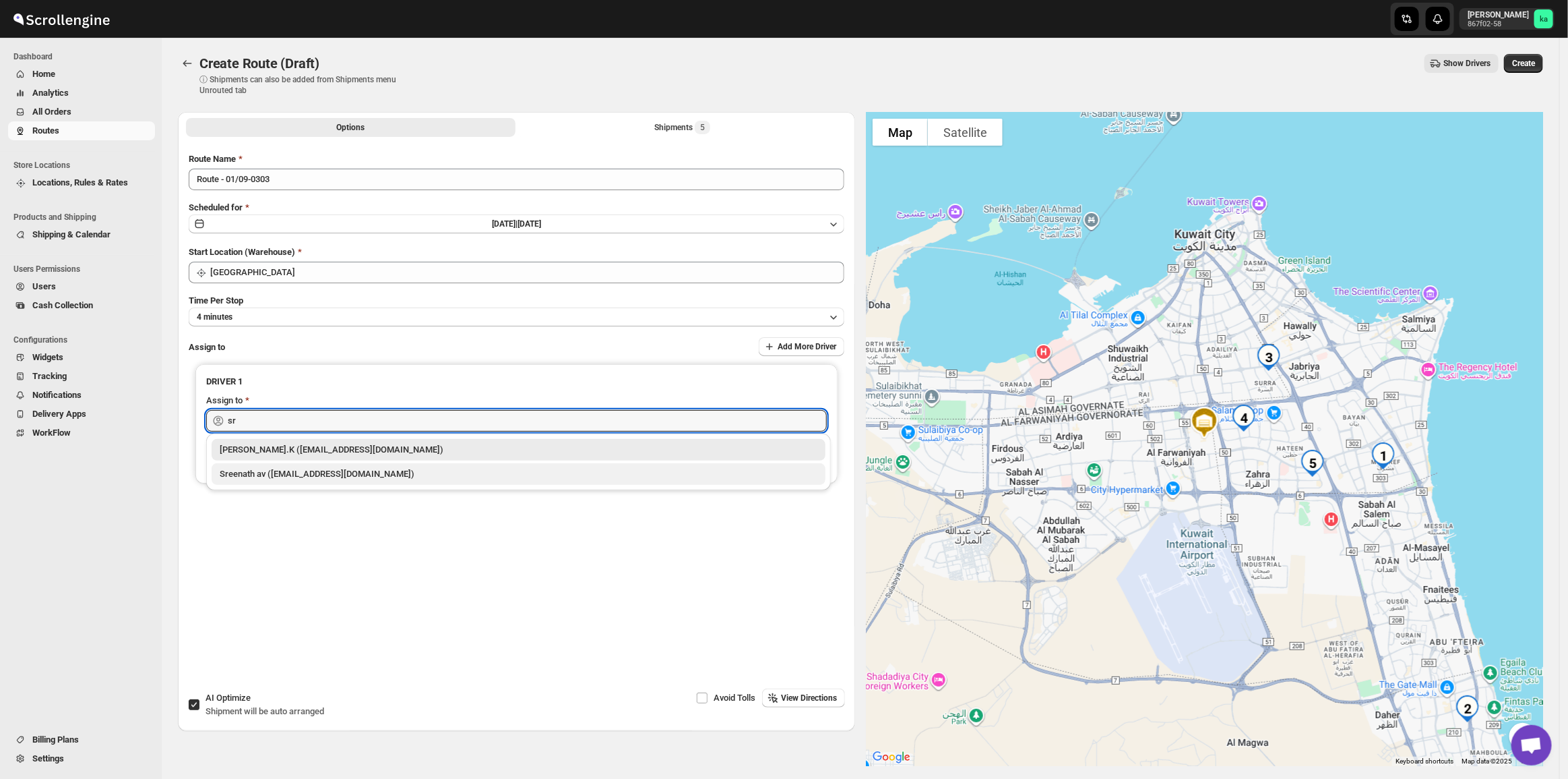
click at [321, 484] on div "Sreenath av ([EMAIL_ADDRESS][DOMAIN_NAME])" at bounding box center [518, 473] width 614 height 21
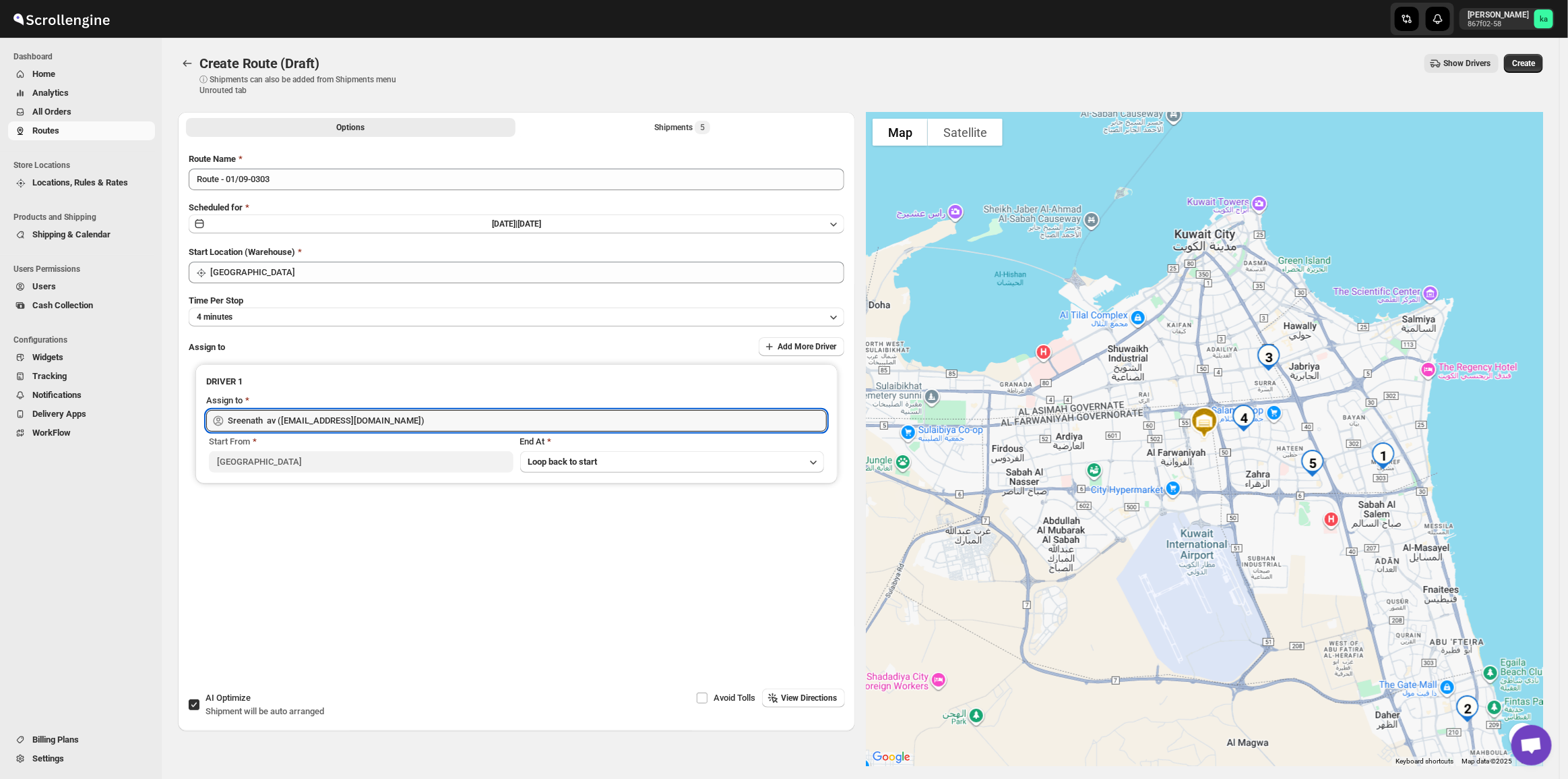
type input "Sreenath av ([EMAIL_ADDRESS][DOMAIN_NAME])"
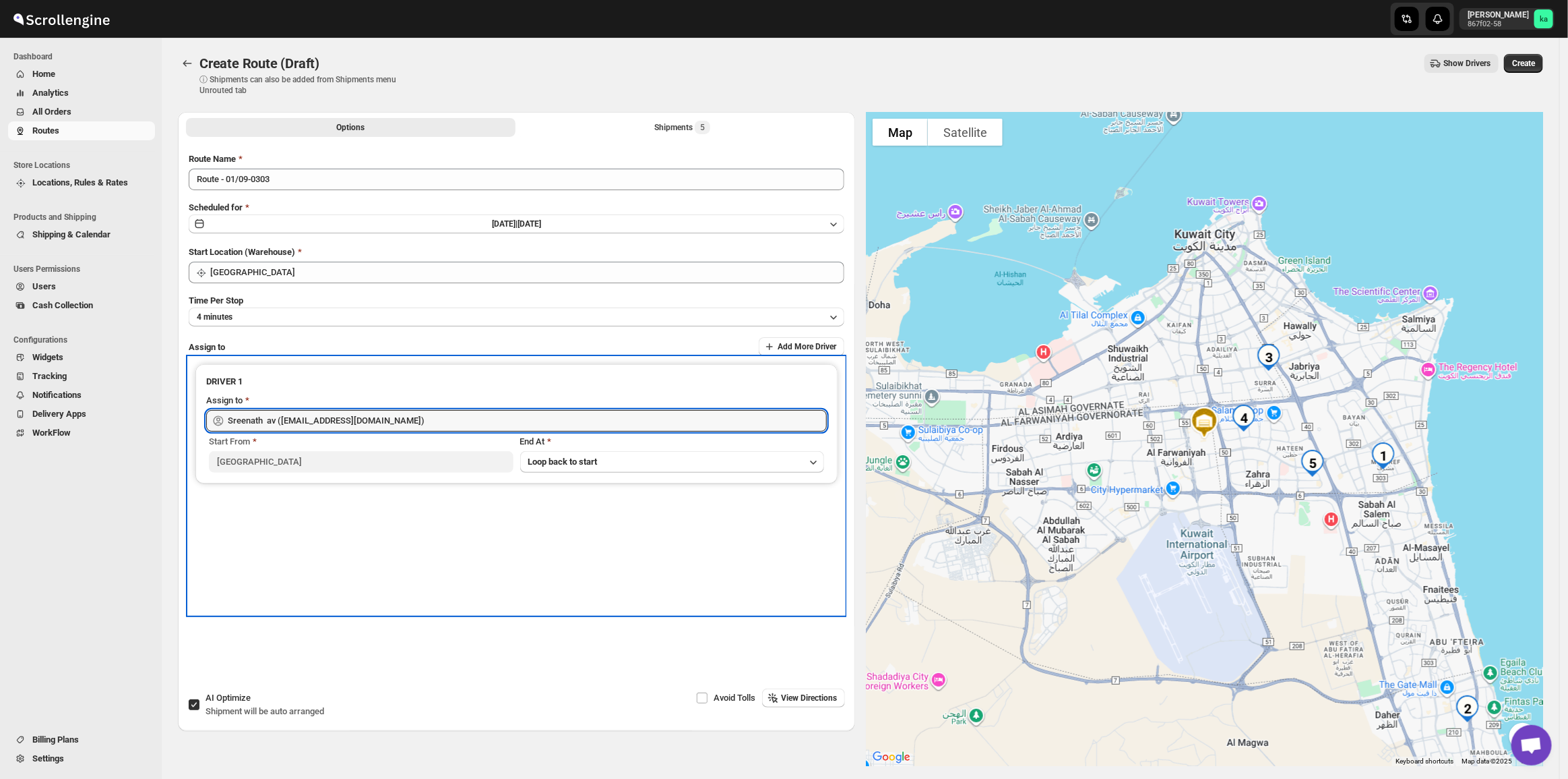
click at [348, 543] on div "DRIVER 1 Assign to Sreenath av ([EMAIL_ADDRESS][DOMAIN_NAME]) Start From [GEOGR…" at bounding box center [516, 486] width 656 height 257
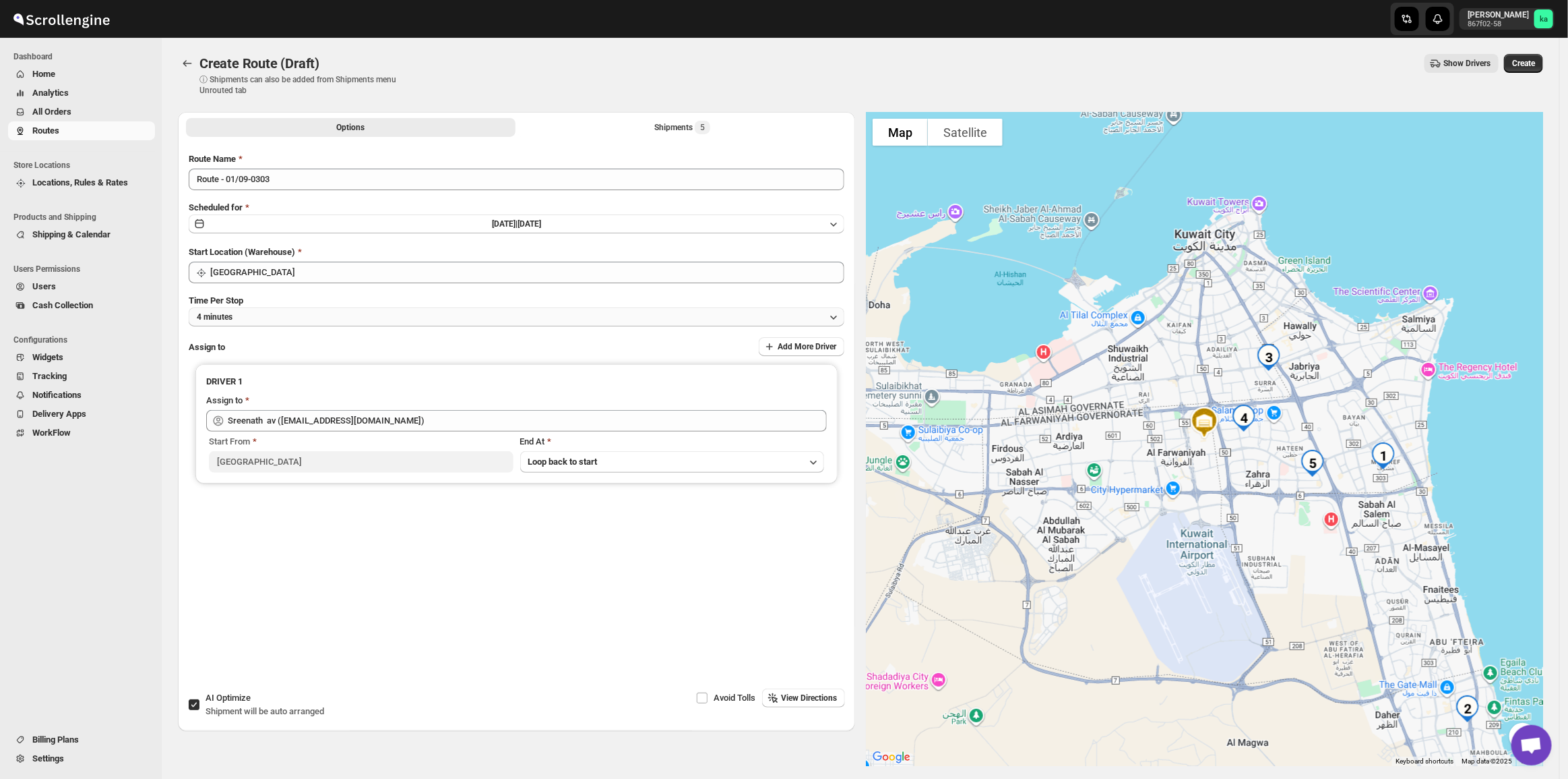
click at [369, 311] on button "4 minutes" at bounding box center [516, 317] width 656 height 19
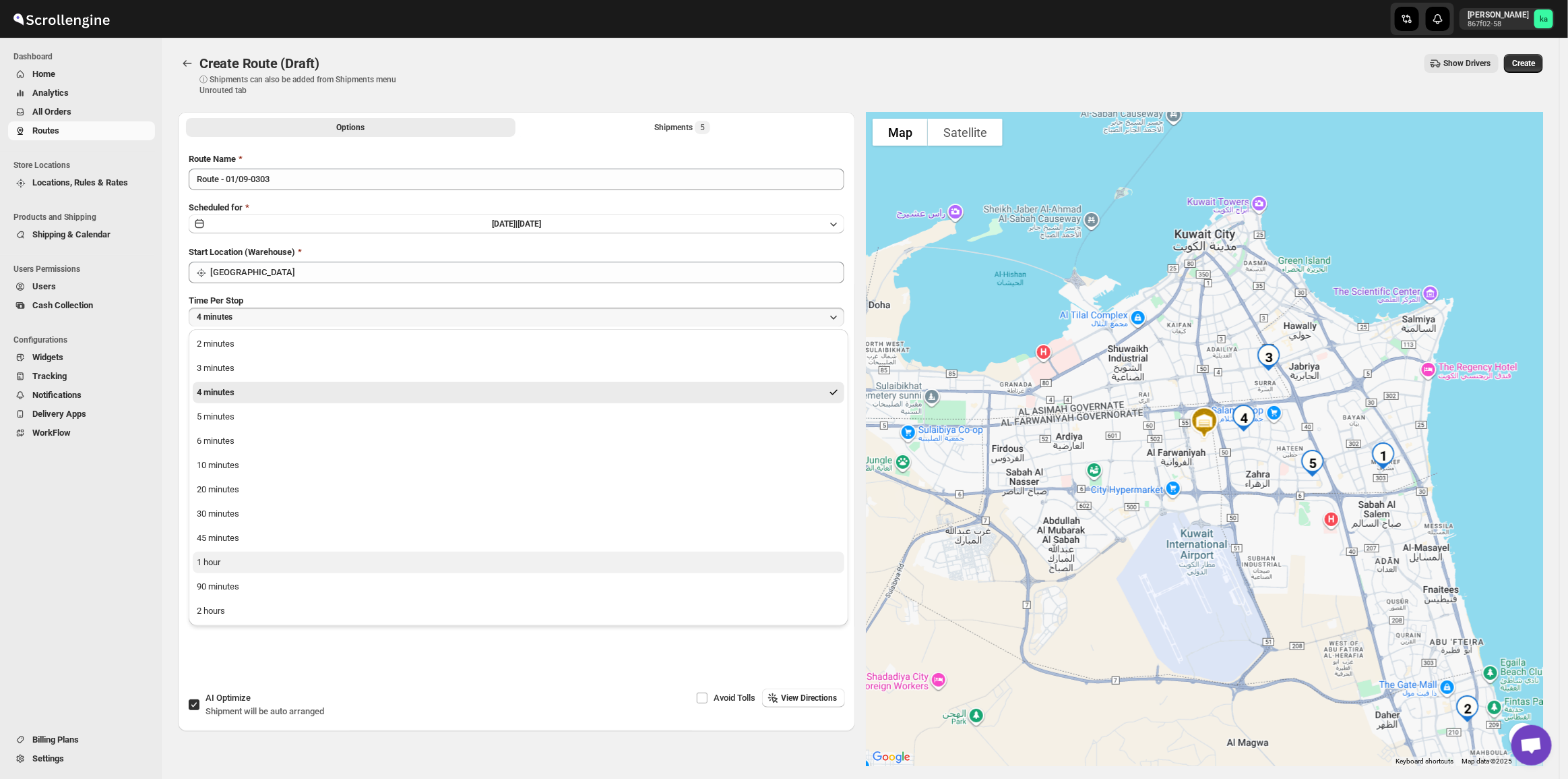
click at [270, 555] on button "1 hour" at bounding box center [518, 562] width 652 height 21
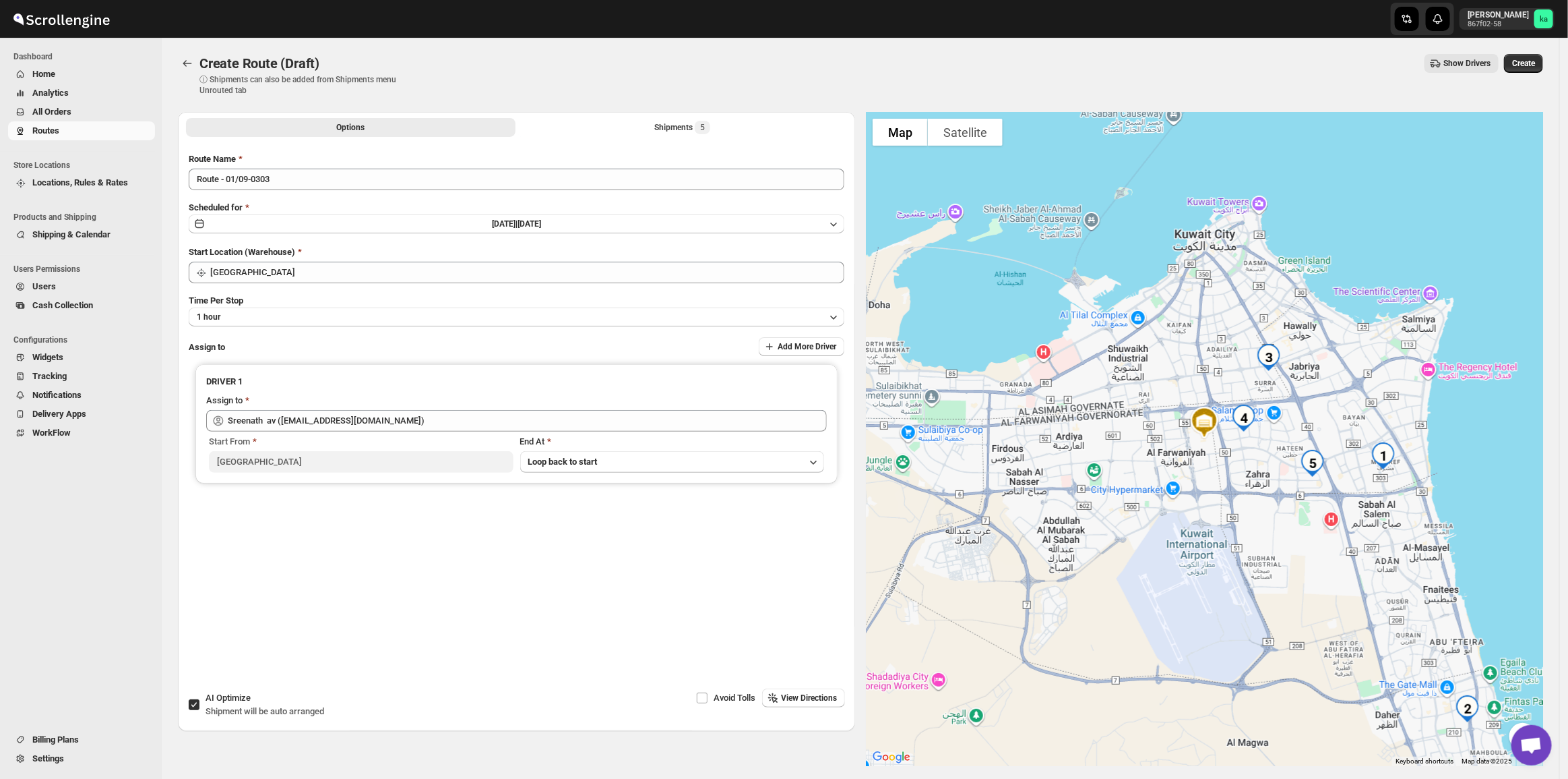
click at [1527, 65] on span "Create" at bounding box center [1523, 63] width 23 height 11
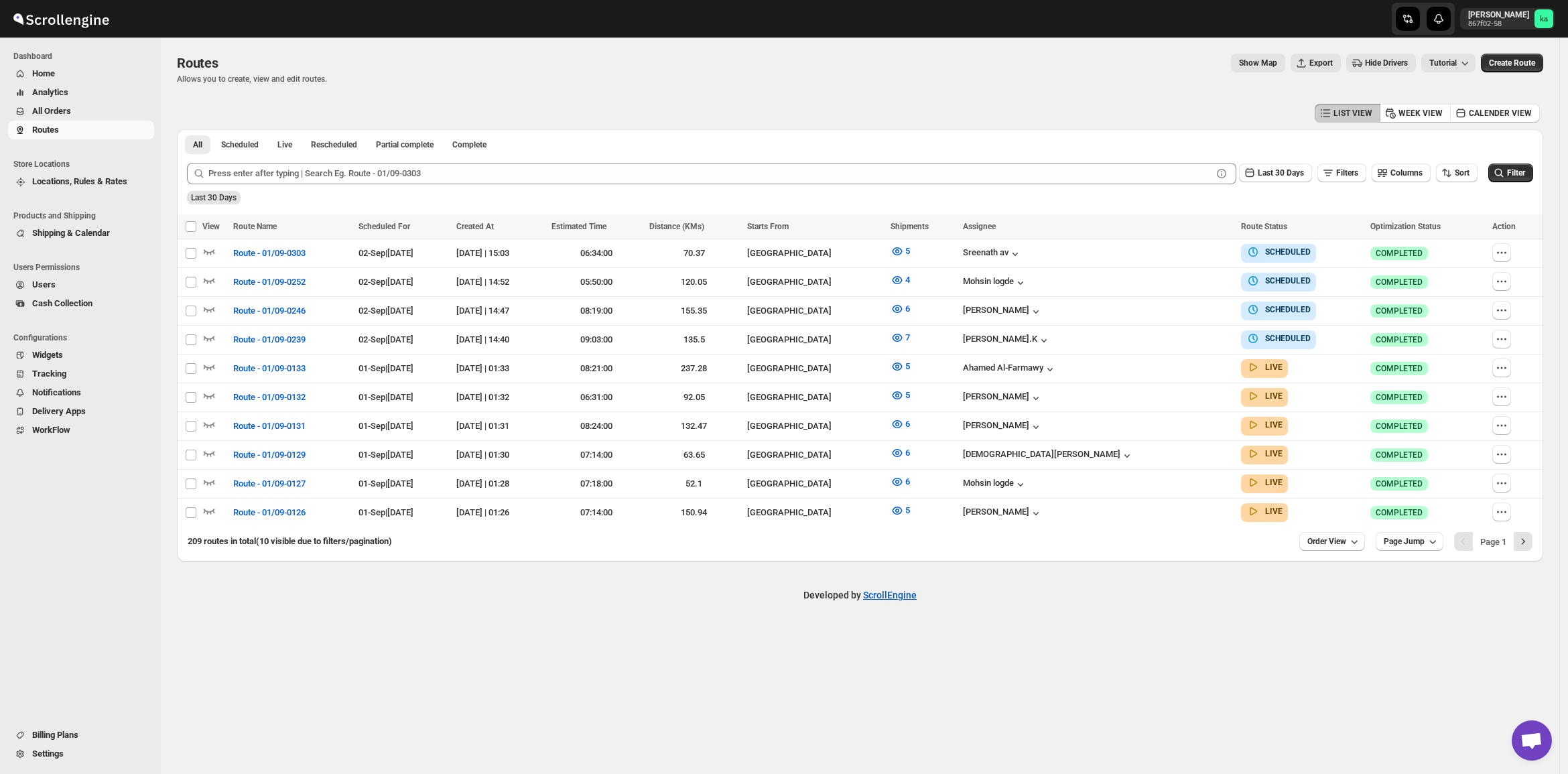
click at [35, 115] on span "All Orders" at bounding box center [51, 111] width 39 height 10
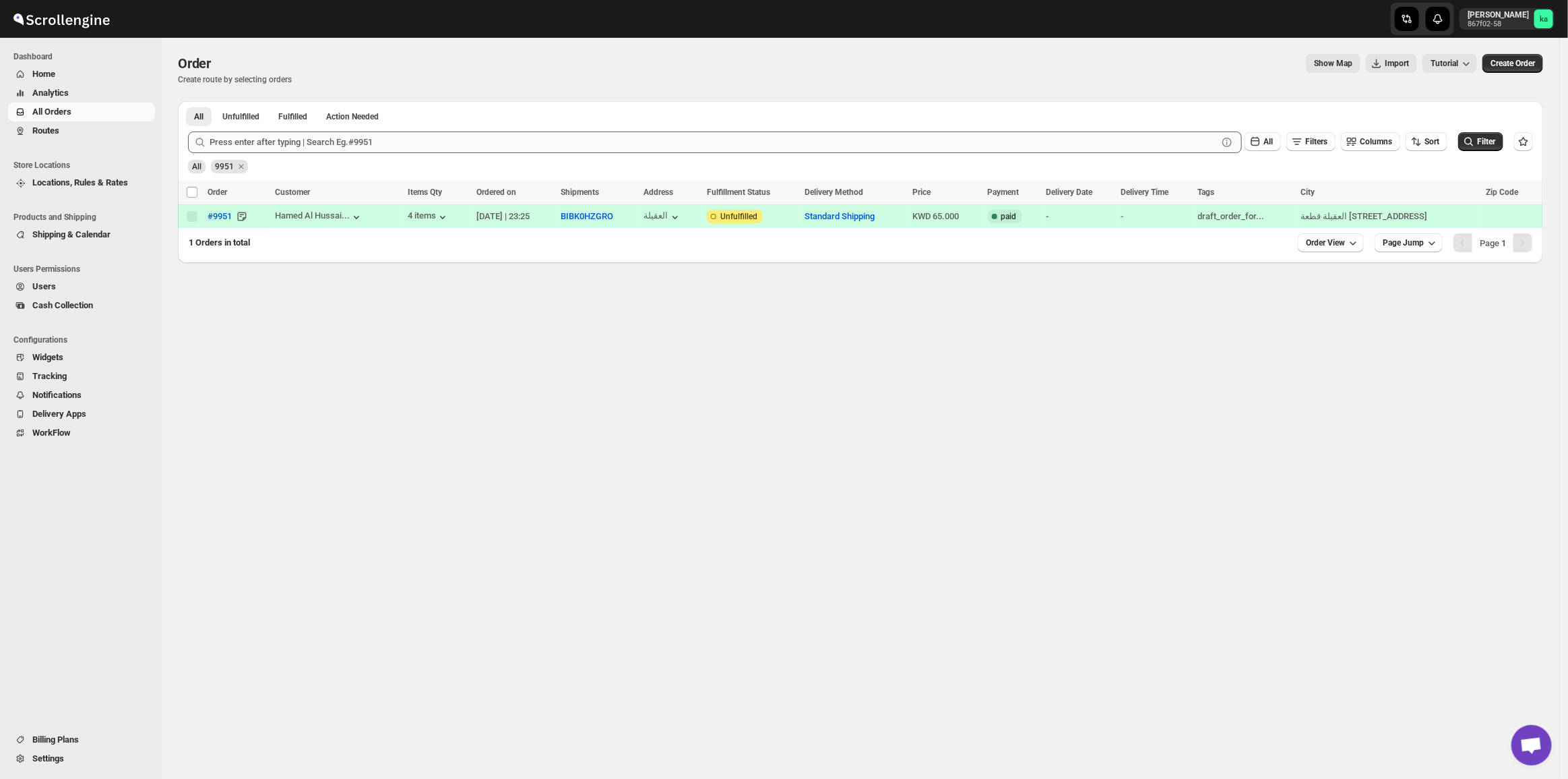
click at [426, 153] on div "All 9951" at bounding box center [857, 160] width 1350 height 25
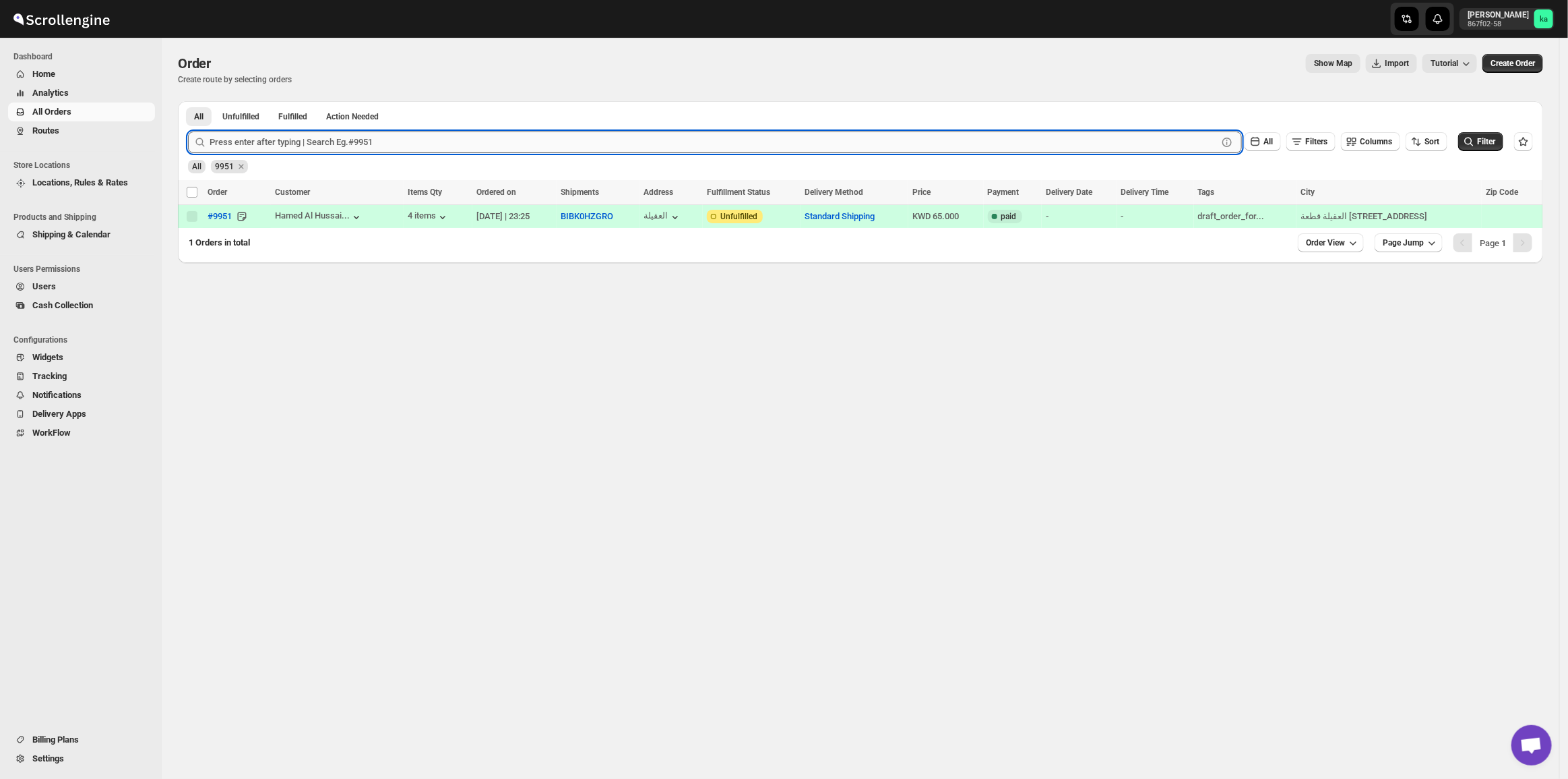
click at [426, 152] on input "text" at bounding box center [713, 142] width 1008 height 21
paste input "9959 10079 9948 9978 9962 9967 9947"
drag, startPoint x: 404, startPoint y: 144, endPoint x: 227, endPoint y: 163, distance: 178.0
click at [227, 163] on form "Submit 9959 10079 9948 9978 9962 9967 9947 Clear All Filters Columns Sort Filte…" at bounding box center [860, 147] width 1345 height 53
type input "9959"
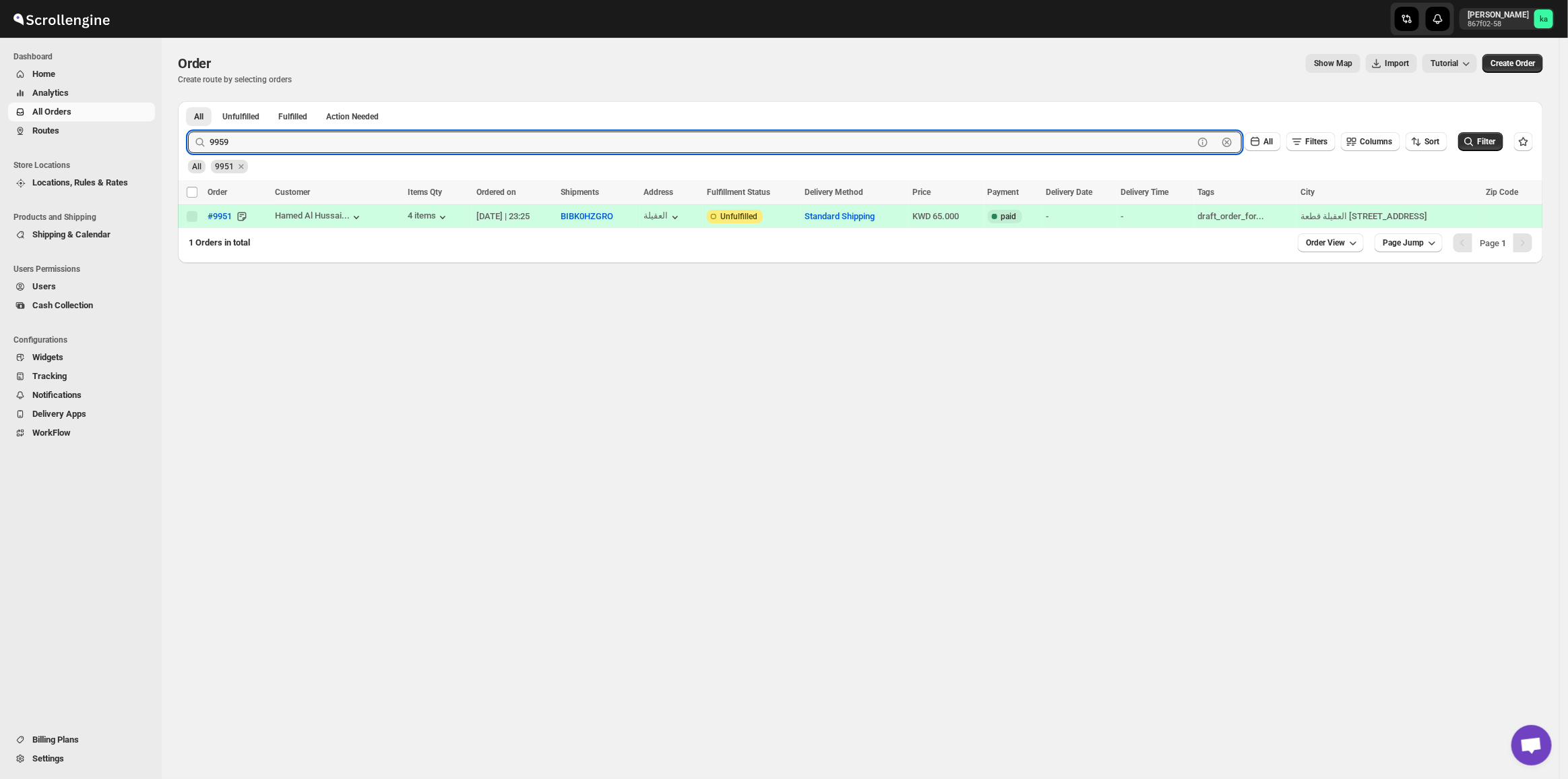
click at [188, 101] on button "Submit" at bounding box center [207, 108] width 38 height 14
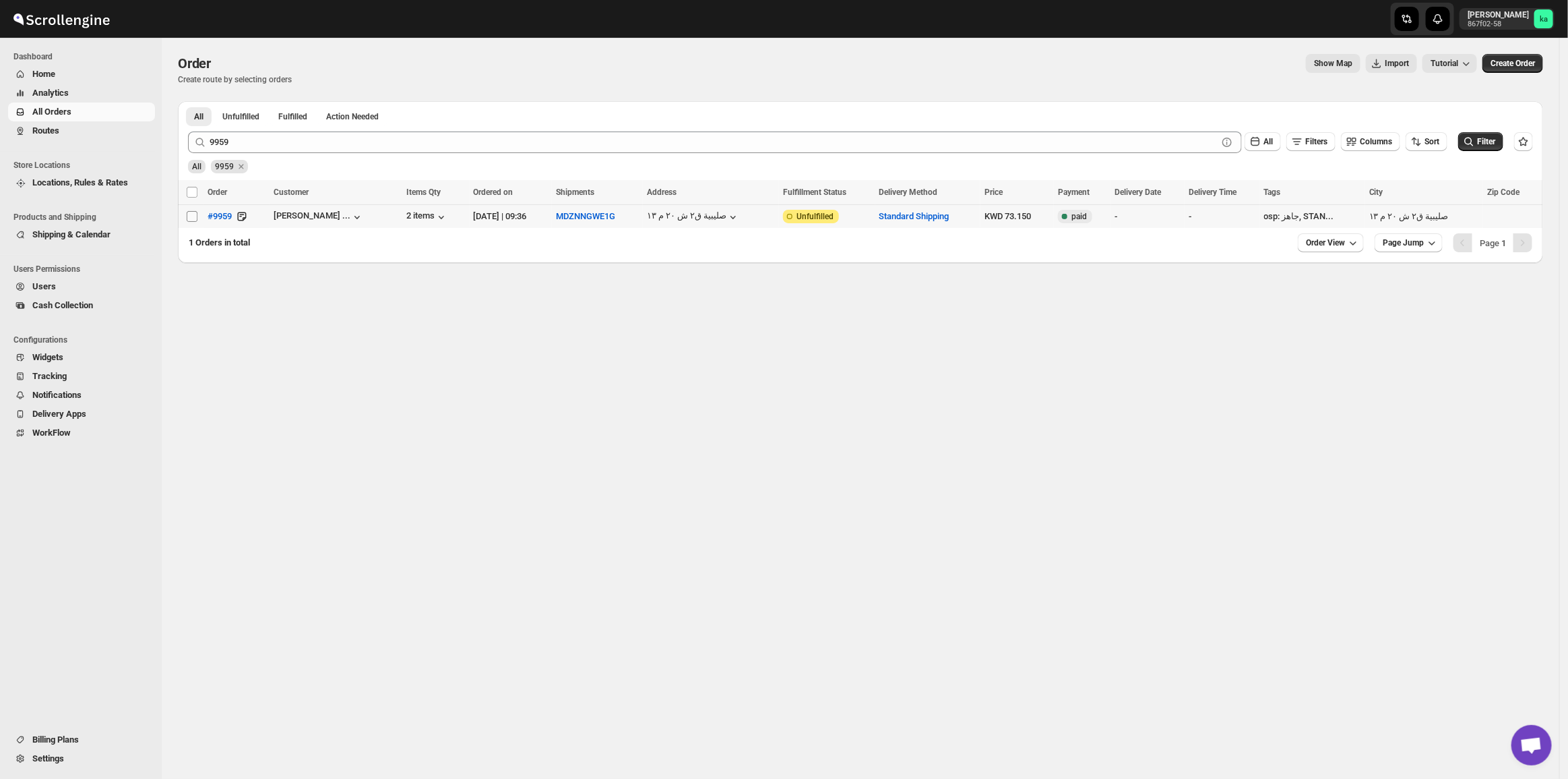
click at [194, 211] on input "Select order" at bounding box center [192, 216] width 11 height 11
checkbox input "true"
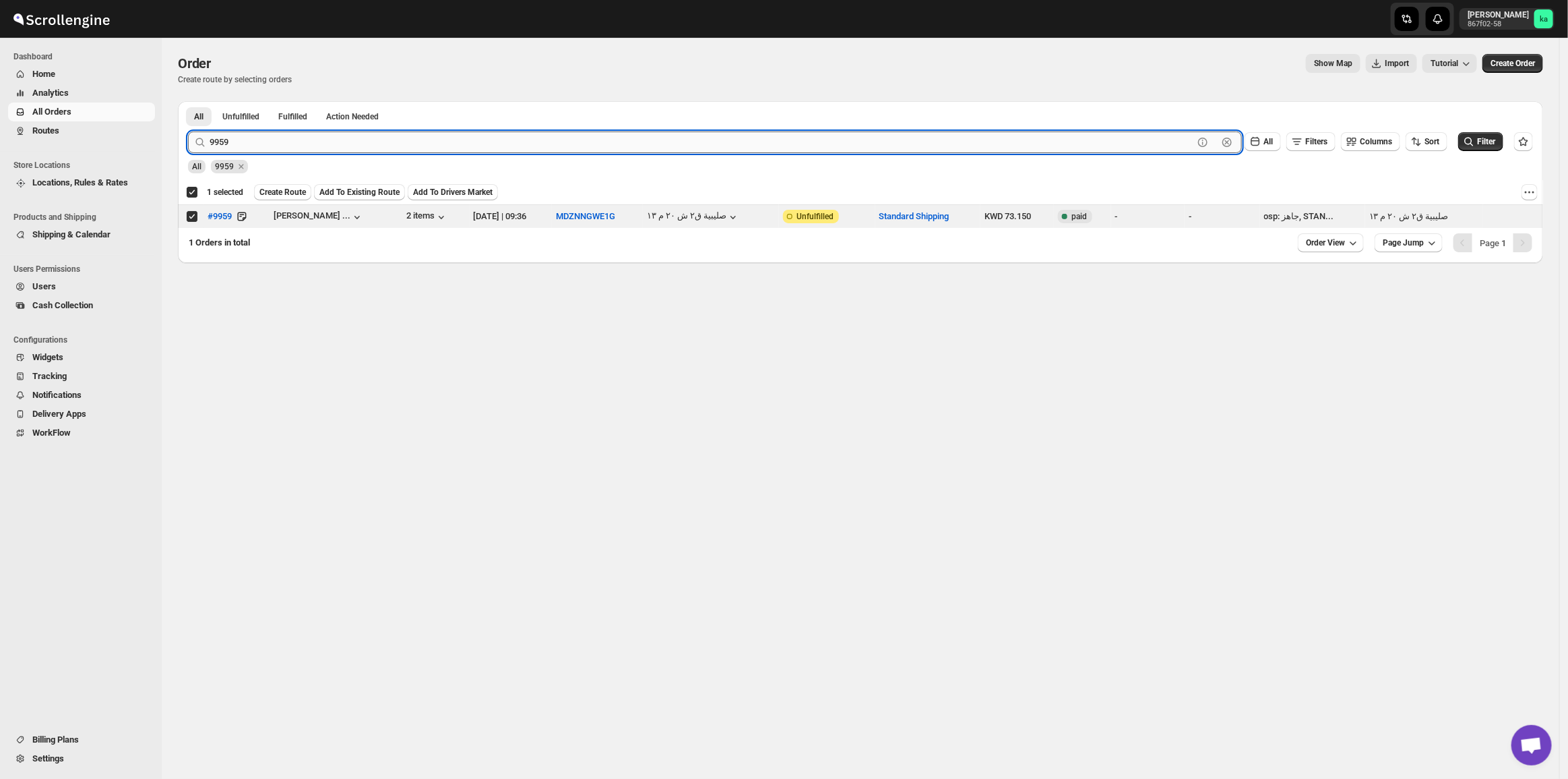
click at [233, 150] on input "9959" at bounding box center [701, 142] width 984 height 21
paste input "10079 9948 9978 9962 9967 9947"
drag, startPoint x: 234, startPoint y: 144, endPoint x: 404, endPoint y: 125, distance: 171.1
click at [400, 122] on div "10079 9948 9978 9962 9967 9947 Clear All Filters Columns Sort Filter" at bounding box center [855, 137] width 1356 height 32
type input "10079"
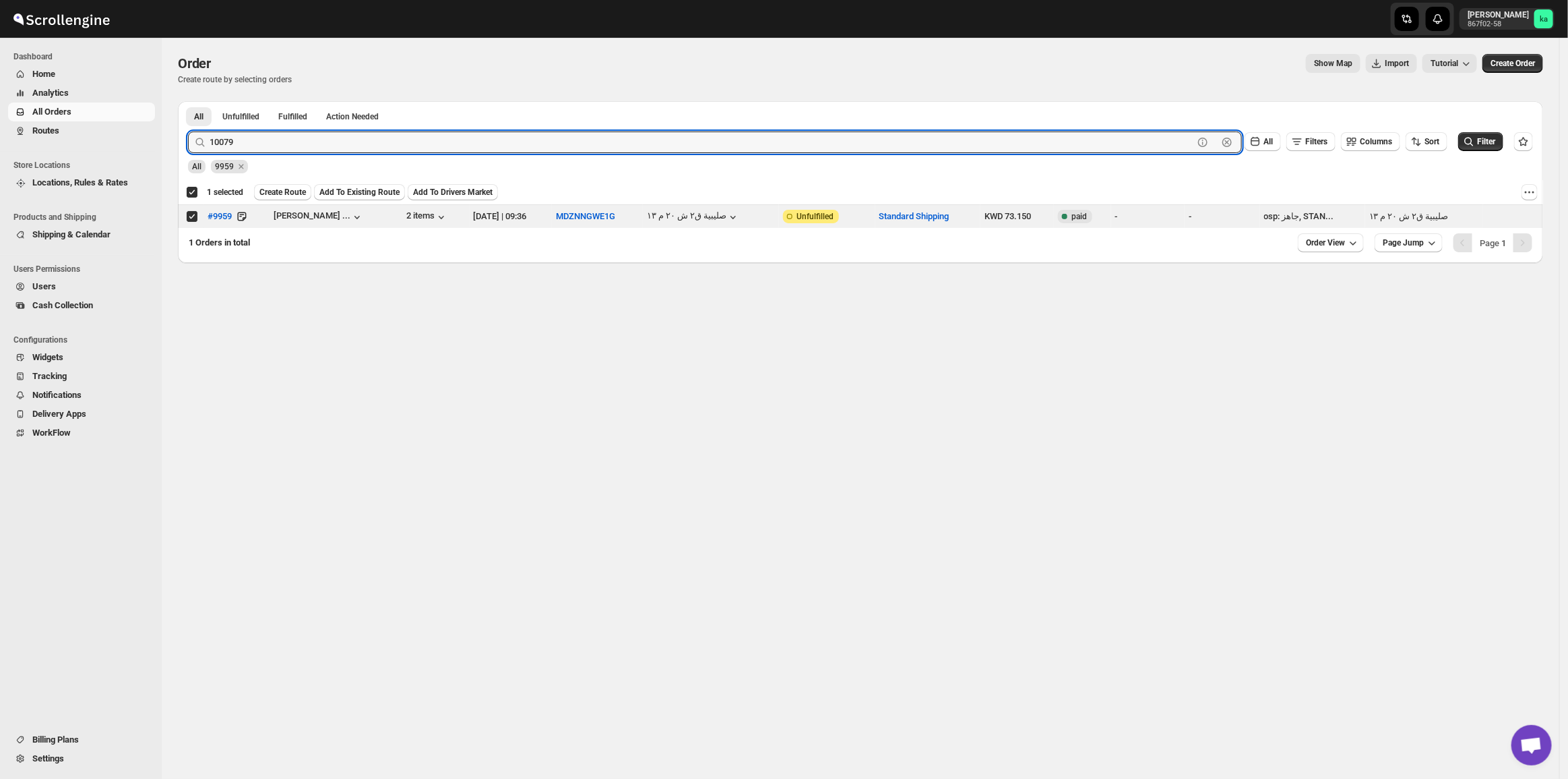
click at [188, 101] on button "Submit" at bounding box center [207, 108] width 38 height 14
click at [196, 216] on input "Select order" at bounding box center [192, 216] width 11 height 11
checkbox input "true"
checkbox input "false"
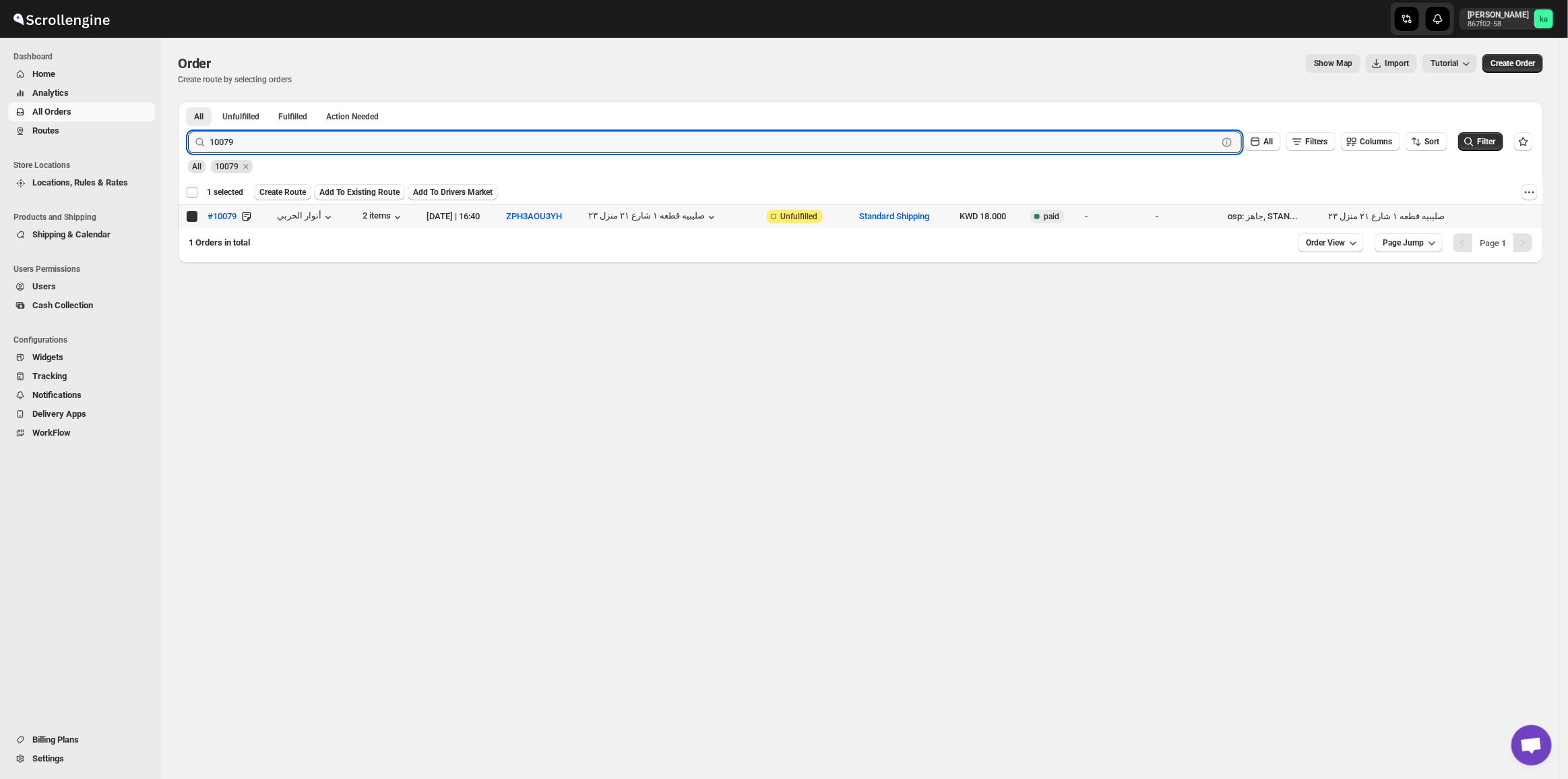
checkbox input "false"
click at [285, 146] on input "10079" at bounding box center [701, 142] width 984 height 21
paste input "9948 9978 9962 9967 9947"
drag, startPoint x: 231, startPoint y: 142, endPoint x: 716, endPoint y: 117, distance: 485.6
click at [716, 117] on div "All Unfulfilled Fulfilled Action Needed Tab Filters All Unfulfilled Fulfilled A…" at bounding box center [860, 182] width 1365 height 162
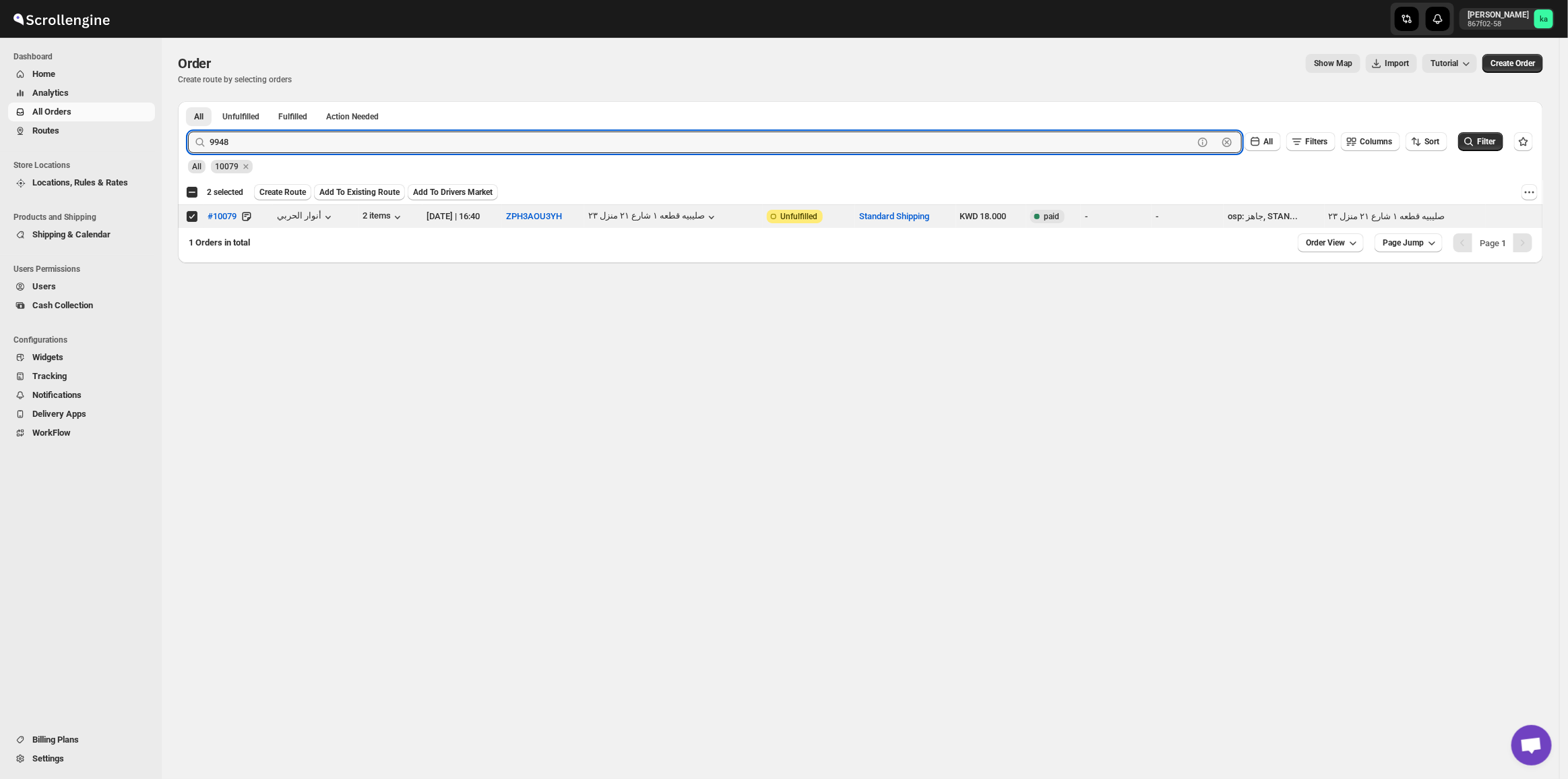
type input "9948"
click at [188, 101] on button "Submit" at bounding box center [207, 108] width 38 height 14
click at [192, 219] on input "Select order" at bounding box center [192, 216] width 11 height 11
checkbox input "true"
click at [267, 137] on input "9948" at bounding box center [701, 142] width 984 height 21
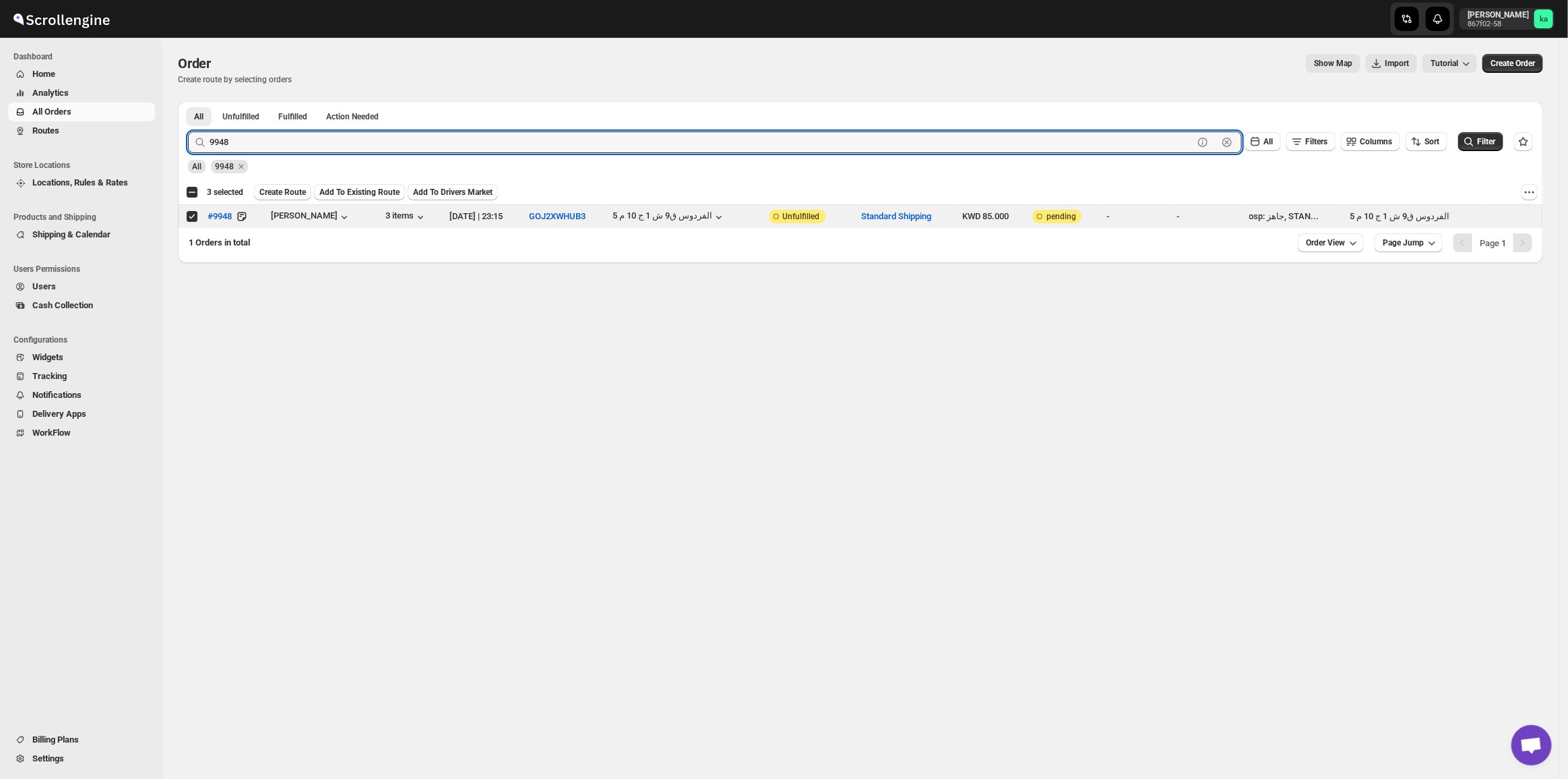
paste input "9978 9962 9967 9947"
drag, startPoint x: 235, startPoint y: 148, endPoint x: 496, endPoint y: 144, distance: 261.0
click at [496, 144] on input "9978 9962 9967 9947" at bounding box center [701, 142] width 984 height 21
type input "9978"
click at [188, 101] on button "Submit" at bounding box center [207, 108] width 38 height 14
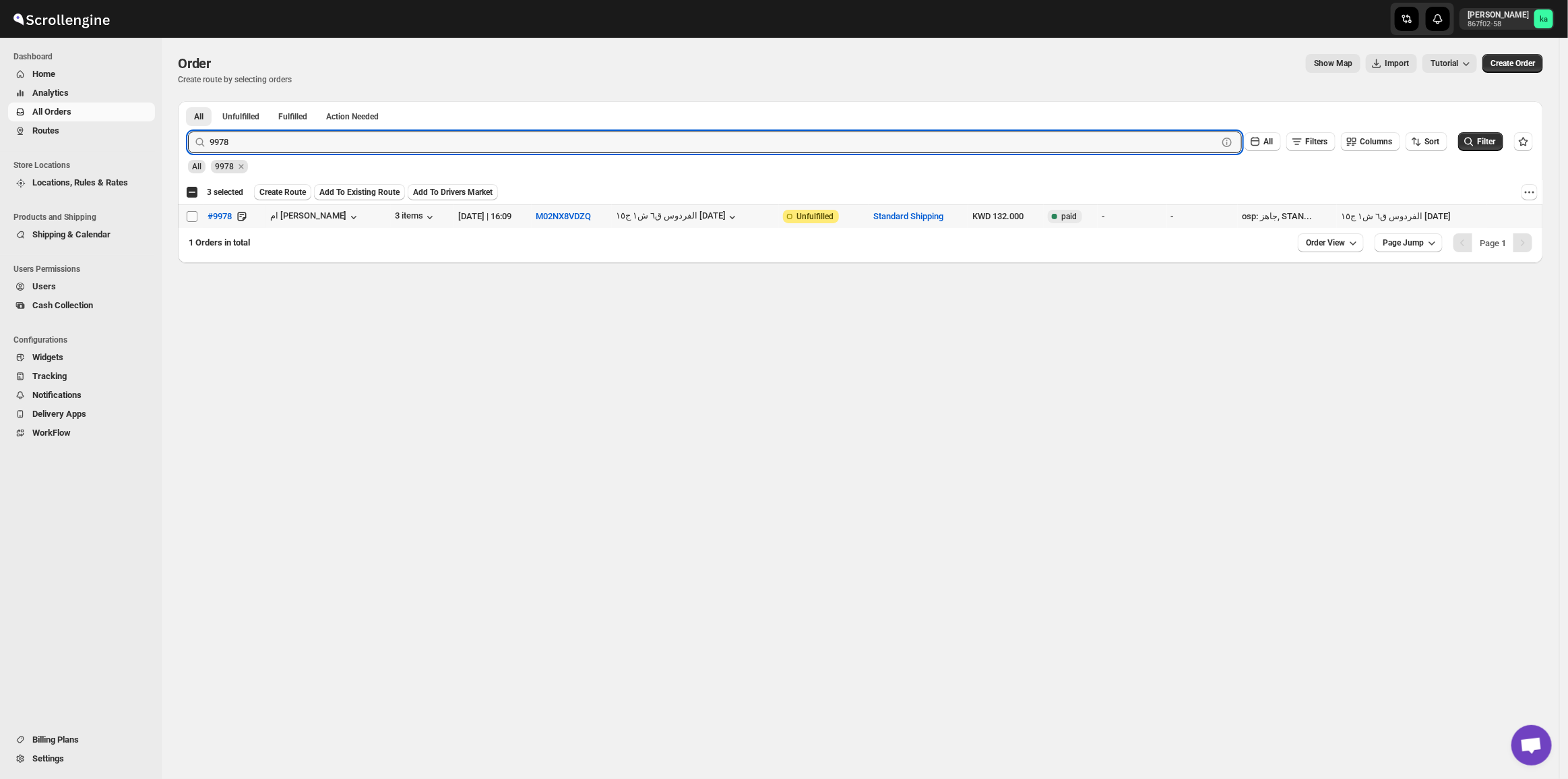
click at [190, 220] on input "Select order" at bounding box center [192, 216] width 11 height 11
checkbox input "true"
click at [224, 140] on input "9978" at bounding box center [701, 142] width 984 height 21
paste input "9962 9967 9947"
drag, startPoint x: 227, startPoint y: 146, endPoint x: 347, endPoint y: 140, distance: 120.1
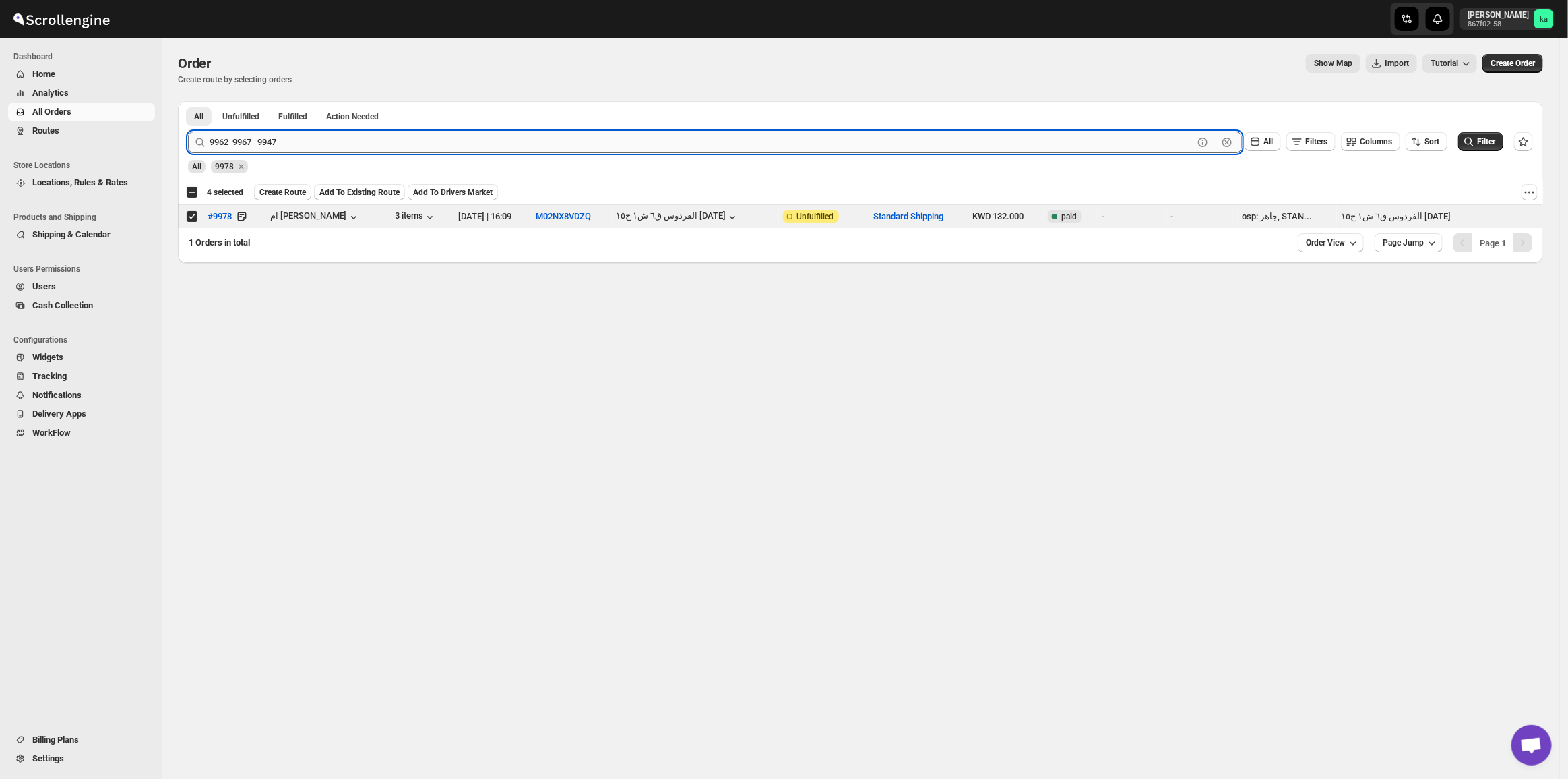
click at [347, 140] on input "9962 9967 9947" at bounding box center [701, 142] width 984 height 21
click at [229, 146] on input "9962 9967 9947" at bounding box center [701, 142] width 984 height 21
drag, startPoint x: 233, startPoint y: 140, endPoint x: 347, endPoint y: 144, distance: 114.1
click at [344, 145] on input "9962 9967 9947" at bounding box center [701, 142] width 984 height 21
type input "9962"
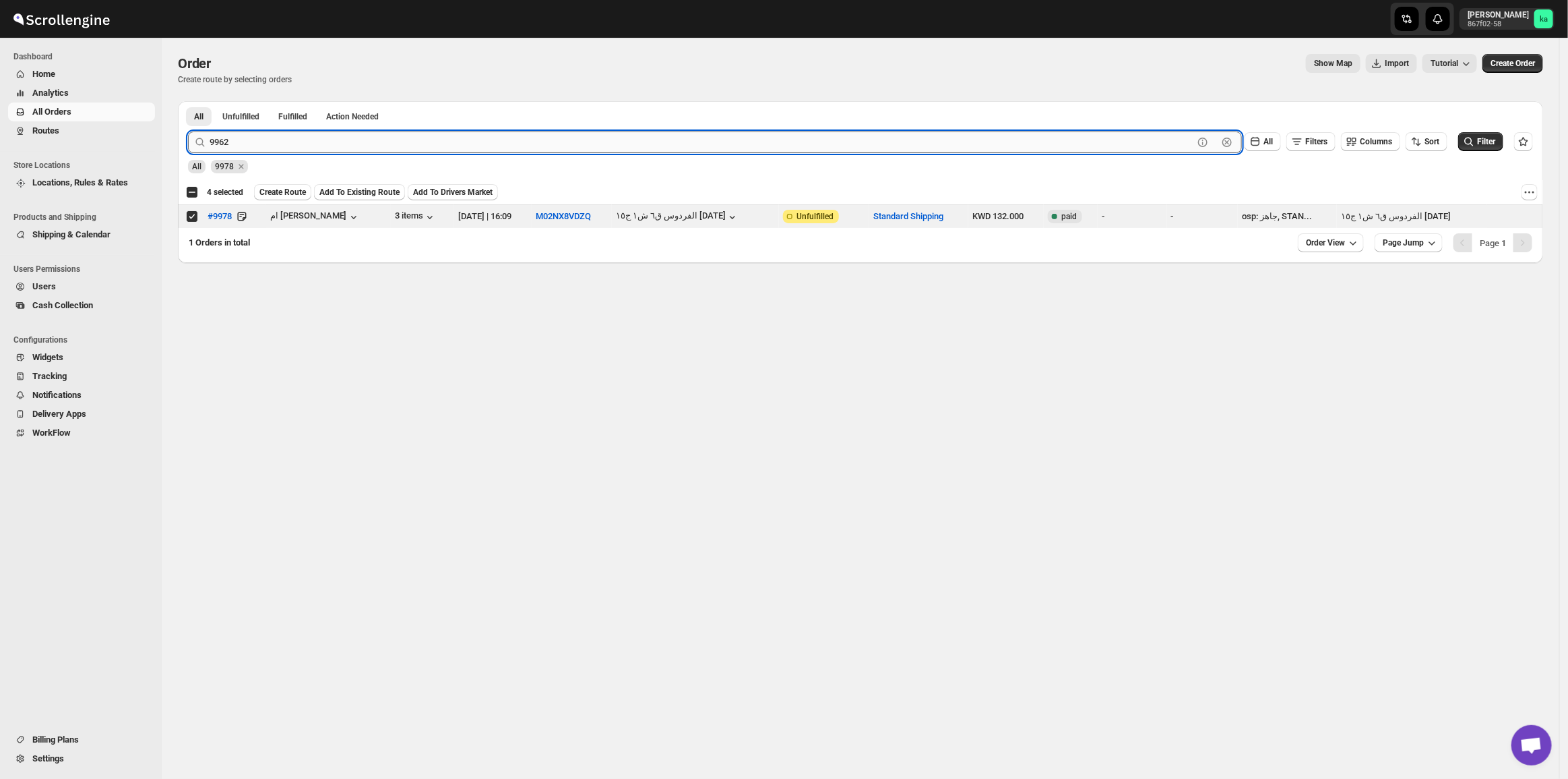
click at [188, 101] on button "Submit" at bounding box center [207, 108] width 38 height 14
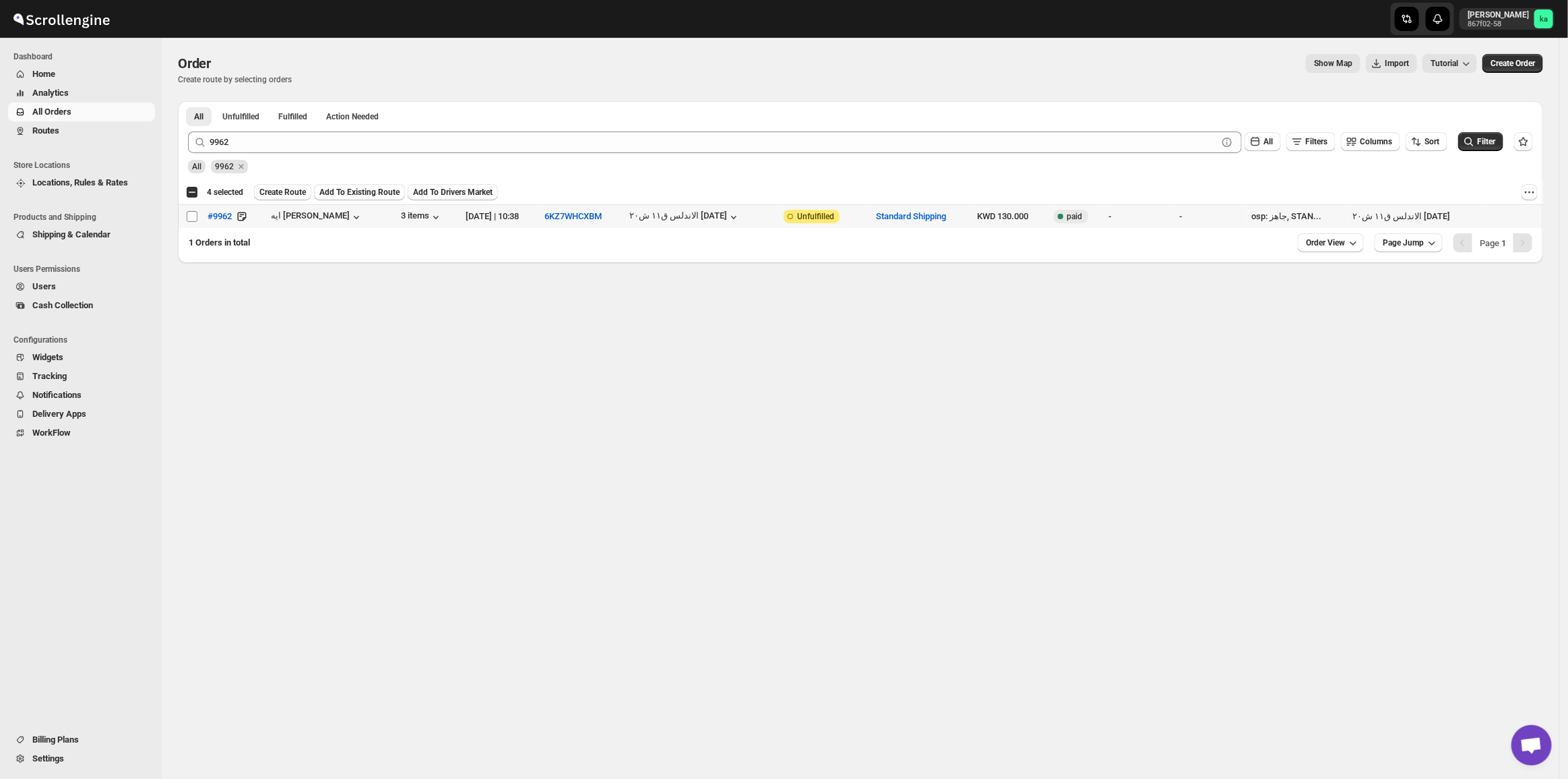
click at [192, 221] on input "Select order" at bounding box center [192, 216] width 11 height 11
checkbox input "true"
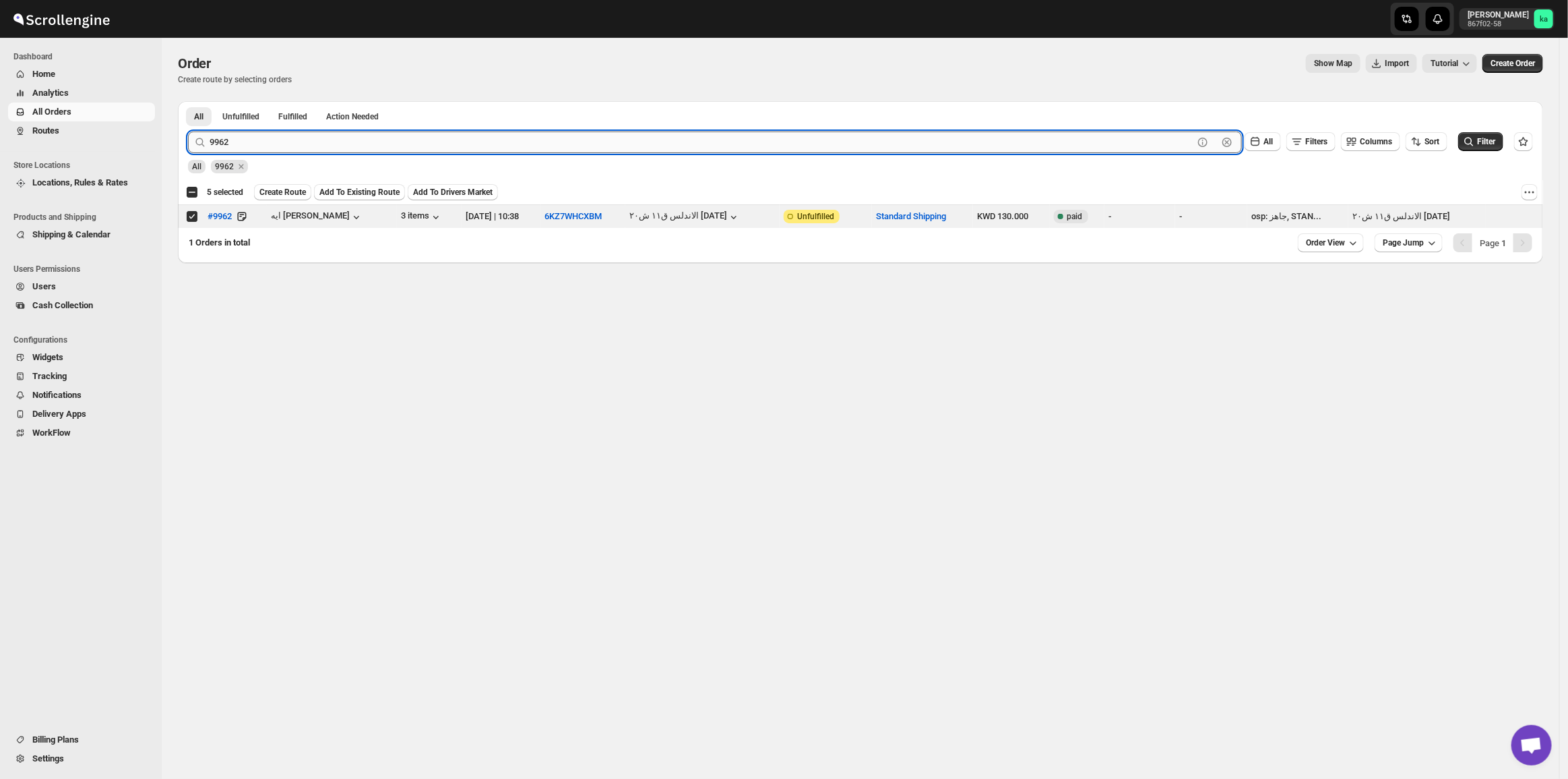
click at [249, 146] on input "9962" at bounding box center [701, 142] width 984 height 21
paste input "7 9947"
drag, startPoint x: 231, startPoint y: 143, endPoint x: 371, endPoint y: 131, distance: 140.5
click at [406, 116] on div "All Unfulfilled Fulfilled Action Needed Tab Filters All Unfulfilled Fulfilled A…" at bounding box center [860, 182] width 1365 height 162
type input "9967"
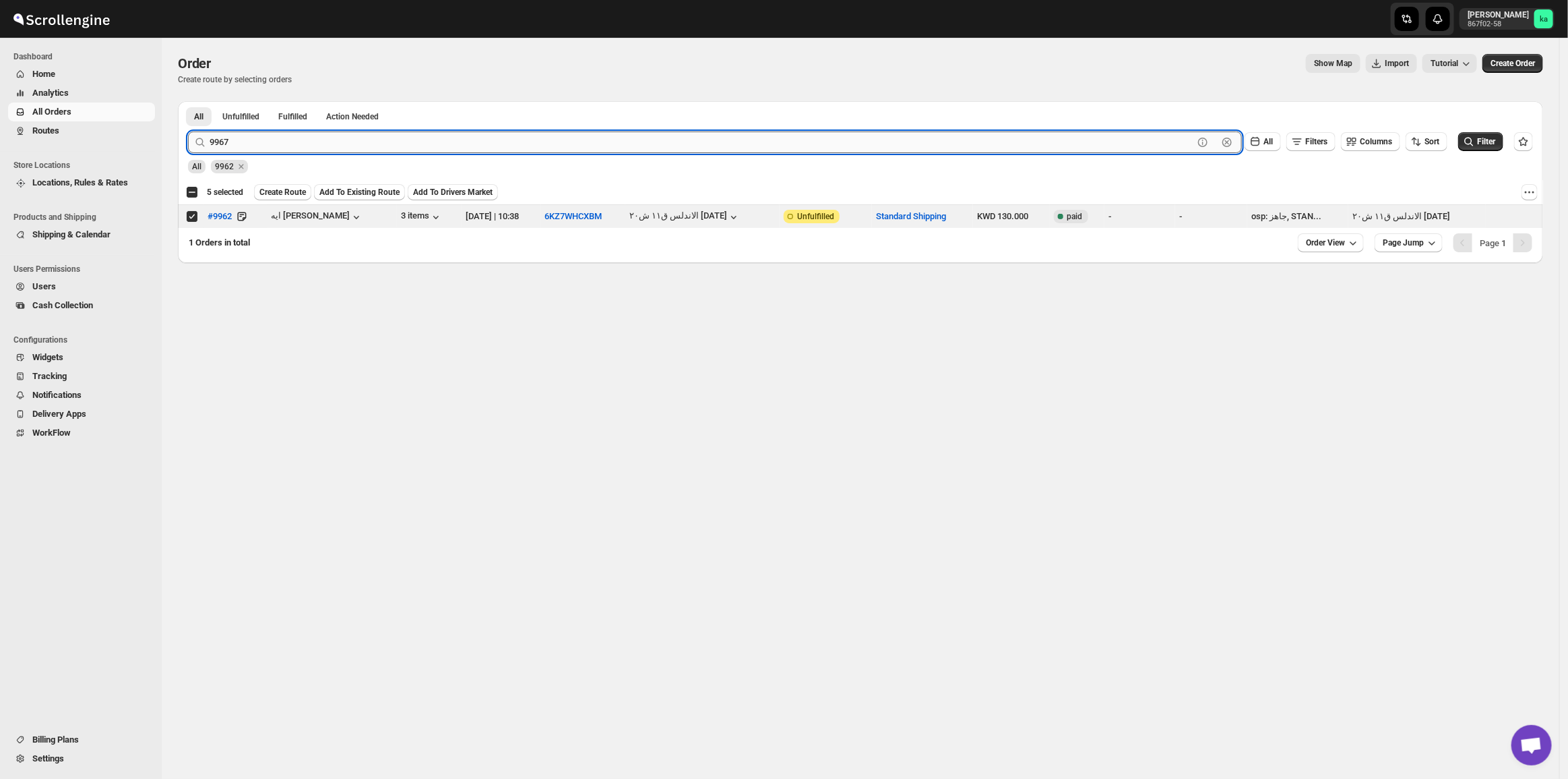
click at [188, 101] on button "Submit" at bounding box center [207, 108] width 38 height 14
click at [190, 213] on input "Select order" at bounding box center [192, 216] width 11 height 11
checkbox input "true"
click at [233, 146] on input "9967" at bounding box center [701, 142] width 984 height 21
paste input "994"
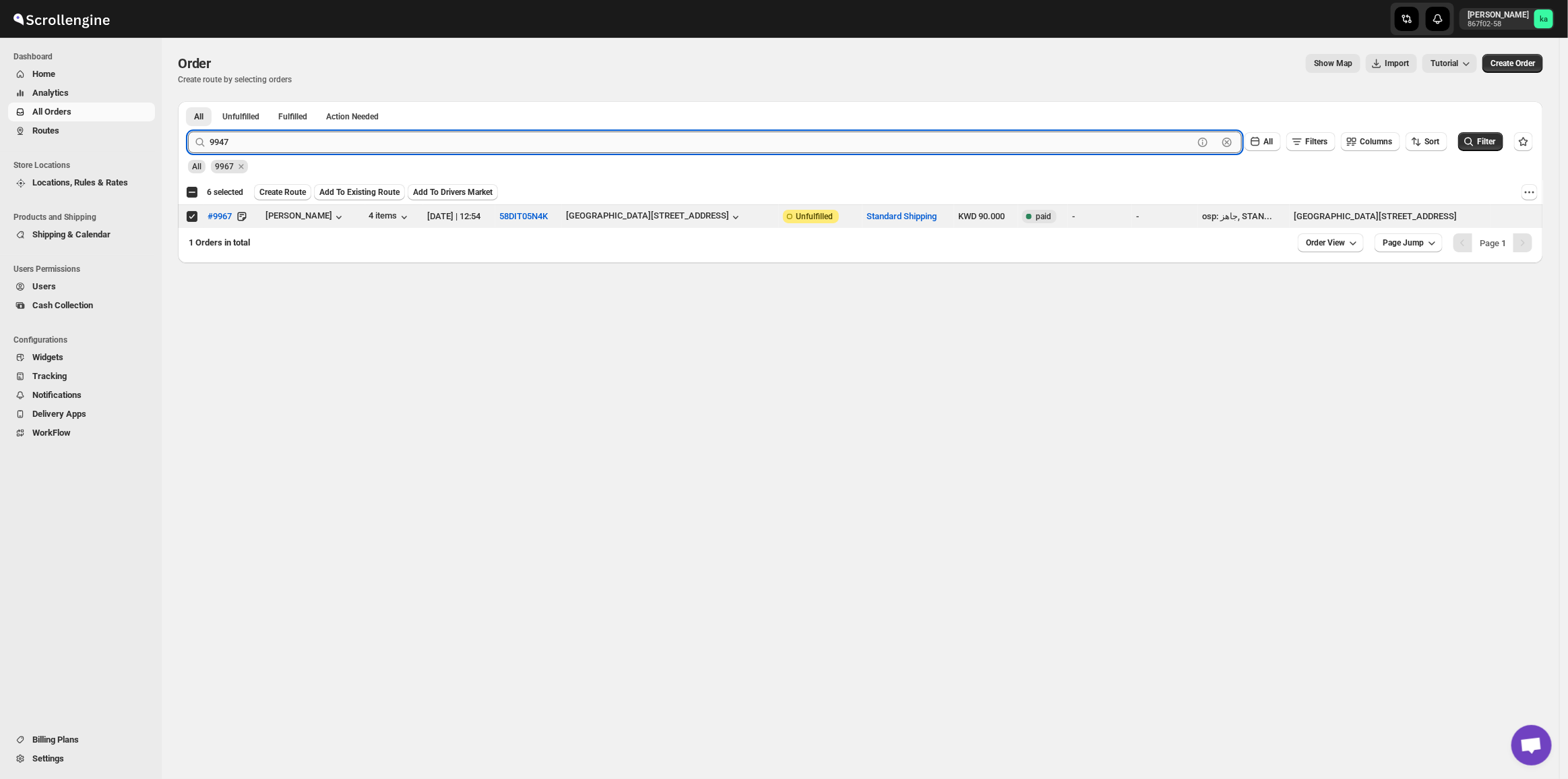
type input "9947"
click at [188, 101] on button "Submit" at bounding box center [207, 108] width 38 height 14
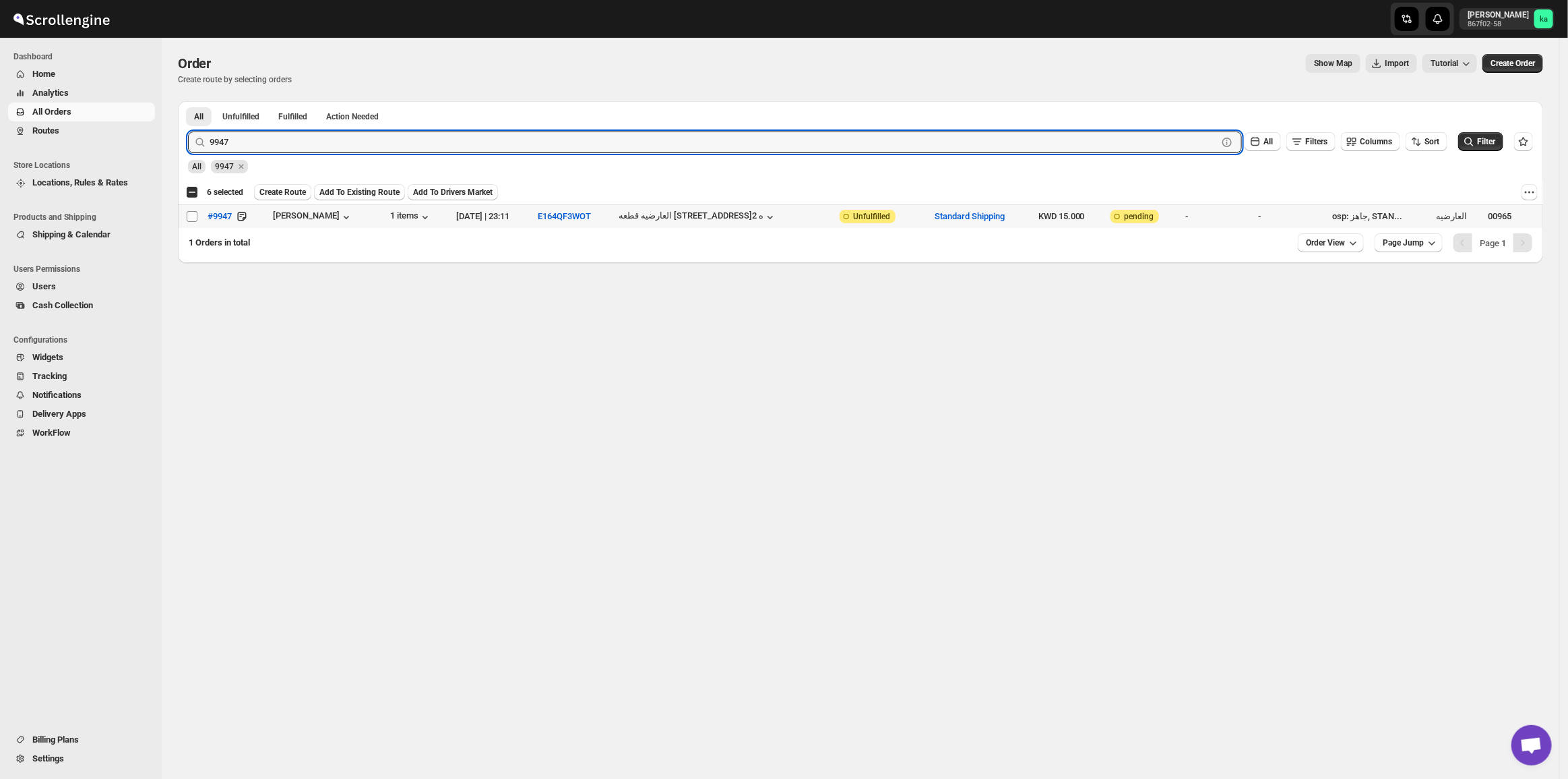
click at [189, 216] on input "Select order" at bounding box center [192, 216] width 11 height 11
checkbox input "true"
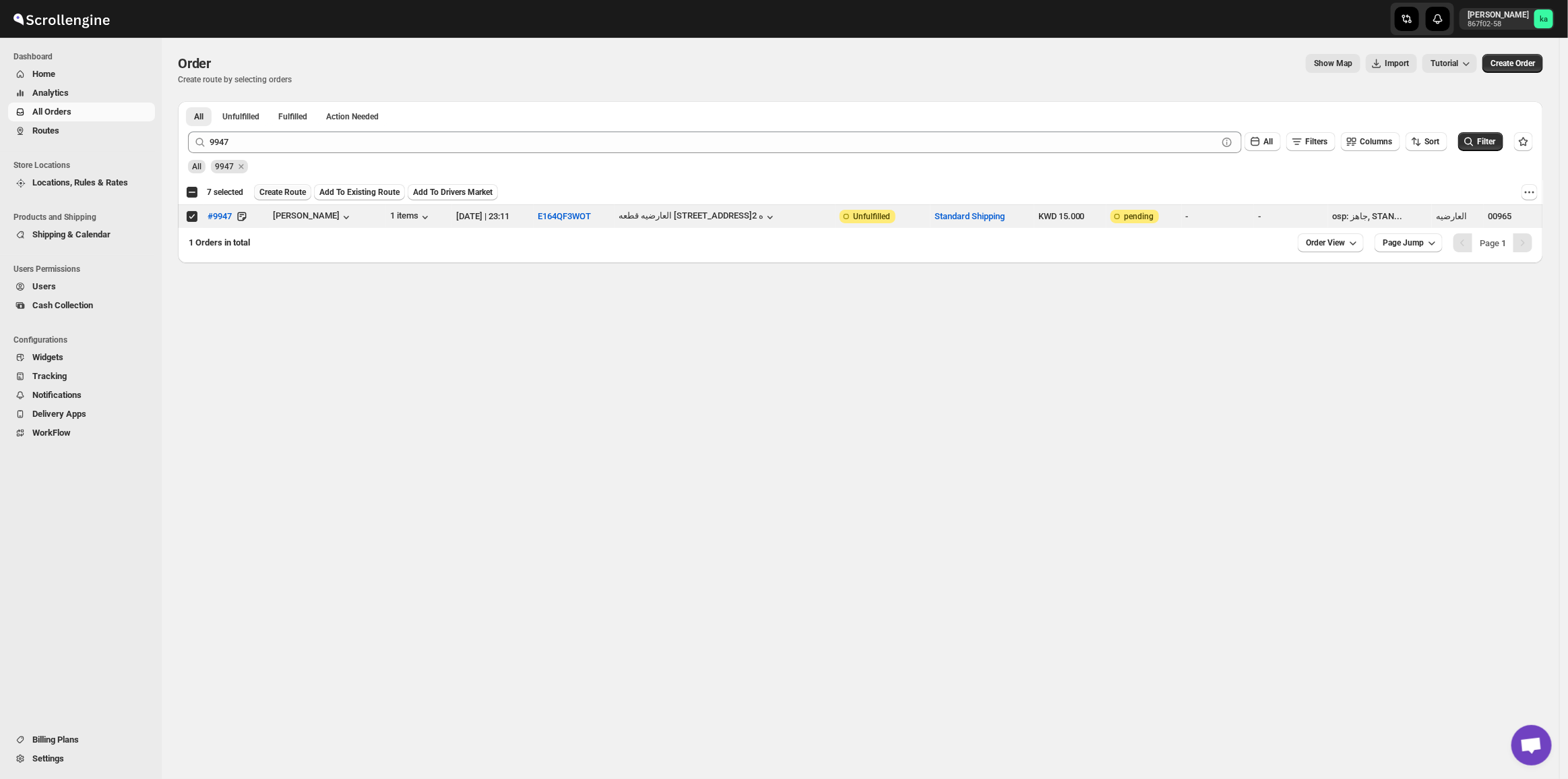
click at [275, 189] on span "Create Route" at bounding box center [283, 192] width 47 height 11
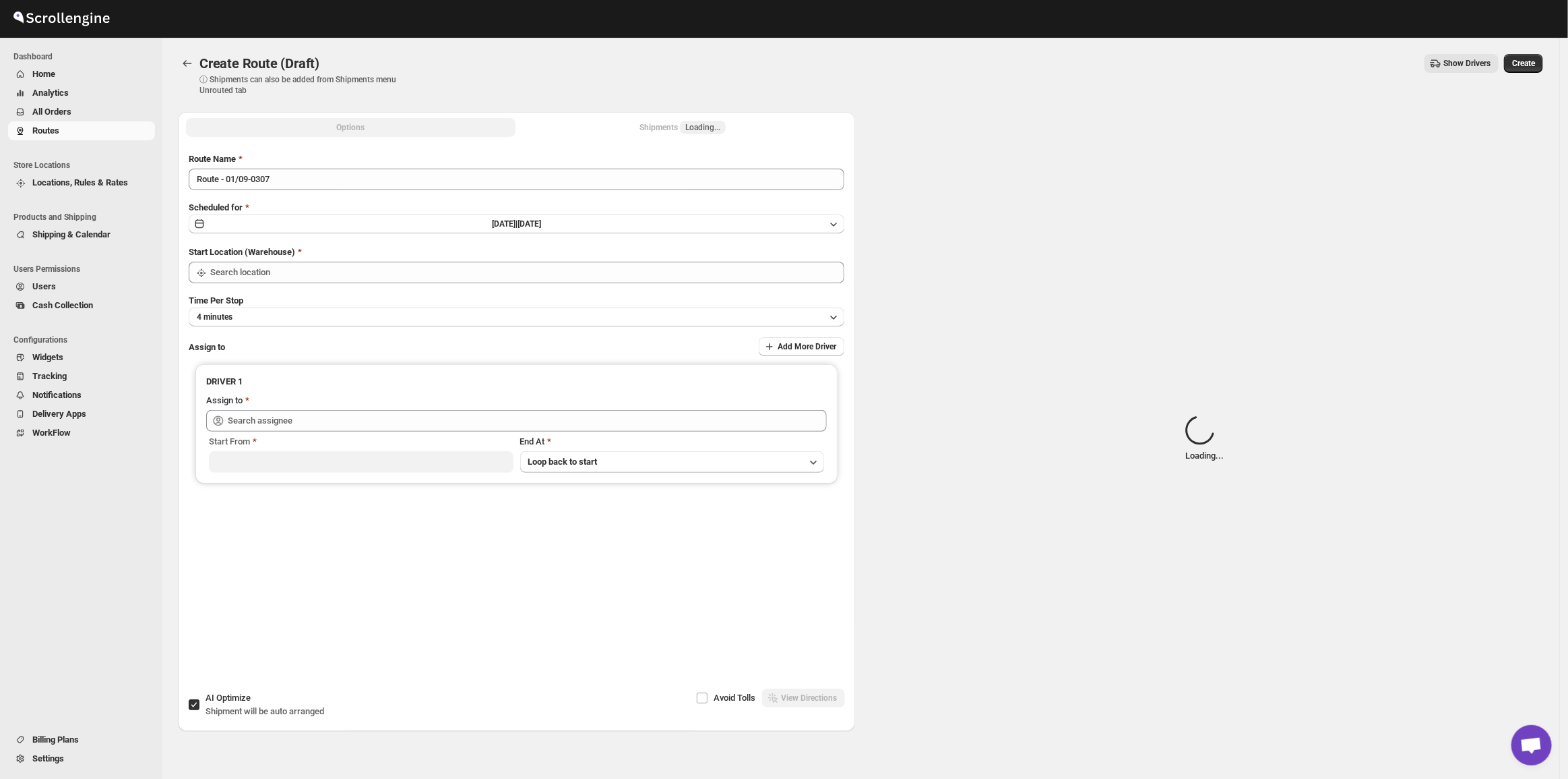
type input "[GEOGRAPHIC_DATA]"
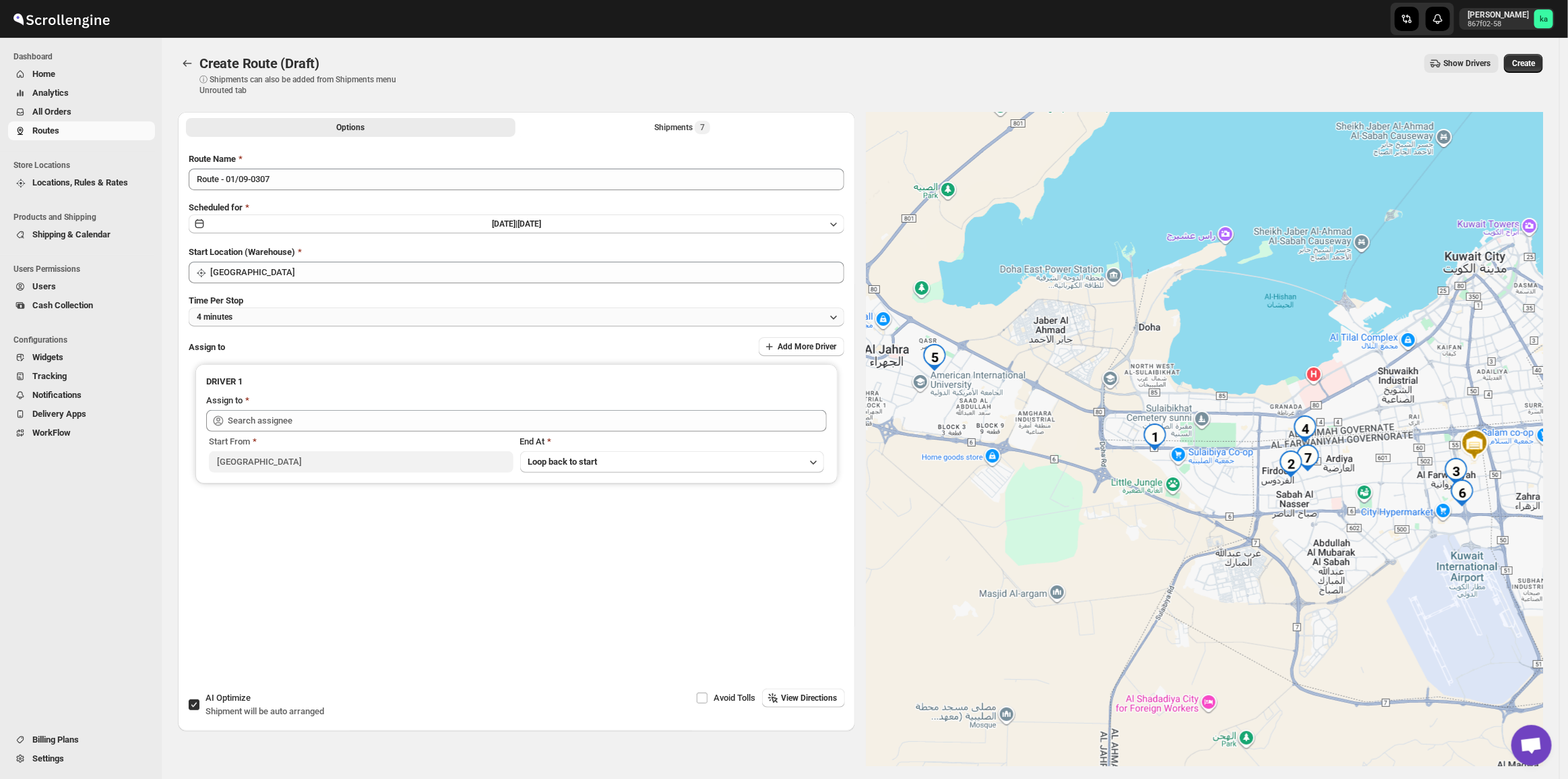
click at [301, 313] on button "4 minutes" at bounding box center [516, 317] width 656 height 19
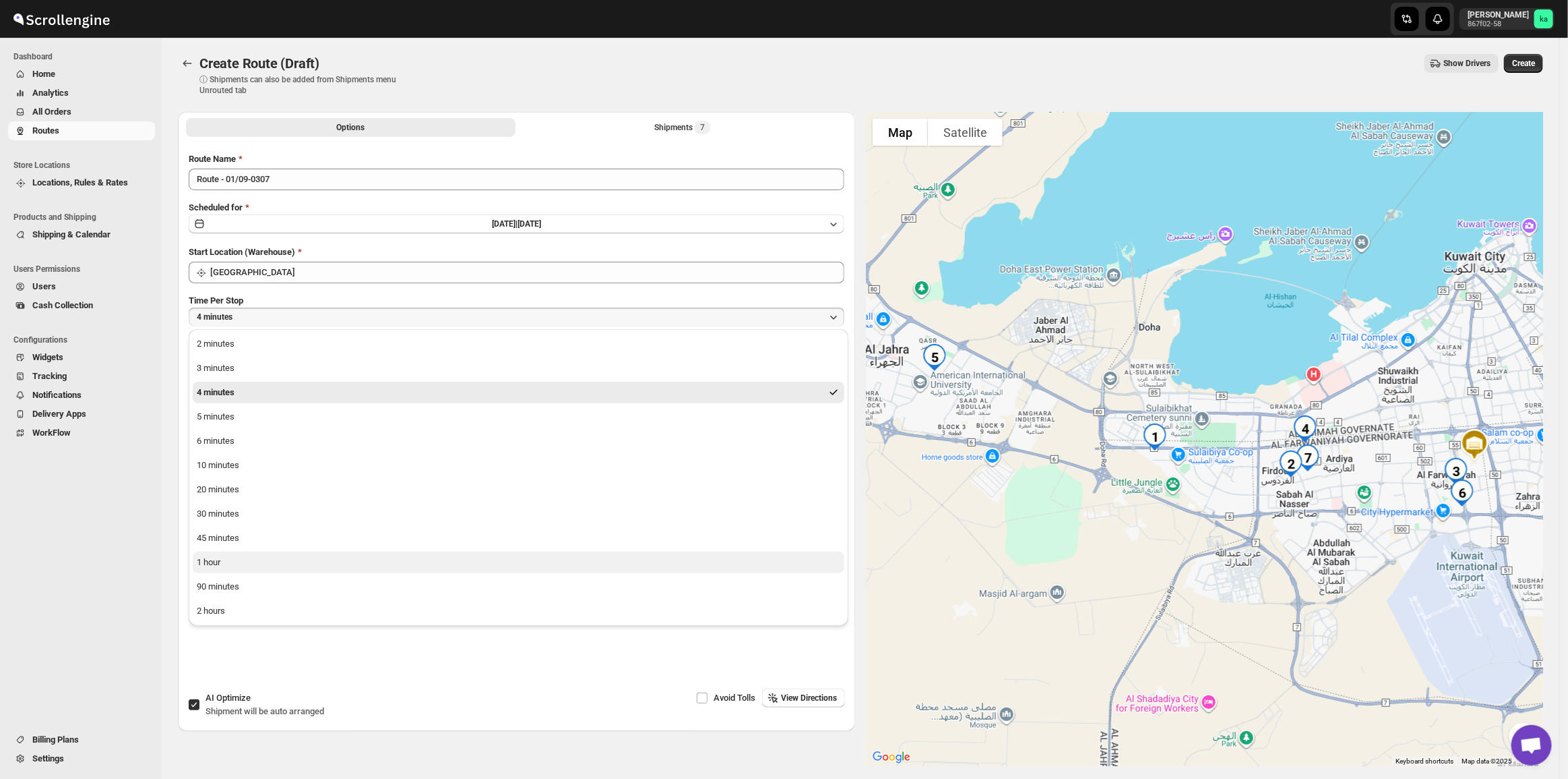
click at [246, 563] on button "1 hour" at bounding box center [518, 562] width 652 height 21
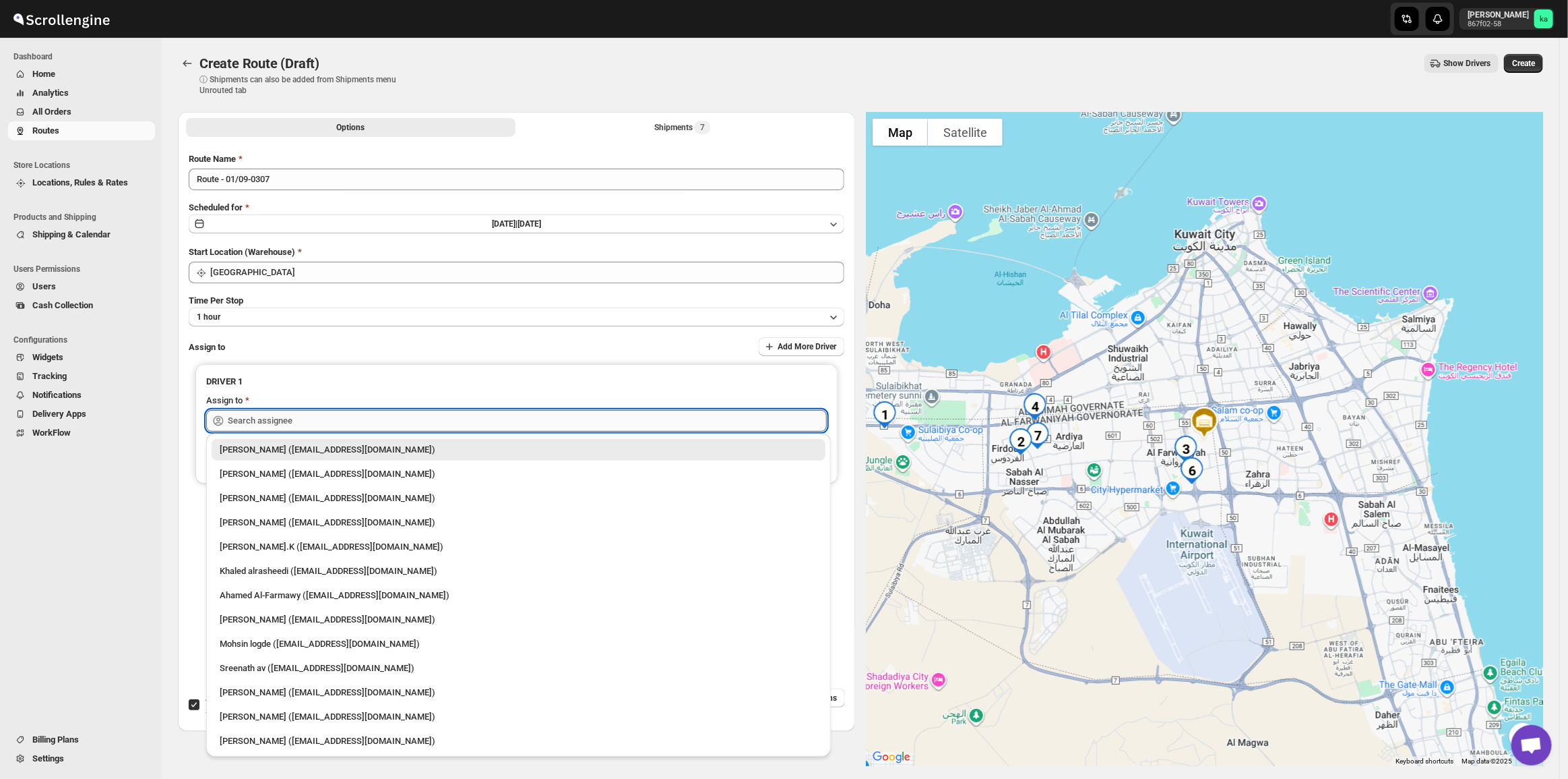
click at [344, 418] on input "text" at bounding box center [527, 420] width 599 height 21
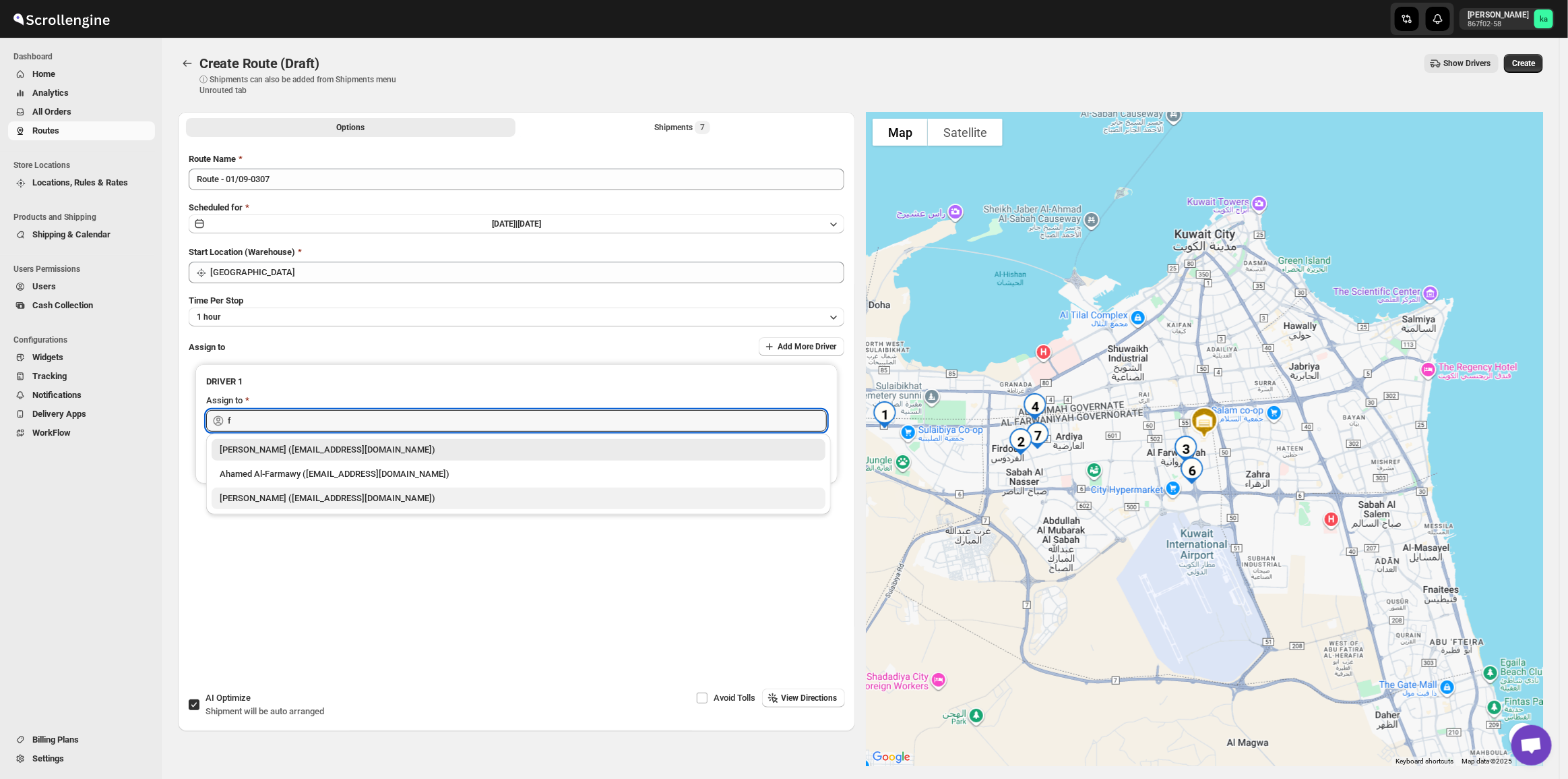
click at [357, 503] on div "[PERSON_NAME] ([EMAIL_ADDRESS][DOMAIN_NAME])" at bounding box center [518, 498] width 598 height 14
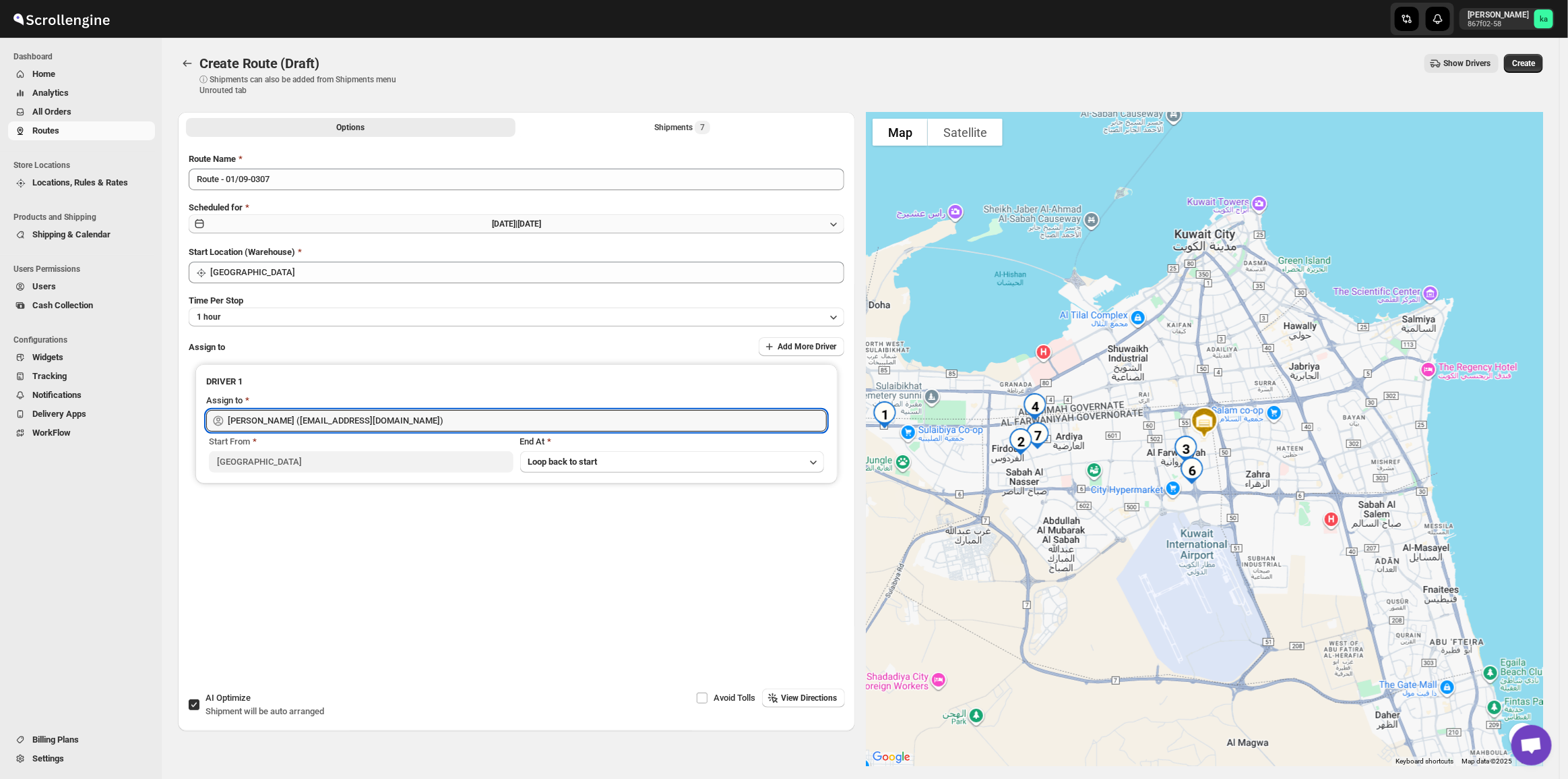
type input "[PERSON_NAME] ([EMAIL_ADDRESS][DOMAIN_NAME])"
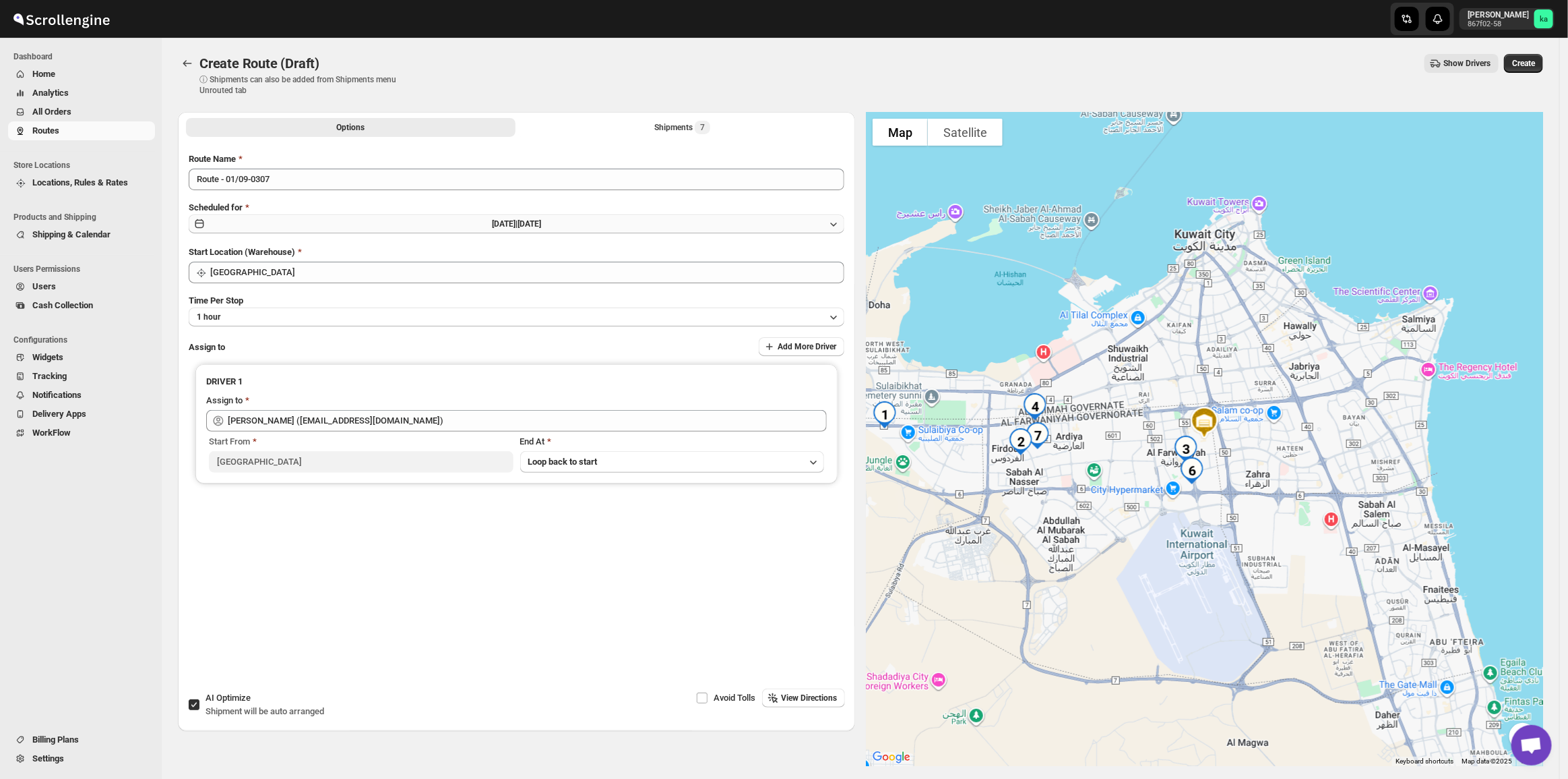
click at [507, 217] on button "[DATE] | [DATE]" at bounding box center [516, 223] width 656 height 19
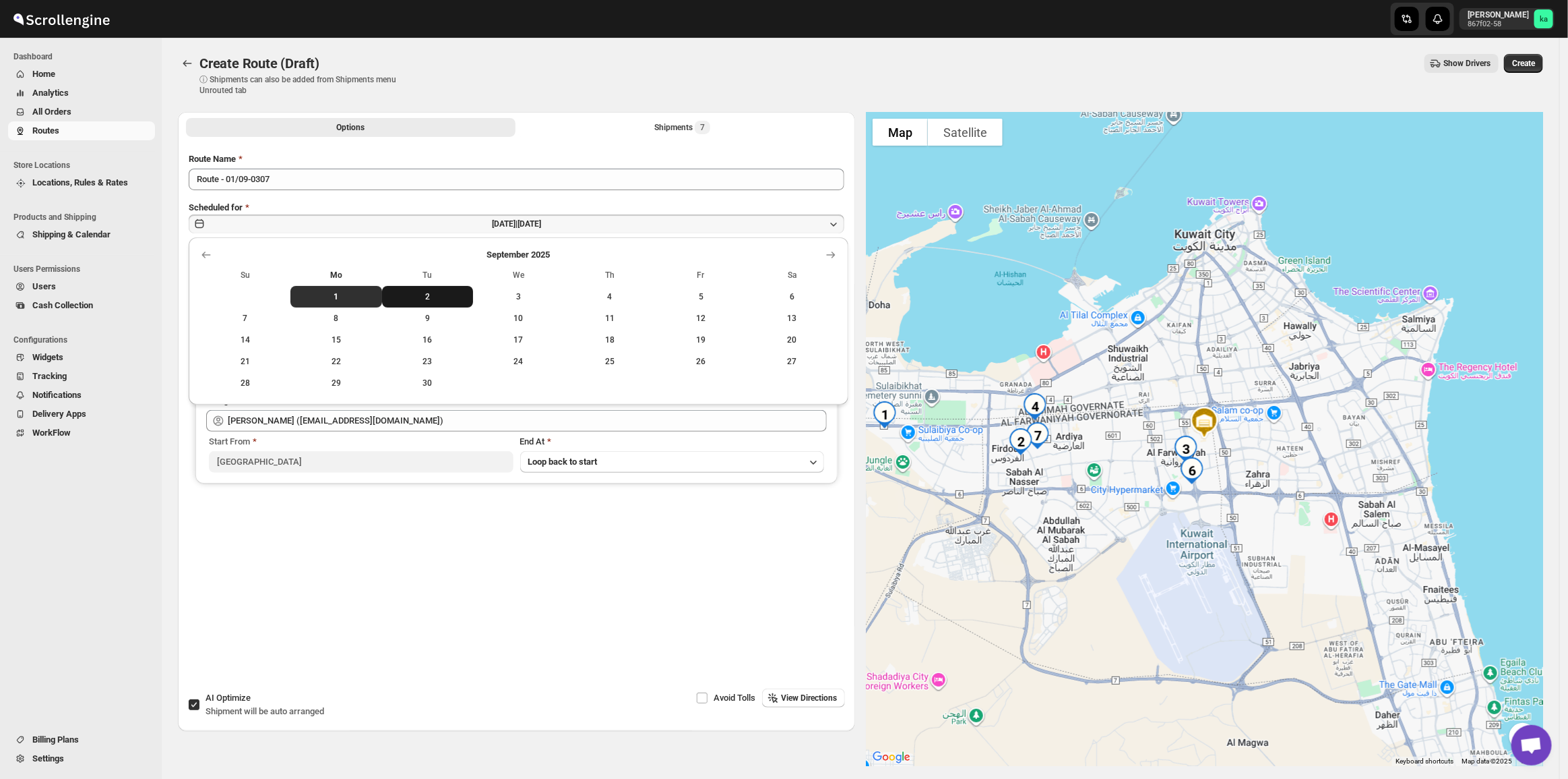
click at [418, 291] on span "2" at bounding box center [427, 297] width 80 height 11
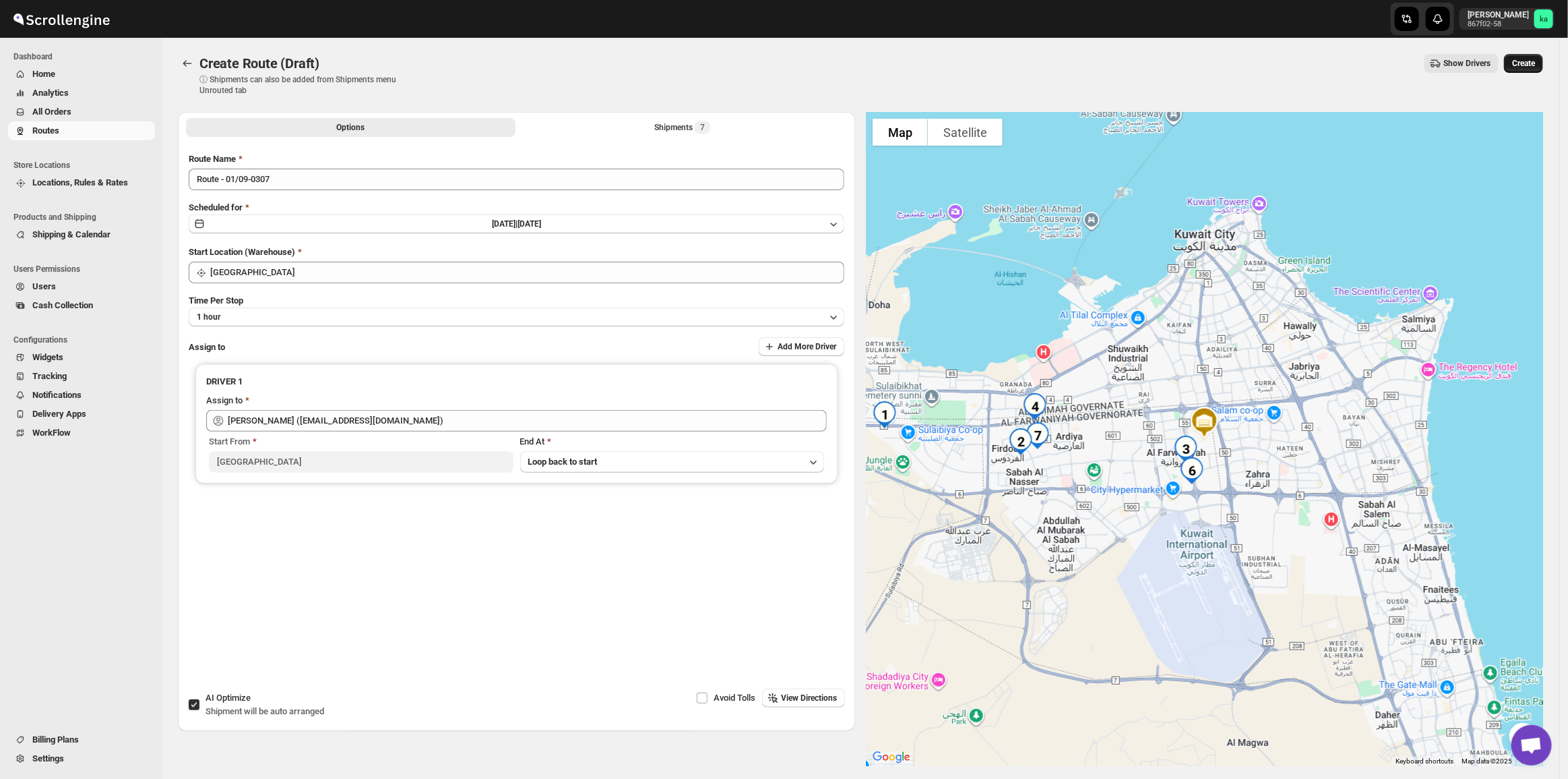
click at [1537, 54] on button "Create" at bounding box center [1523, 63] width 39 height 19
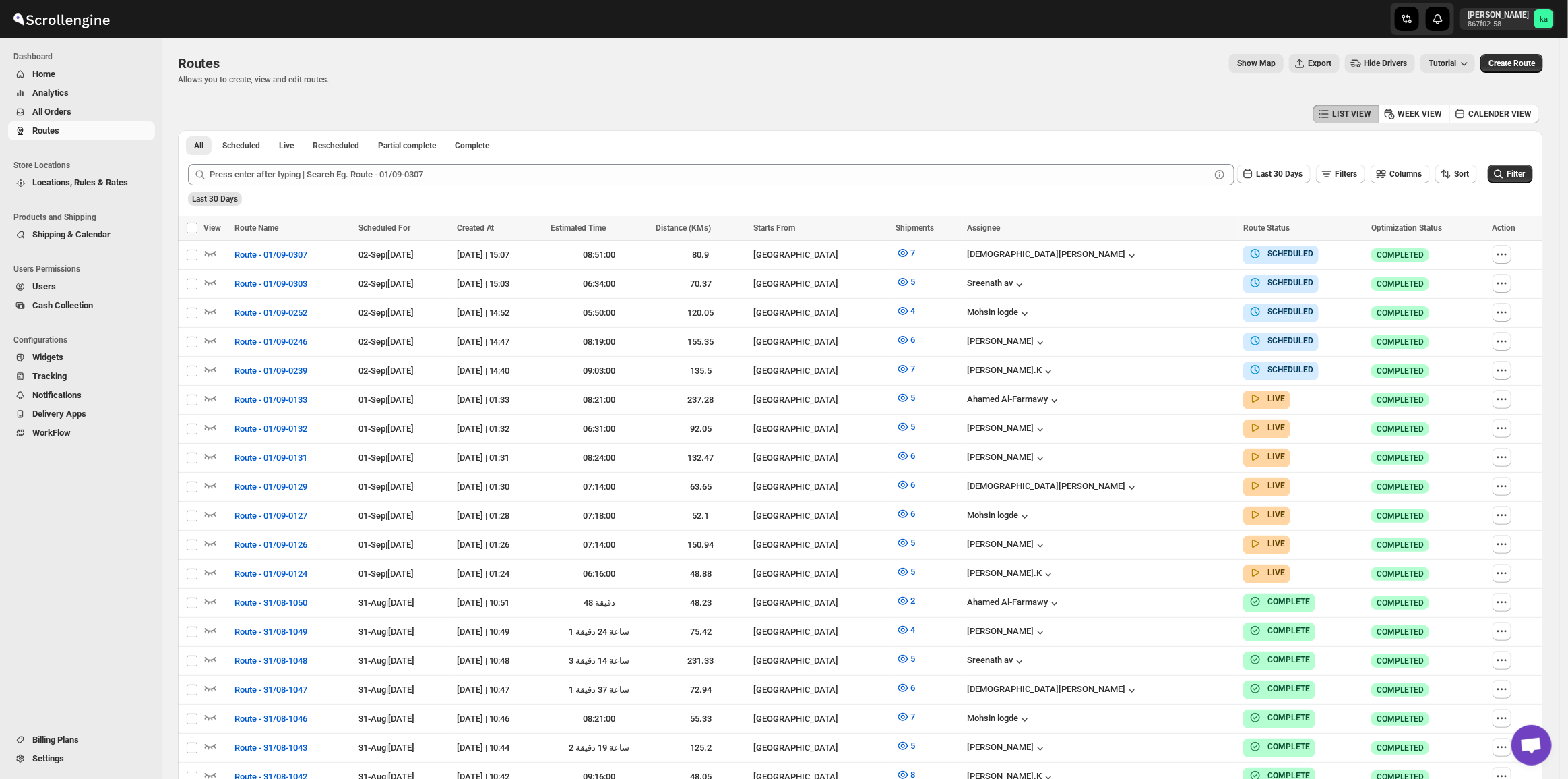
click at [34, 103] on button "All Orders" at bounding box center [82, 111] width 147 height 19
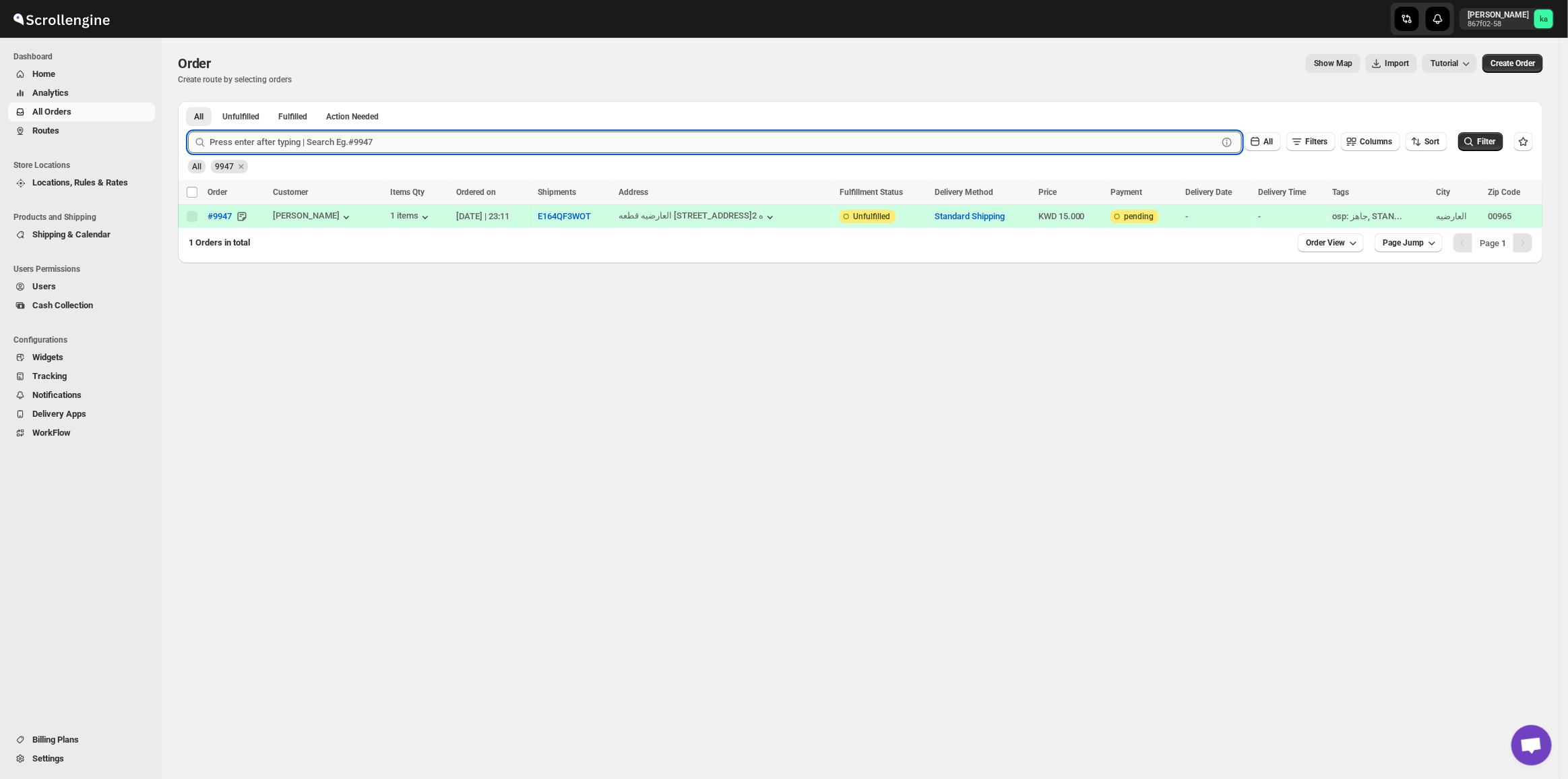
click at [310, 139] on input "text" at bounding box center [713, 142] width 1008 height 21
paste input "9923 9919 9975 9941"
drag, startPoint x: 229, startPoint y: 142, endPoint x: 839, endPoint y: 34, distance: 619.5
click at [839, 34] on div "Skip to content [PERSON_NAME] 867f02-58 ka Dashboard Home Analytics All Orders …" at bounding box center [784, 390] width 1568 height 779
type input "9923"
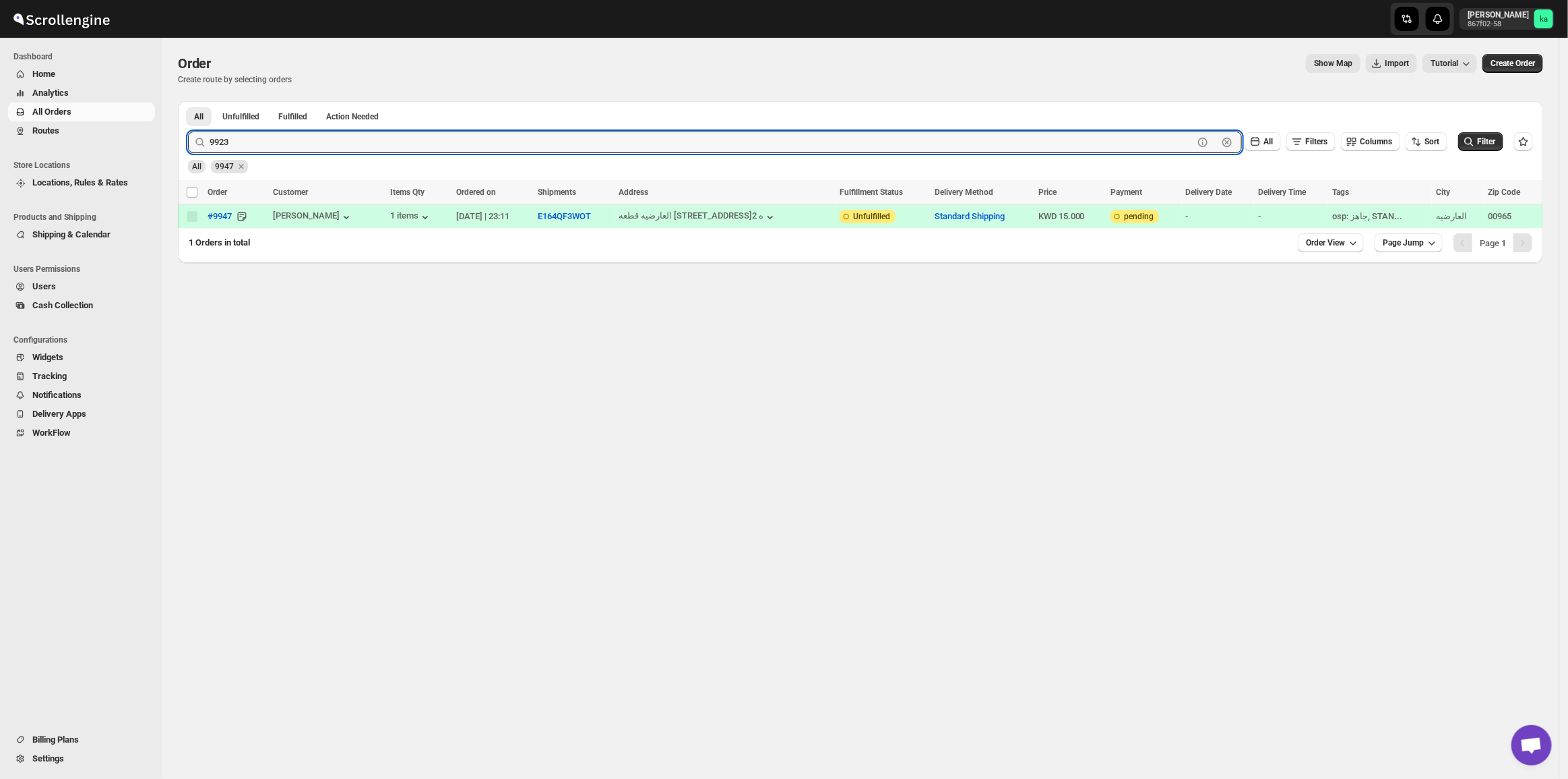
click at [188, 101] on button "Submit" at bounding box center [207, 108] width 38 height 14
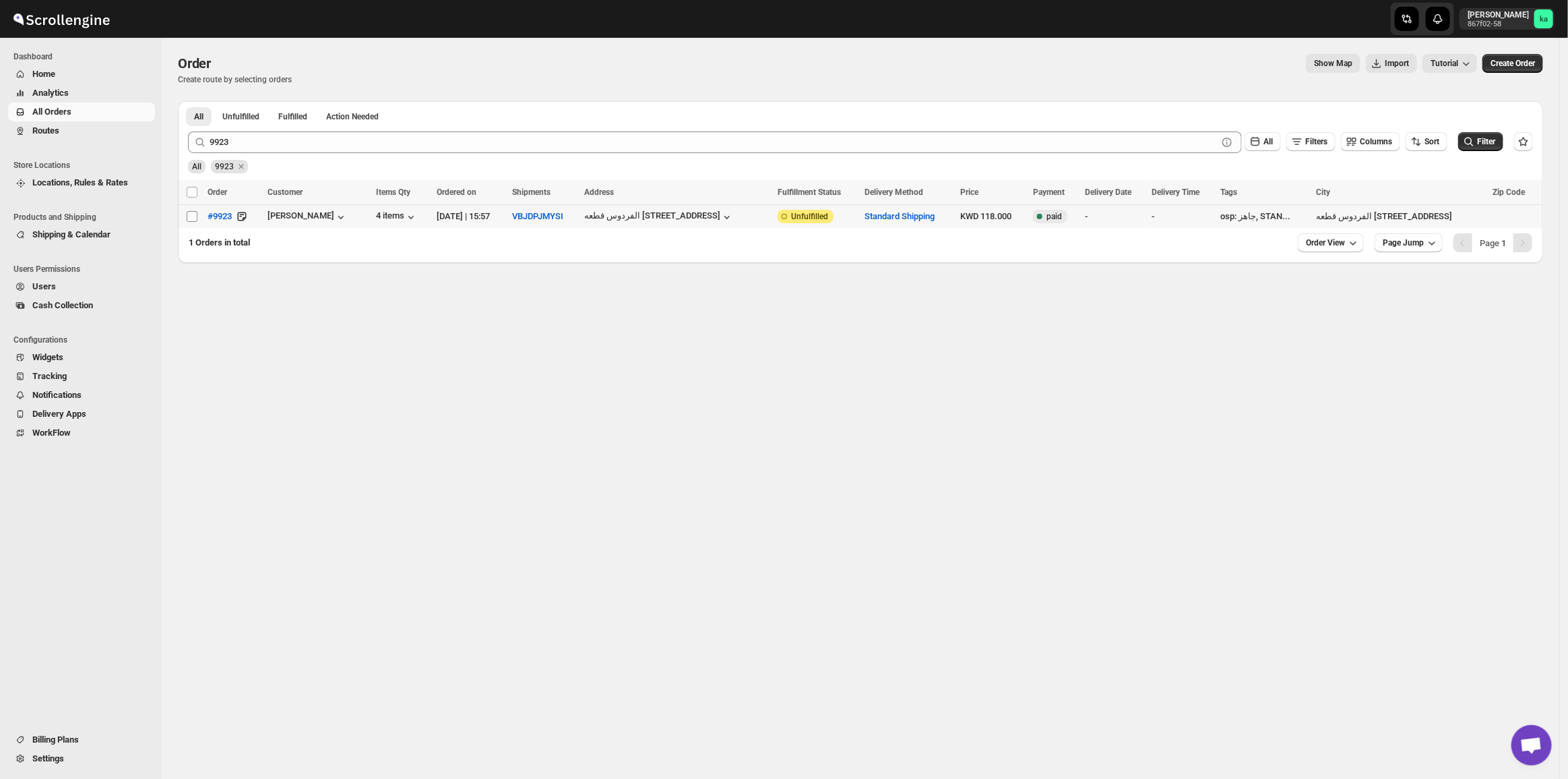
click at [189, 218] on input "Select order" at bounding box center [192, 216] width 11 height 11
checkbox input "true"
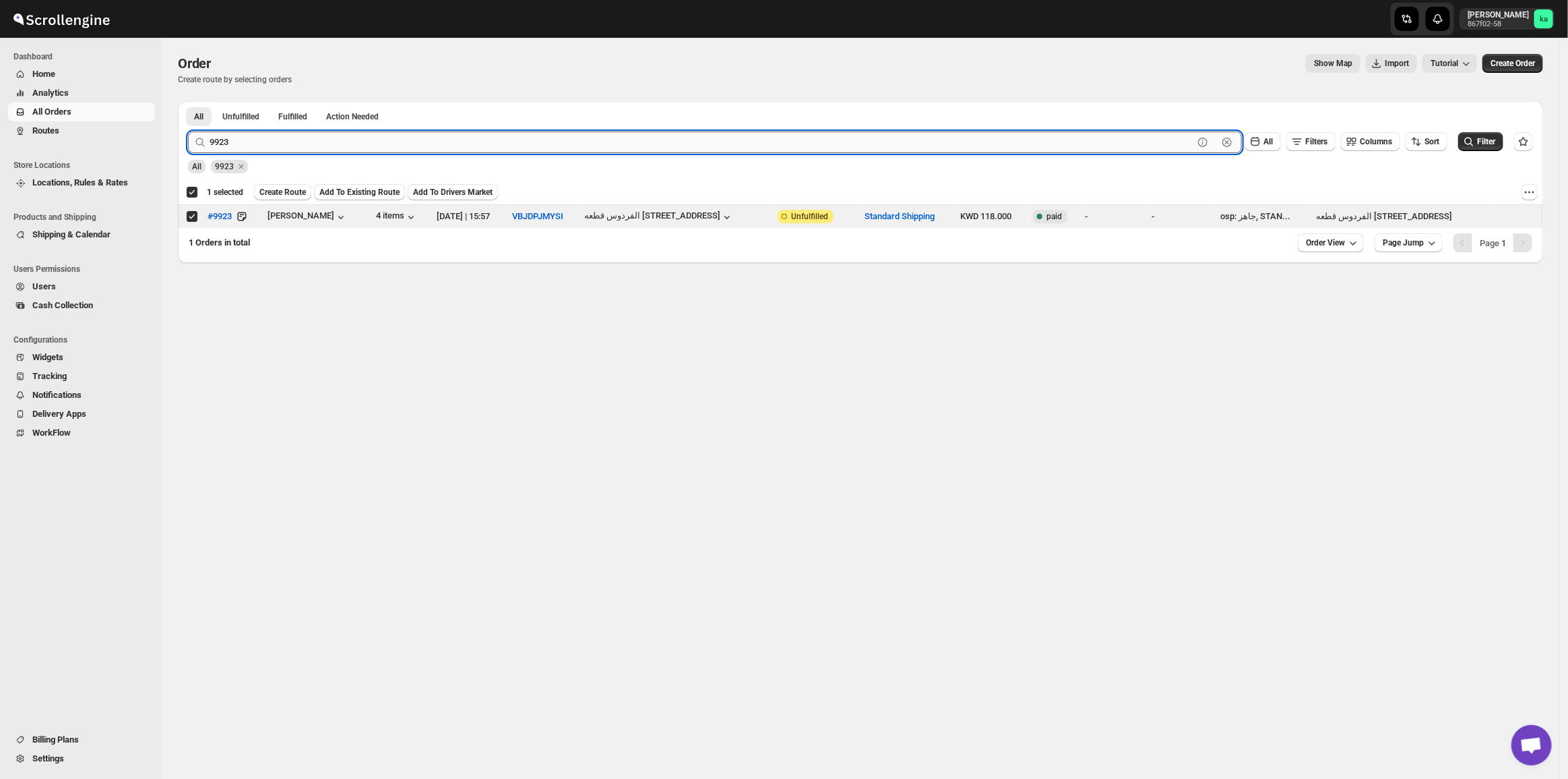
click at [233, 142] on input "9923" at bounding box center [701, 142] width 984 height 21
paste input "9919 9975 9941"
drag, startPoint x: 231, startPoint y: 140, endPoint x: 527, endPoint y: 104, distance: 298.2
click at [527, 104] on div "All Unfulfilled Fulfilled Action Needed Tab Filters All Unfulfilled Fulfilled A…" at bounding box center [860, 182] width 1365 height 162
type input "9919"
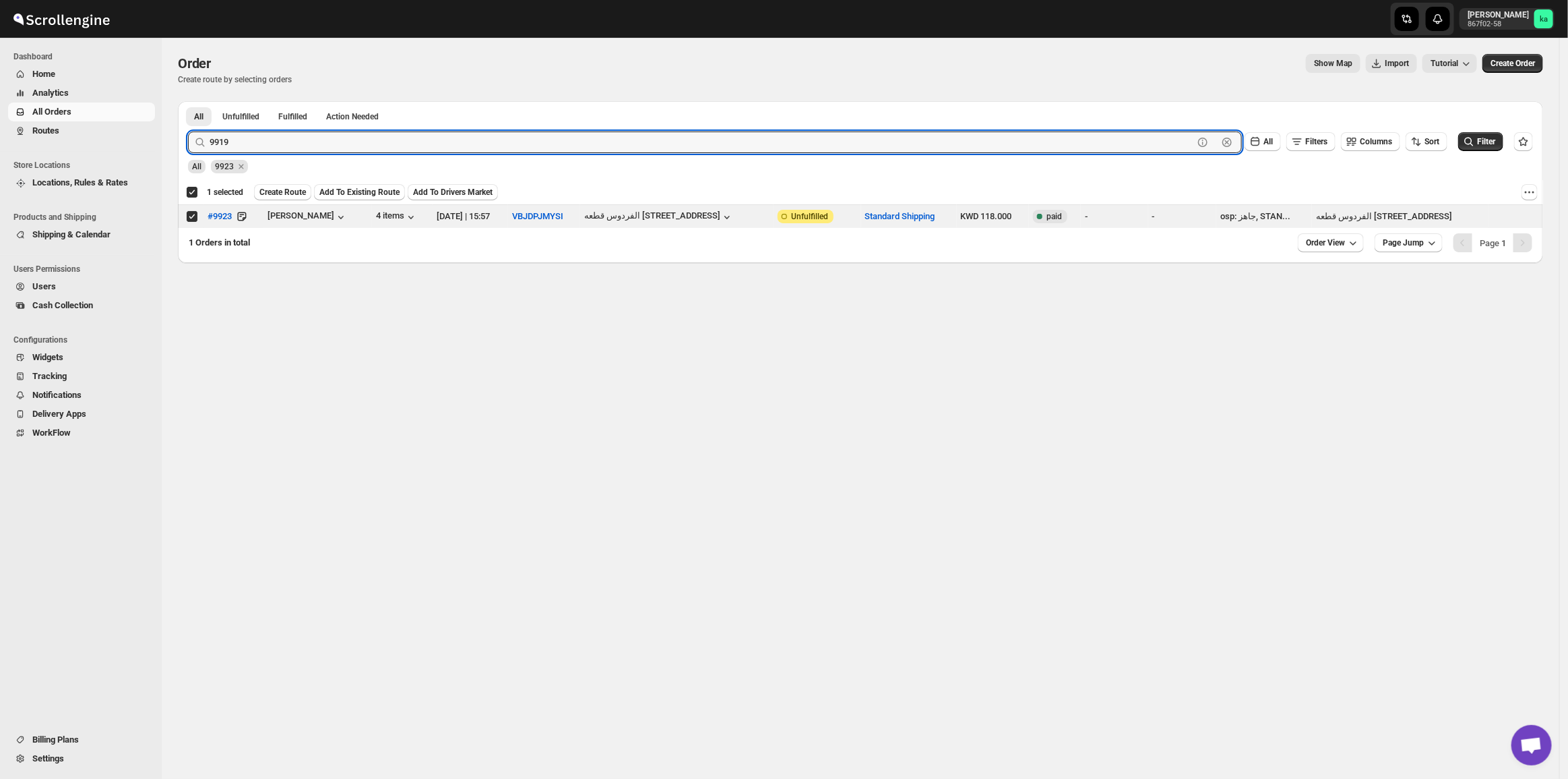
click at [188, 101] on button "Submit" at bounding box center [207, 108] width 38 height 14
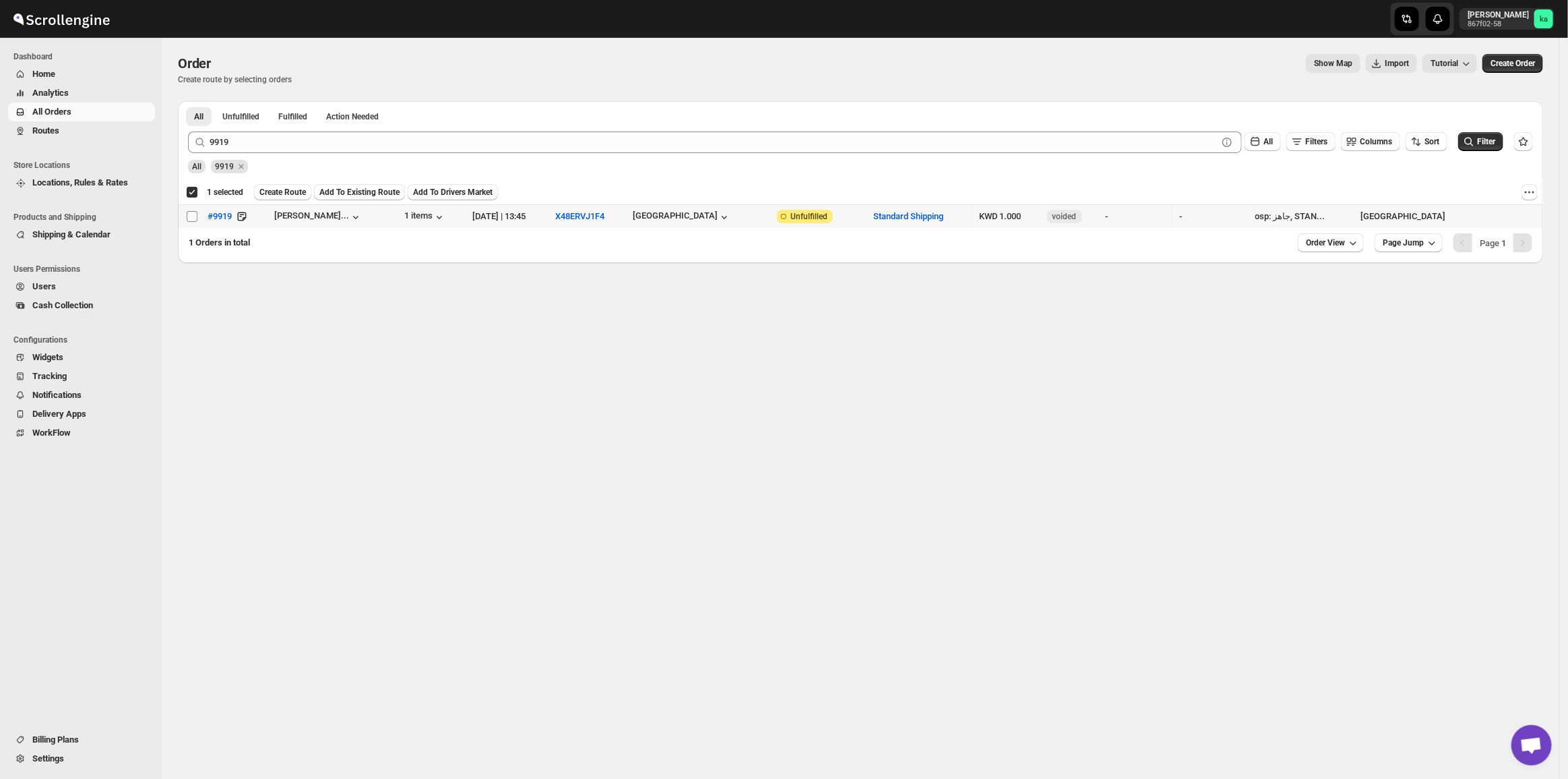
click at [189, 216] on input "Select order" at bounding box center [192, 216] width 11 height 11
checkbox input "true"
checkbox input "false"
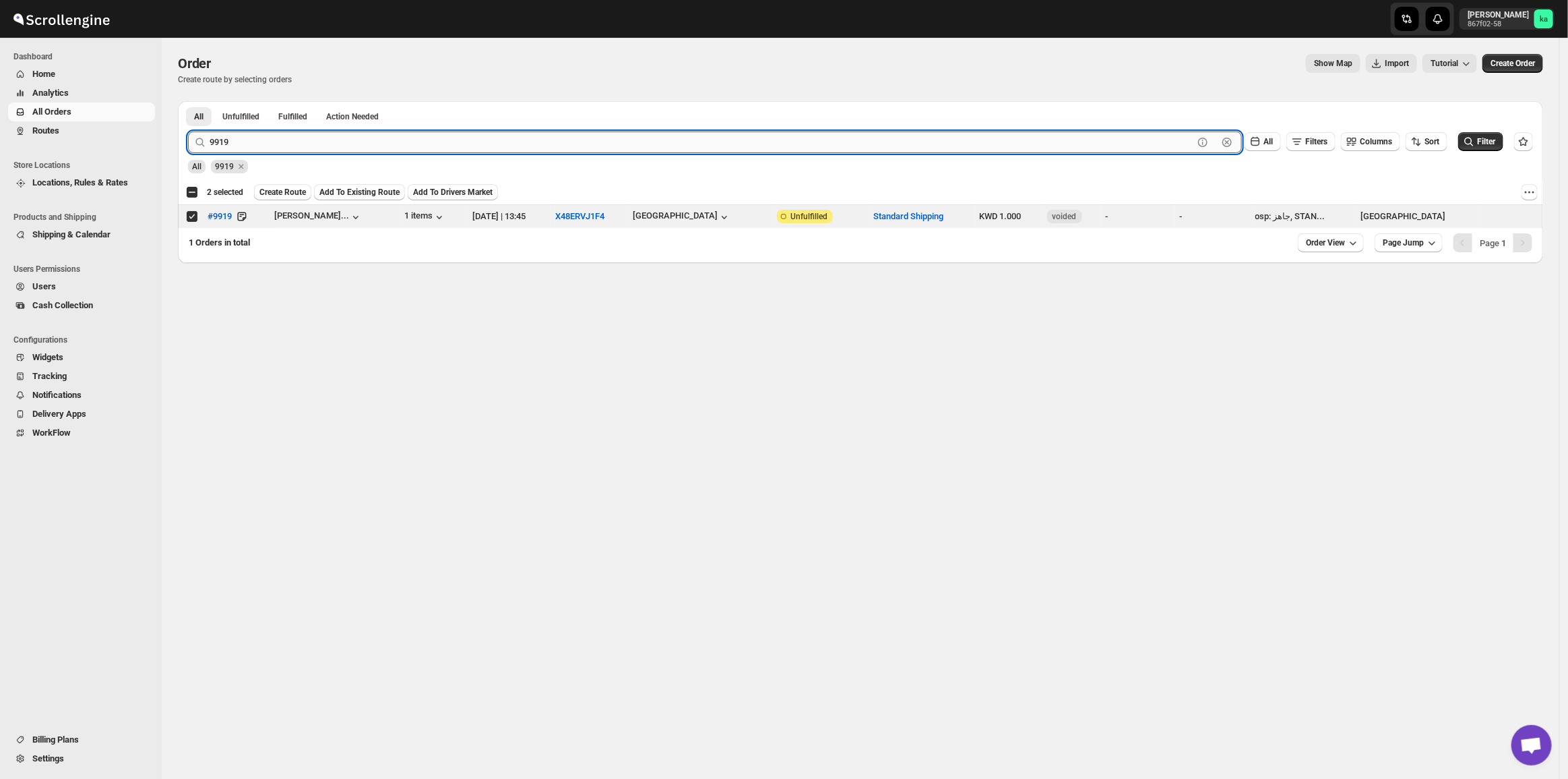
click at [270, 146] on input "9919" at bounding box center [701, 142] width 984 height 21
paste input "9975 9941"
drag, startPoint x: 231, startPoint y: 145, endPoint x: 338, endPoint y: 157, distance: 107.7
click at [338, 157] on form "Submit 9975 9941 Clear All Filters Columns Sort Filter All 9919" at bounding box center [860, 147] width 1345 height 53
type input "9975"
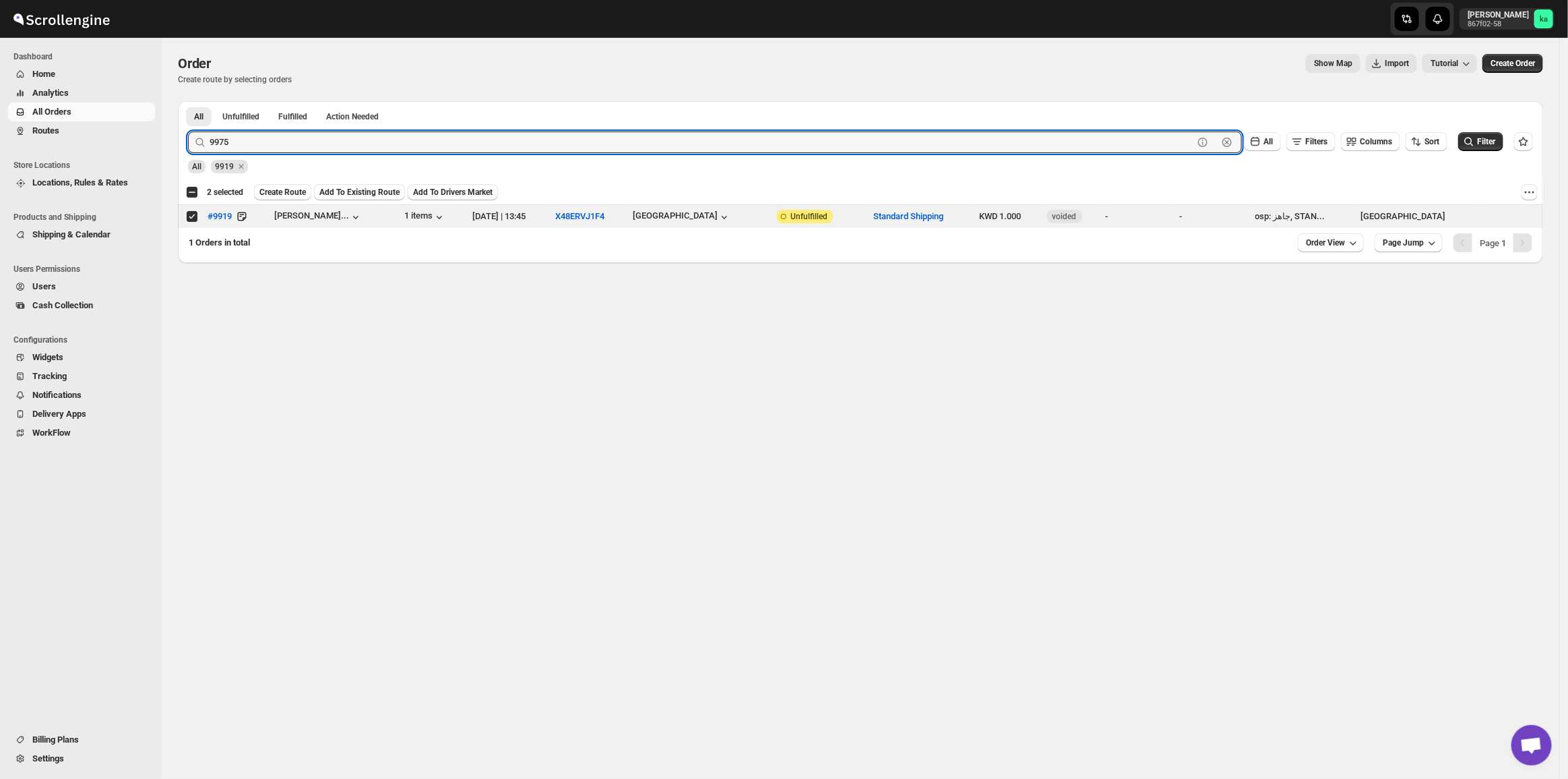
click at [188, 101] on button "Submit" at bounding box center [207, 108] width 38 height 14
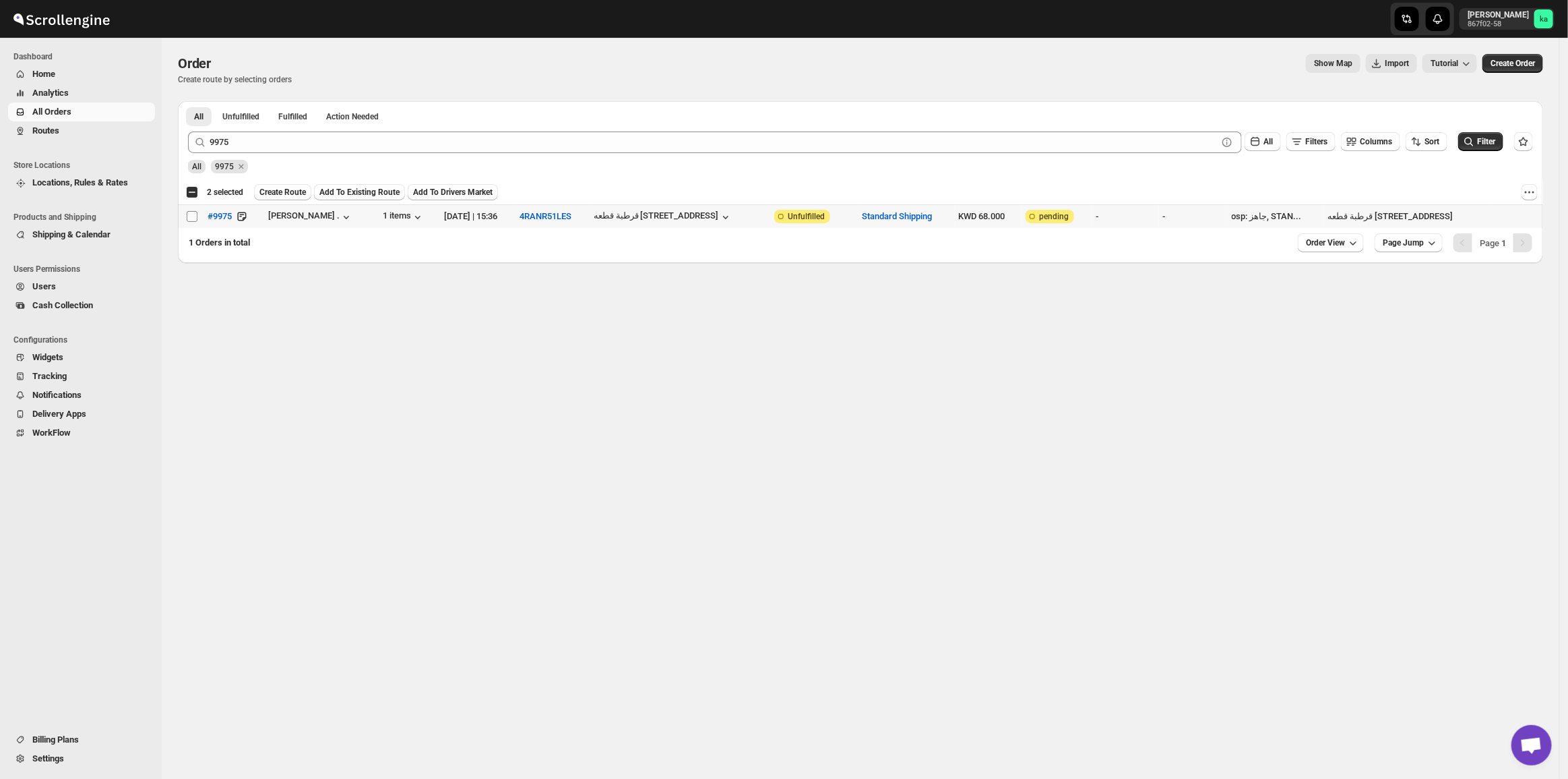
drag, startPoint x: 187, startPoint y: 220, endPoint x: 193, endPoint y: 213, distance: 9.2
click at [193, 213] on input "Select order" at bounding box center [192, 216] width 11 height 11
checkbox input "true"
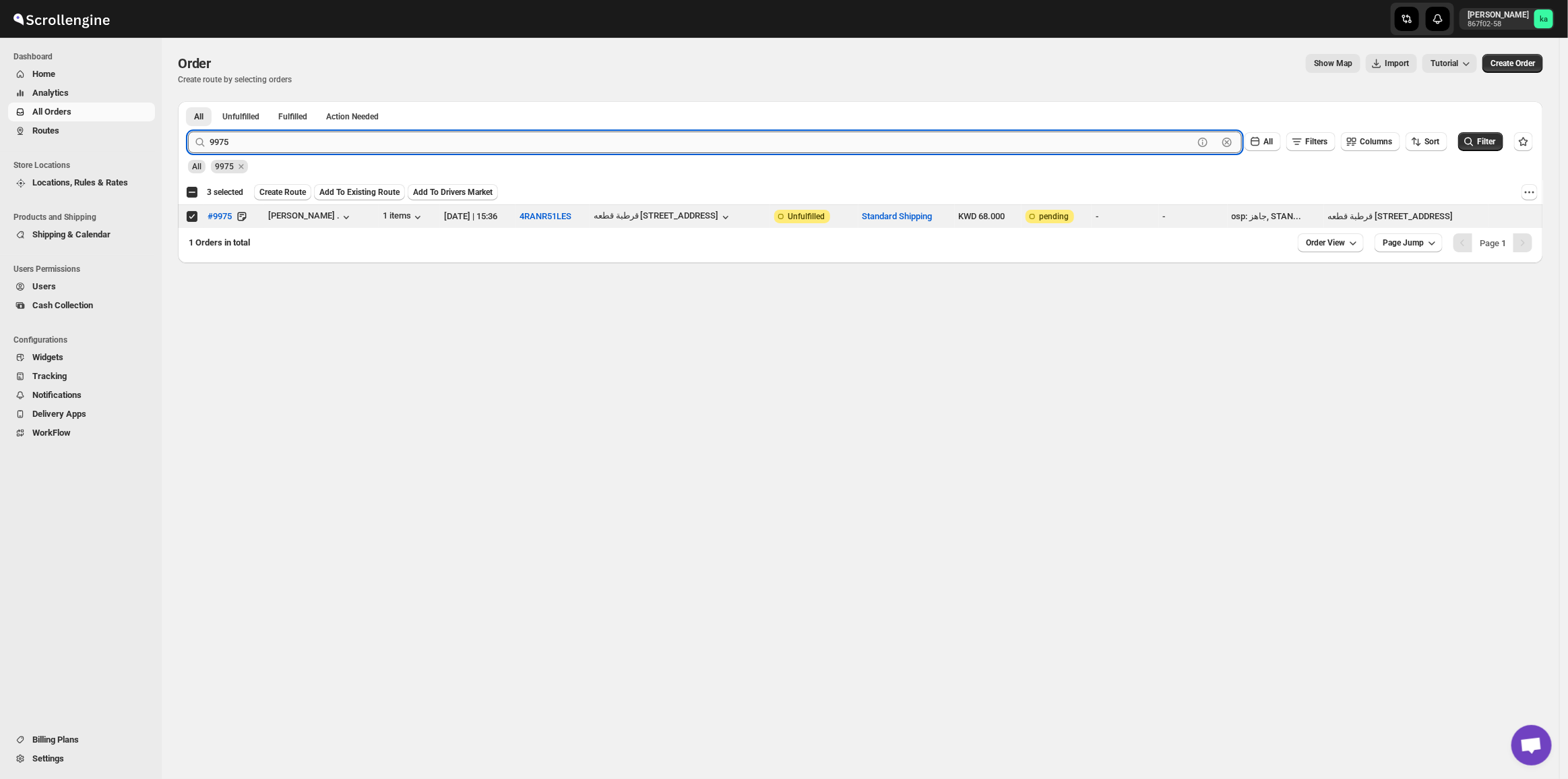
click at [240, 145] on input "9975" at bounding box center [701, 142] width 984 height 21
paste input "41"
type input "9941"
click at [188, 101] on button "Submit" at bounding box center [207, 108] width 38 height 14
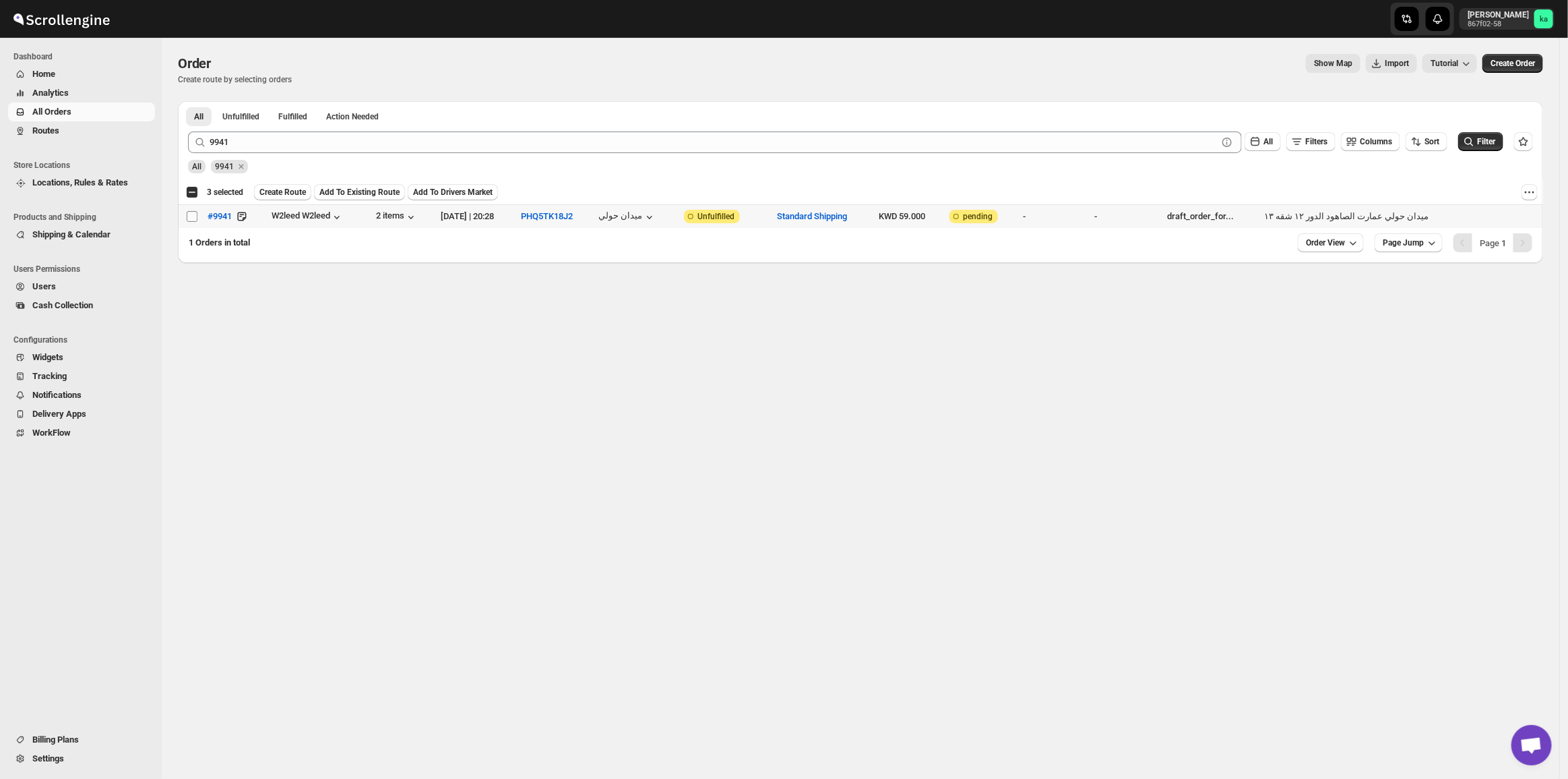
click at [193, 211] on input "Select order" at bounding box center [192, 216] width 11 height 11
checkbox input "true"
click at [288, 190] on span "Create Route" at bounding box center [283, 192] width 47 height 11
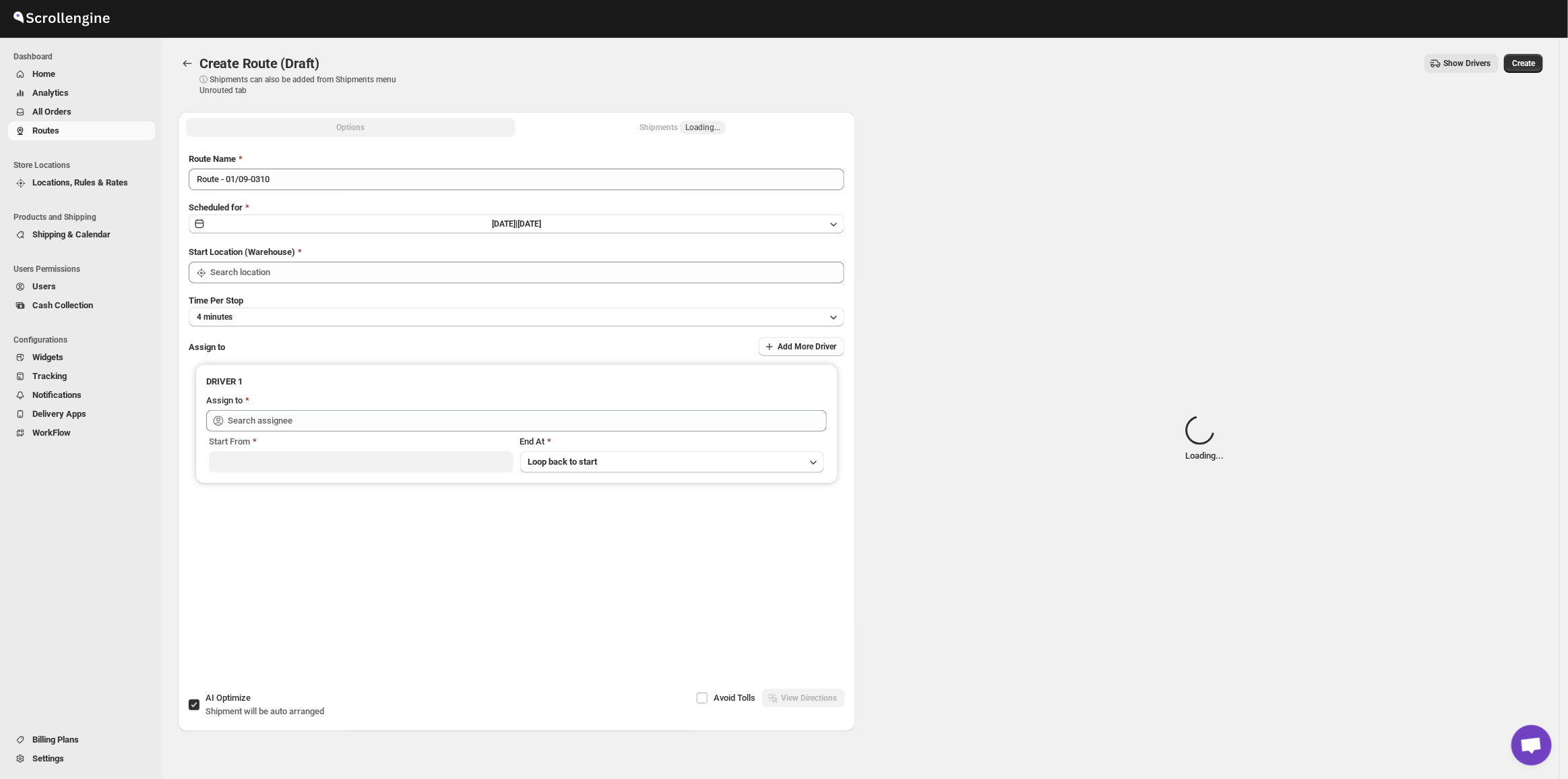
type input "[GEOGRAPHIC_DATA]"
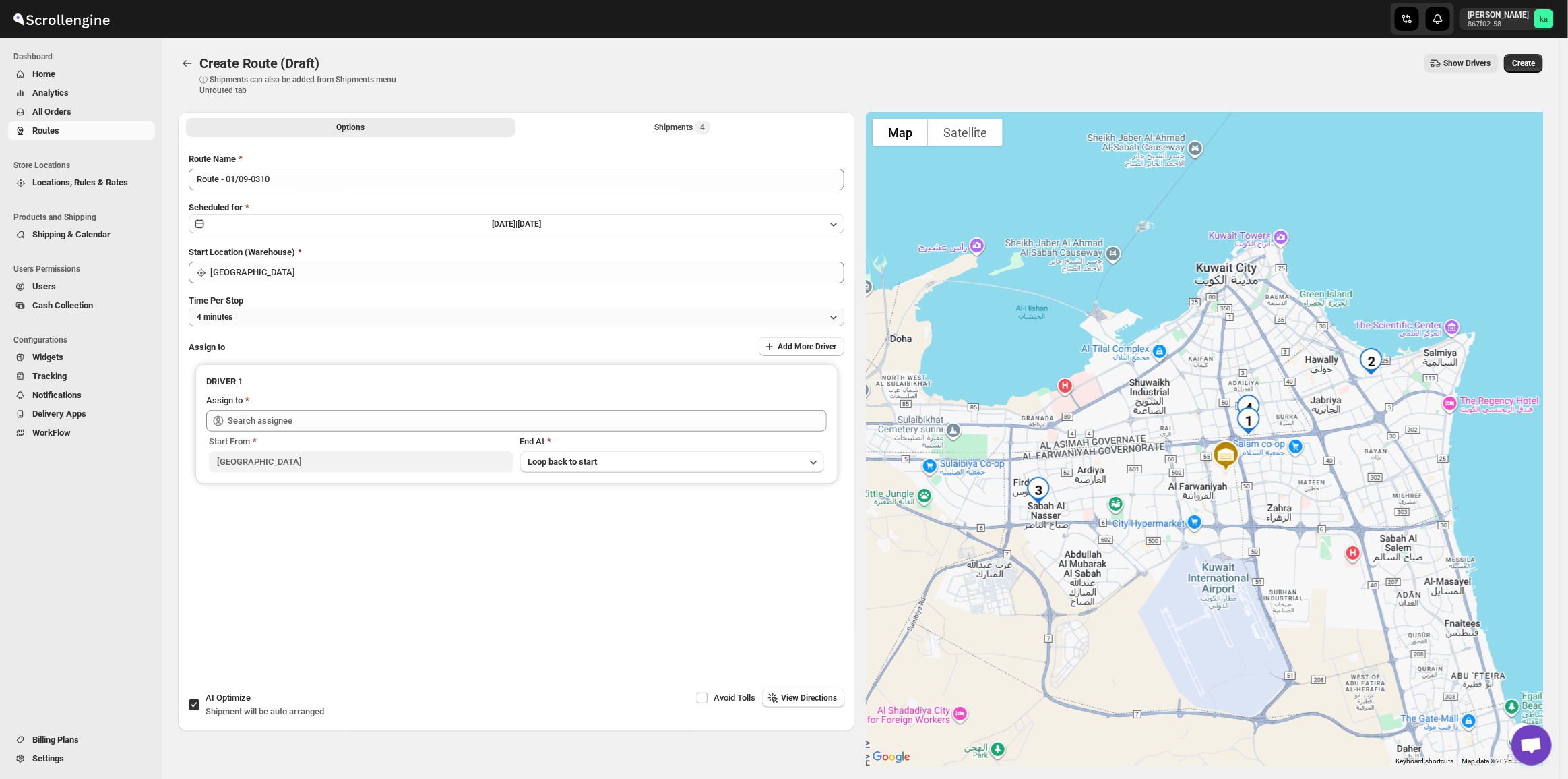
click at [291, 317] on button "4 minutes" at bounding box center [516, 317] width 656 height 19
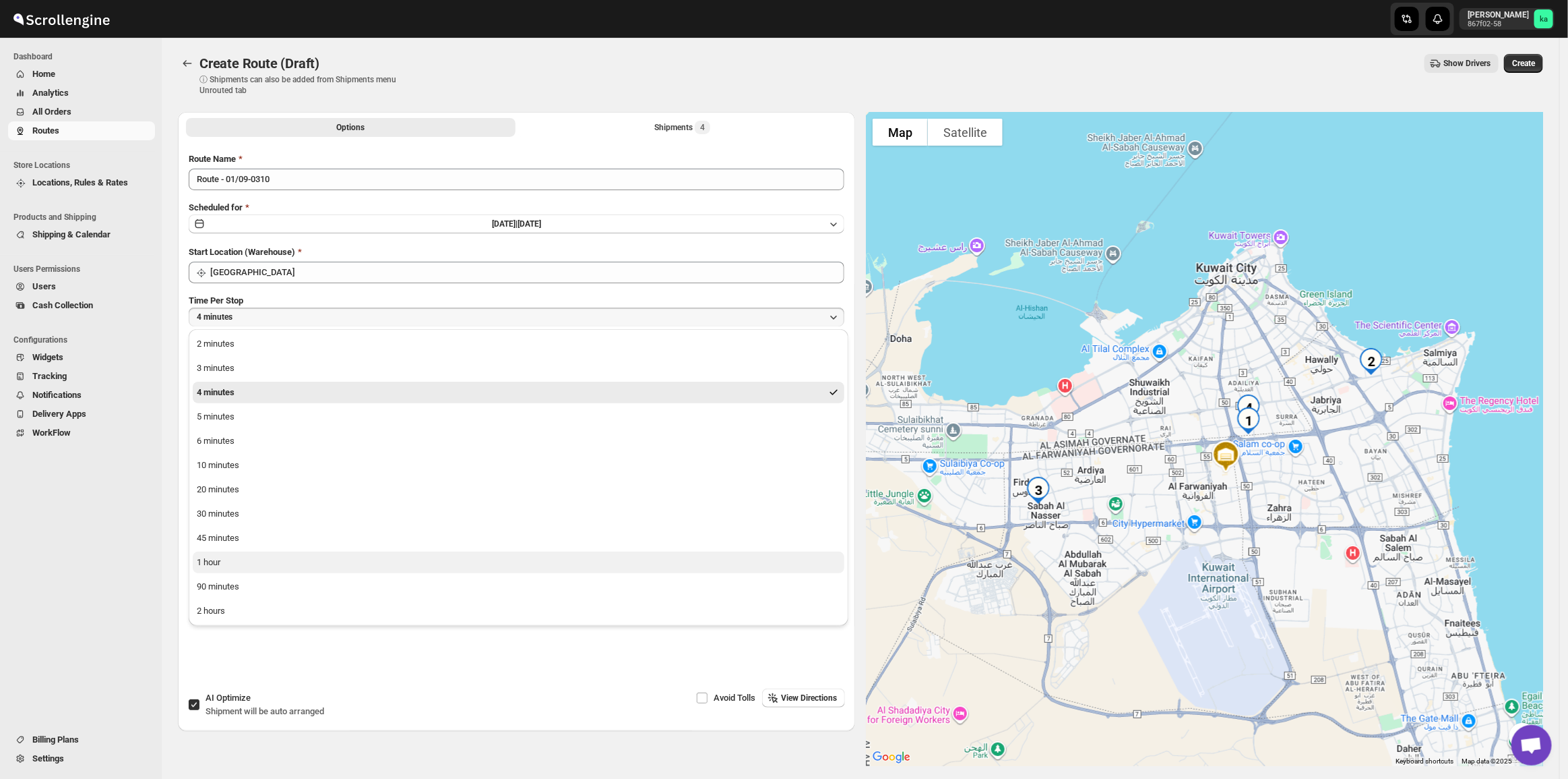
click at [265, 553] on button "1 hour" at bounding box center [518, 562] width 652 height 21
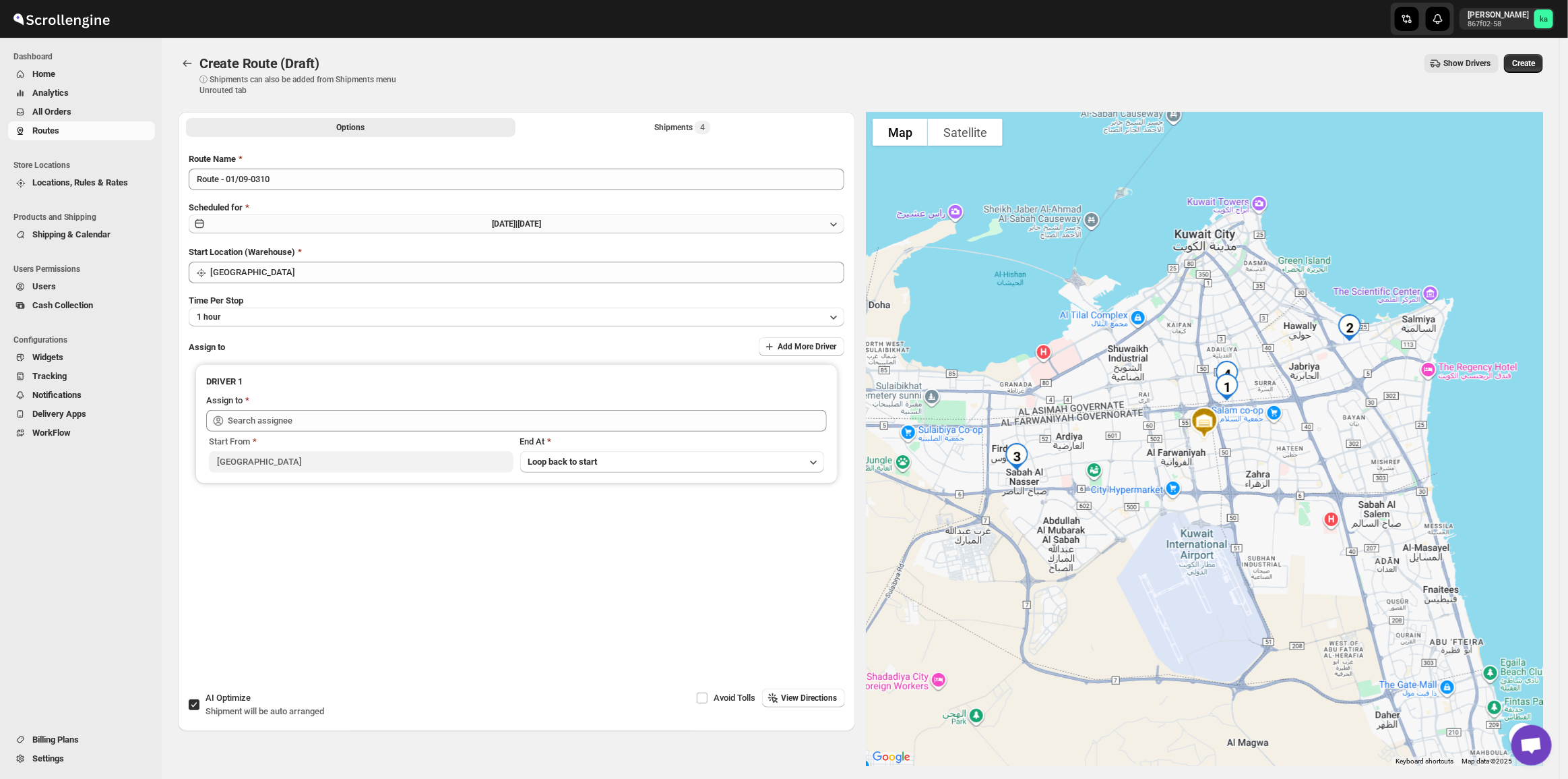
click at [433, 217] on button "[DATE] | [DATE]" at bounding box center [516, 223] width 656 height 19
click at [412, 297] on span "2" at bounding box center [427, 297] width 80 height 11
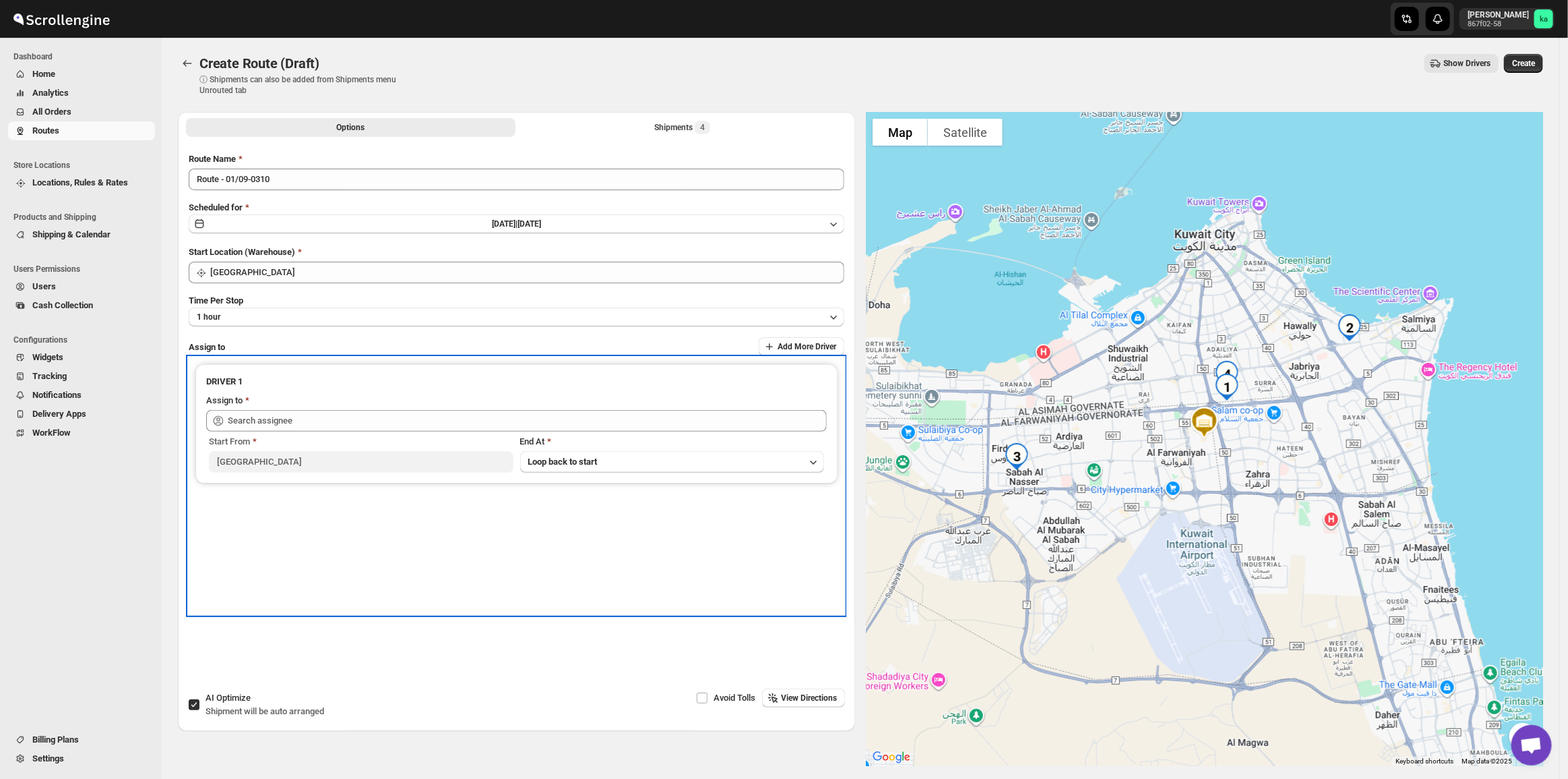
click at [372, 403] on div "Assign to" at bounding box center [516, 402] width 621 height 16
drag, startPoint x: 369, startPoint y: 407, endPoint x: 364, endPoint y: 416, distance: 10.3
click at [368, 410] on div "Assign to" at bounding box center [516, 412] width 621 height 38
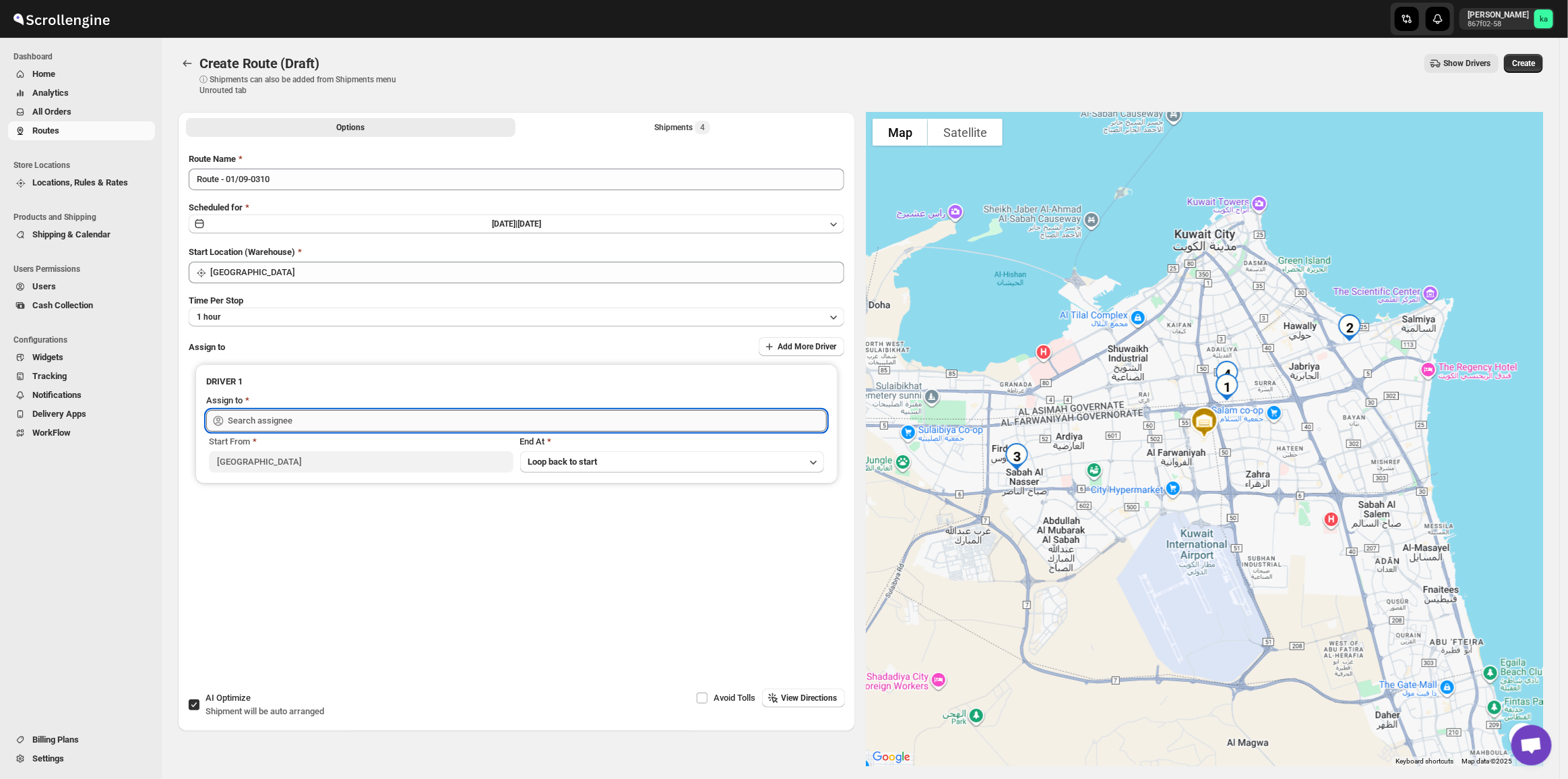
click at [355, 422] on input "text" at bounding box center [527, 420] width 599 height 21
click at [309, 449] on div "[PERSON_NAME] ([EMAIL_ADDRESS][DOMAIN_NAME])" at bounding box center [518, 450] width 598 height 14
type input "[PERSON_NAME] ([EMAIL_ADDRESS][DOMAIN_NAME])"
click at [1543, 63] on button "Create" at bounding box center [1523, 63] width 39 height 19
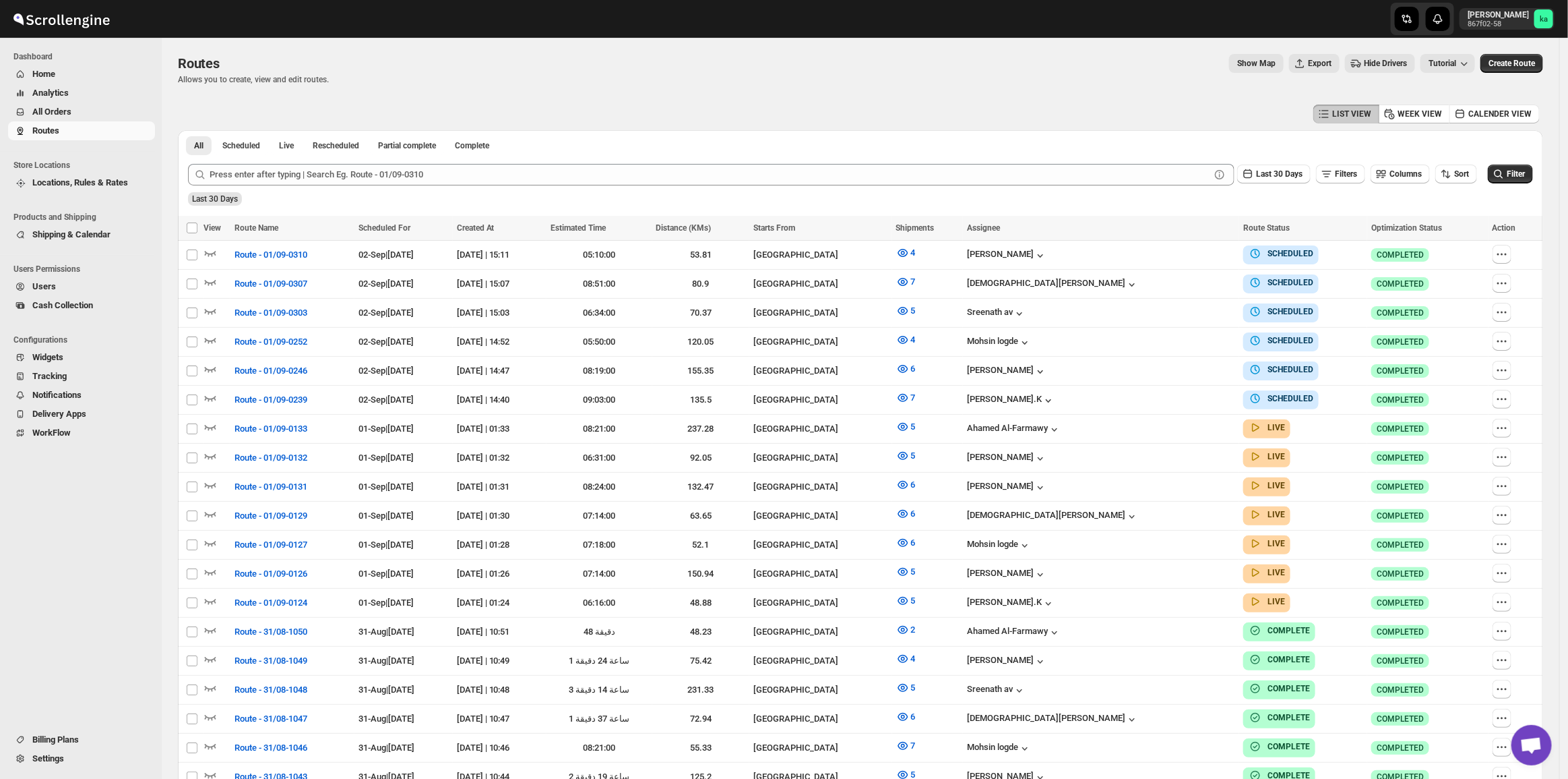
click at [75, 115] on span "All Orders" at bounding box center [92, 112] width 120 height 14
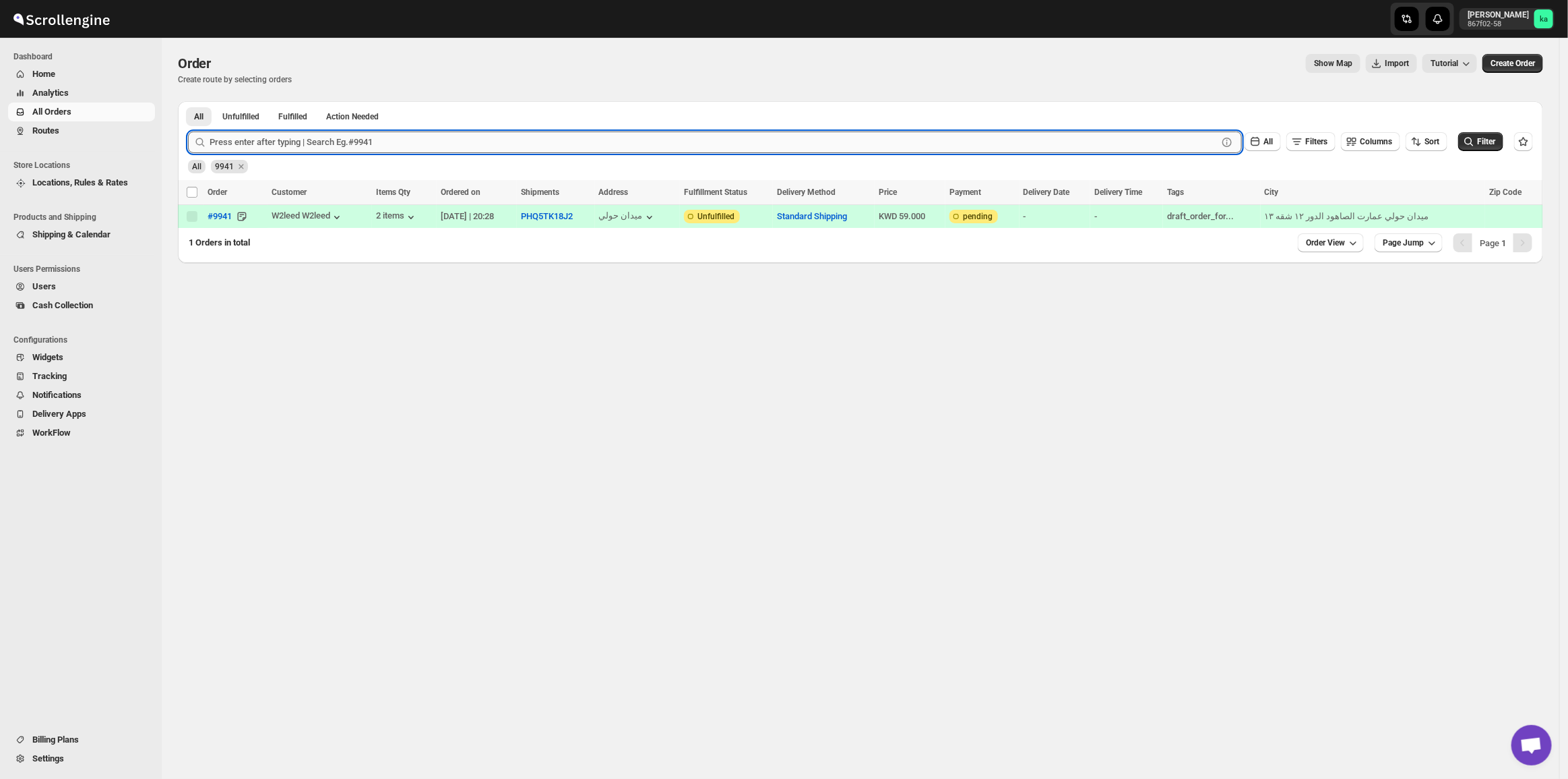
click at [360, 138] on input "text" at bounding box center [713, 142] width 1008 height 21
paste input "9721 9925 9939 10109"
drag, startPoint x: 226, startPoint y: 140, endPoint x: 338, endPoint y: 168, distance: 115.4
click at [347, 168] on form "Submit 9721 9925 9939 10109 Clear All Filters Columns Sort Filter All 9941" at bounding box center [860, 147] width 1345 height 53
click at [239, 142] on input "9721 9925 9939 10109" at bounding box center [701, 142] width 984 height 21
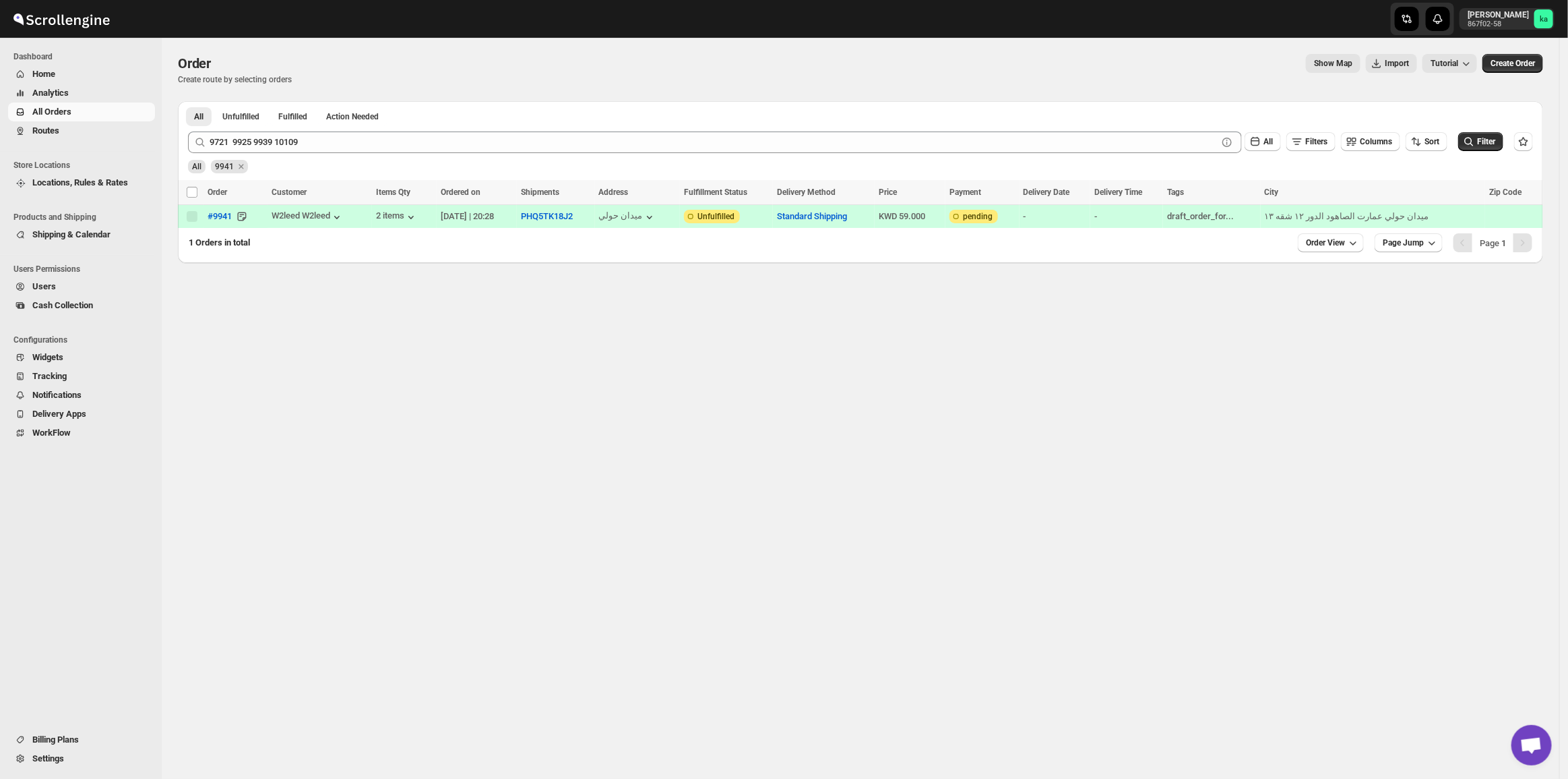
click at [260, 82] on p "Create route by selecting orders" at bounding box center [235, 80] width 114 height 11
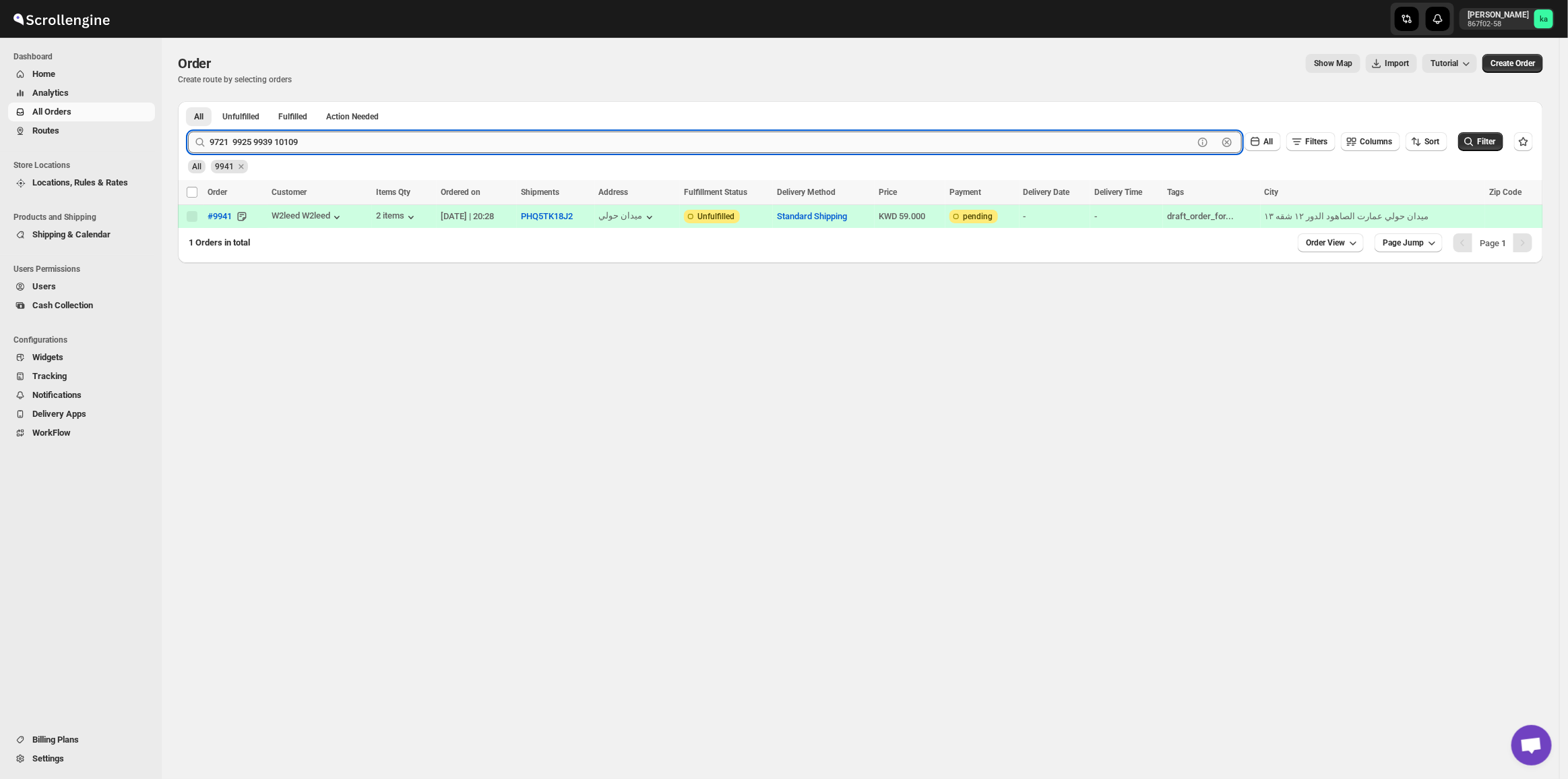
click at [327, 136] on input "9721 9925 9939 10109" at bounding box center [701, 142] width 984 height 21
drag, startPoint x: 228, startPoint y: 139, endPoint x: 399, endPoint y: 163, distance: 172.7
click at [399, 163] on form "Submit 9721 9925 9939 10109 Clear All Filters Columns Sort Filter All 9941" at bounding box center [860, 147] width 1345 height 53
type input "9721"
click at [188, 101] on button "Submit" at bounding box center [207, 108] width 38 height 14
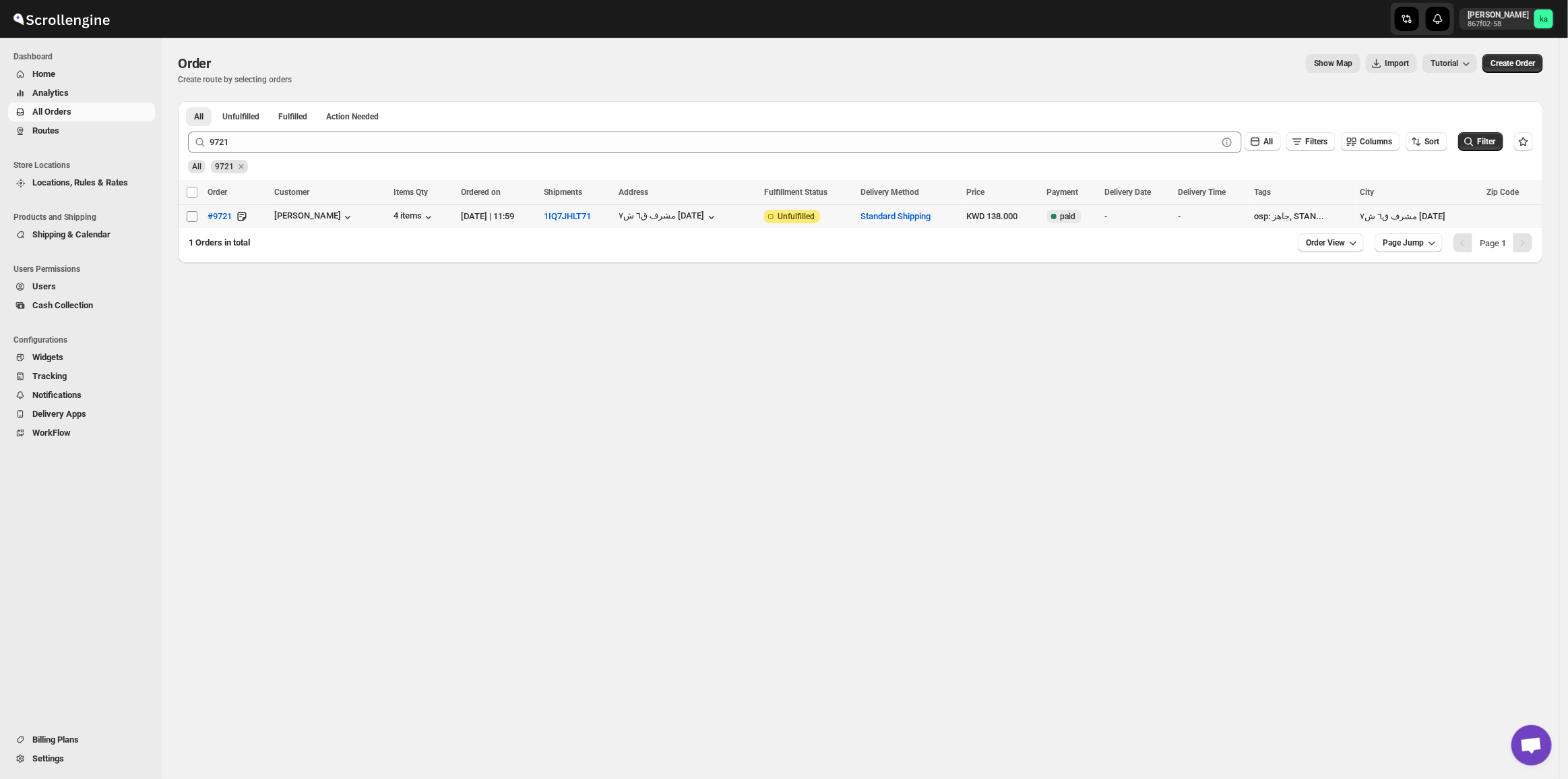
click at [193, 214] on input "Select order" at bounding box center [192, 216] width 11 height 11
checkbox input "true"
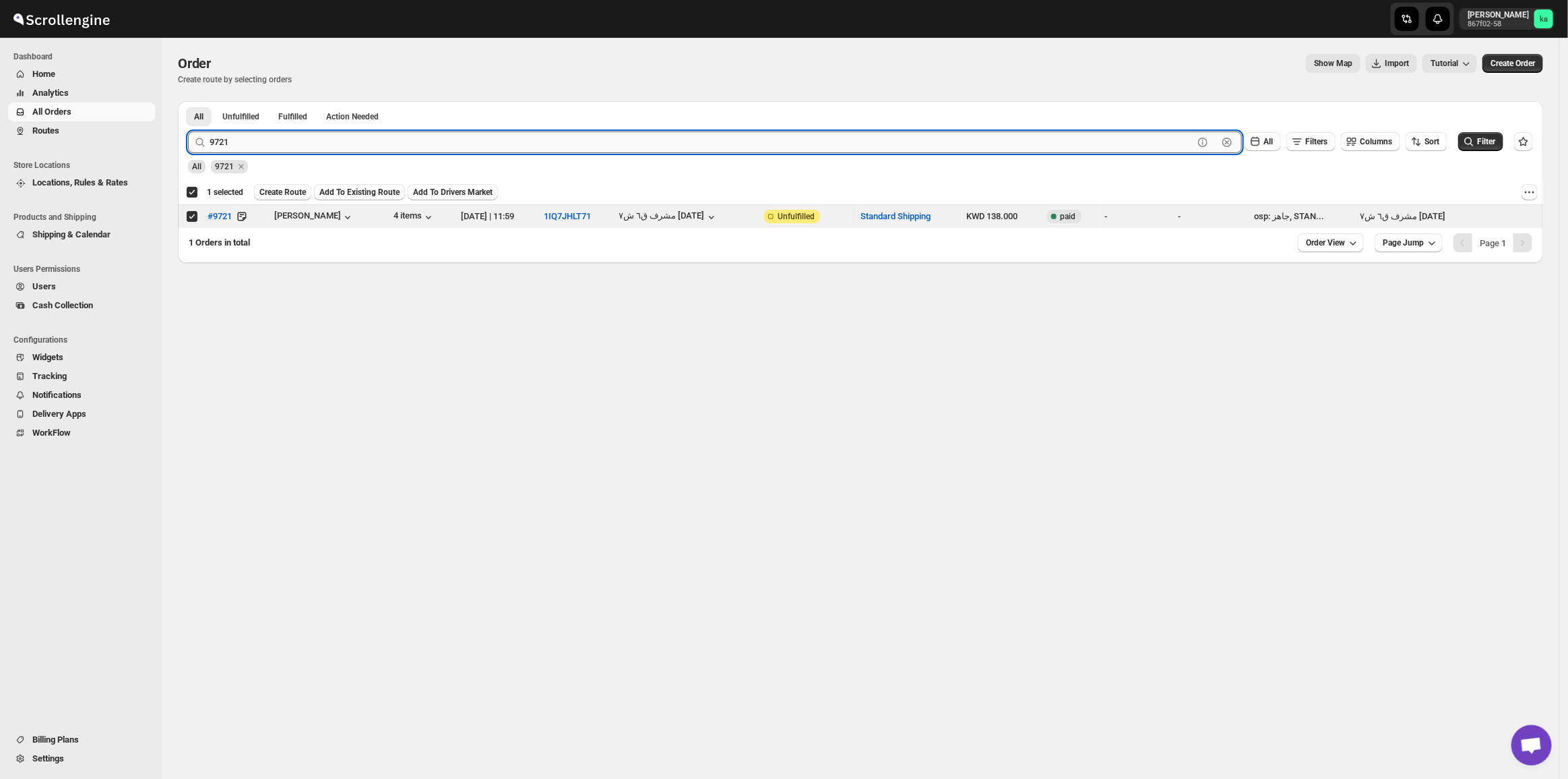
click at [213, 135] on input "9721" at bounding box center [701, 142] width 984 height 21
paste input "9925 9939 10109"
drag, startPoint x: 231, startPoint y: 148, endPoint x: 391, endPoint y: 143, distance: 160.1
click at [391, 144] on input "9925 9939 10109" at bounding box center [701, 142] width 984 height 21
click at [267, 135] on input "9925 9939 10109" at bounding box center [701, 142] width 984 height 21
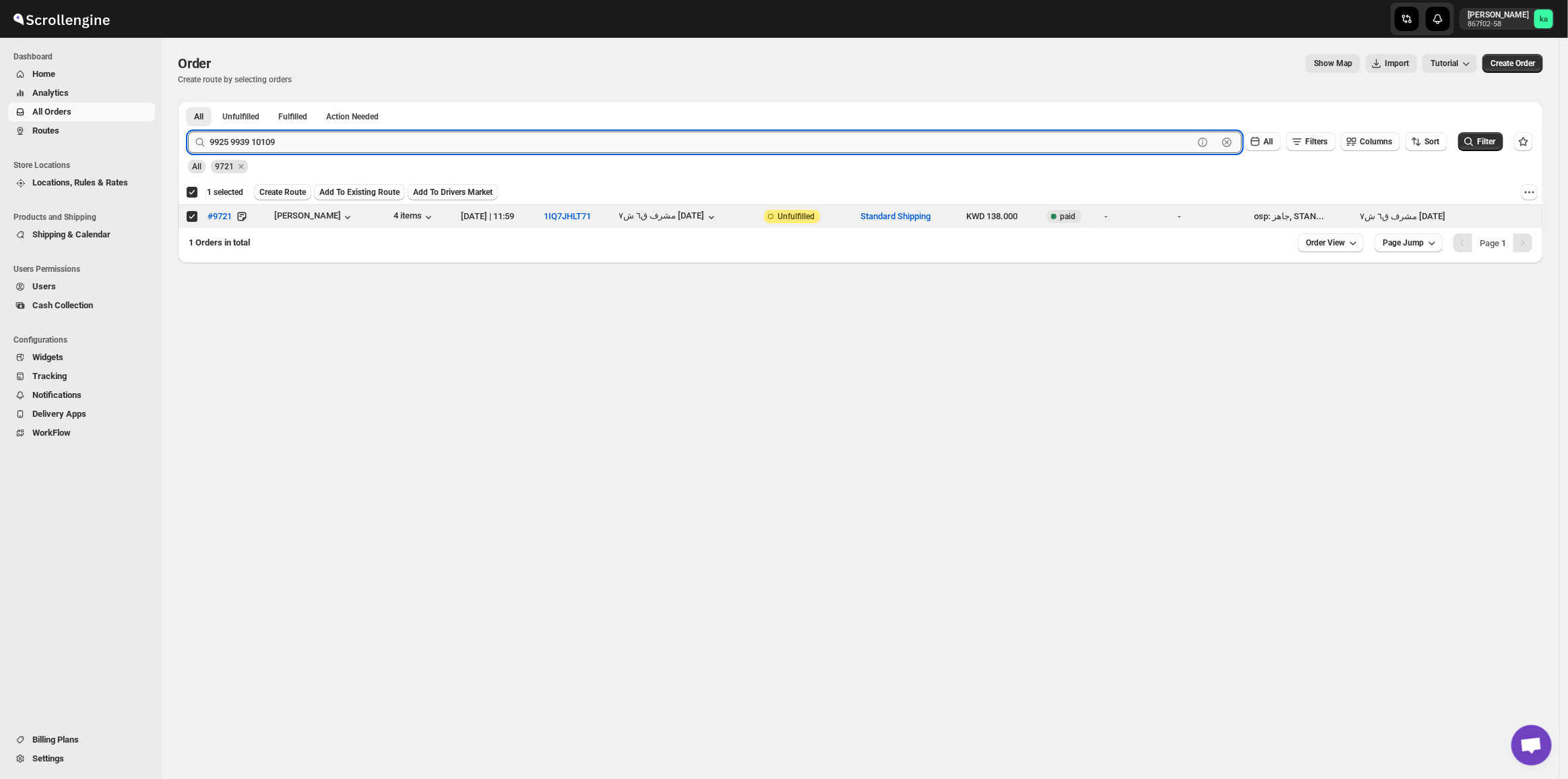
click at [236, 135] on input "9925 9939 10109" at bounding box center [701, 142] width 984 height 21
drag, startPoint x: 233, startPoint y: 136, endPoint x: 409, endPoint y: 166, distance: 178.5
click at [409, 166] on form "Submit 9925 9939 10109 Clear All Filters Columns Sort Filter All 9721" at bounding box center [860, 147] width 1345 height 53
type input "9925"
click at [188, 101] on button "Submit" at bounding box center [207, 108] width 38 height 14
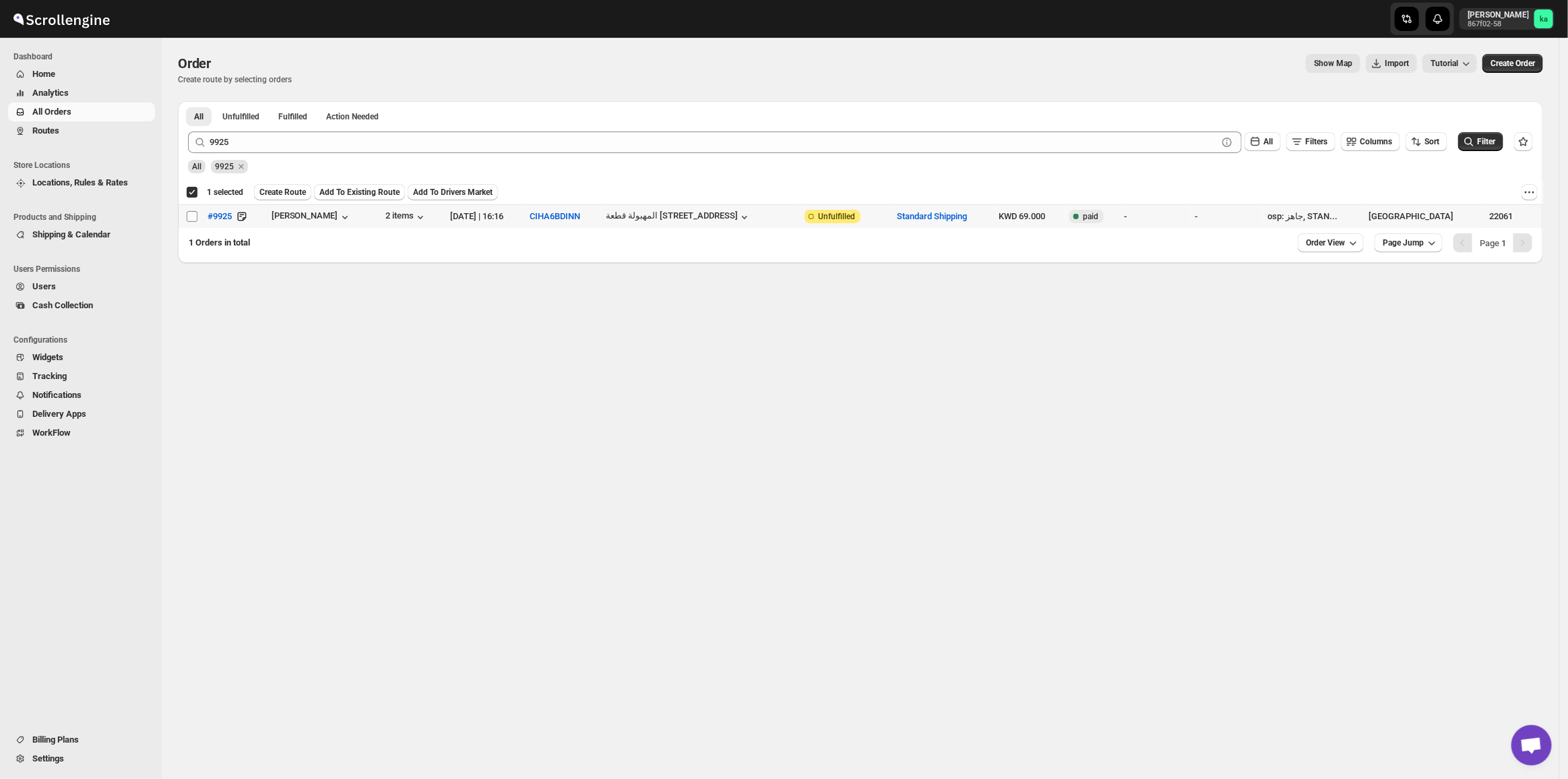
click at [189, 211] on input "Select order" at bounding box center [192, 216] width 11 height 11
checkbox input "true"
checkbox input "false"
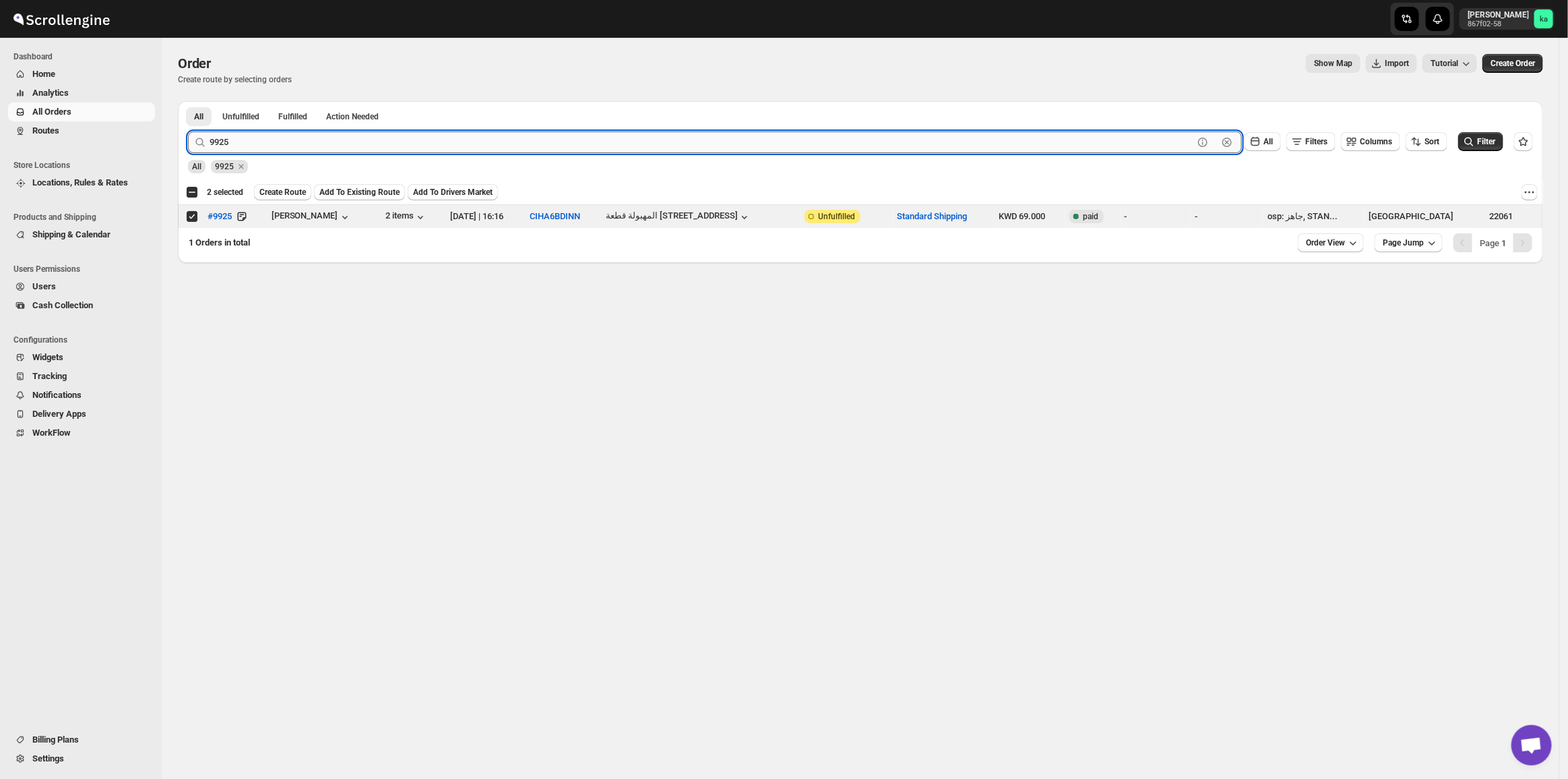
click at [240, 136] on input "9925" at bounding box center [701, 142] width 984 height 21
paste input "9939 10109"
drag, startPoint x: 248, startPoint y: 152, endPoint x: 334, endPoint y: 170, distance: 87.9
click at [331, 170] on form "Submit 9939 10109 Clear All Filters Columns Sort Filter All 9925" at bounding box center [860, 147] width 1345 height 53
type input "9939"
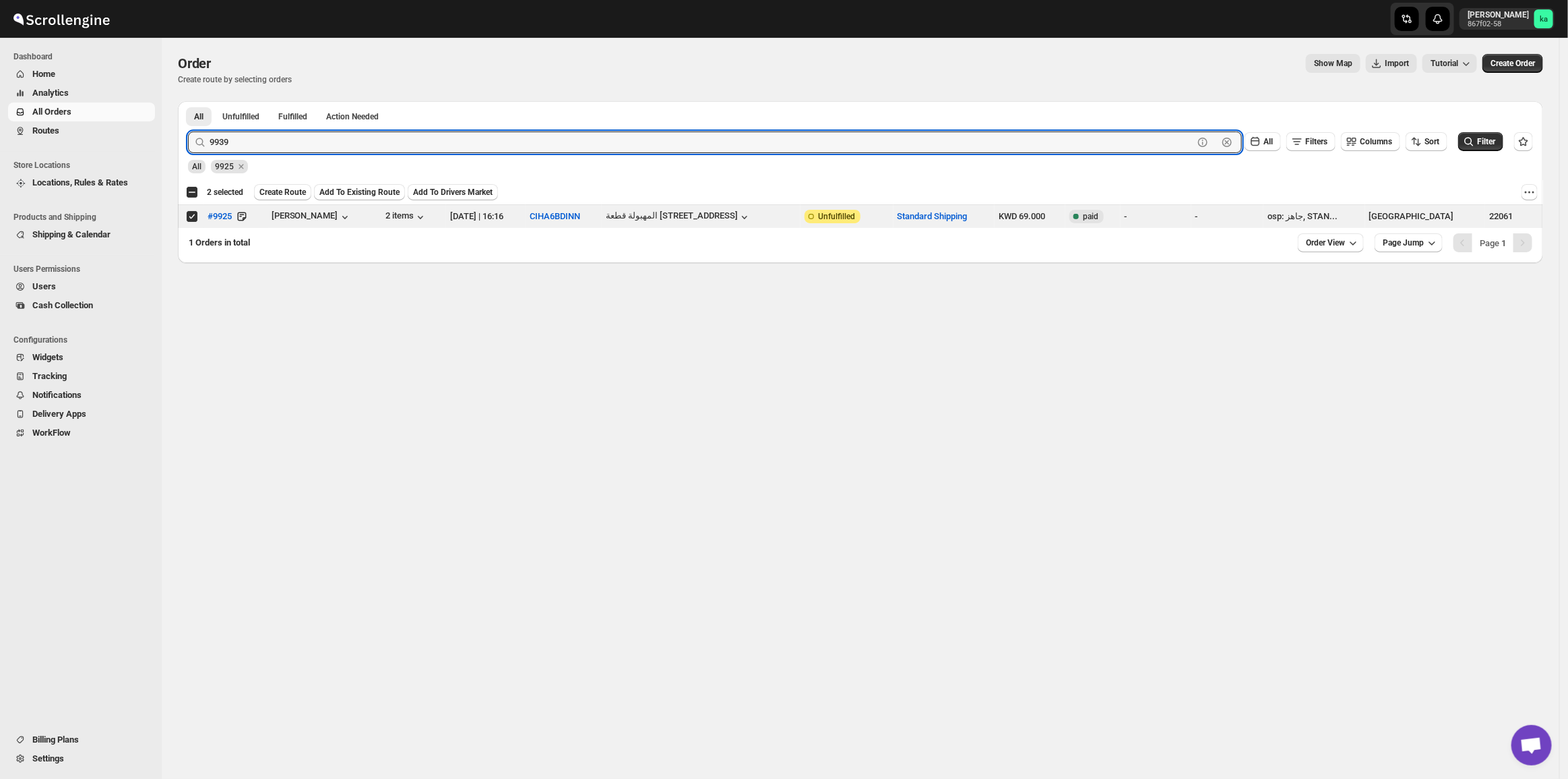
click at [188, 101] on button "Submit" at bounding box center [207, 108] width 38 height 14
click at [191, 214] on input "Select order" at bounding box center [192, 216] width 11 height 11
checkbox input "true"
click at [236, 146] on input "9939" at bounding box center [701, 142] width 984 height 21
paste input "1010"
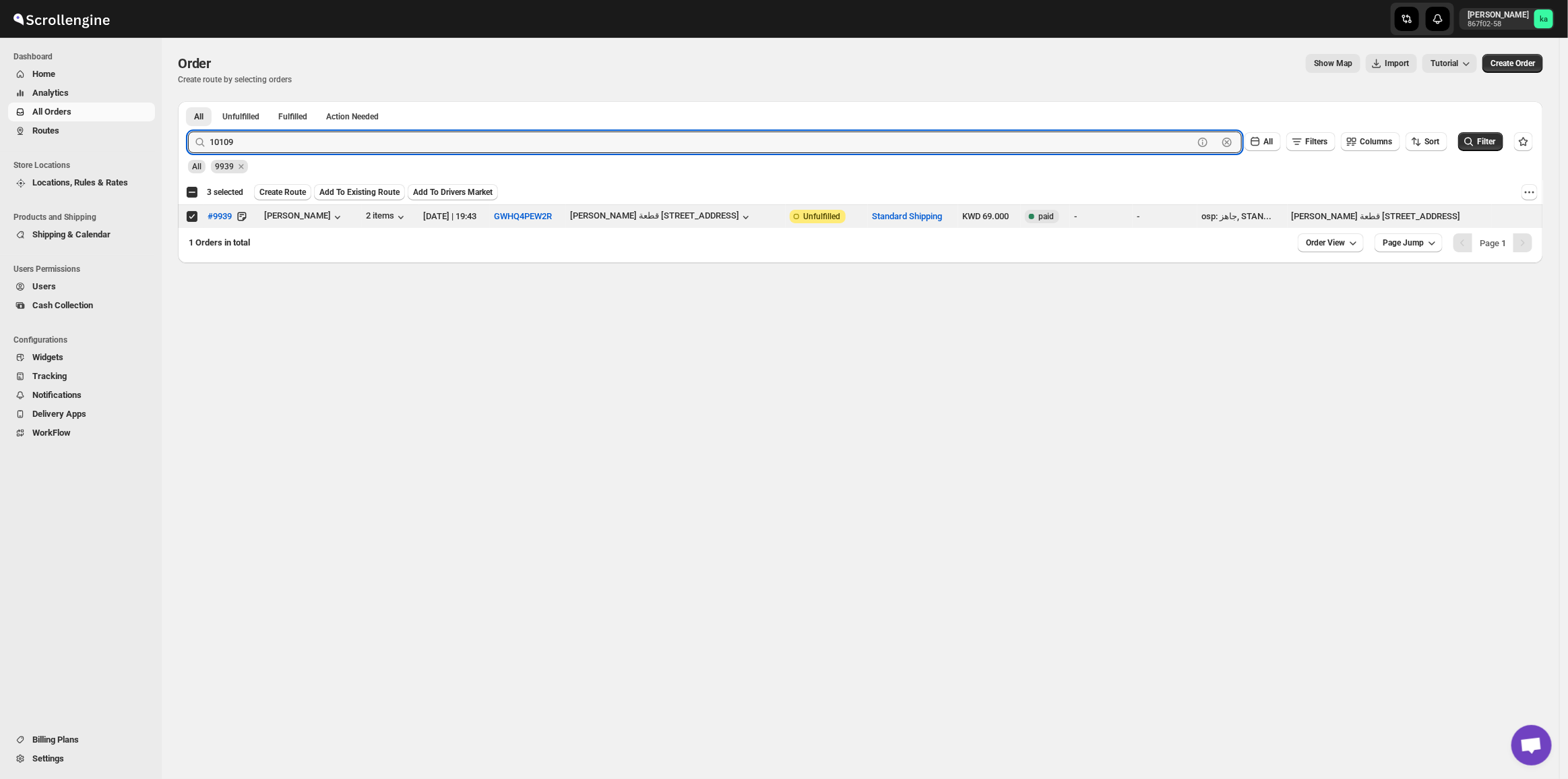
type input "10109"
click at [188, 101] on button "Submit" at bounding box center [207, 108] width 38 height 14
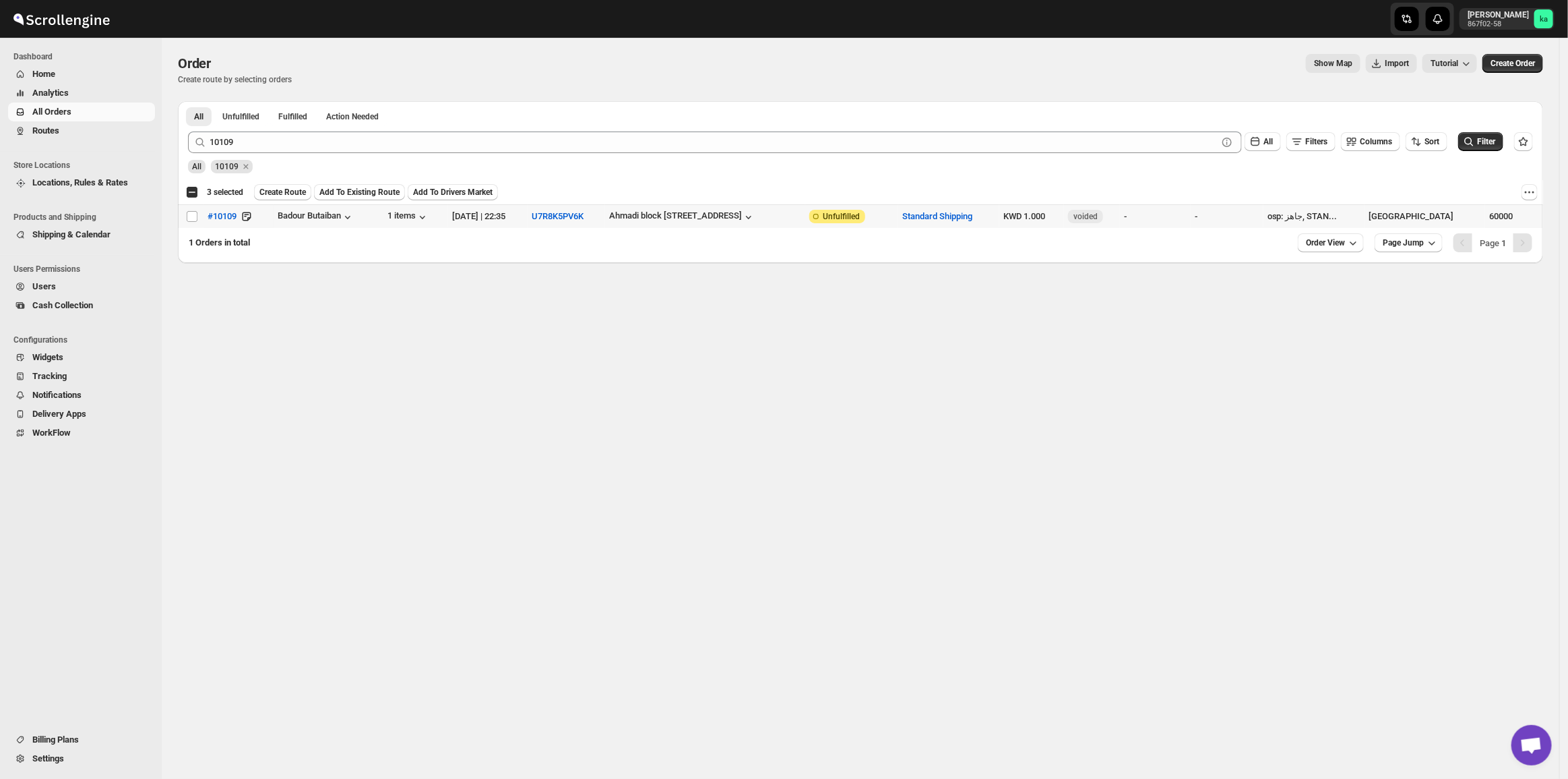
click at [193, 216] on input "Select order" at bounding box center [192, 216] width 11 height 11
checkbox input "true"
click at [283, 196] on span "Create Route" at bounding box center [283, 192] width 47 height 11
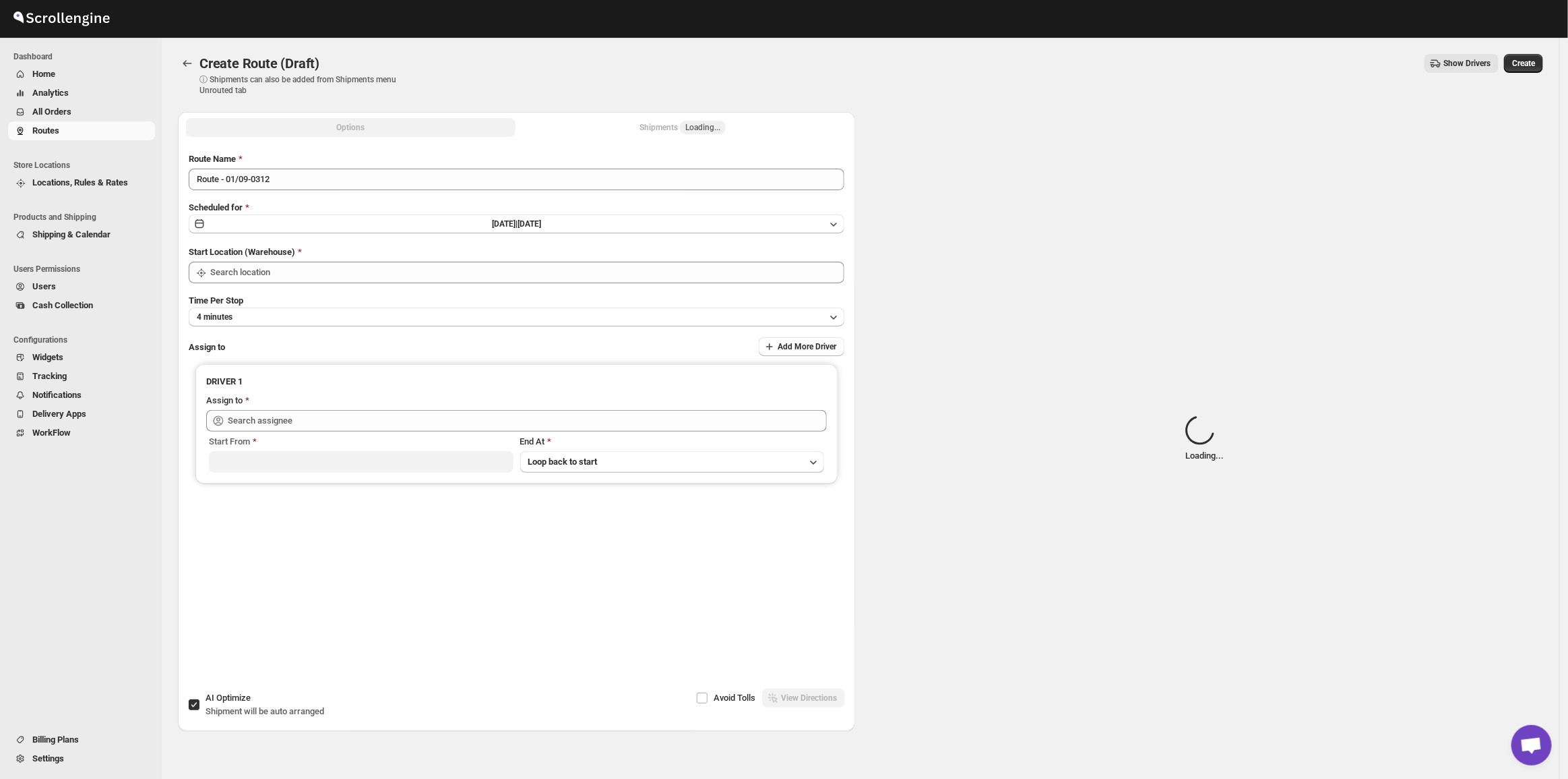
type input "[GEOGRAPHIC_DATA]"
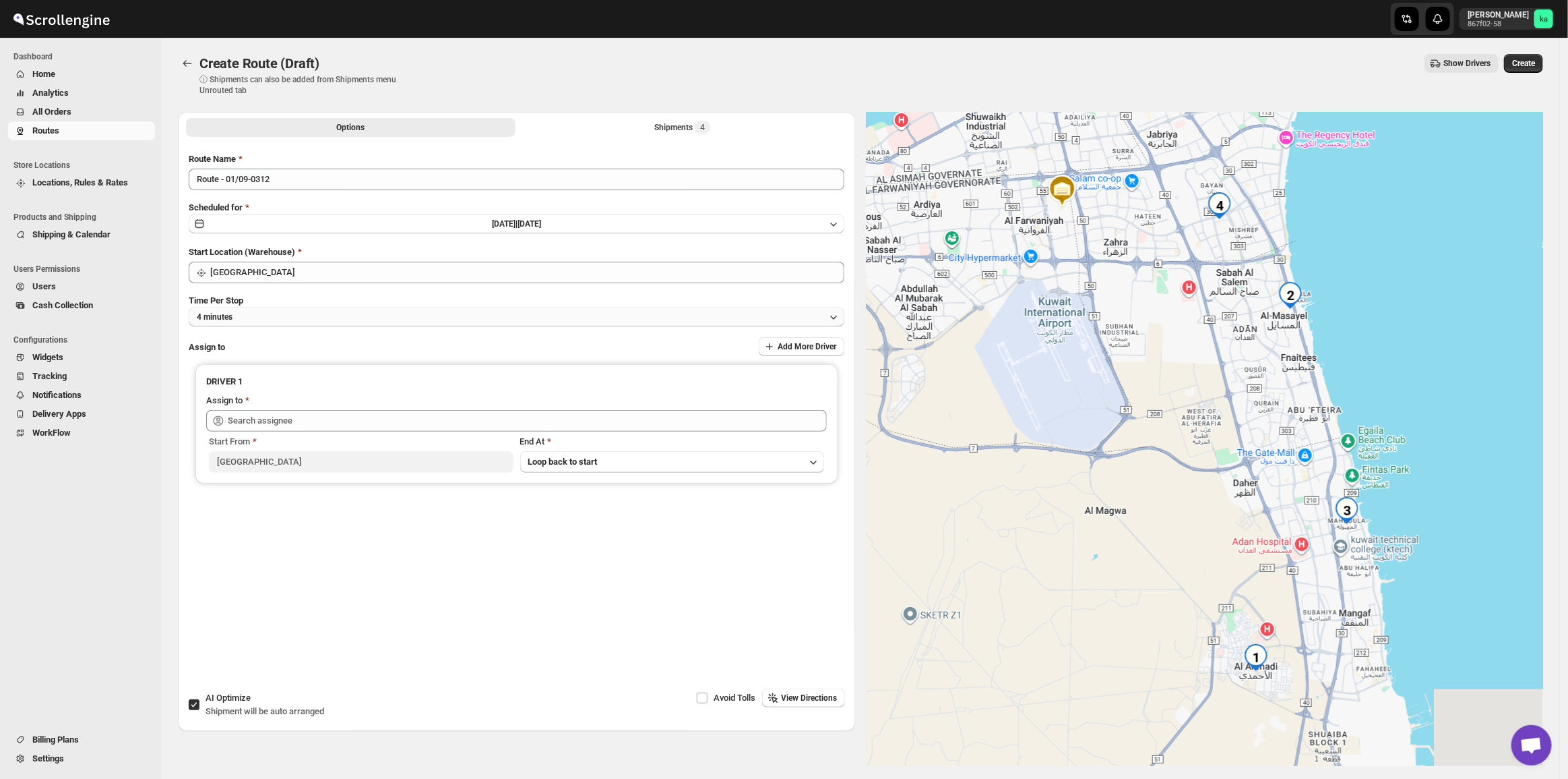
click at [305, 308] on button "4 minutes" at bounding box center [516, 317] width 656 height 19
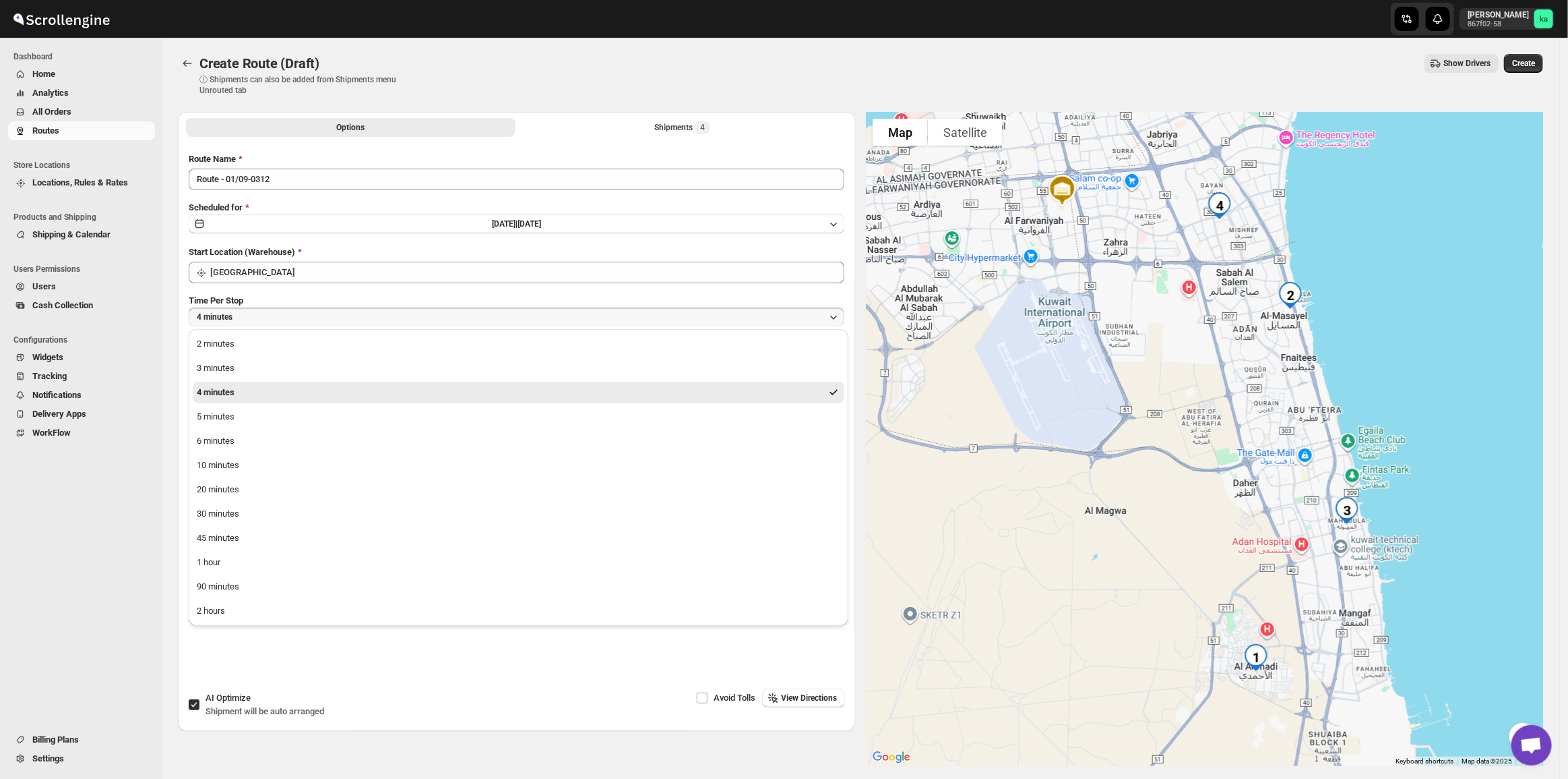
click at [234, 566] on button "1 hour" at bounding box center [518, 562] width 652 height 21
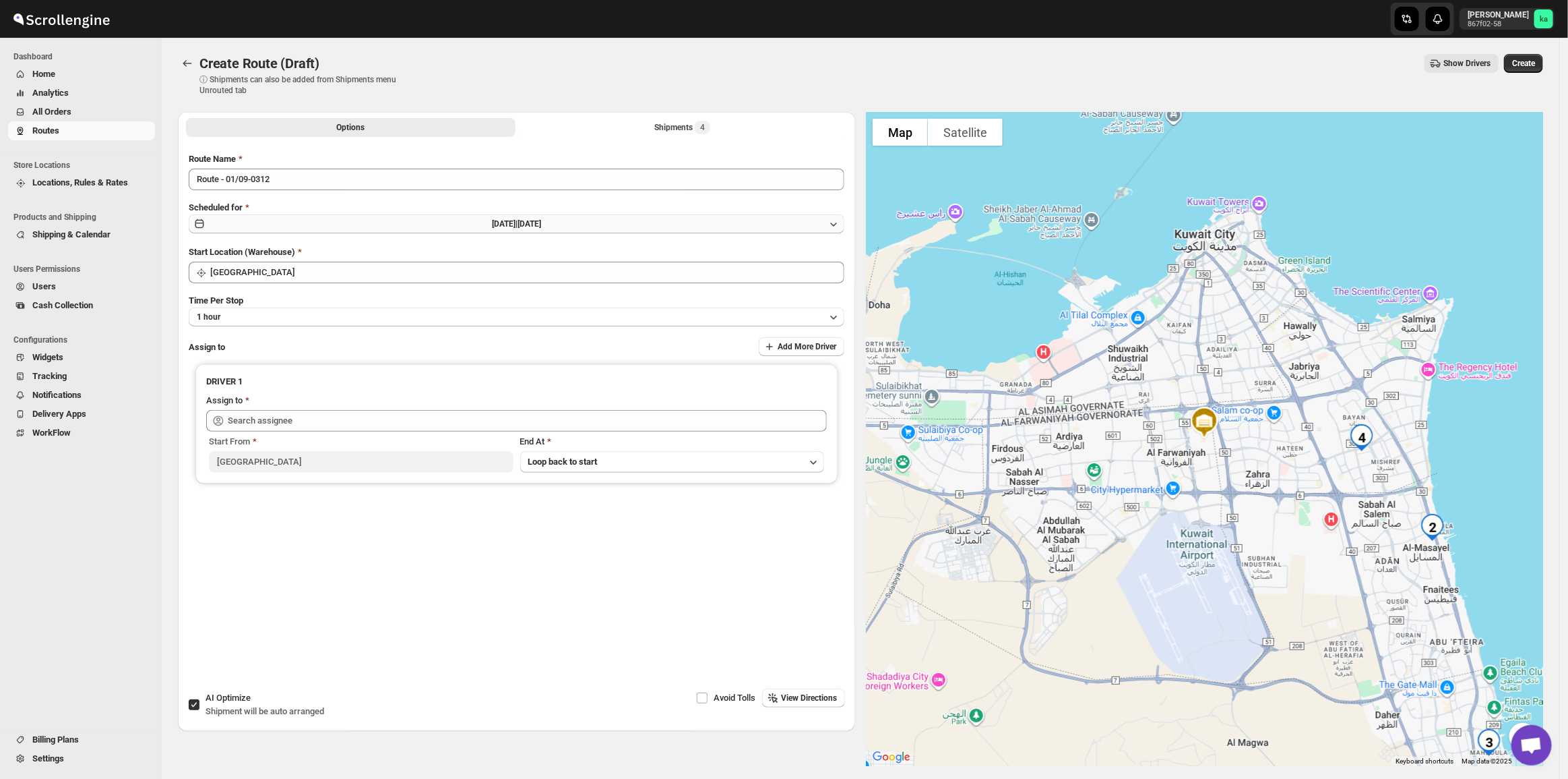
click at [549, 230] on button "[DATE] | [DATE]" at bounding box center [516, 223] width 656 height 19
click at [441, 302] on button "2" at bounding box center [427, 296] width 91 height 21
click at [1543, 58] on button "Create" at bounding box center [1523, 63] width 39 height 19
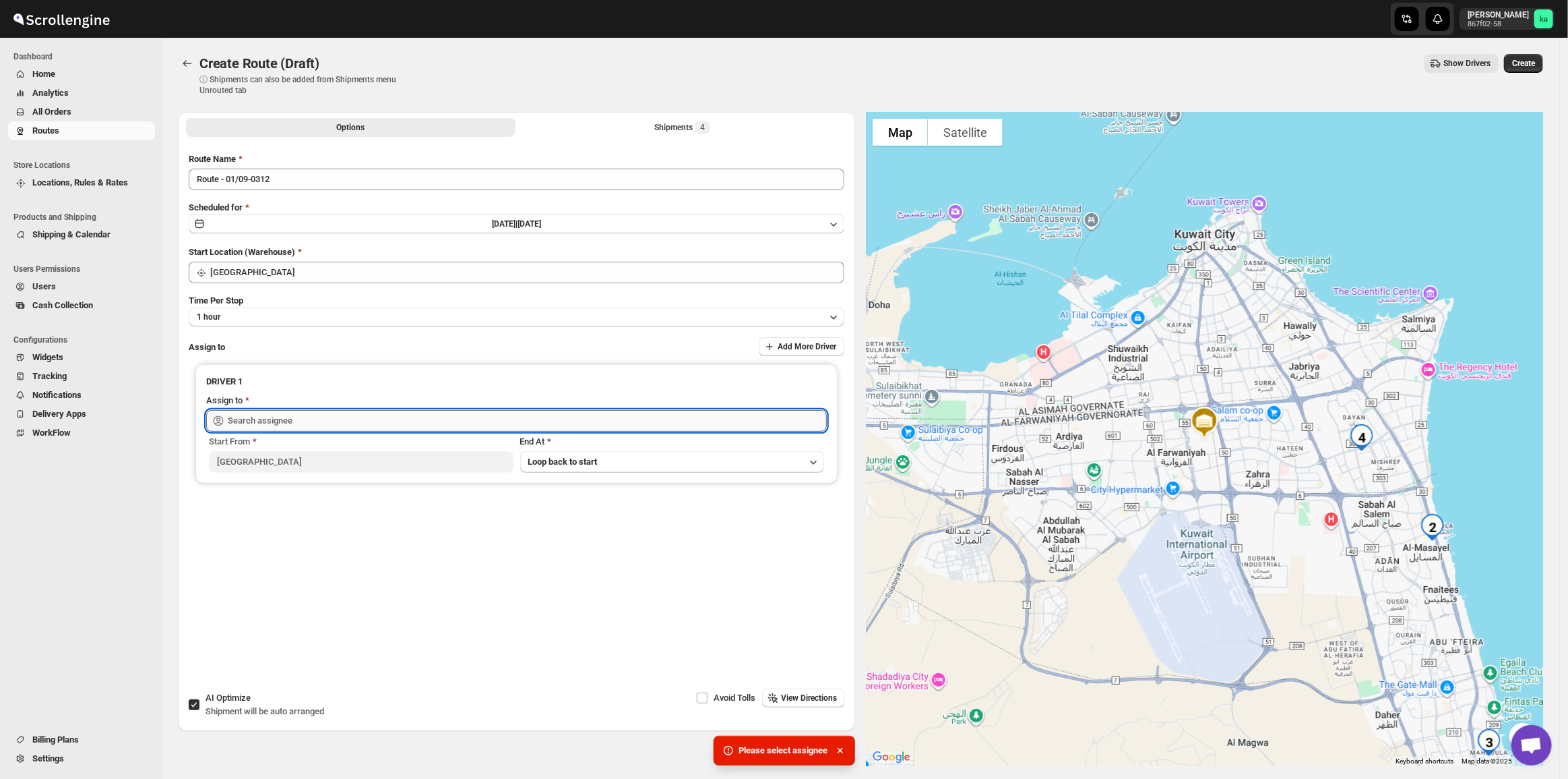
click at [389, 416] on input "text" at bounding box center [527, 420] width 599 height 21
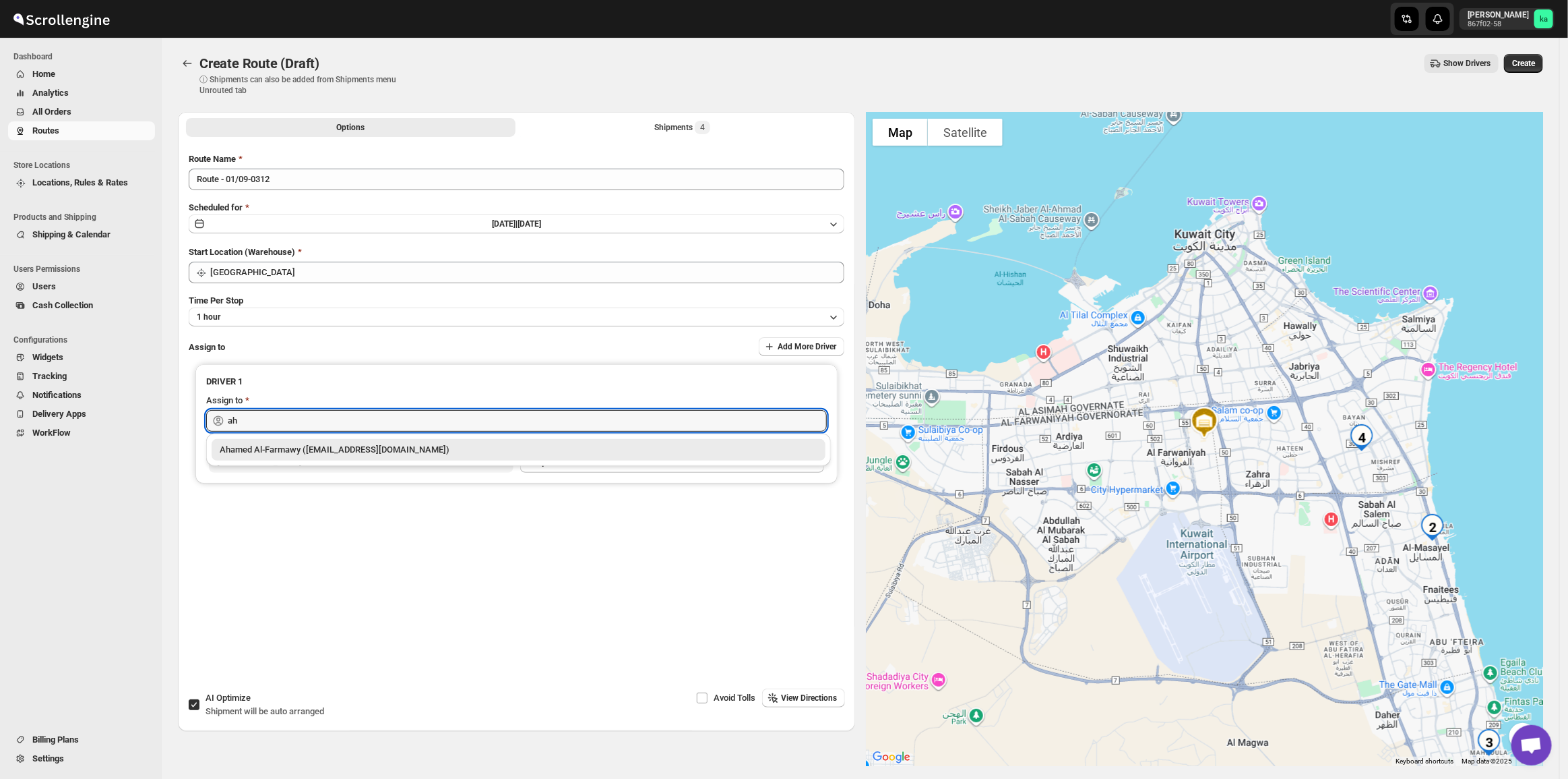
click at [315, 447] on div "Ahamed Al-Farmawy ([EMAIL_ADDRESS][DOMAIN_NAME])" at bounding box center [518, 450] width 598 height 14
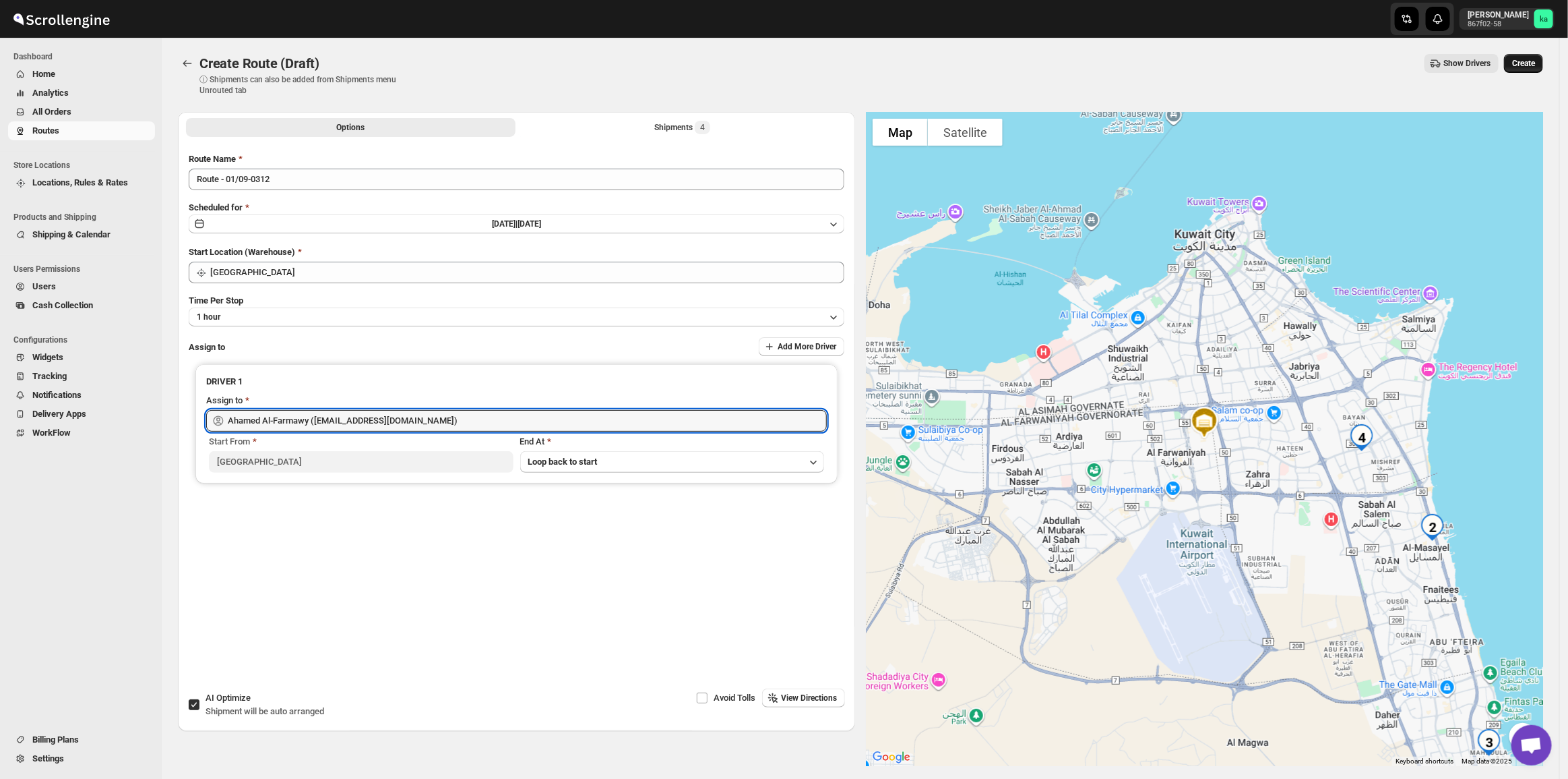
type input "Ahamed Al-Farmawy ([EMAIL_ADDRESS][DOMAIN_NAME])"
click at [1528, 65] on span "Create" at bounding box center [1523, 63] width 23 height 11
